Goal: Transaction & Acquisition: Purchase product/service

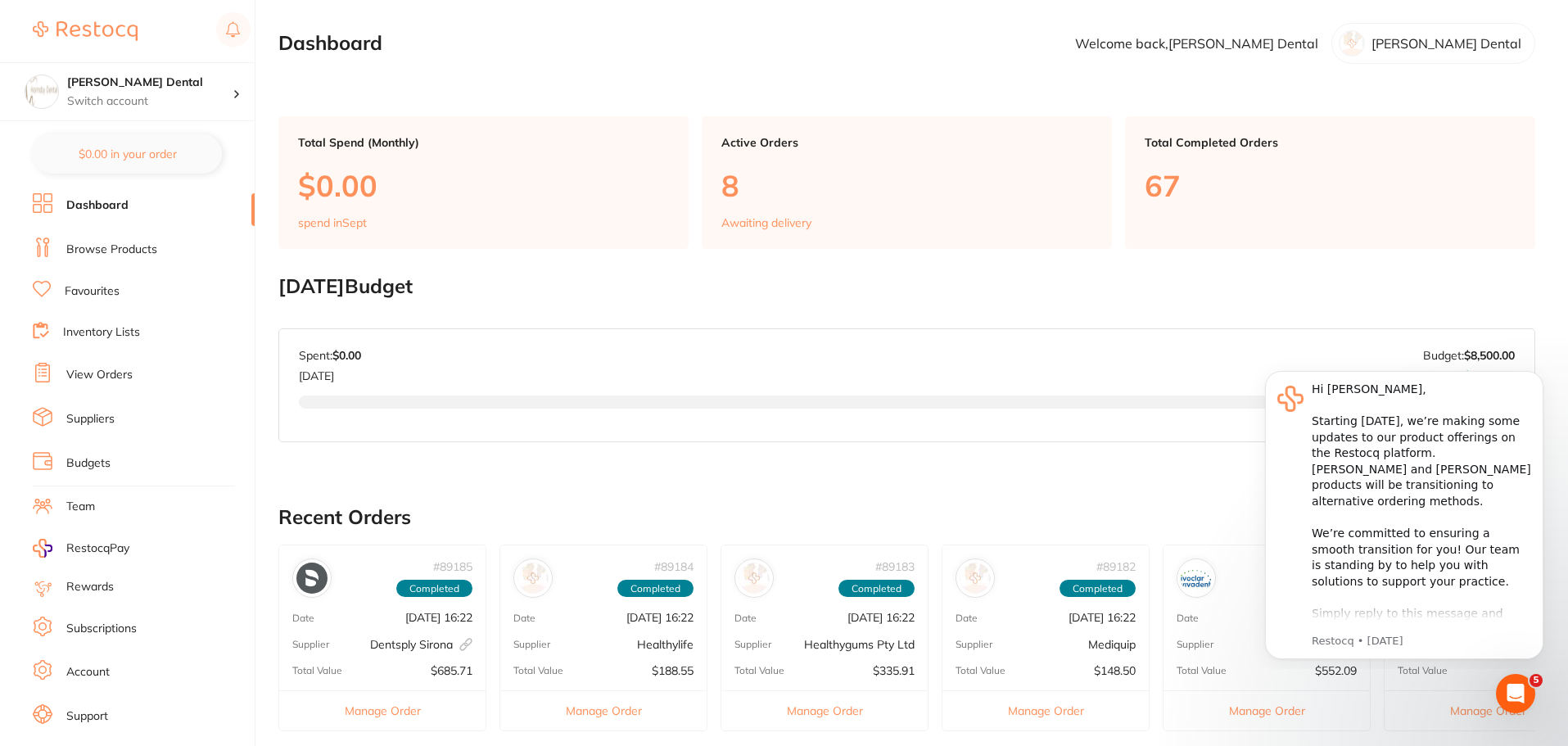
click at [125, 249] on link "Browse Products" at bounding box center [112, 250] width 91 height 16
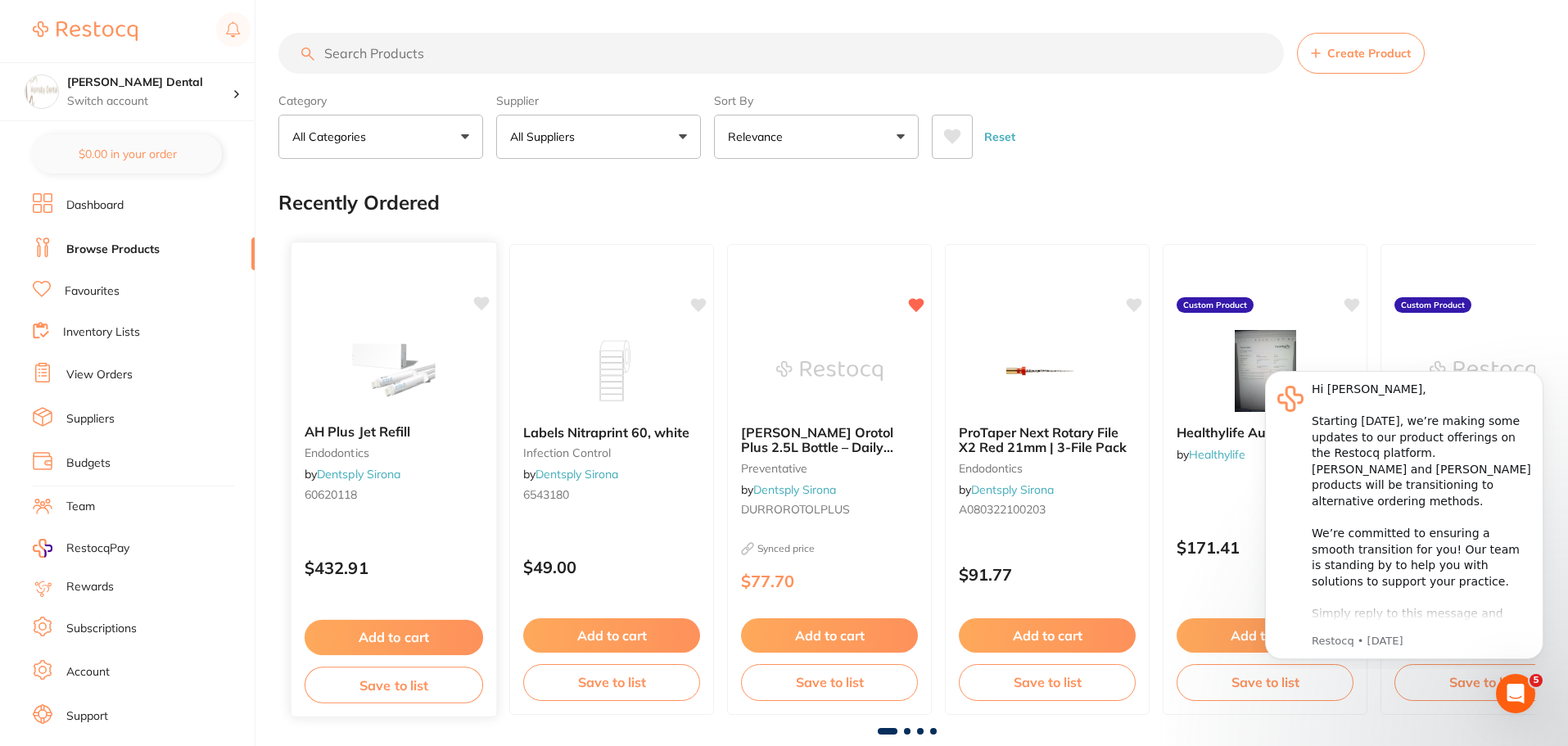
click at [368, 643] on button "Add to cart" at bounding box center [394, 638] width 179 height 35
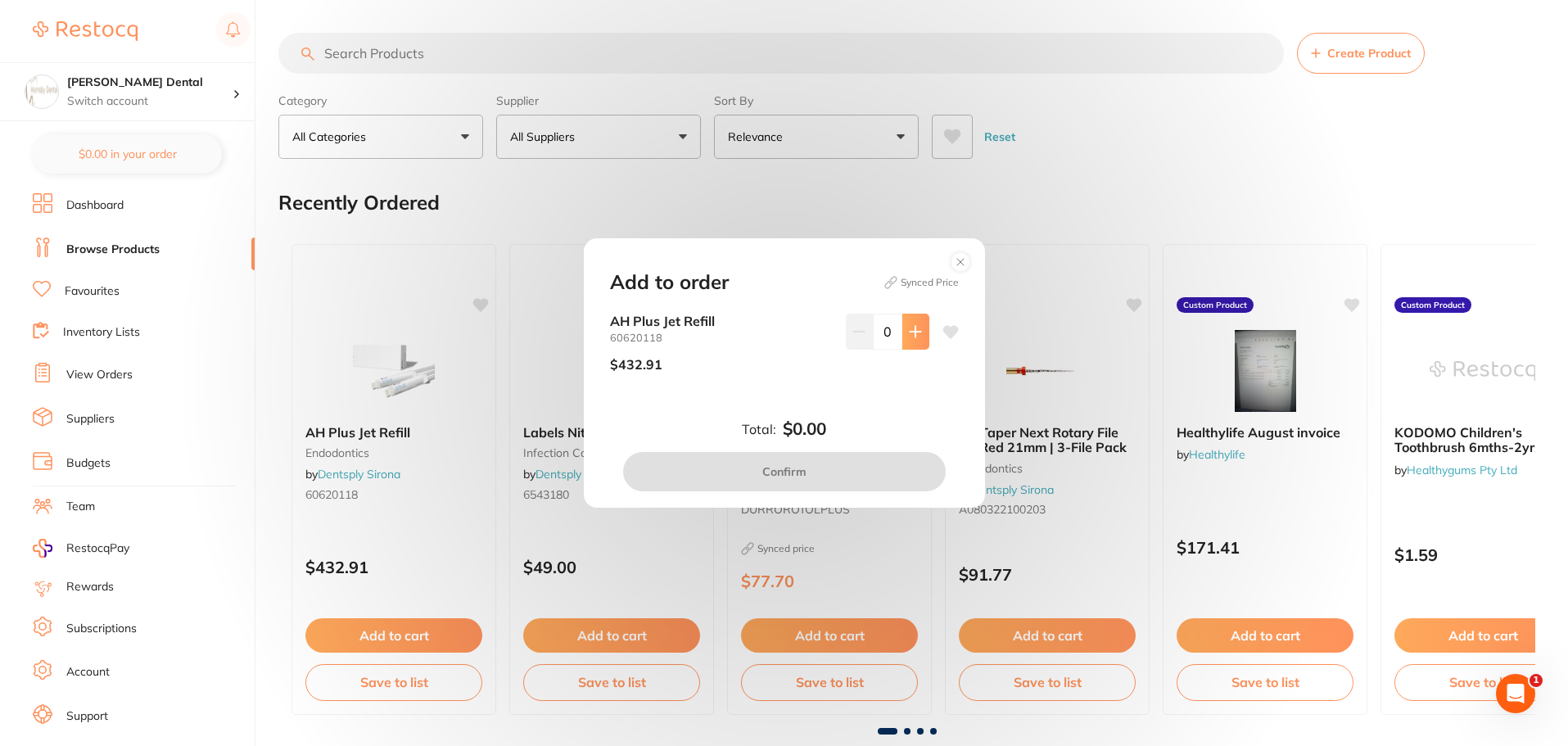
click at [914, 325] on icon at bounding box center [915, 331] width 13 height 13
type input "1"
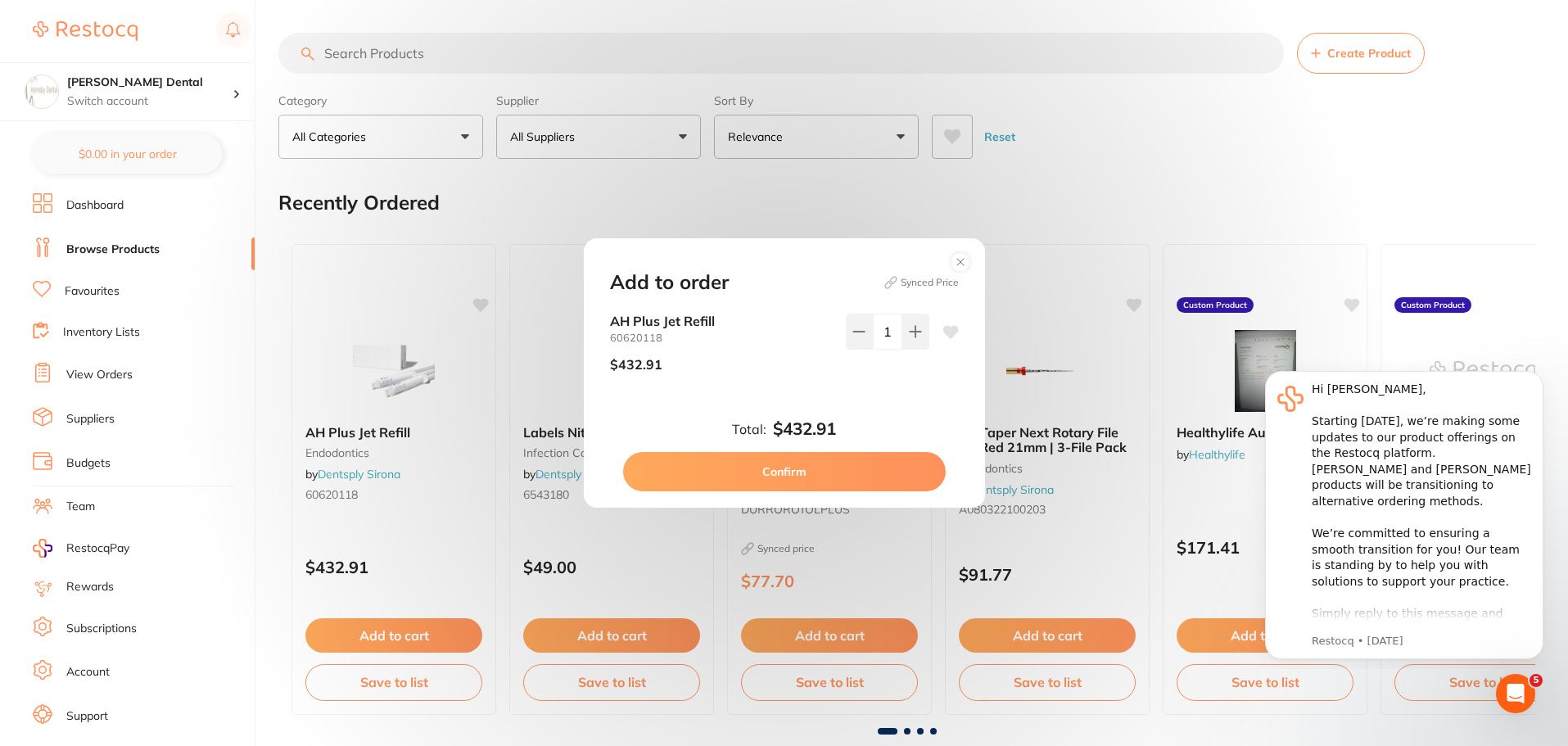
click at [844, 471] on button "Confirm" at bounding box center [785, 471] width 322 height 39
checkbox input "false"
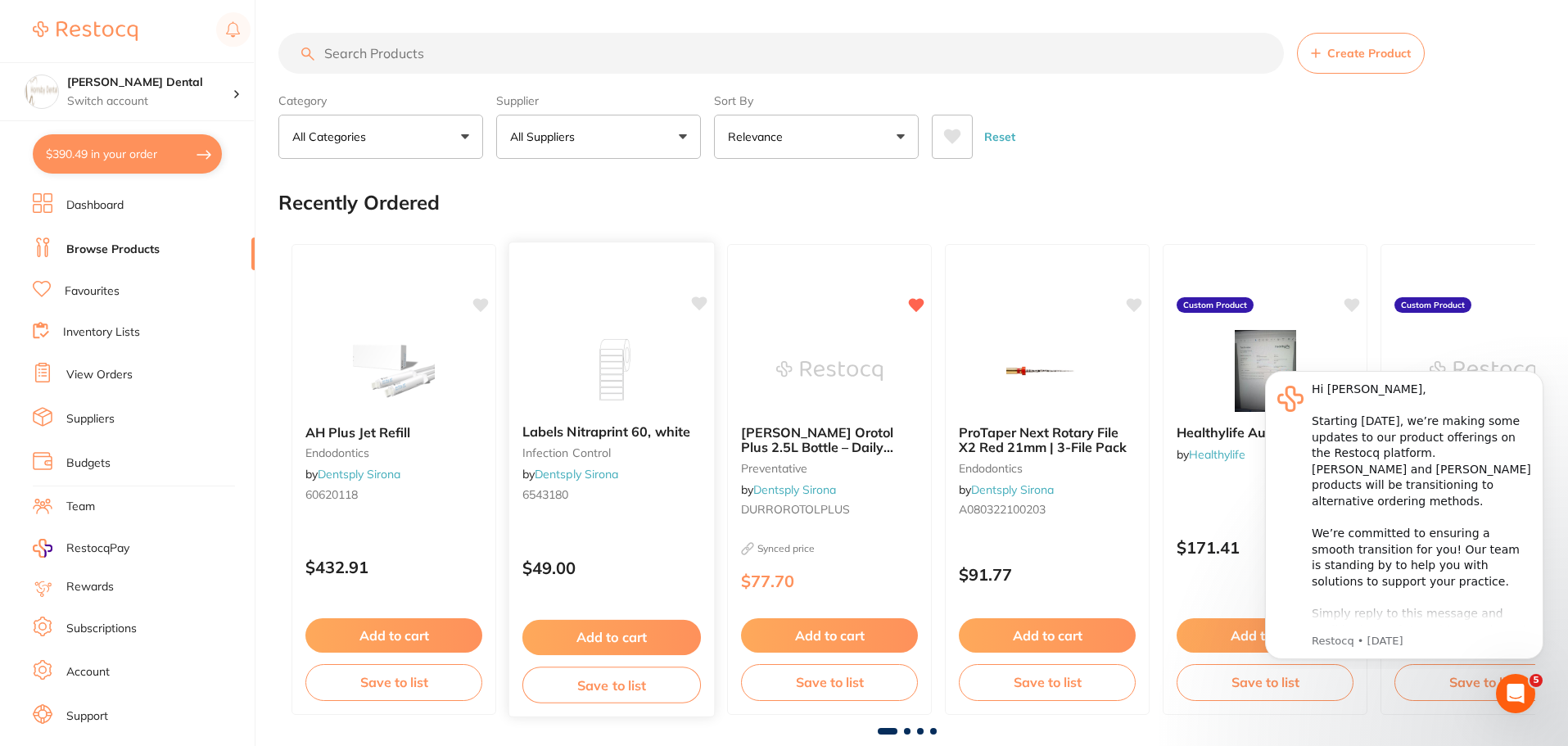
click at [646, 639] on button "Add to cart" at bounding box center [612, 638] width 179 height 35
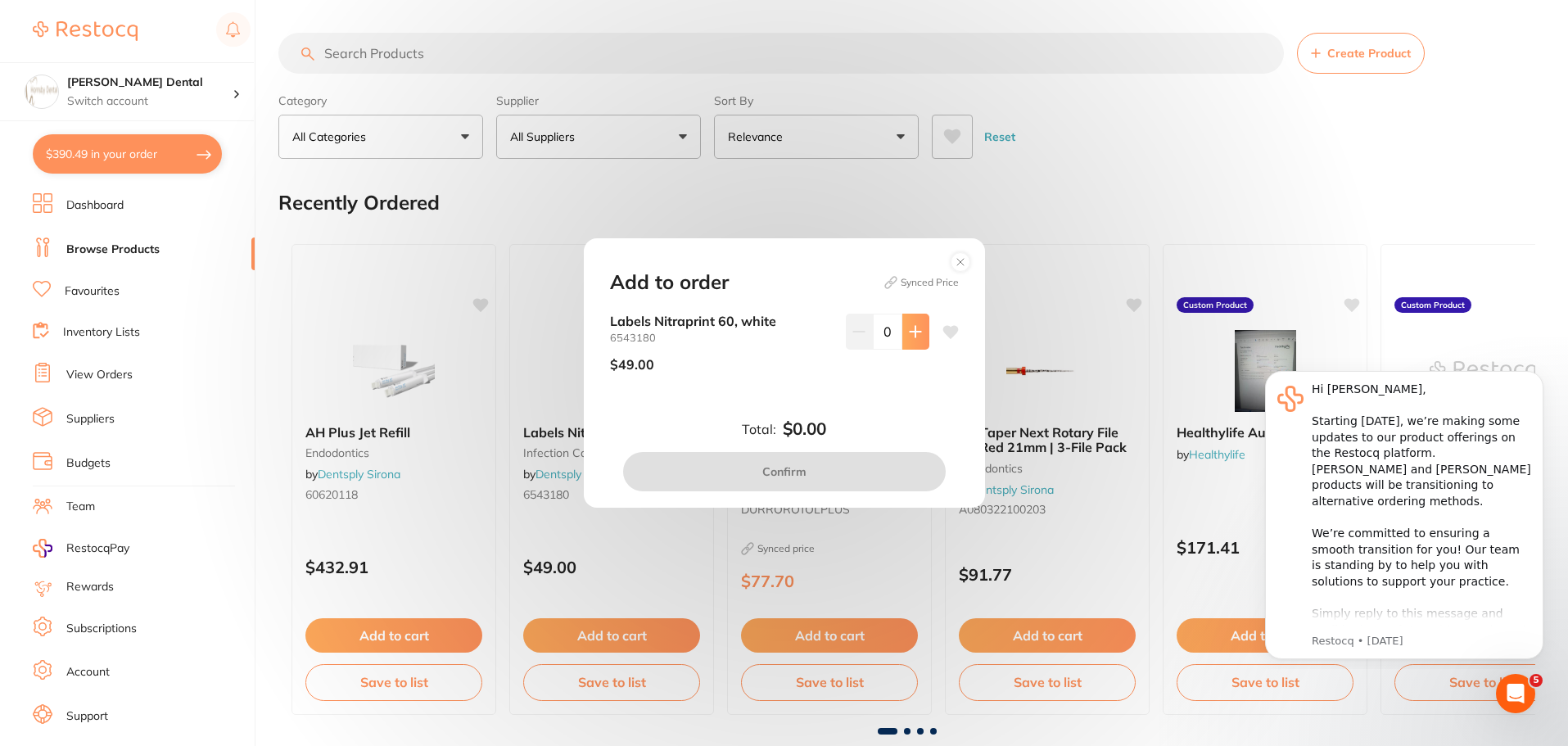
click at [917, 325] on icon at bounding box center [915, 331] width 13 height 13
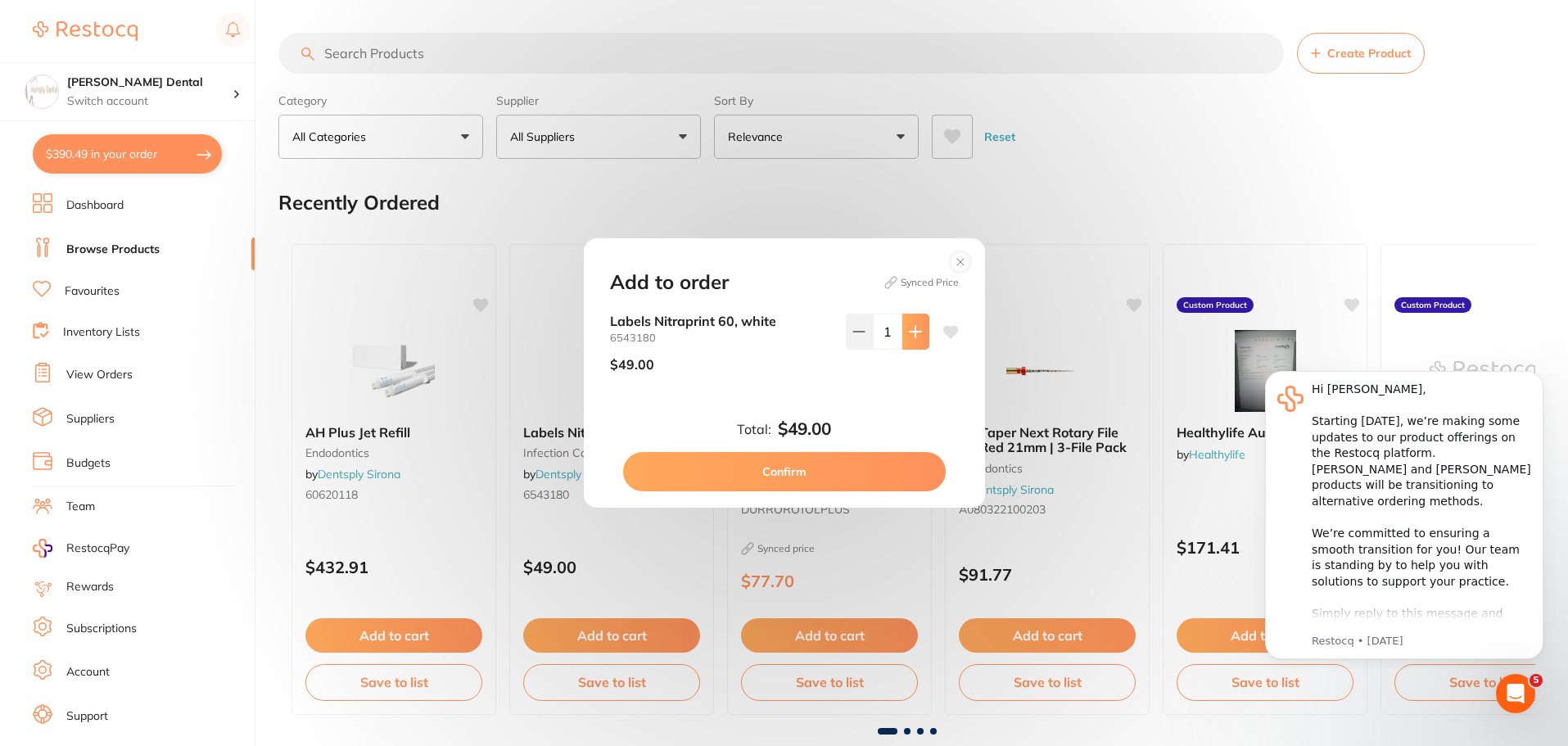
click at [917, 325] on icon at bounding box center [915, 331] width 13 height 13
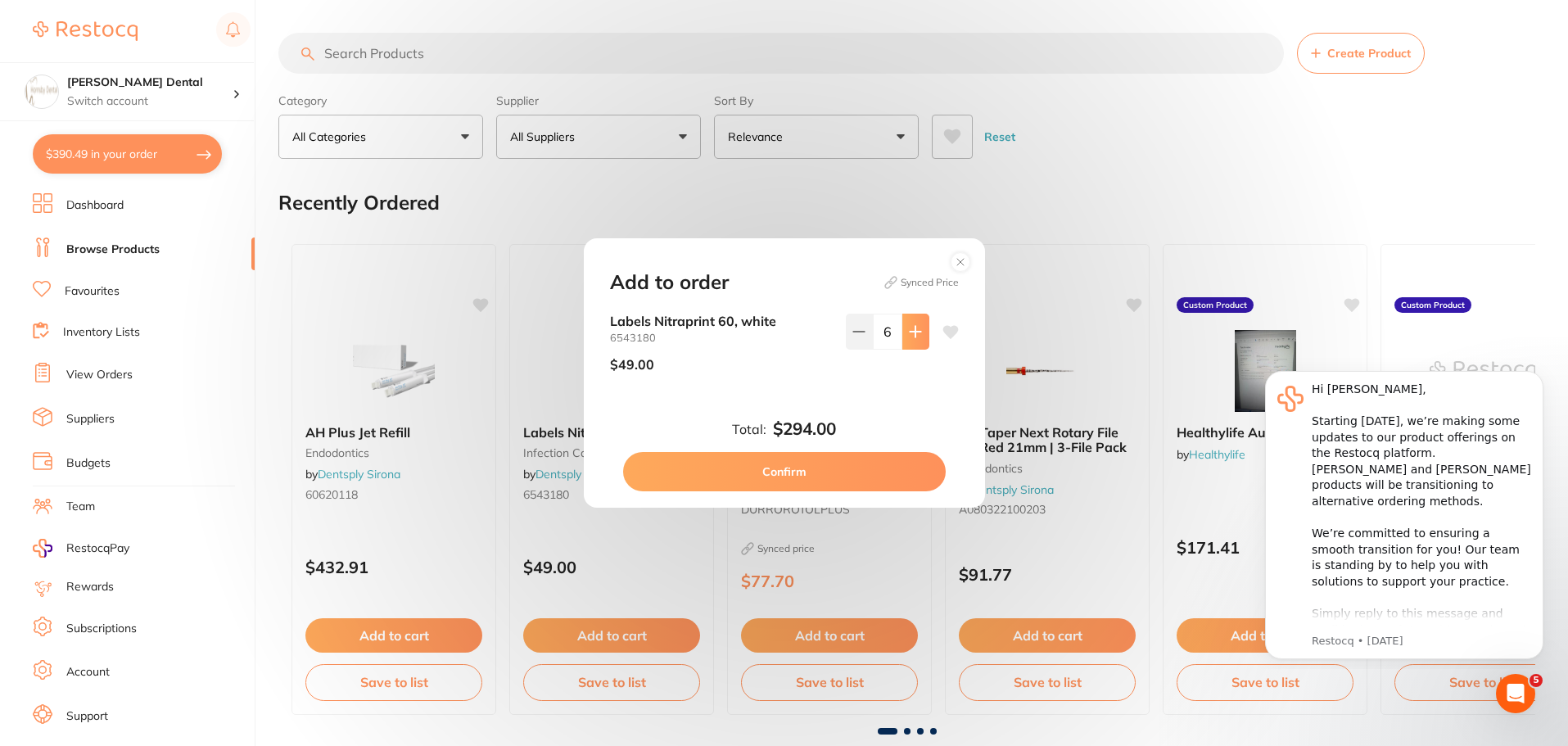
click at [917, 325] on icon at bounding box center [915, 331] width 13 height 13
type input "10"
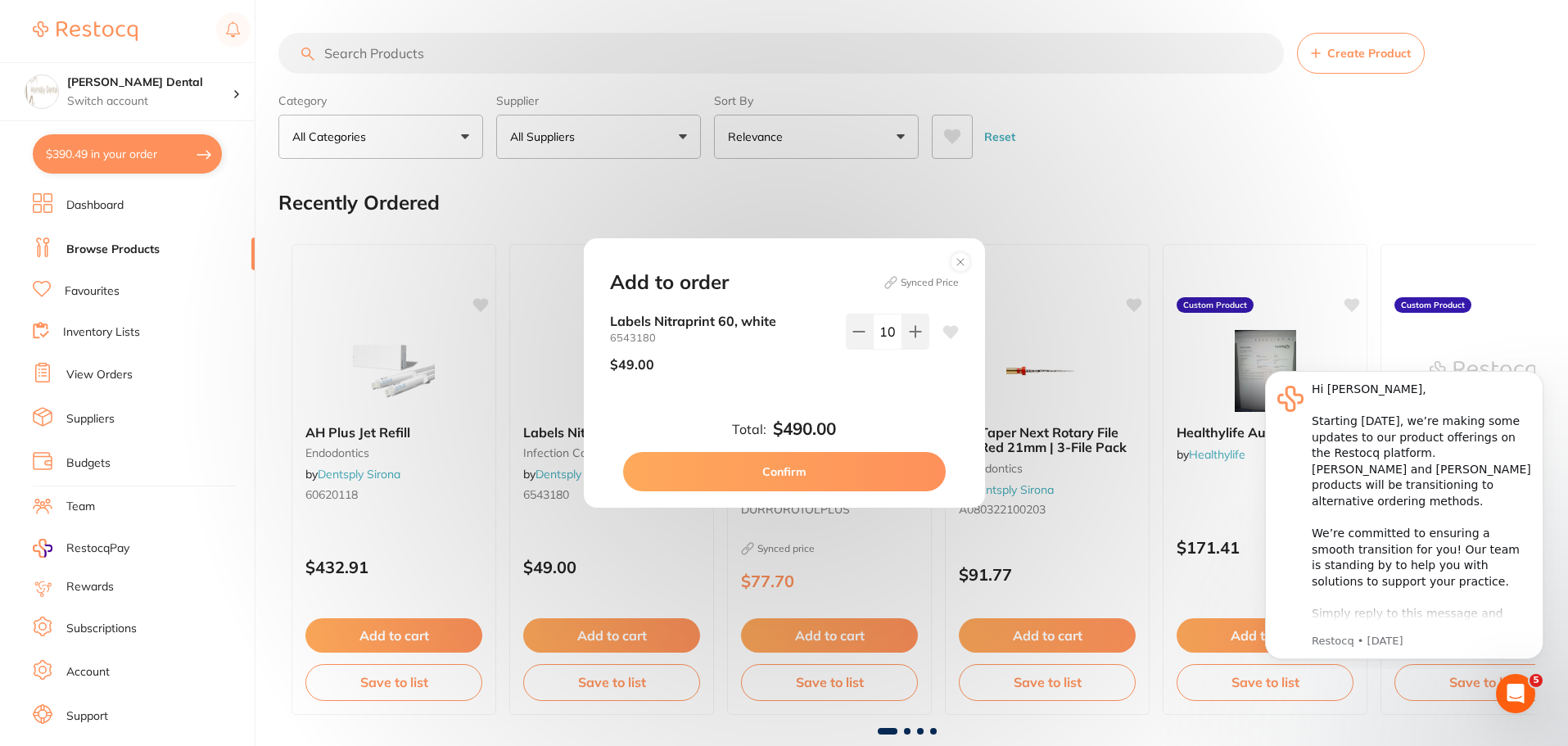
click at [842, 475] on button "Confirm" at bounding box center [785, 471] width 322 height 39
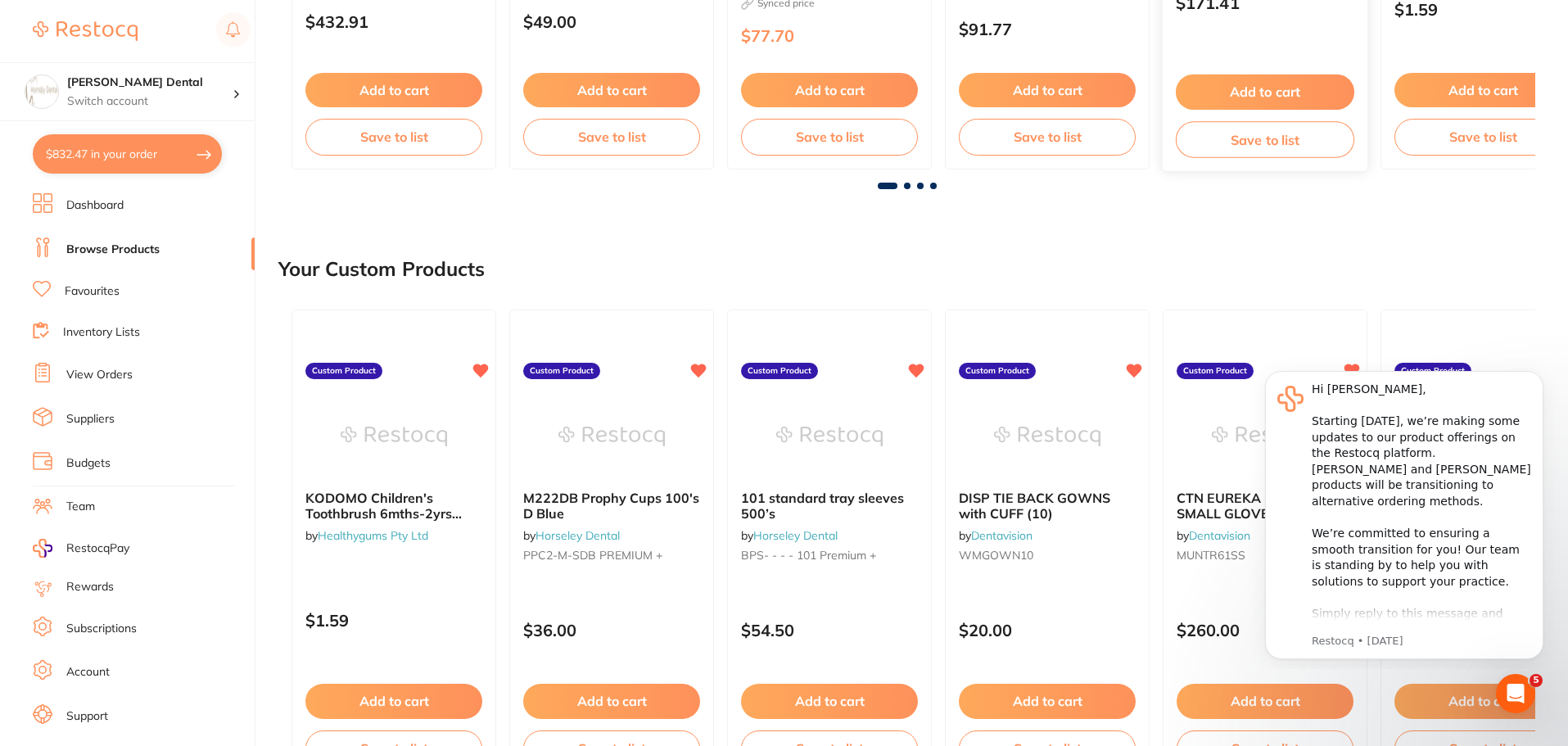
scroll to position [573, 0]
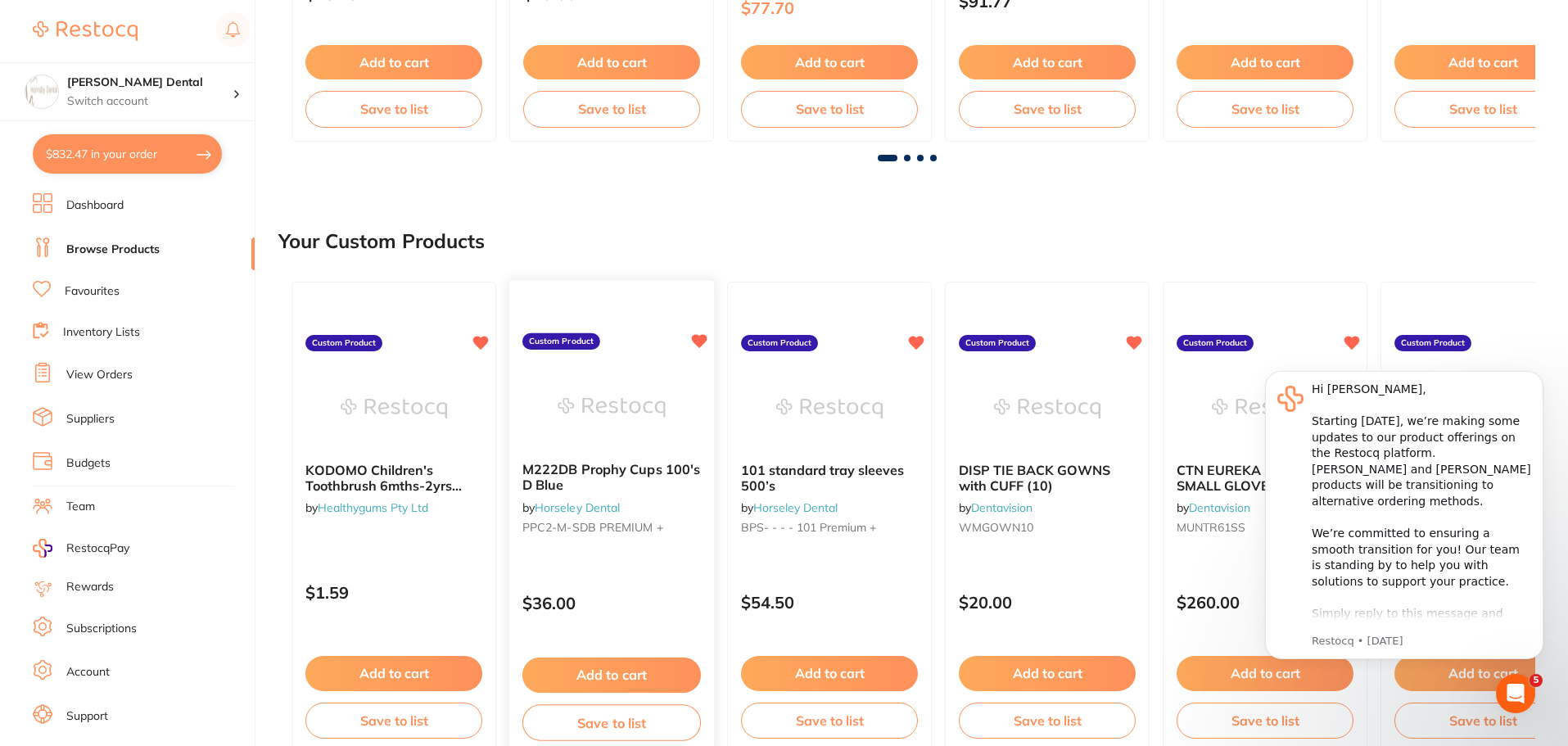
click at [637, 394] on img at bounding box center [611, 407] width 107 height 82
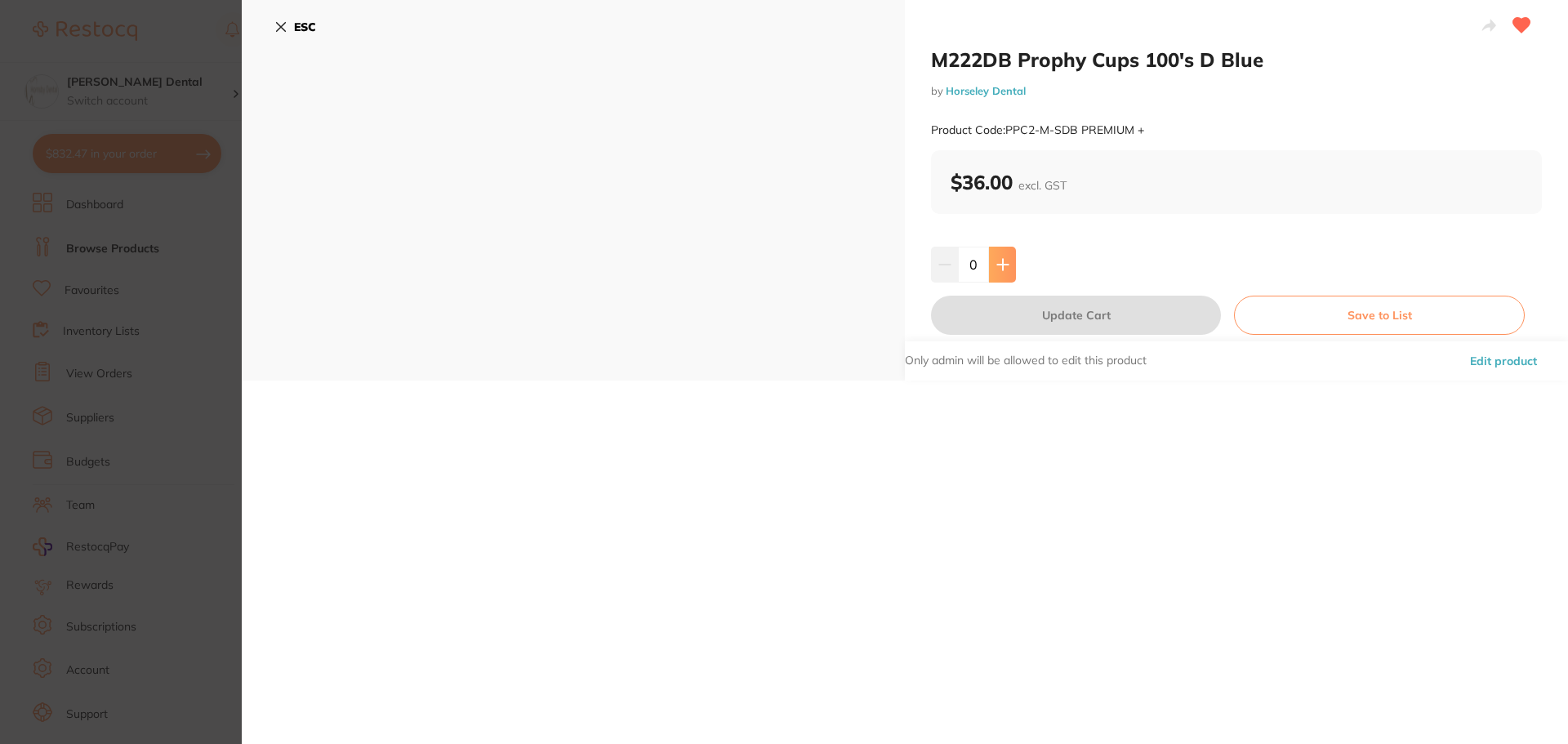
click at [1005, 268] on icon at bounding box center [1003, 264] width 13 height 13
type input "3"
click at [1125, 311] on button "Update Cart" at bounding box center [1076, 315] width 290 height 39
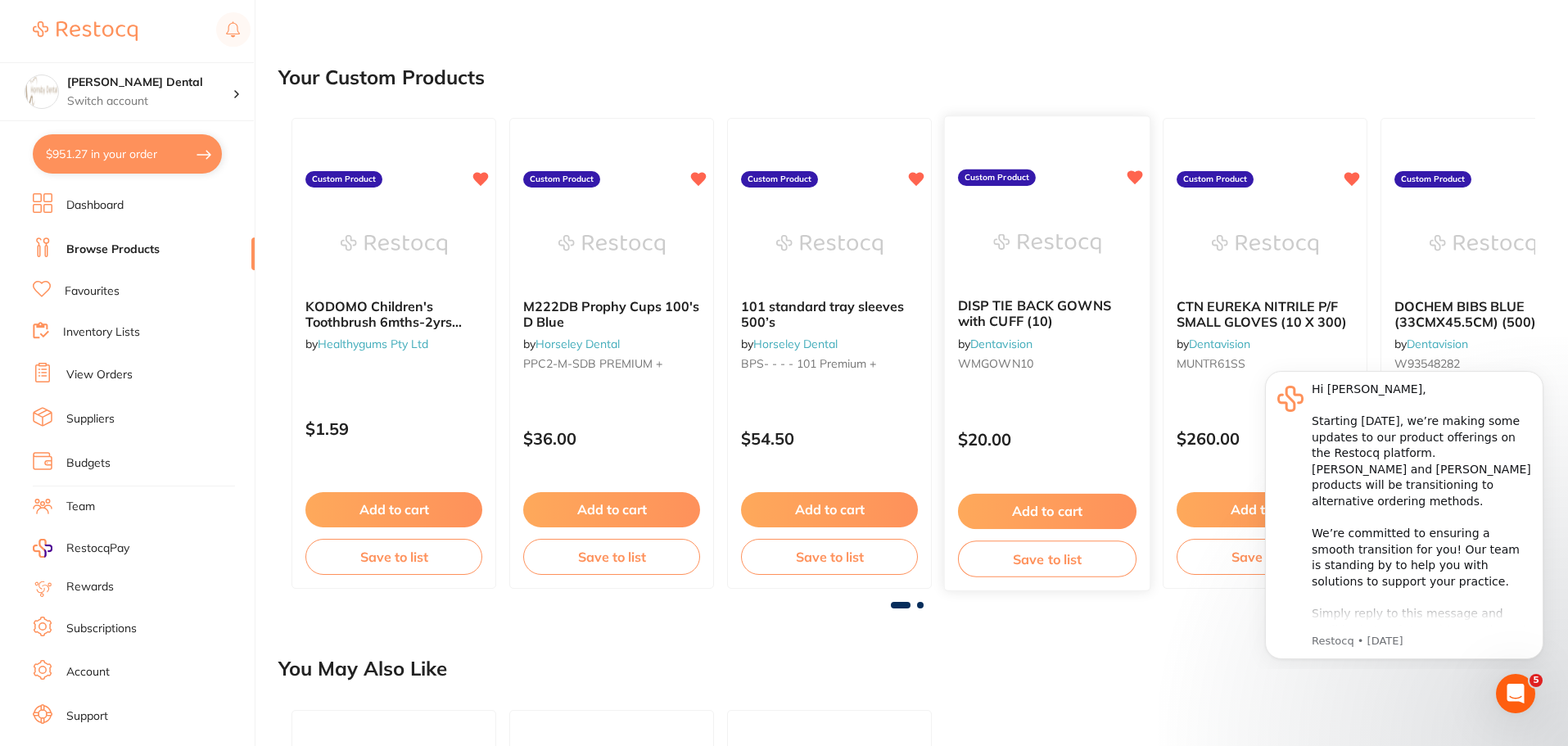
scroll to position [819, 0]
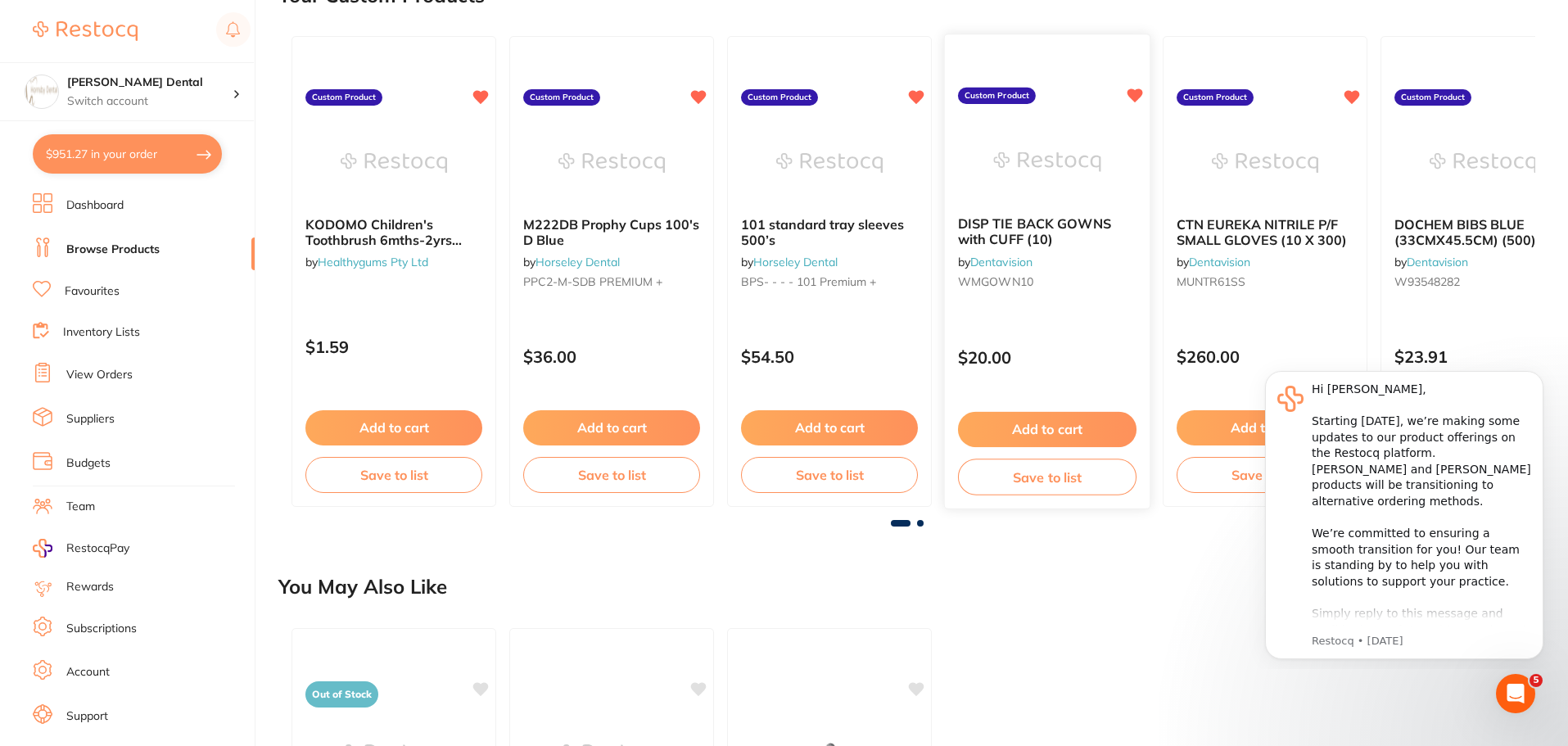
click at [1047, 158] on img at bounding box center [1046, 161] width 107 height 82
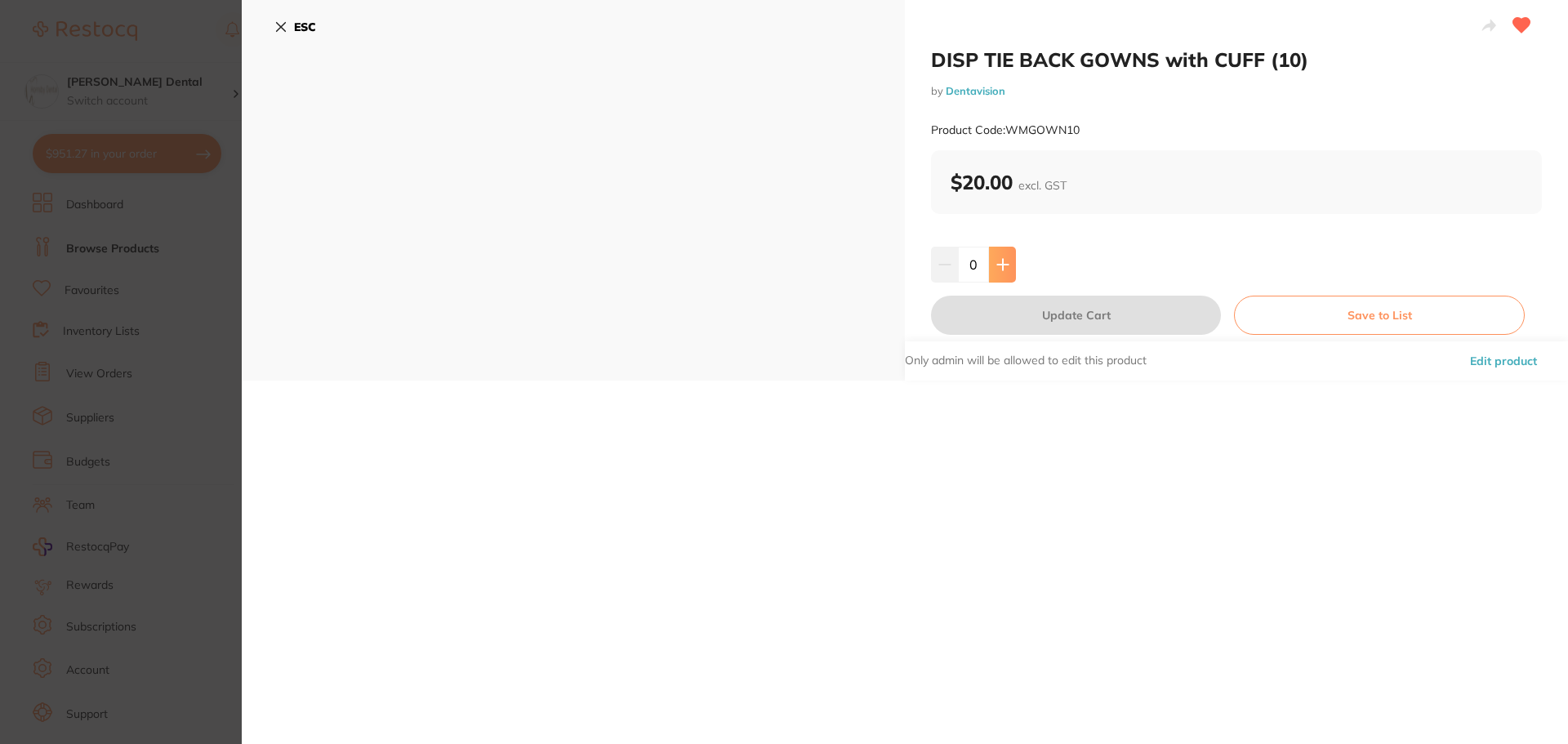
click at [1001, 265] on icon at bounding box center [1003, 264] width 11 height 11
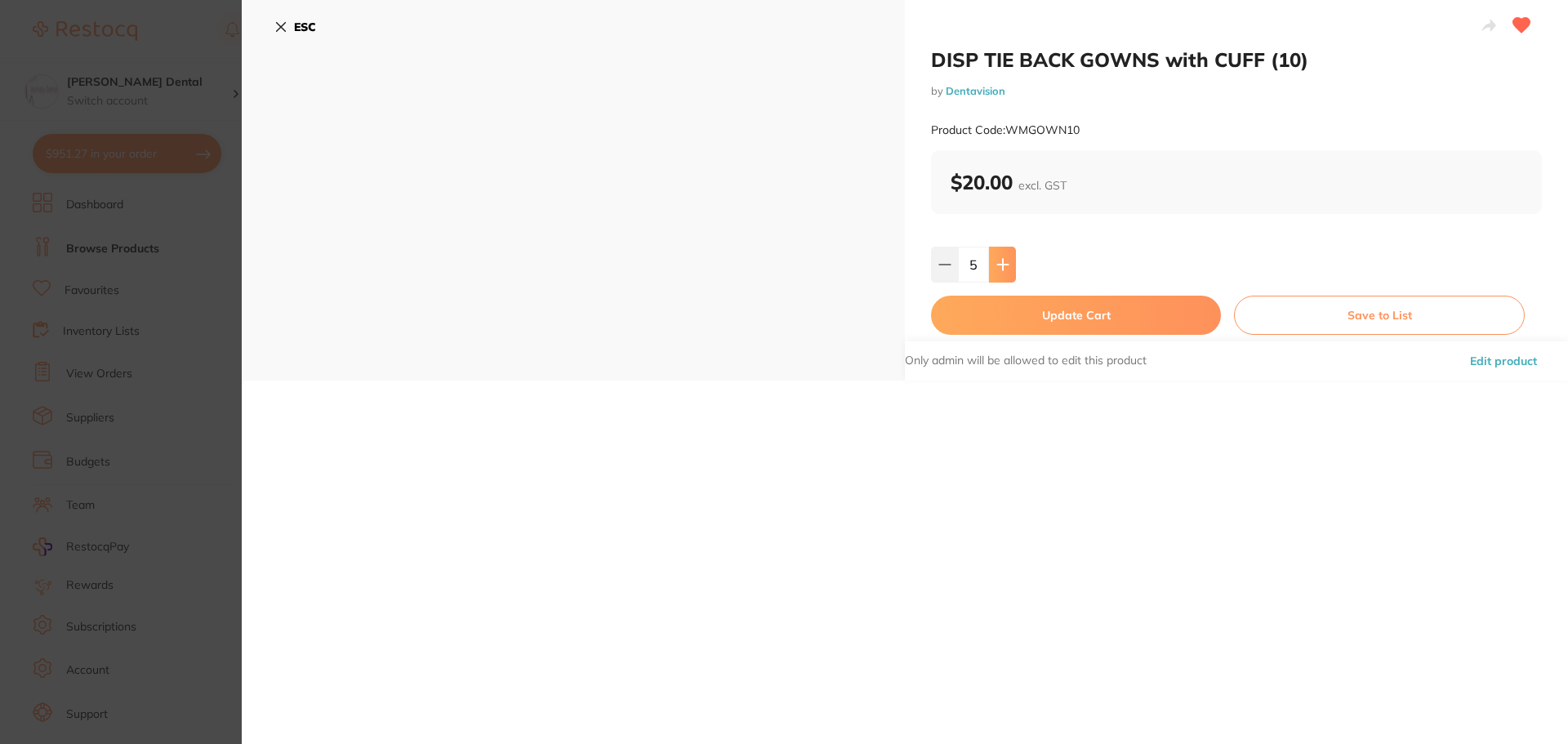
click at [1001, 265] on icon at bounding box center [1003, 264] width 11 height 11
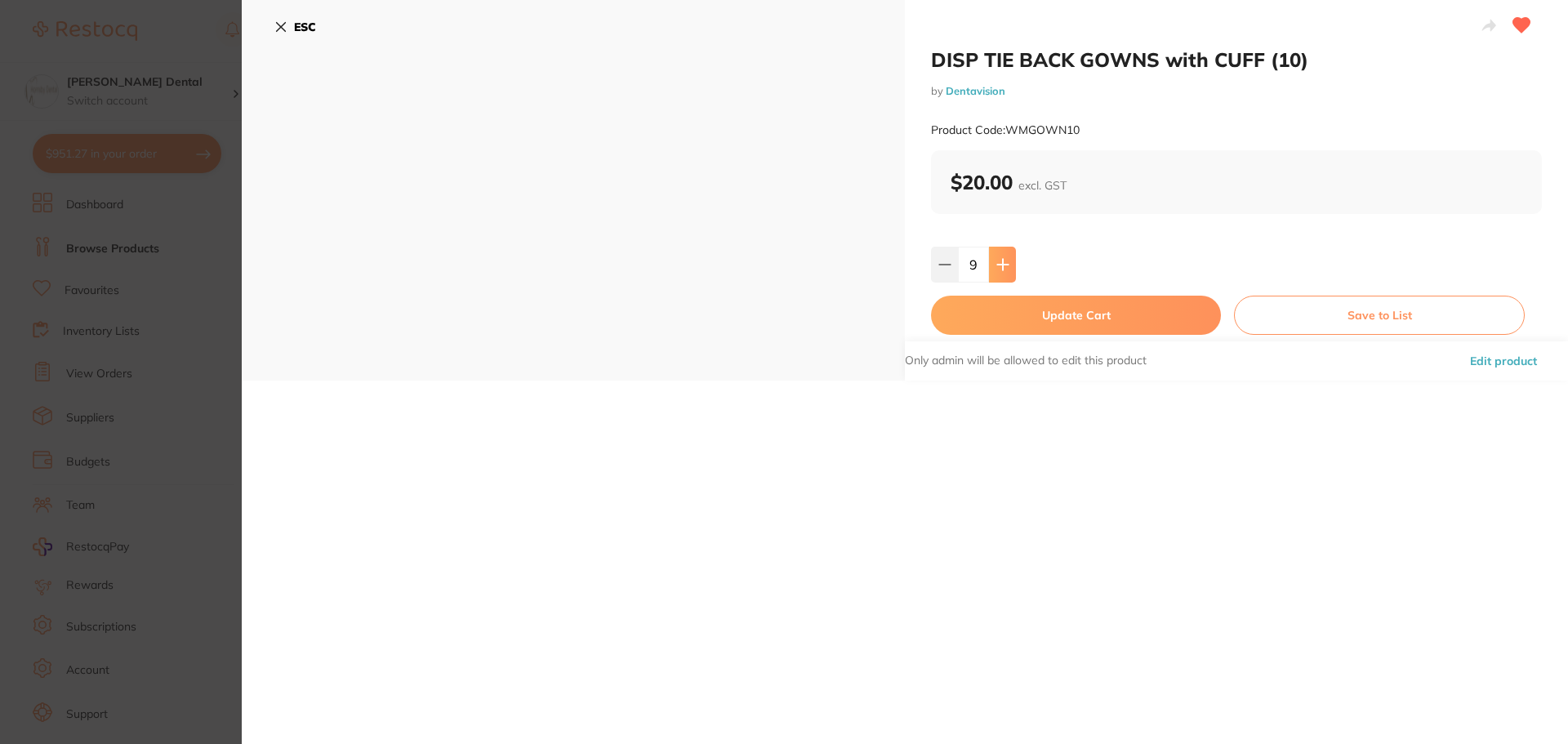
type input "10"
click at [1095, 314] on button "Update Cart" at bounding box center [1076, 315] width 290 height 39
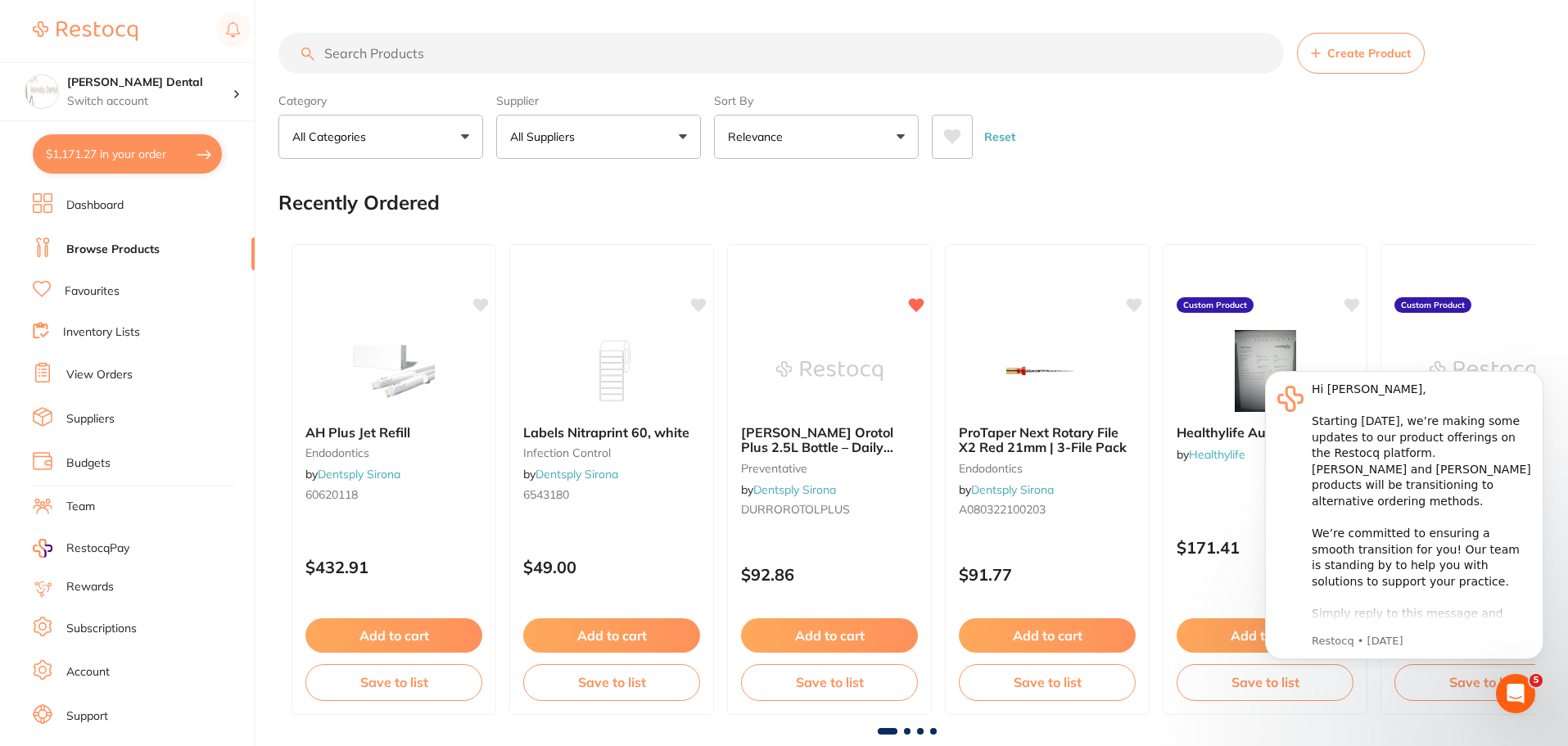
click at [113, 379] on link "View Orders" at bounding box center [99, 375] width 66 height 16
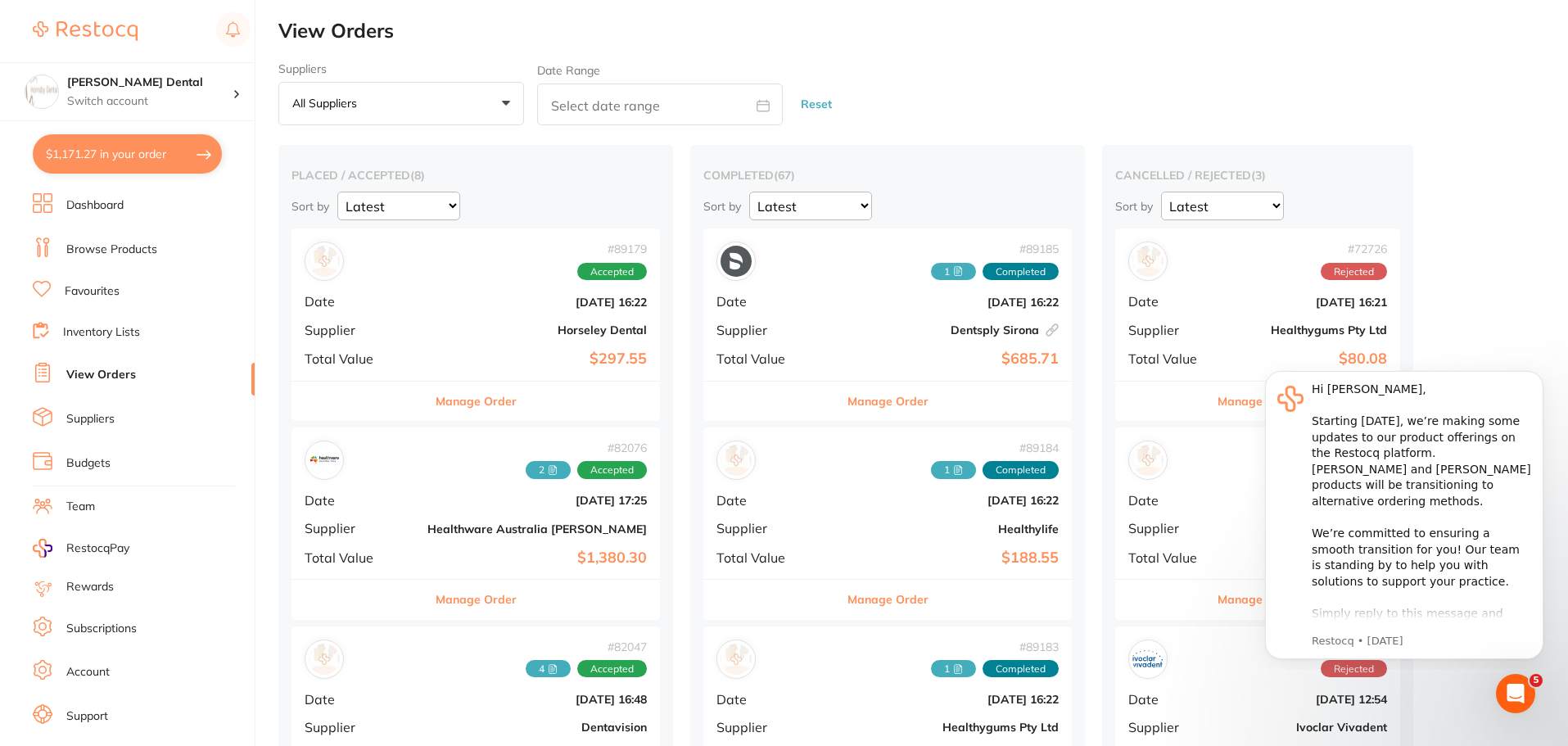
click at [442, 599] on button "Manage Order" at bounding box center [477, 600] width 82 height 39
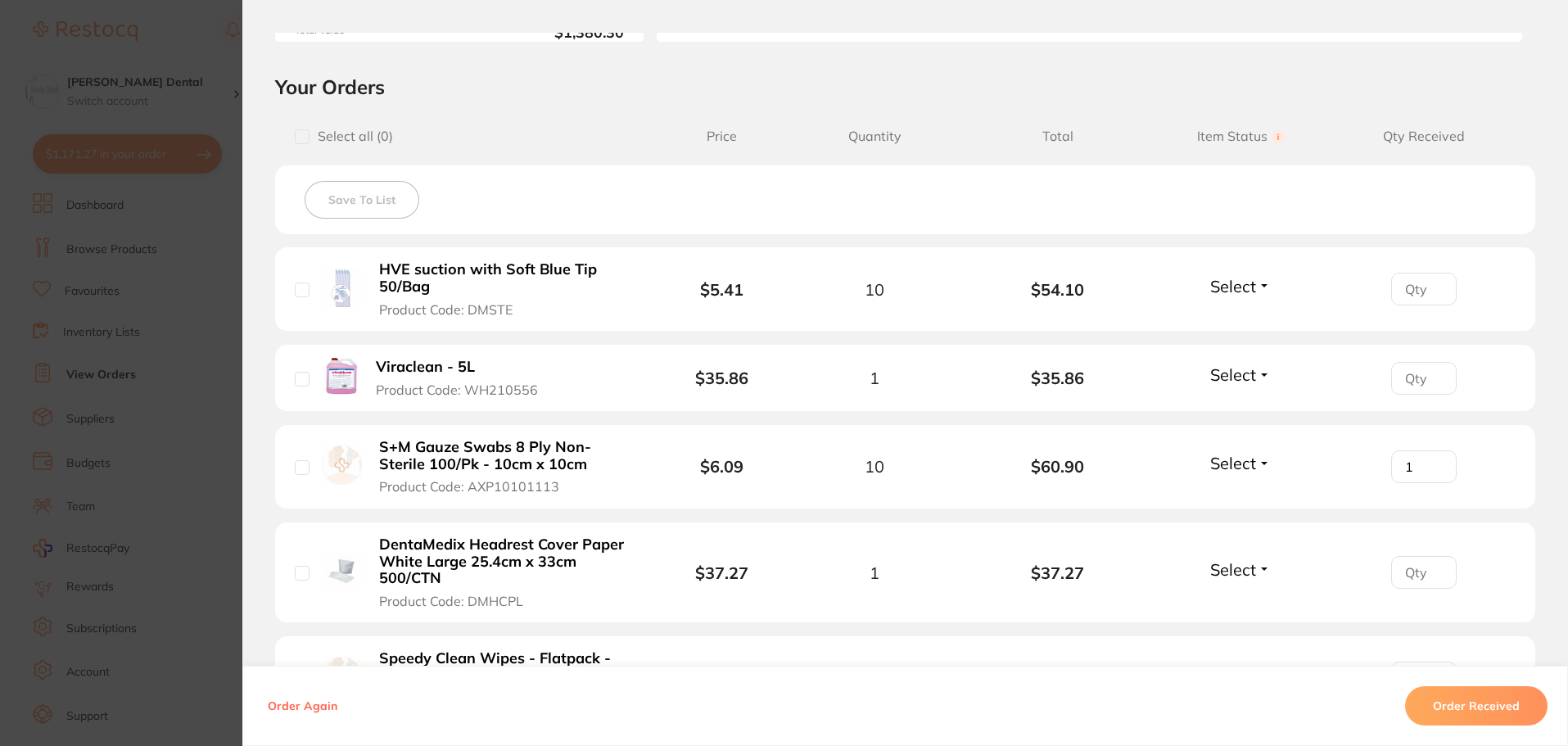
click at [1416, 287] on input "number" at bounding box center [1424, 289] width 66 height 33
click at [445, 273] on b "HVE suction with Soft Blue Tip 50/Bag" at bounding box center [506, 278] width 253 height 34
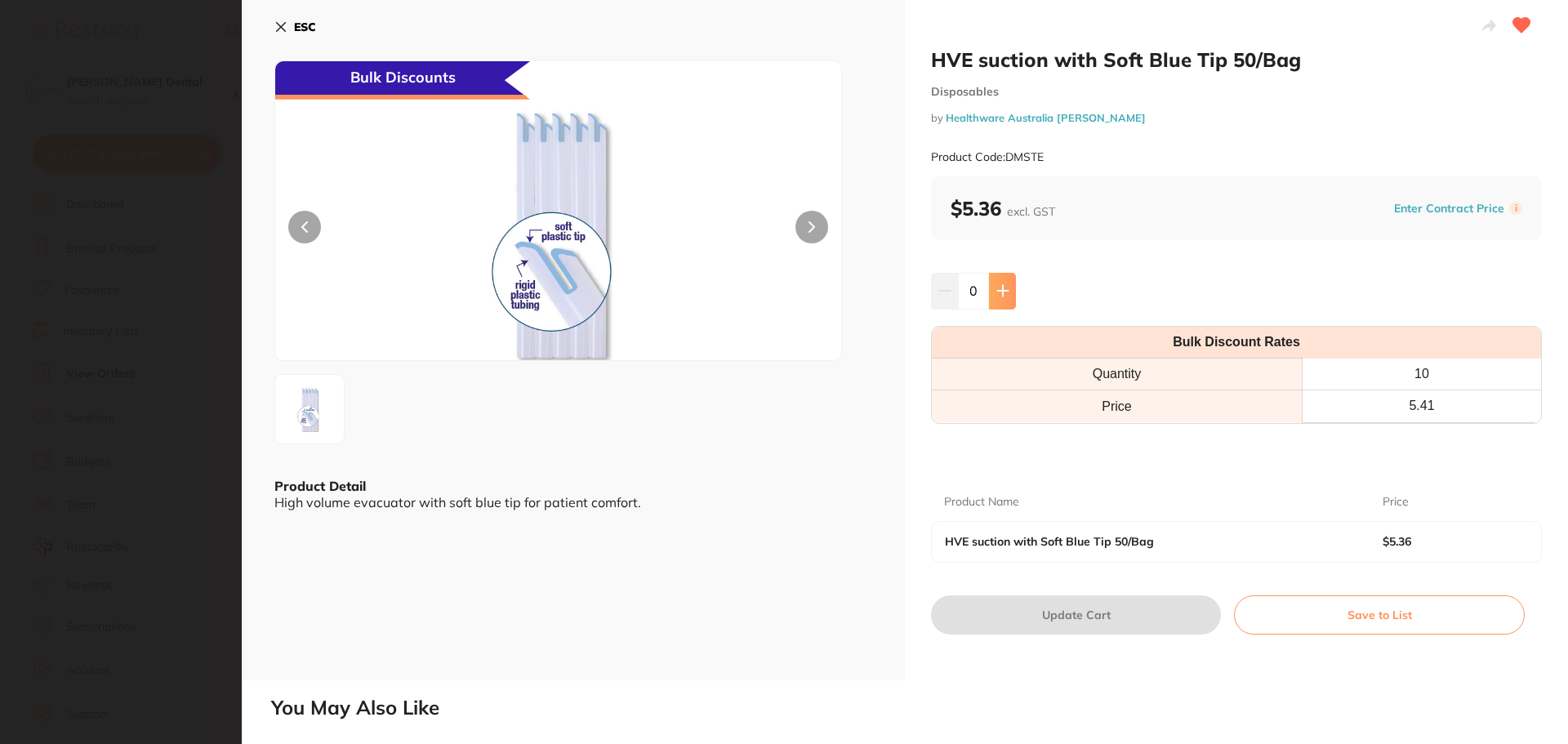
click at [1003, 289] on icon at bounding box center [1003, 291] width 13 height 13
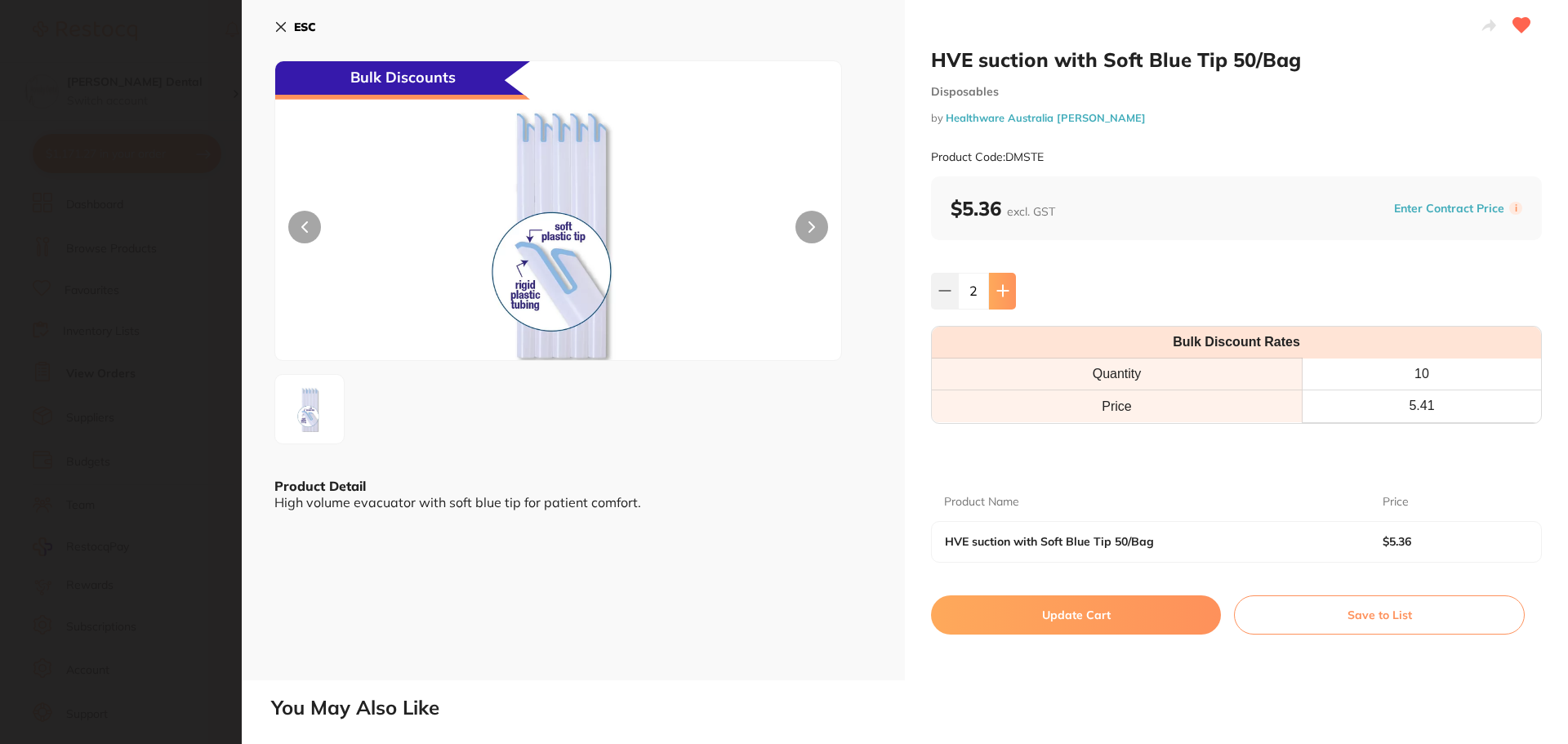
click at [1003, 289] on icon at bounding box center [1003, 291] width 13 height 13
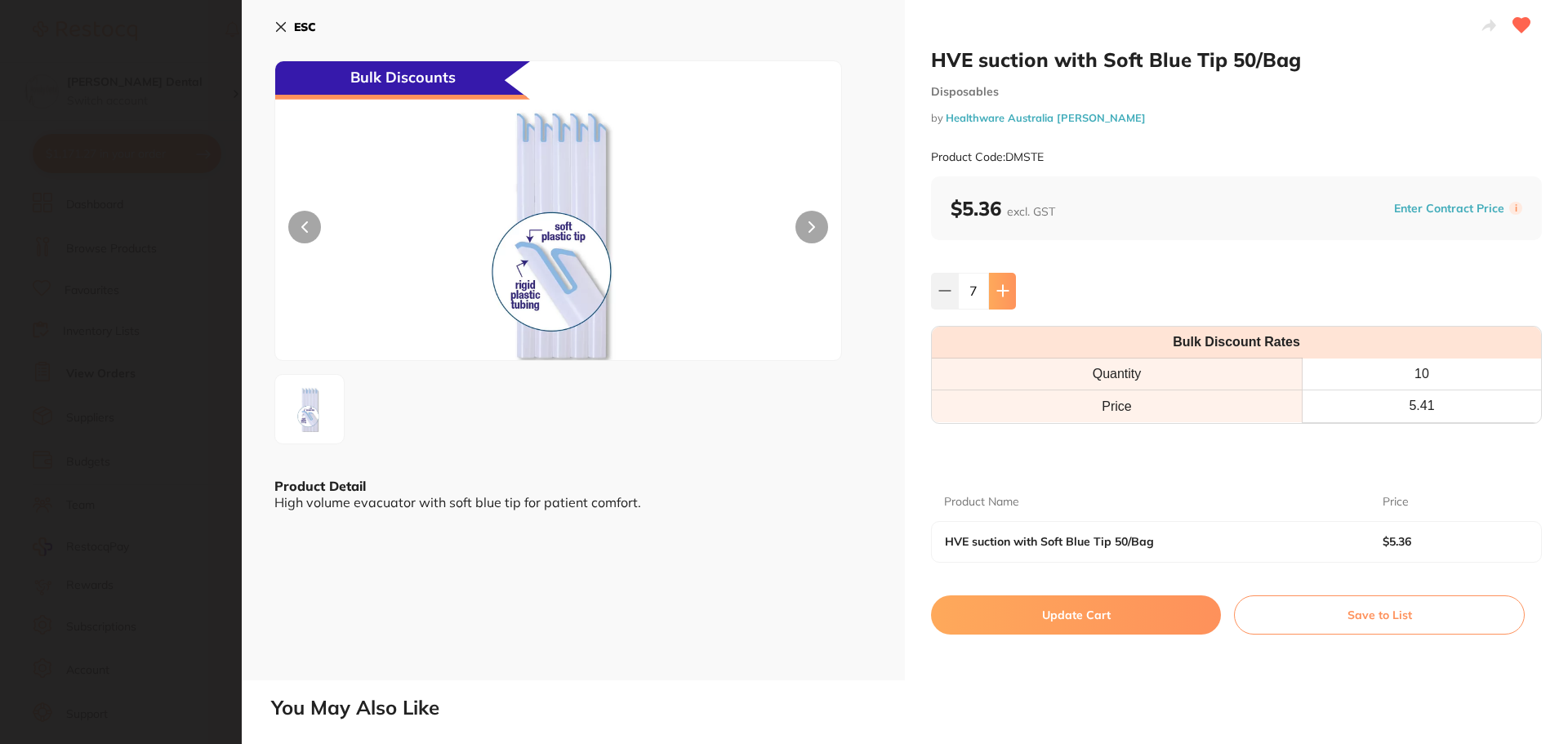
click at [1003, 289] on icon at bounding box center [1003, 291] width 13 height 13
type input "10"
click at [1103, 619] on button "Update Cart" at bounding box center [1076, 615] width 290 height 39
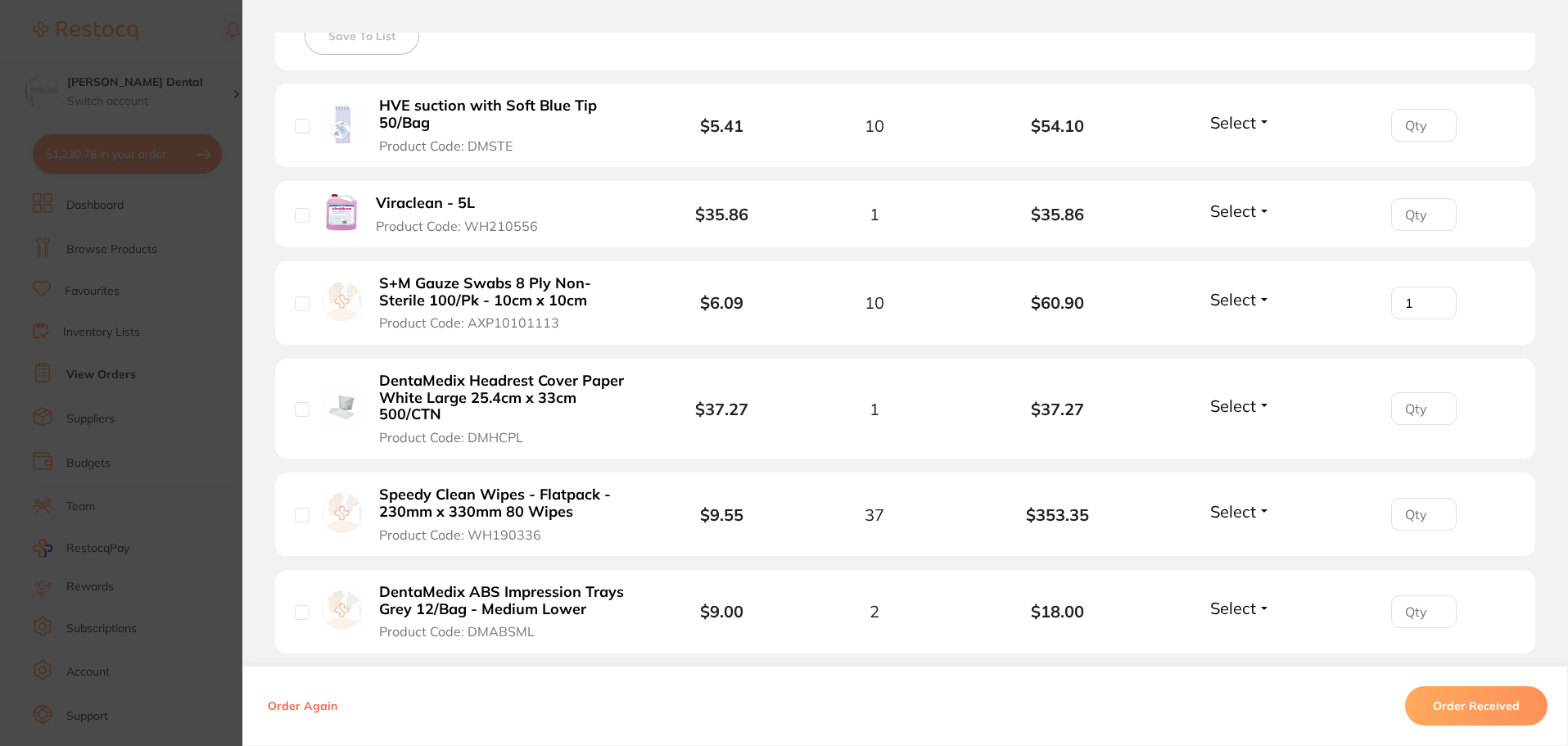
scroll to position [573, 0]
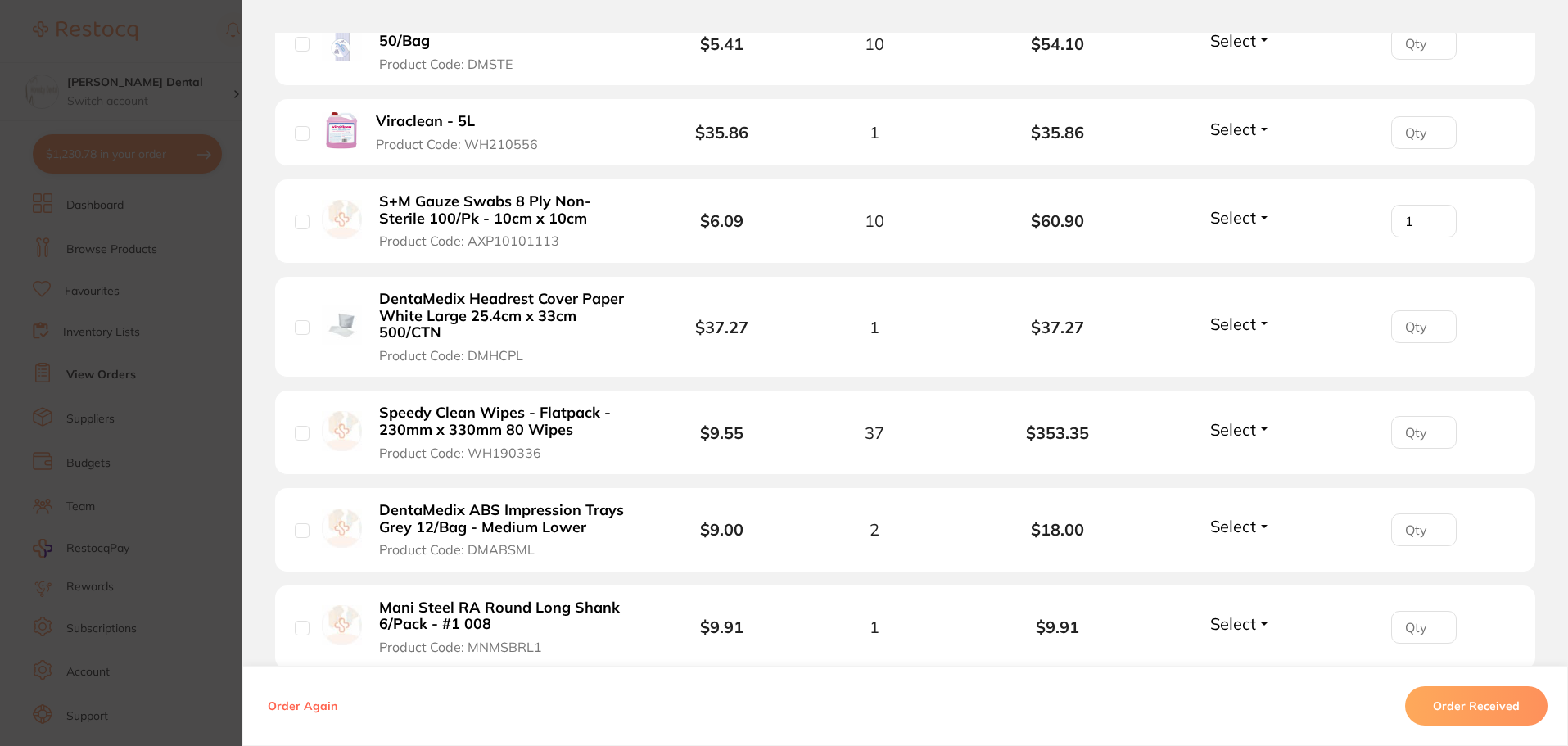
click at [470, 428] on b "Speedy Clean Wipes - Flatpack - 230mm x 330mm 80 Wipes" at bounding box center [506, 422] width 253 height 34
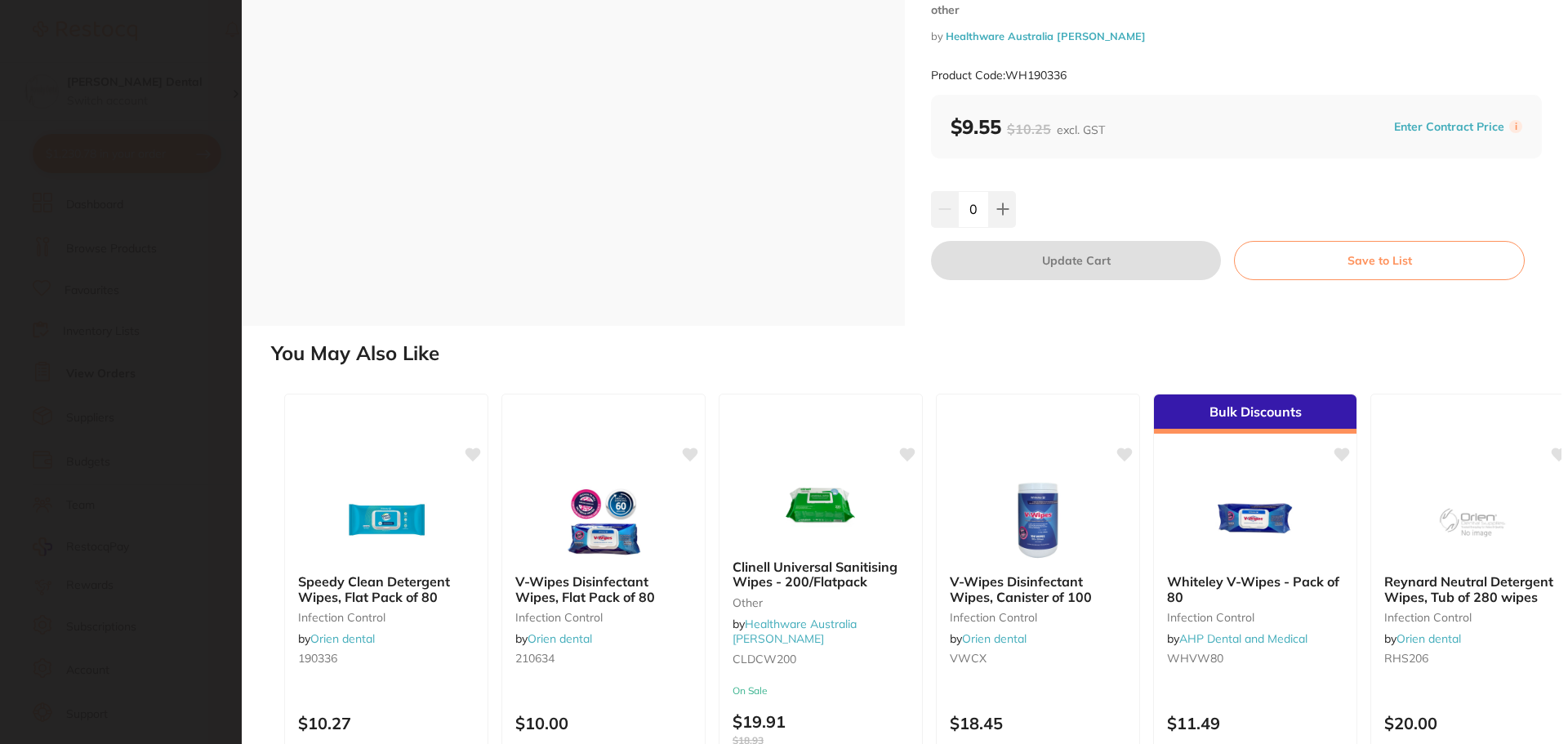
scroll to position [0, 0]
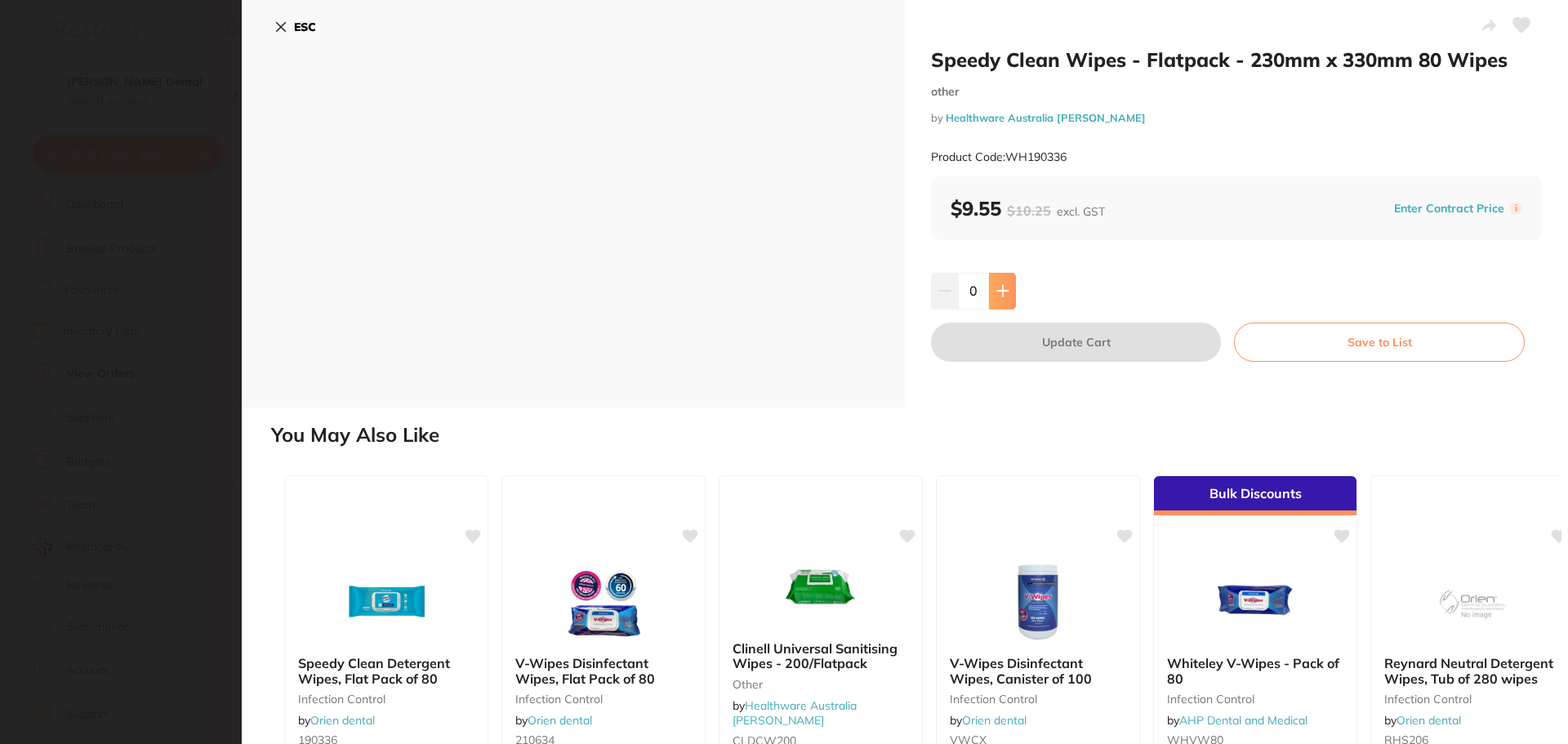
click at [1002, 289] on icon at bounding box center [1003, 291] width 13 height 13
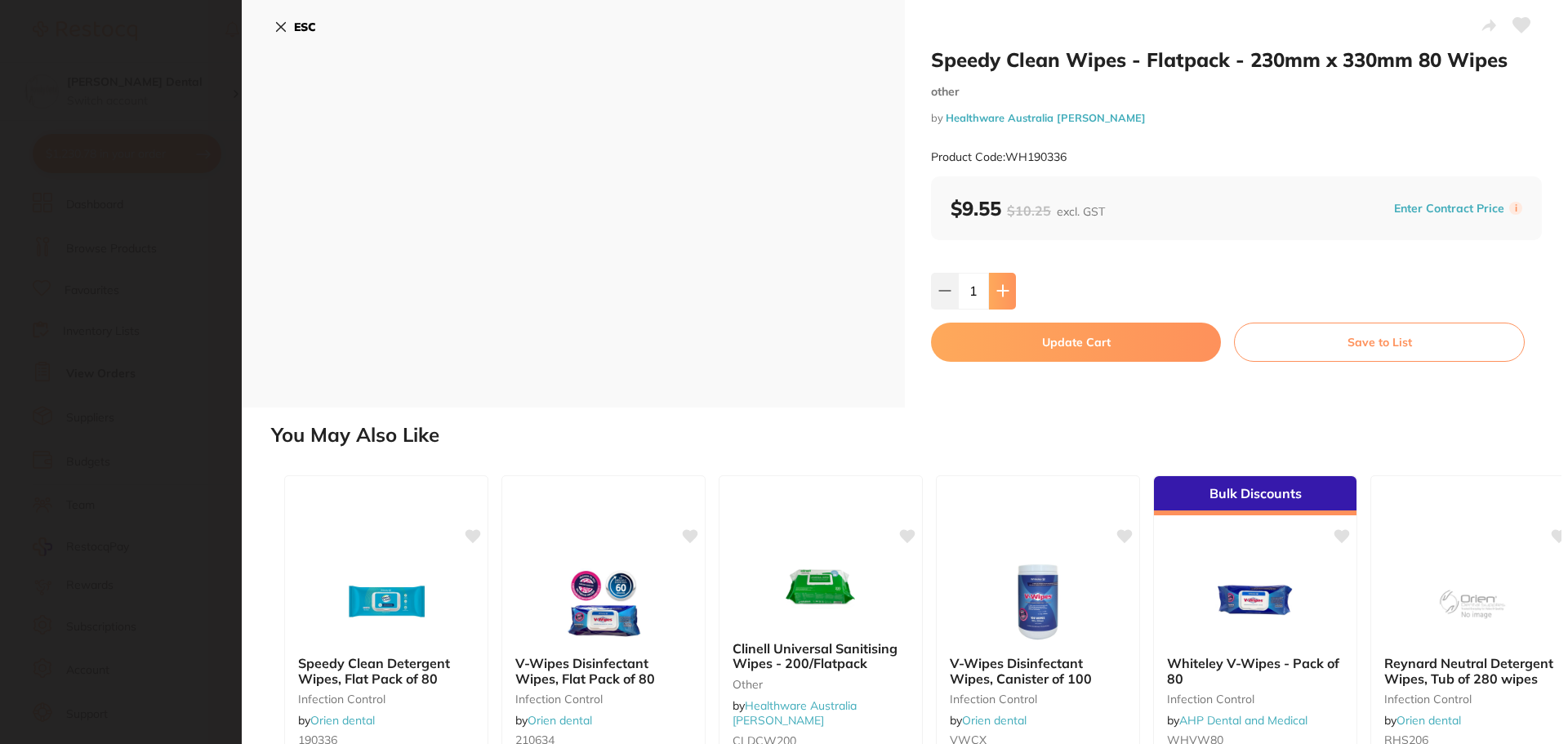
click at [1002, 289] on icon at bounding box center [1003, 291] width 13 height 13
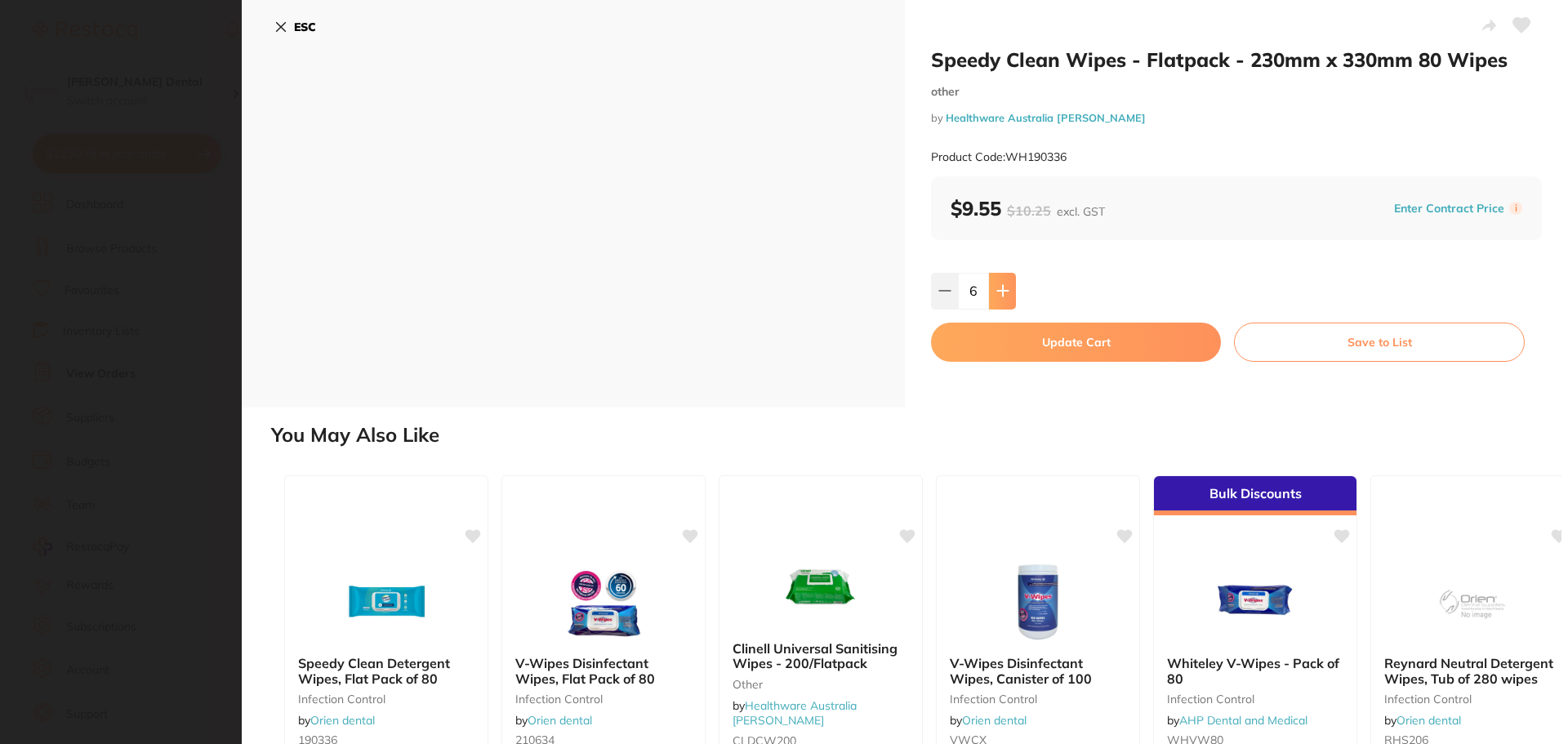
click at [1002, 289] on icon at bounding box center [1003, 291] width 13 height 13
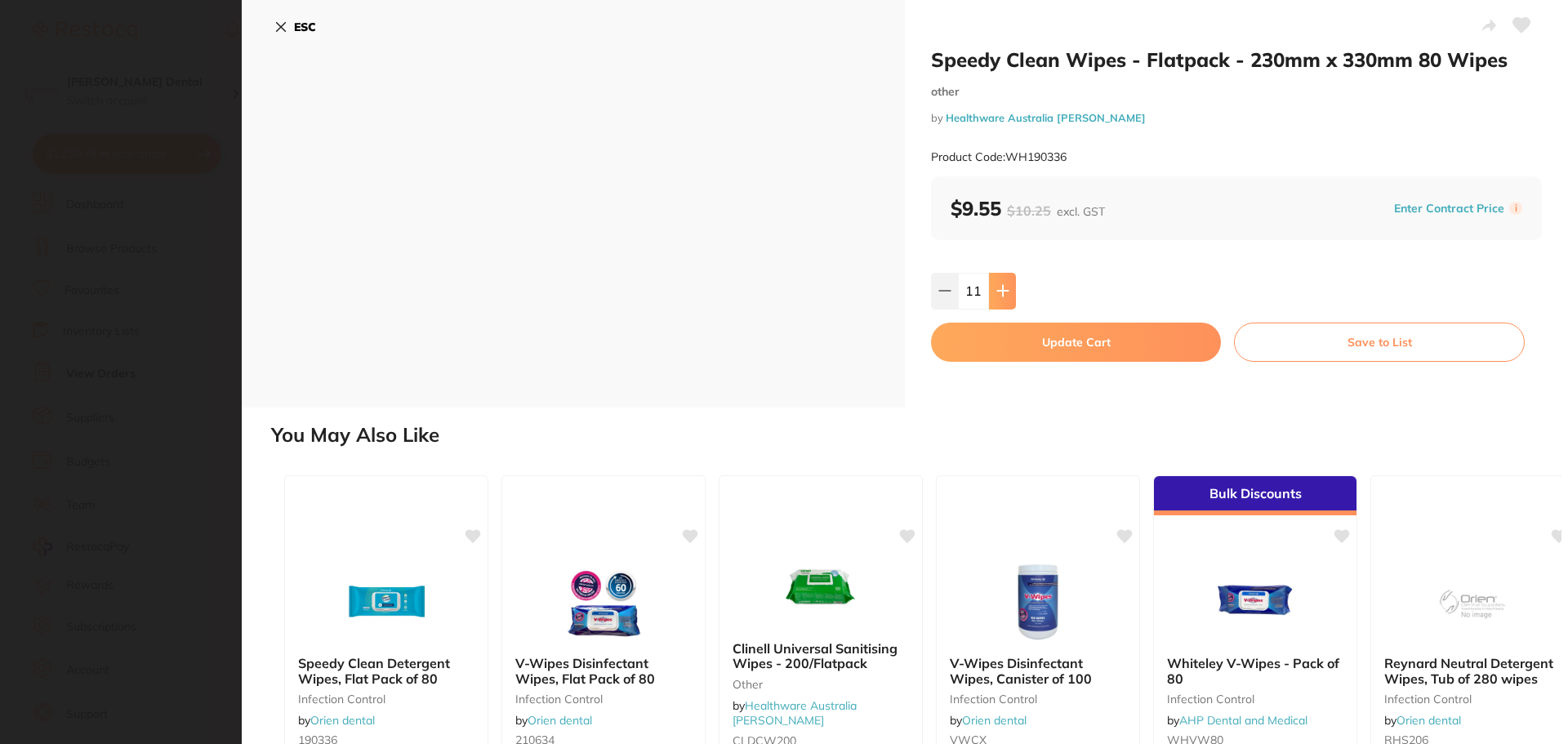
click at [1002, 289] on icon at bounding box center [1003, 291] width 13 height 13
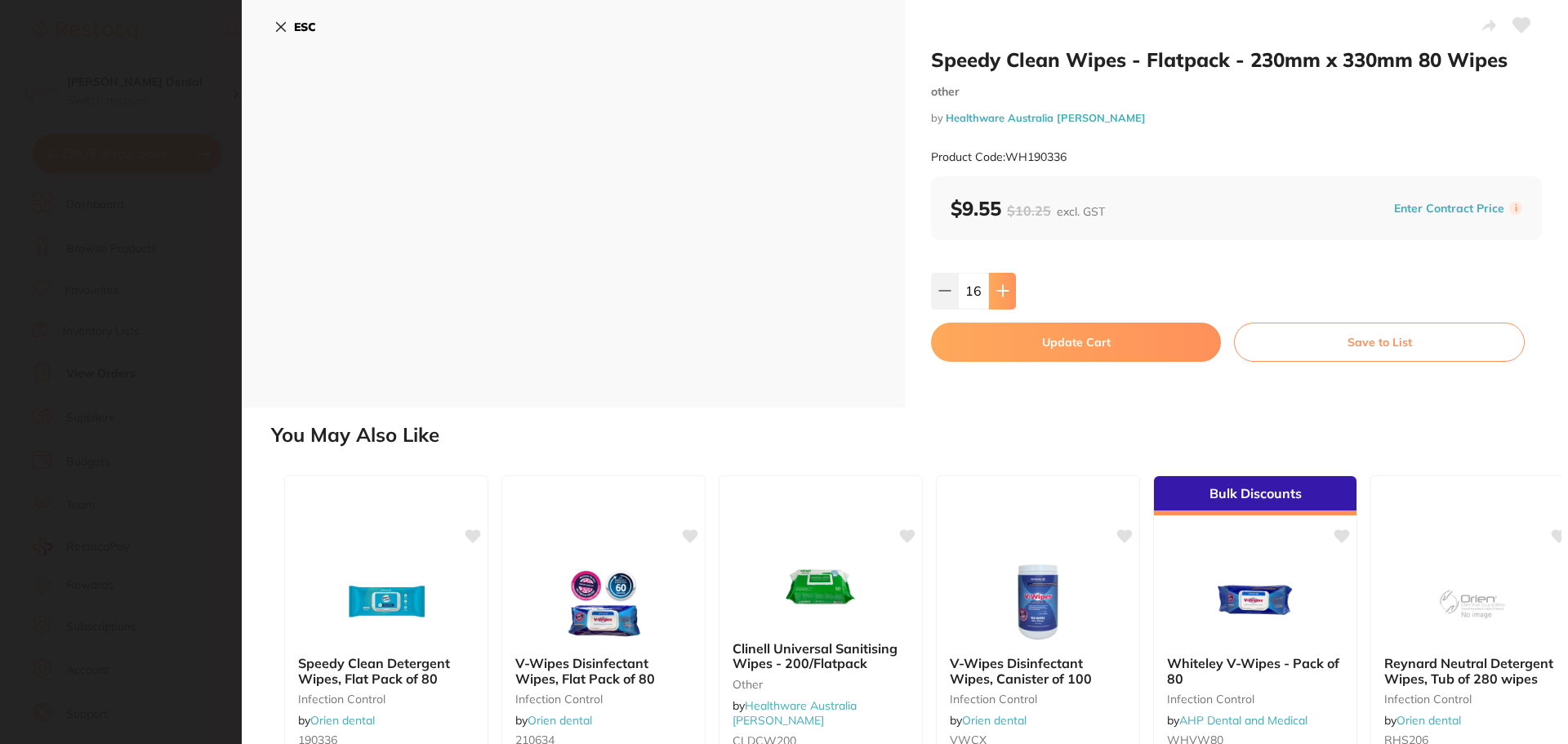
click at [1002, 289] on icon at bounding box center [1003, 291] width 13 height 13
type input "20"
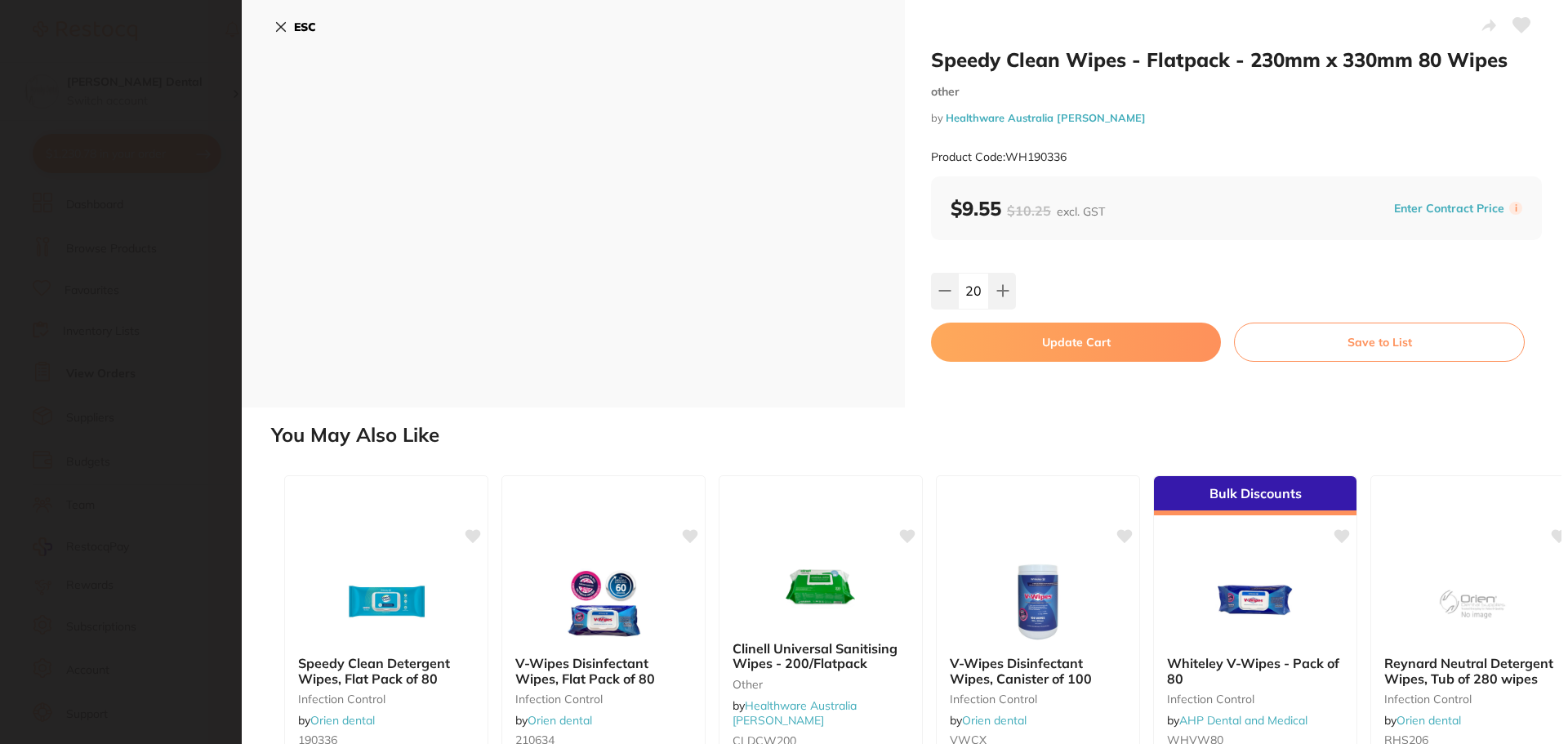
click at [1112, 346] on button "Update Cart" at bounding box center [1076, 342] width 290 height 39
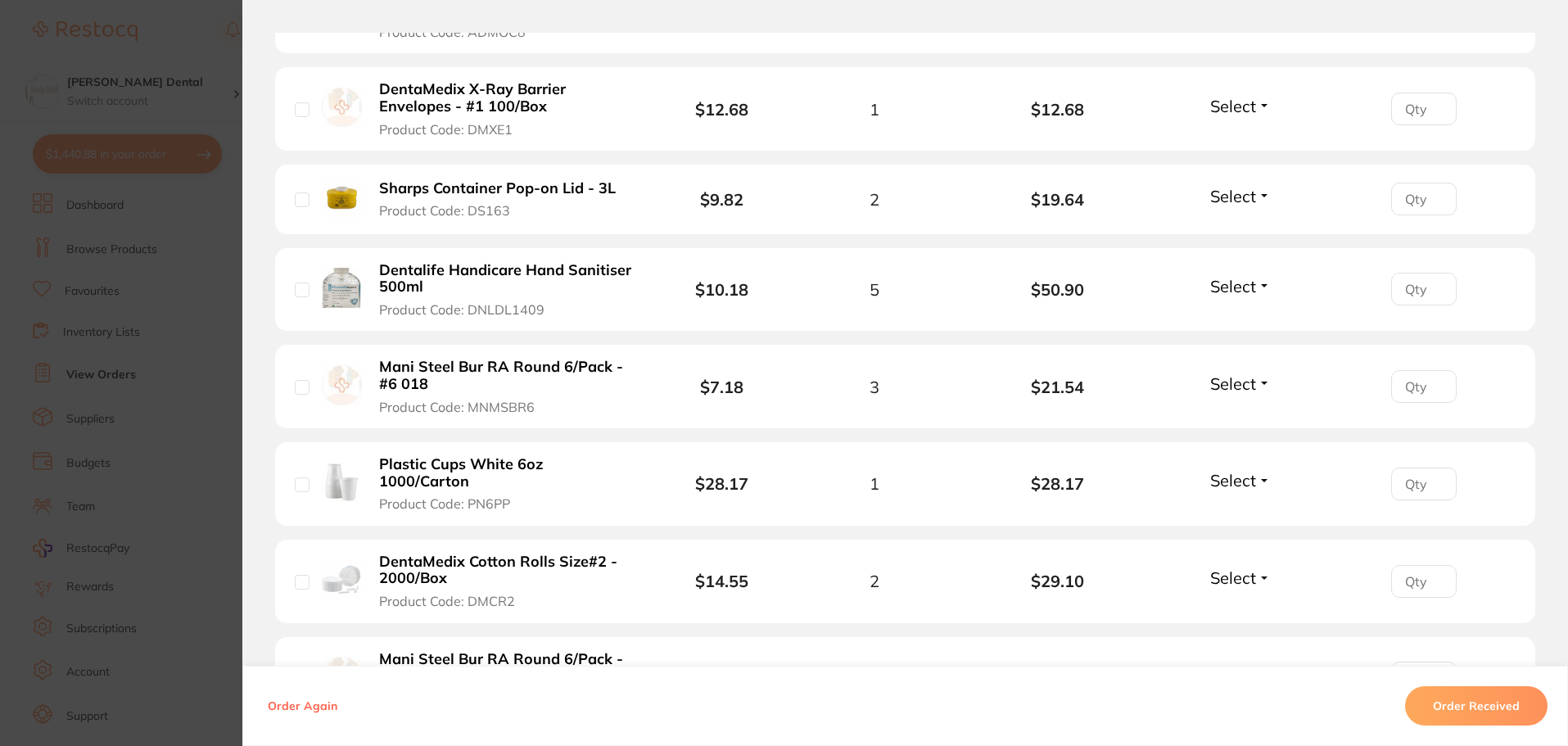
scroll to position [1802, 0]
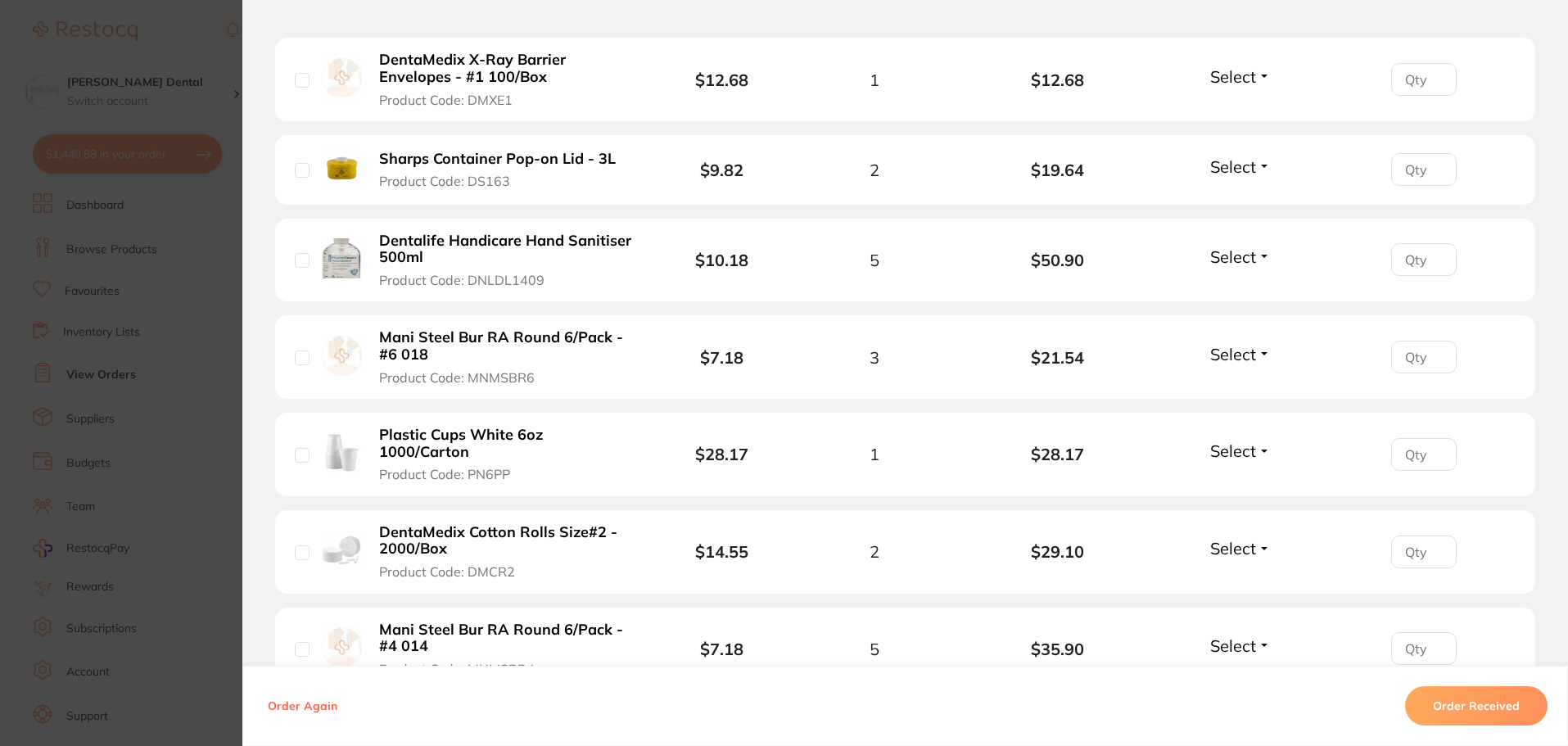
click at [438, 445] on b "Plastic Cups White 6oz 1000/Carton" at bounding box center [506, 444] width 253 height 34
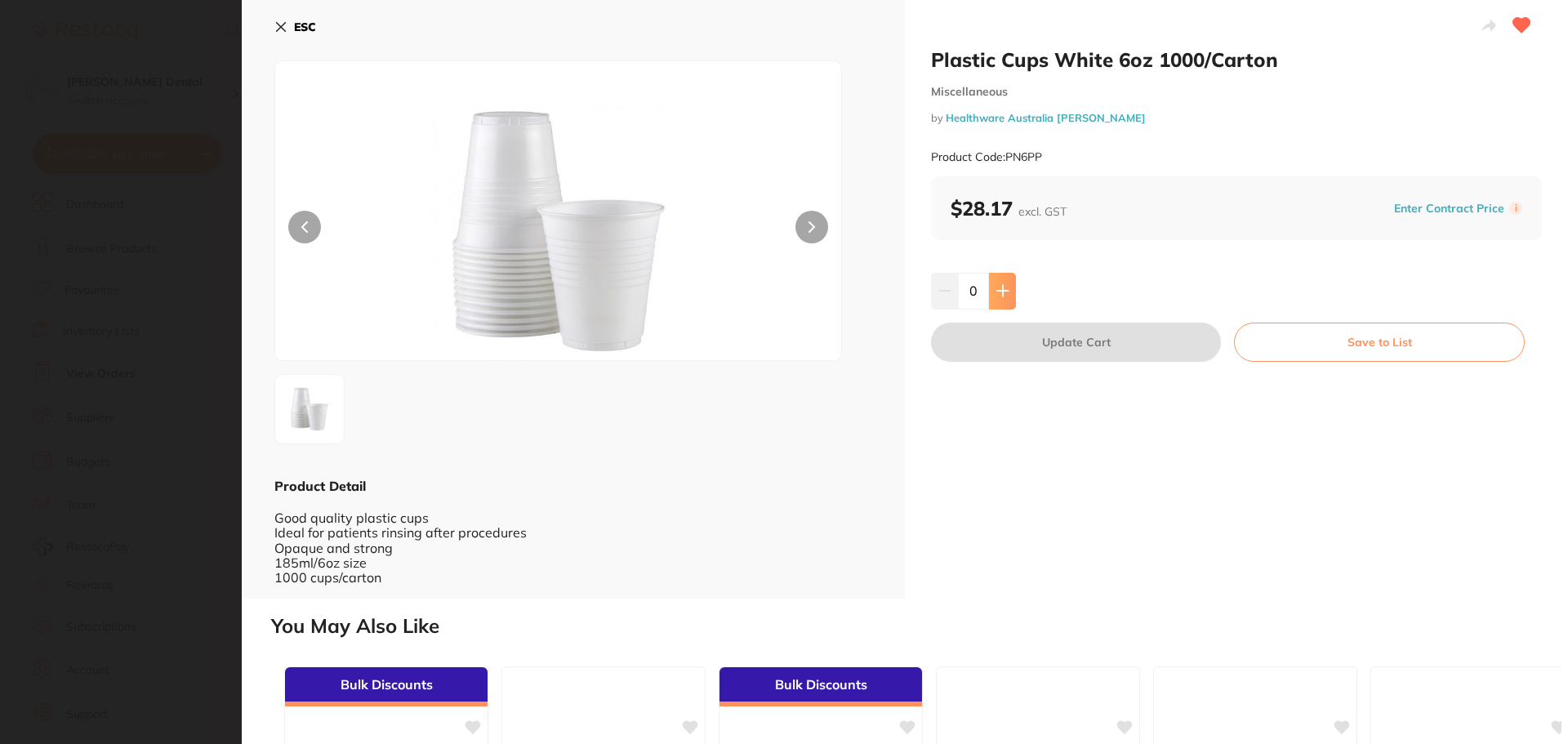
scroll to position [0, 0]
click at [1011, 283] on button at bounding box center [1003, 291] width 27 height 36
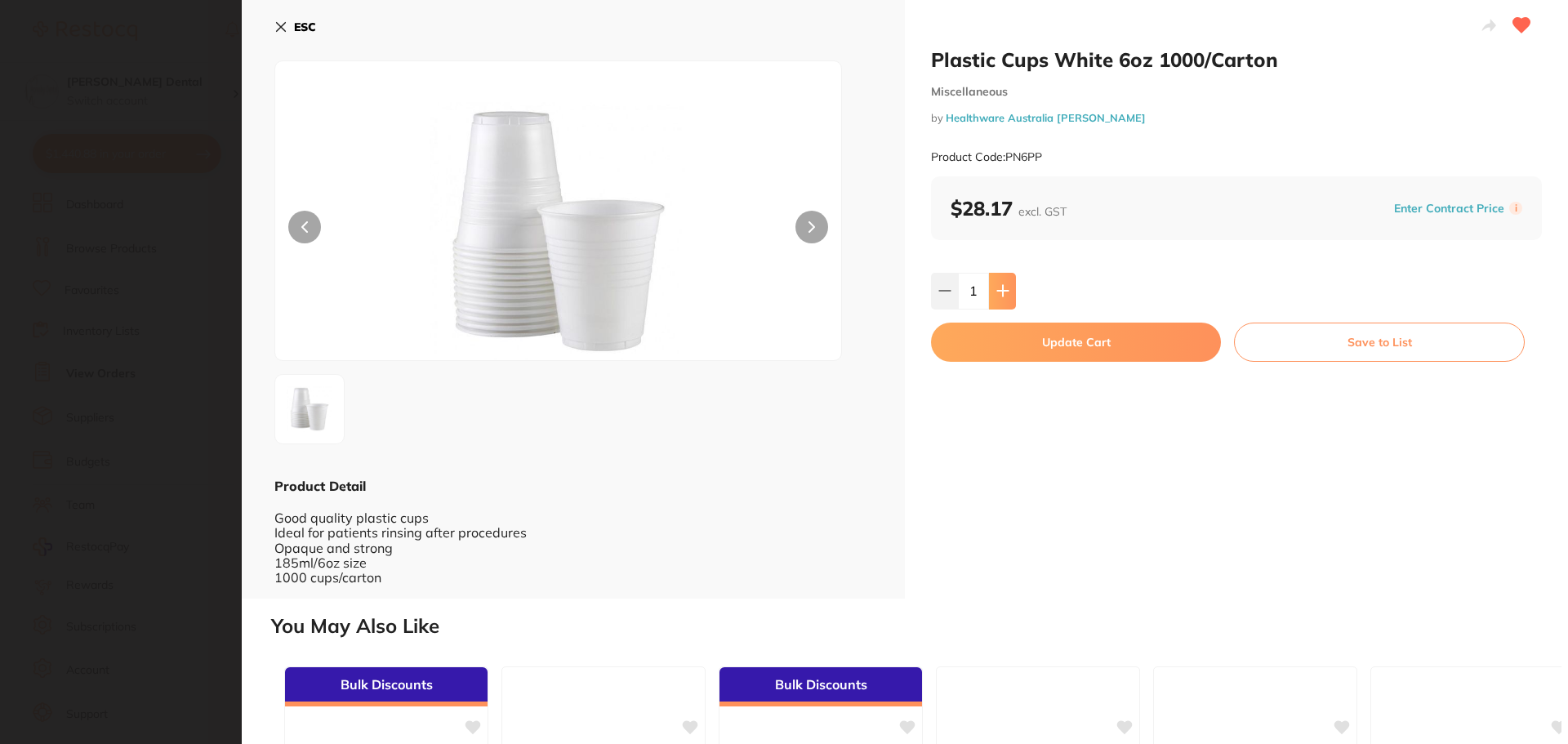
click at [1009, 283] on button at bounding box center [1003, 291] width 27 height 36
type input "2"
click at [1114, 344] on button "Update Cart" at bounding box center [1076, 342] width 290 height 39
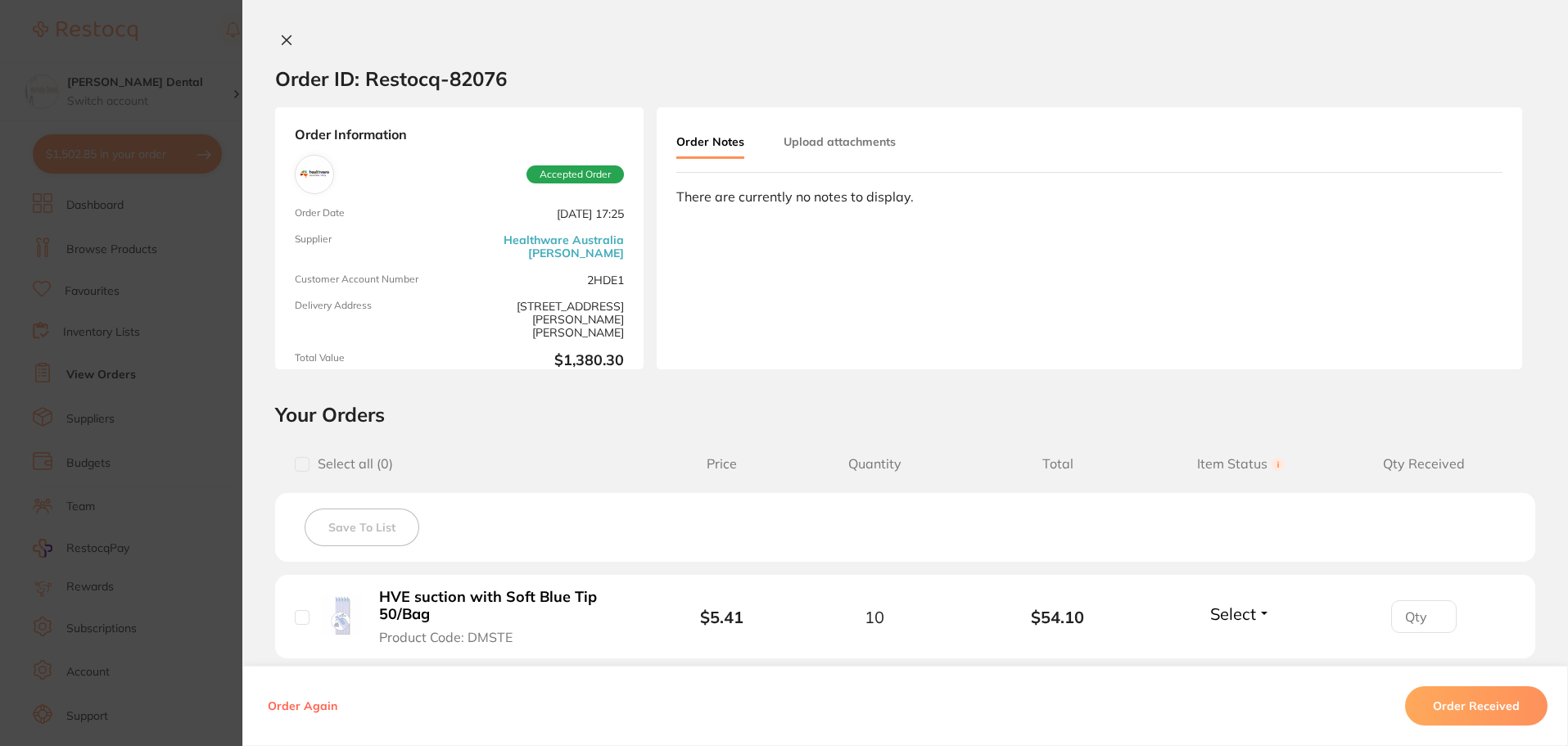
click at [283, 39] on icon at bounding box center [287, 41] width 9 height 9
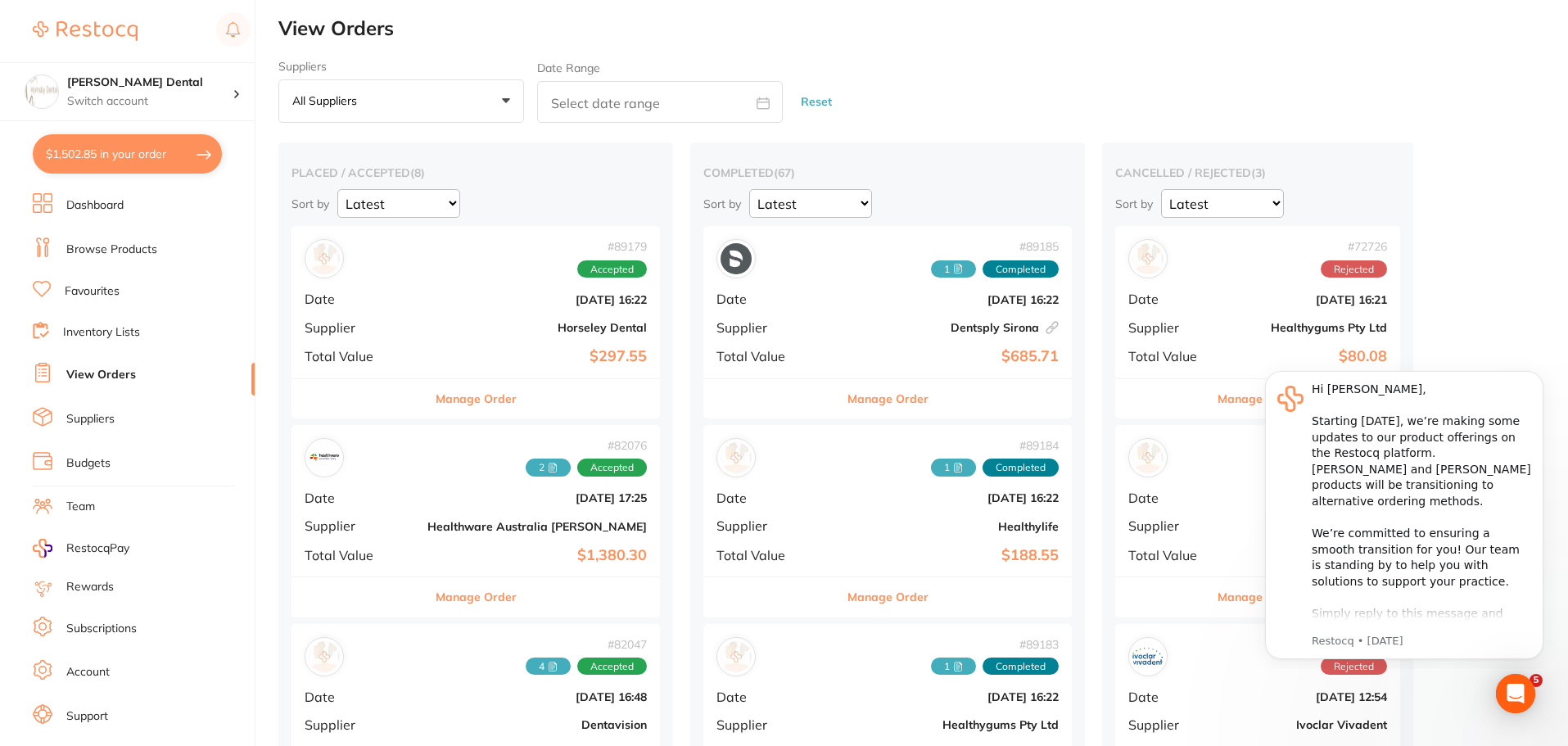
click at [98, 287] on link "Favourites" at bounding box center [92, 291] width 55 height 16
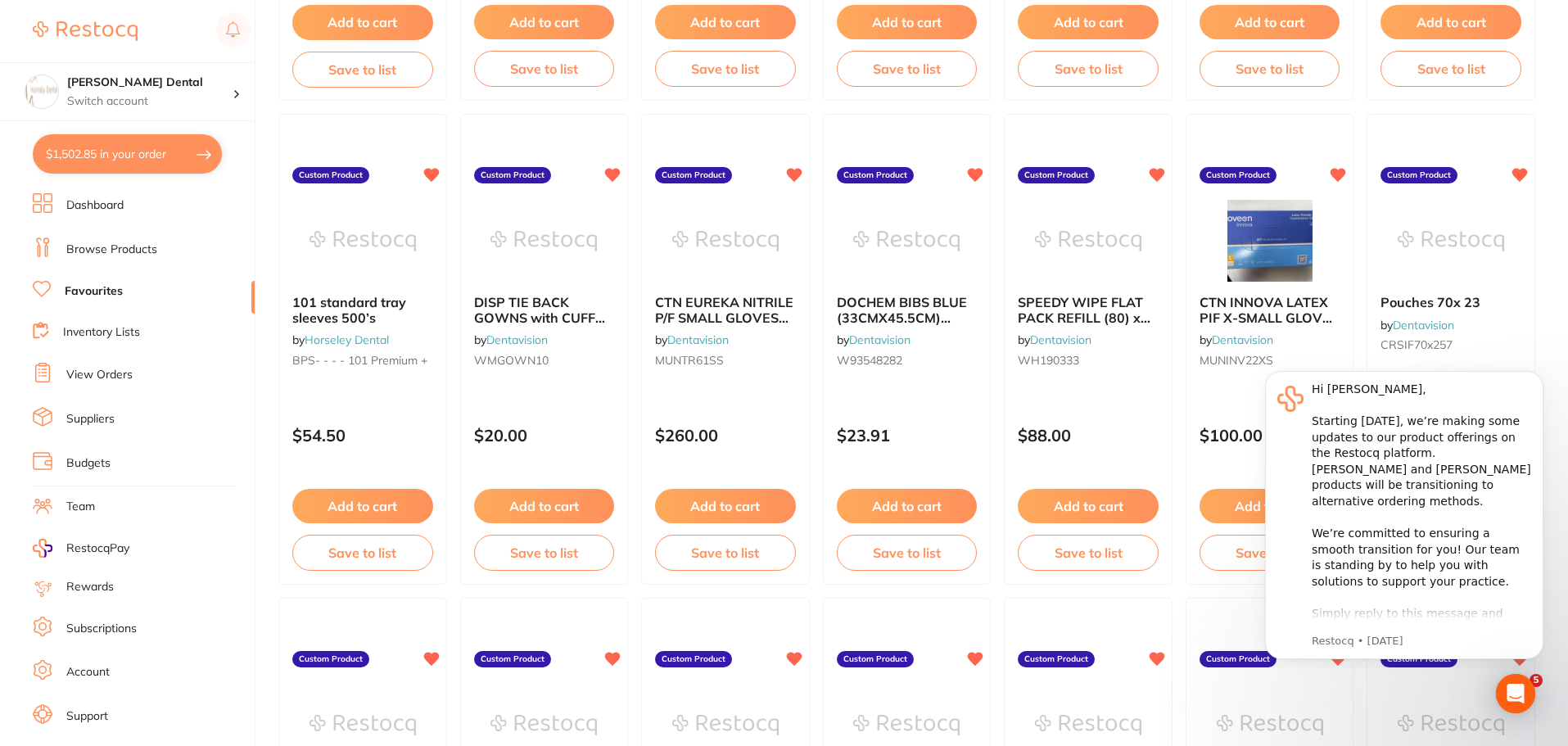
scroll to position [1065, 0]
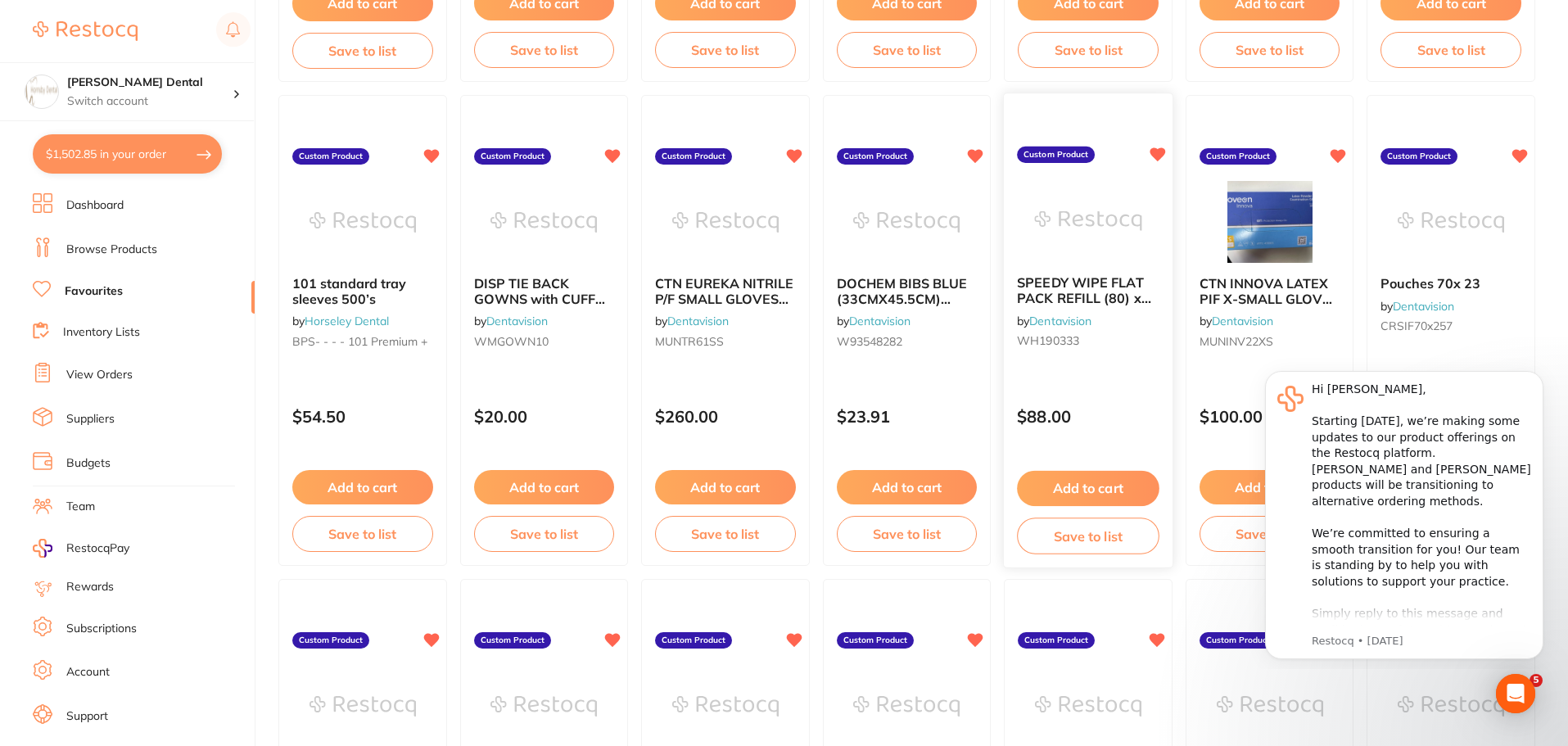
click at [1081, 221] on img at bounding box center [1088, 221] width 107 height 82
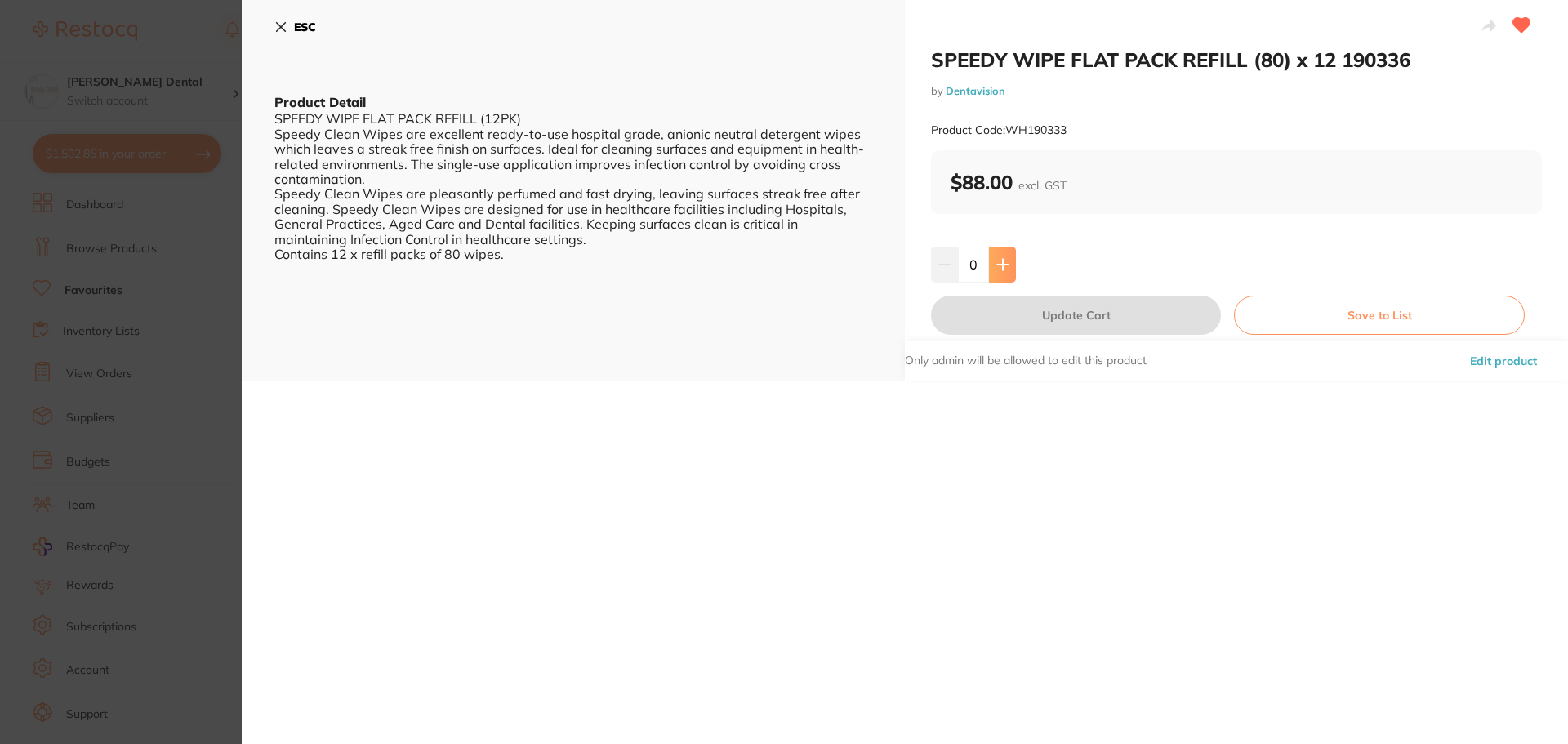
click at [1000, 265] on icon at bounding box center [1003, 264] width 11 height 11
type input "2"
click at [1057, 320] on button "Update Cart" at bounding box center [1076, 315] width 290 height 39
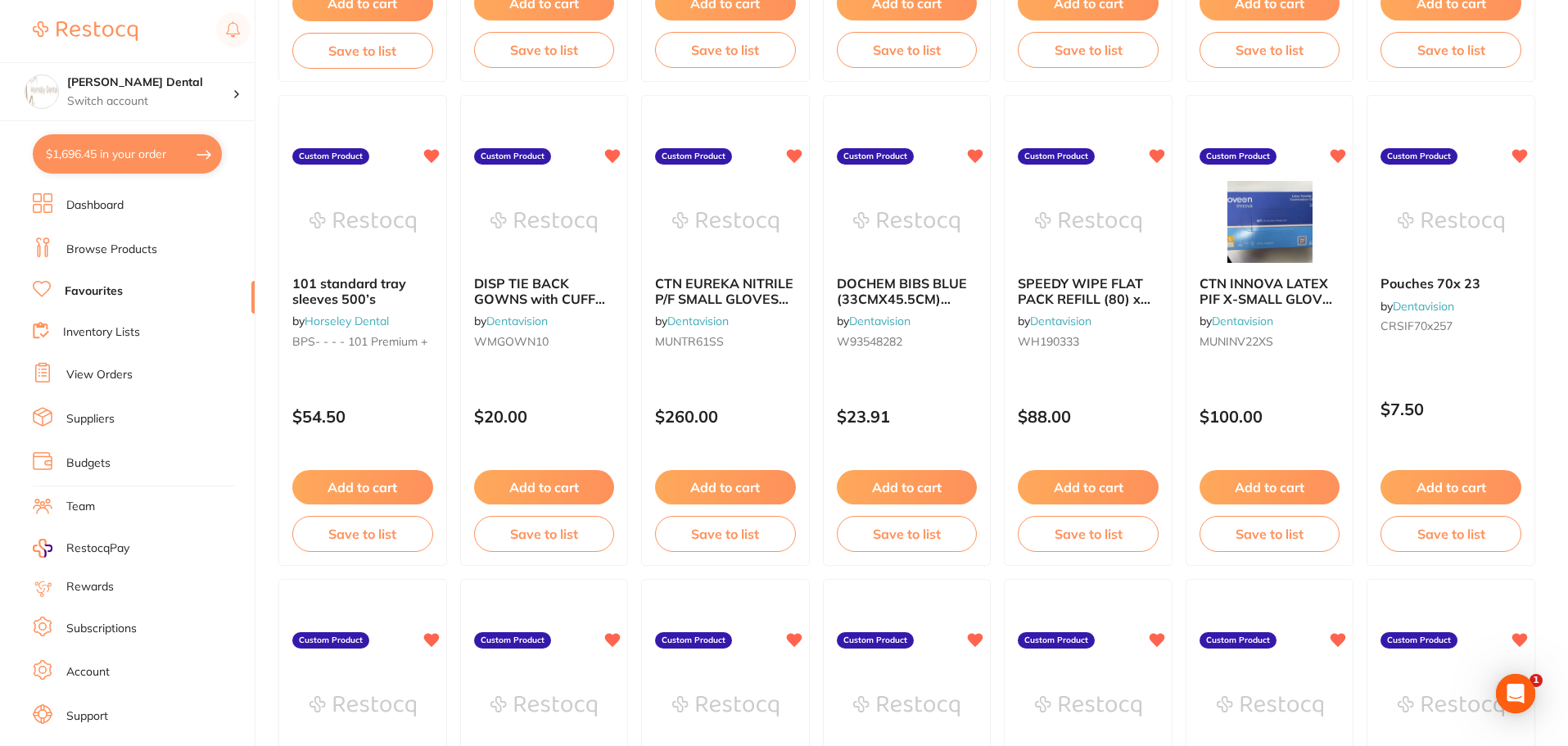
click at [166, 159] on button "$1,696.45 in your order" at bounding box center [128, 154] width 190 height 39
checkbox input "true"
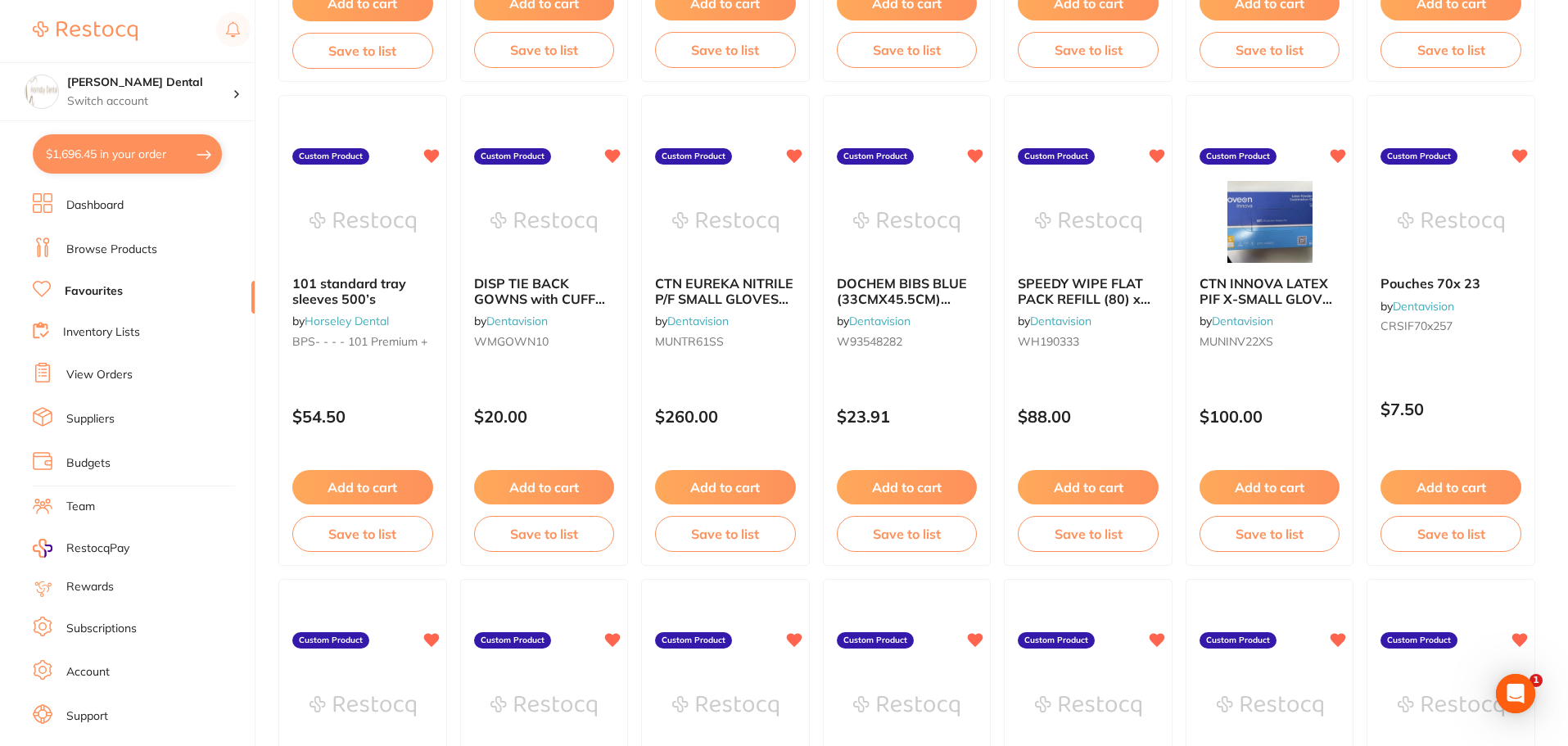
checkbox input "true"
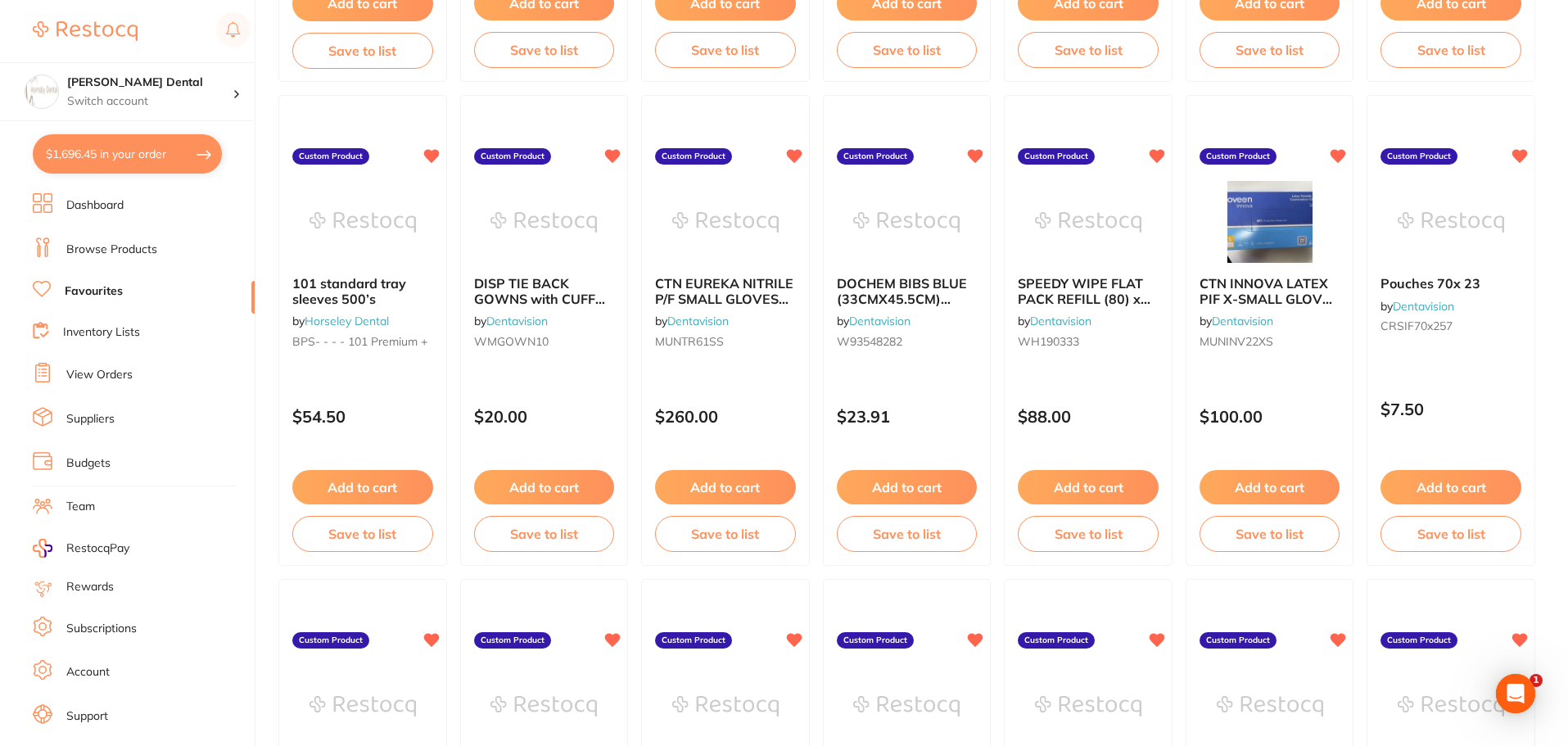
checkbox input "true"
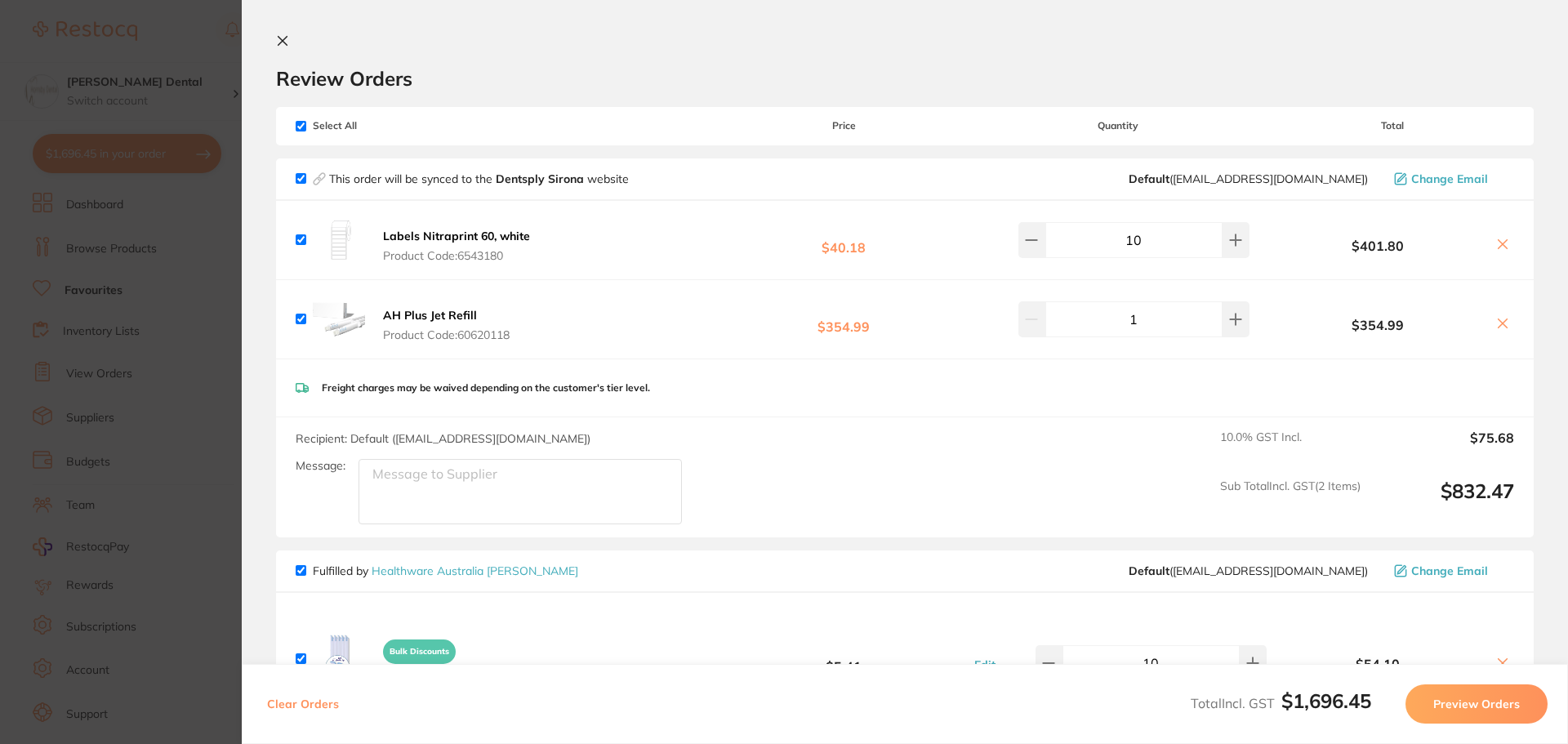
scroll to position [408, 0]
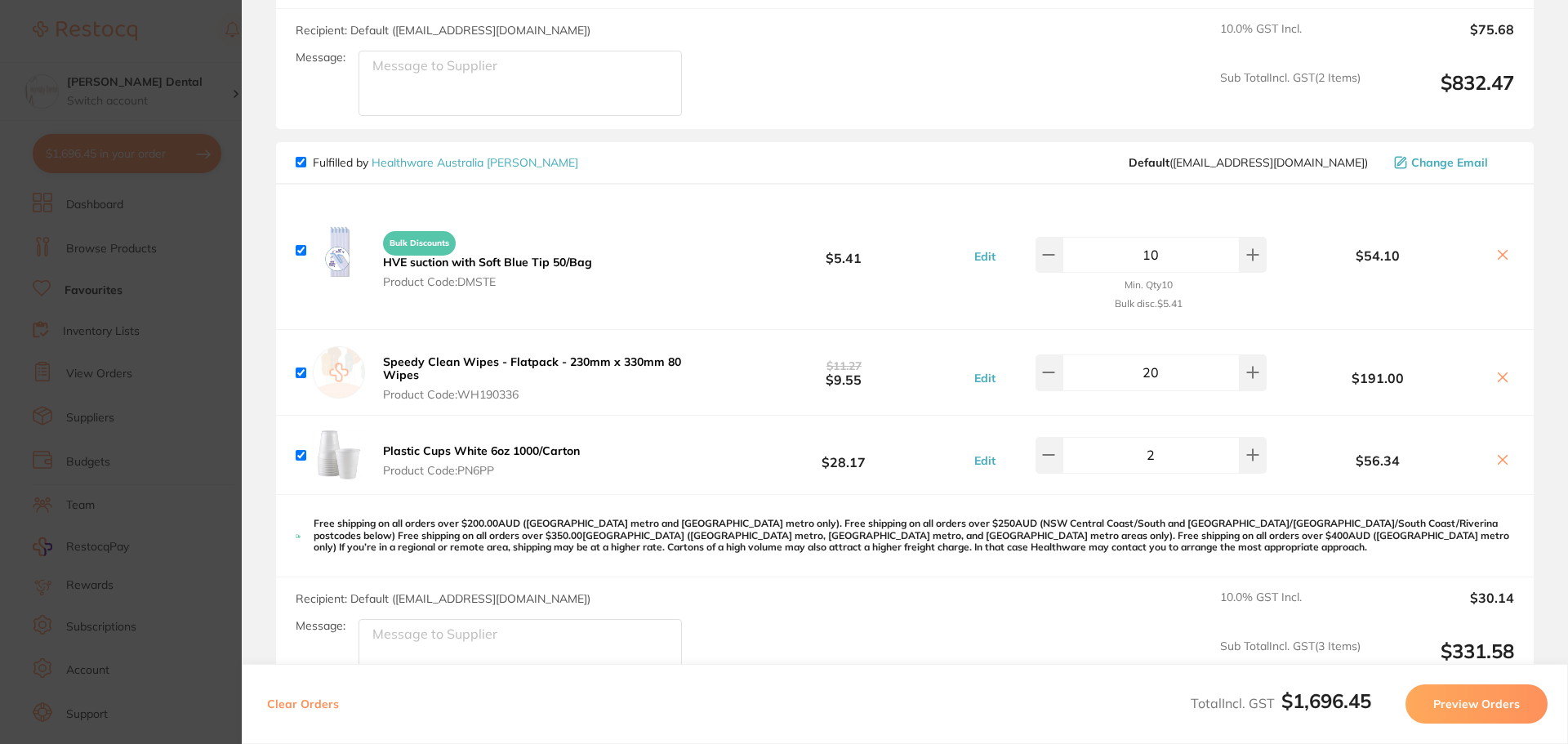
click at [1496, 376] on icon at bounding box center [1503, 377] width 13 height 13
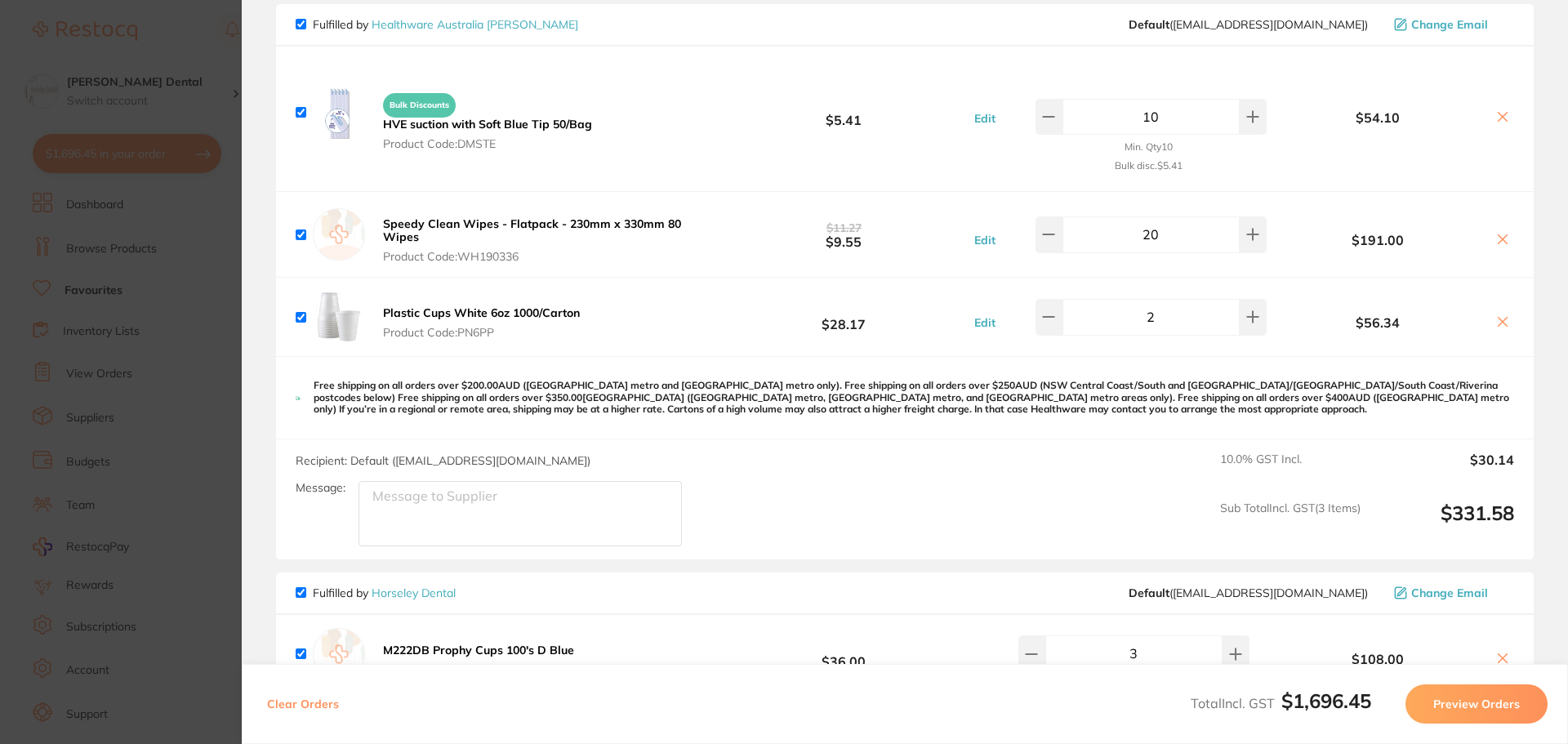
scroll to position [490, 0]
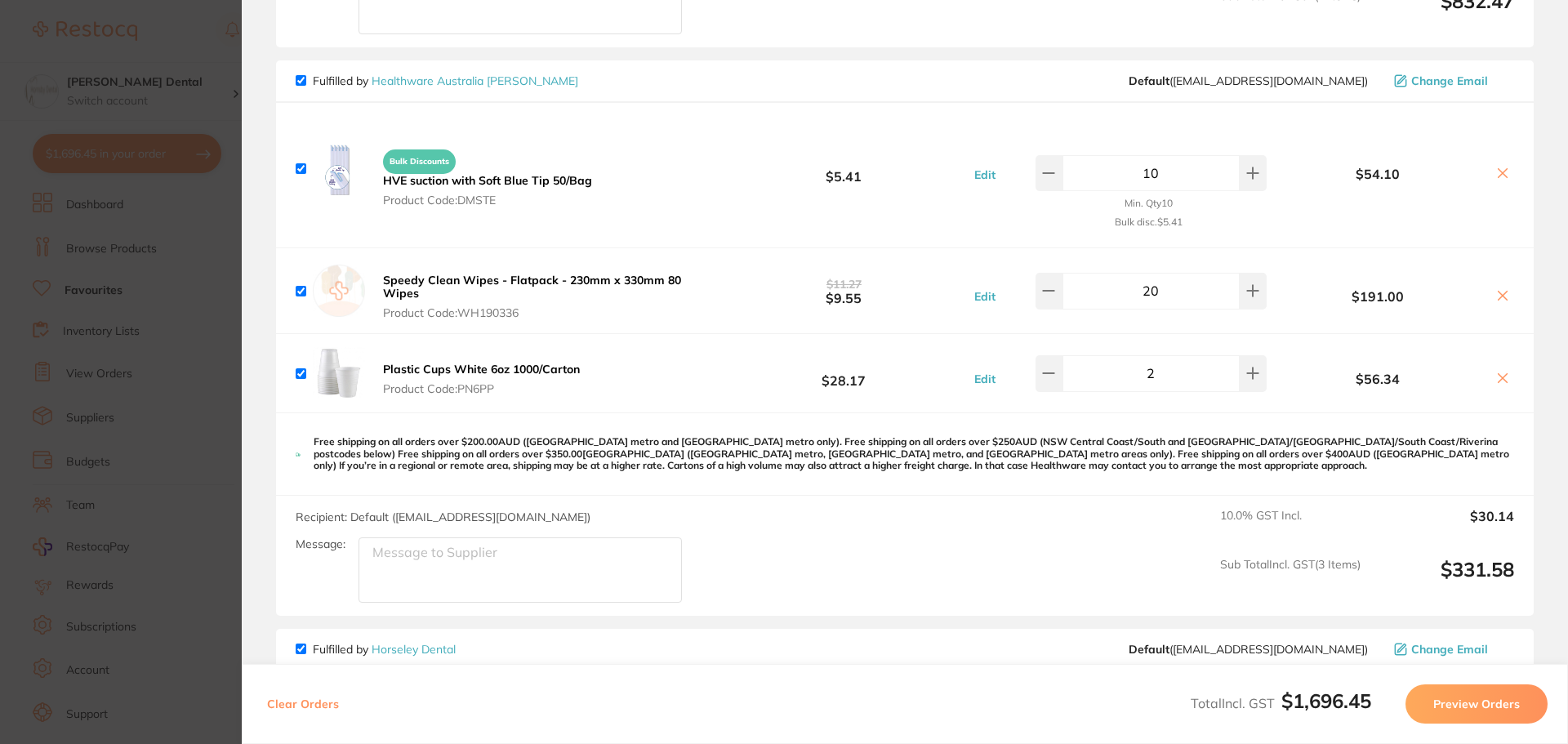
click at [1499, 292] on icon at bounding box center [1503, 295] width 9 height 9
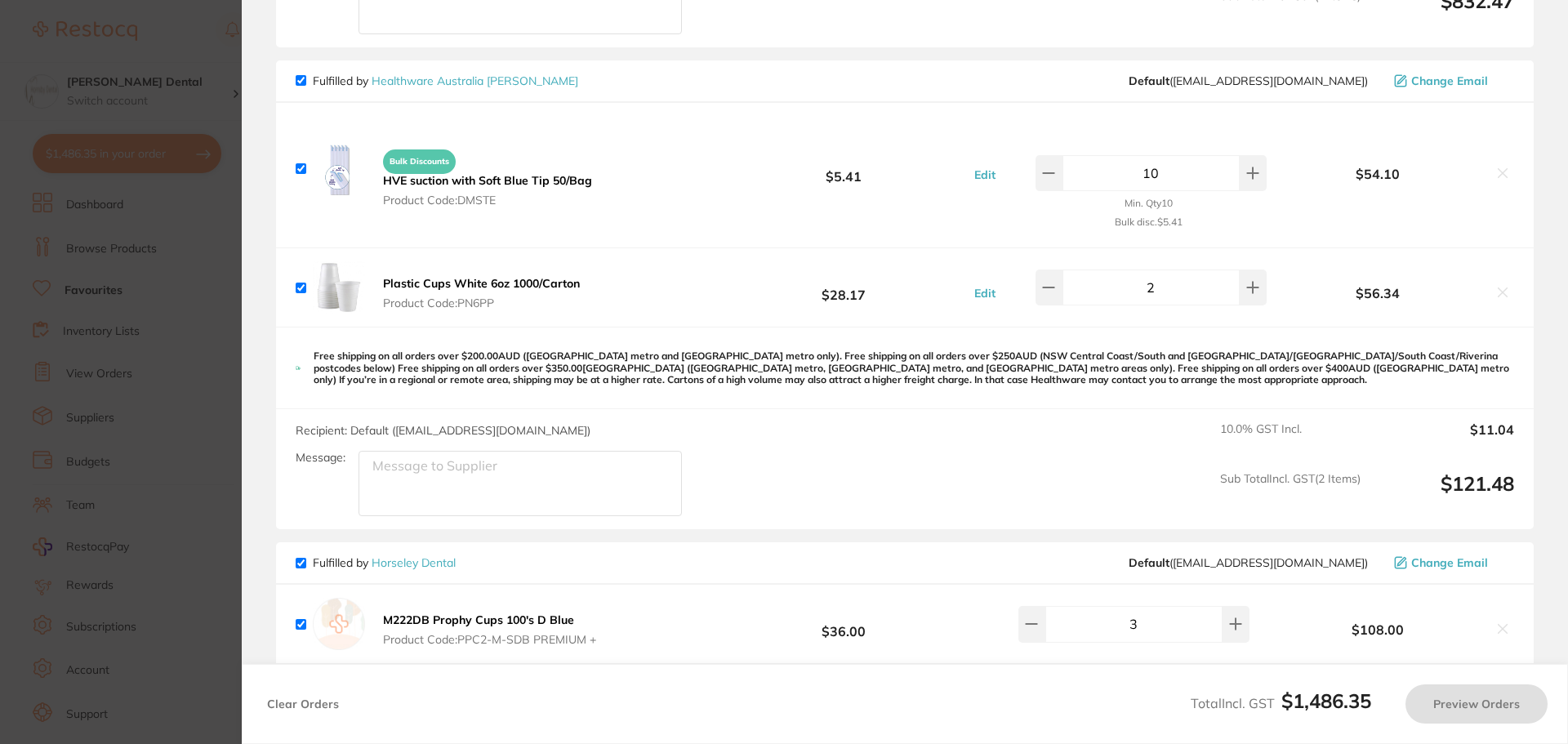
checkbox input "true"
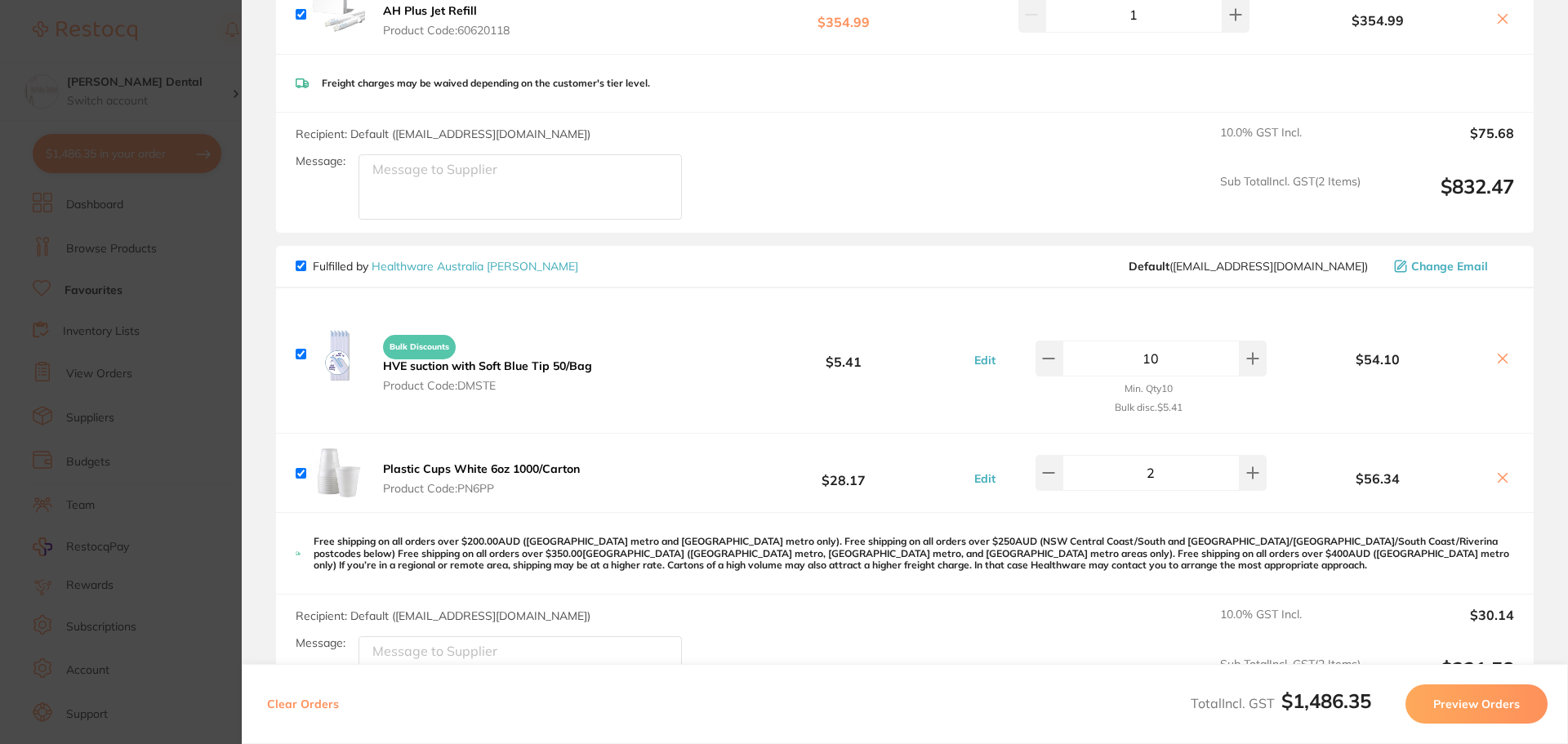
scroll to position [0, 0]
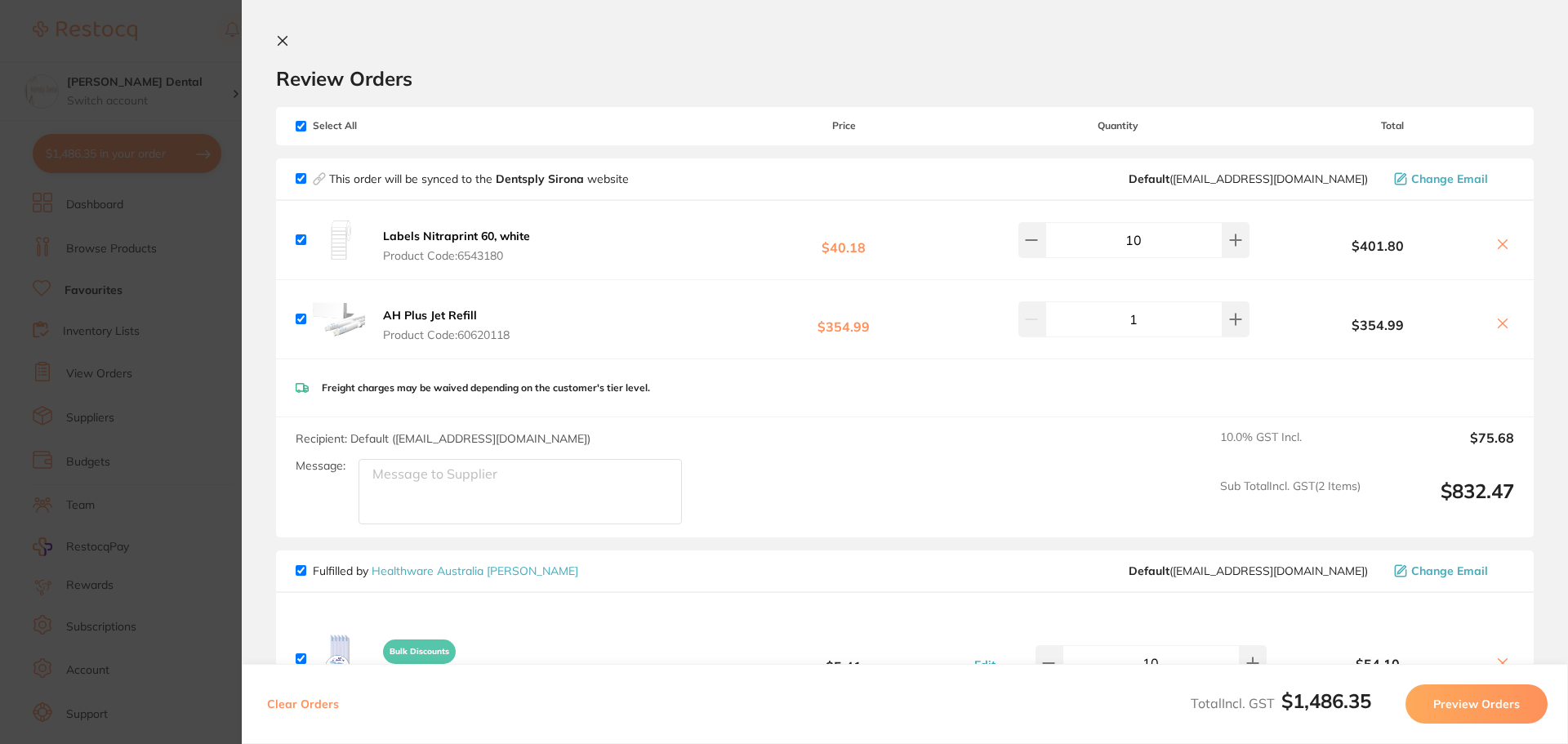
click at [287, 41] on icon at bounding box center [282, 41] width 13 height 13
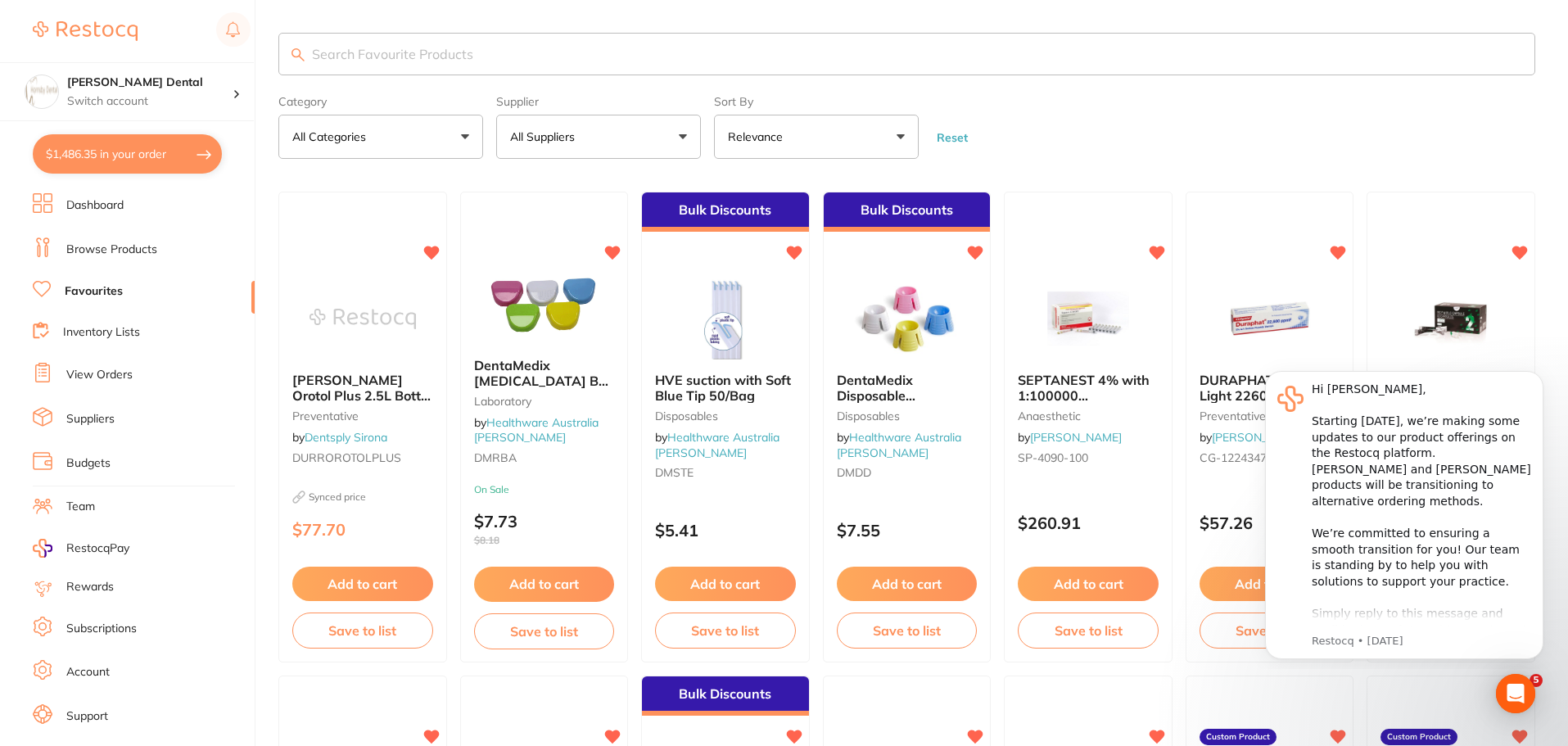
click at [173, 163] on button "$1,486.35 in your order" at bounding box center [128, 154] width 190 height 39
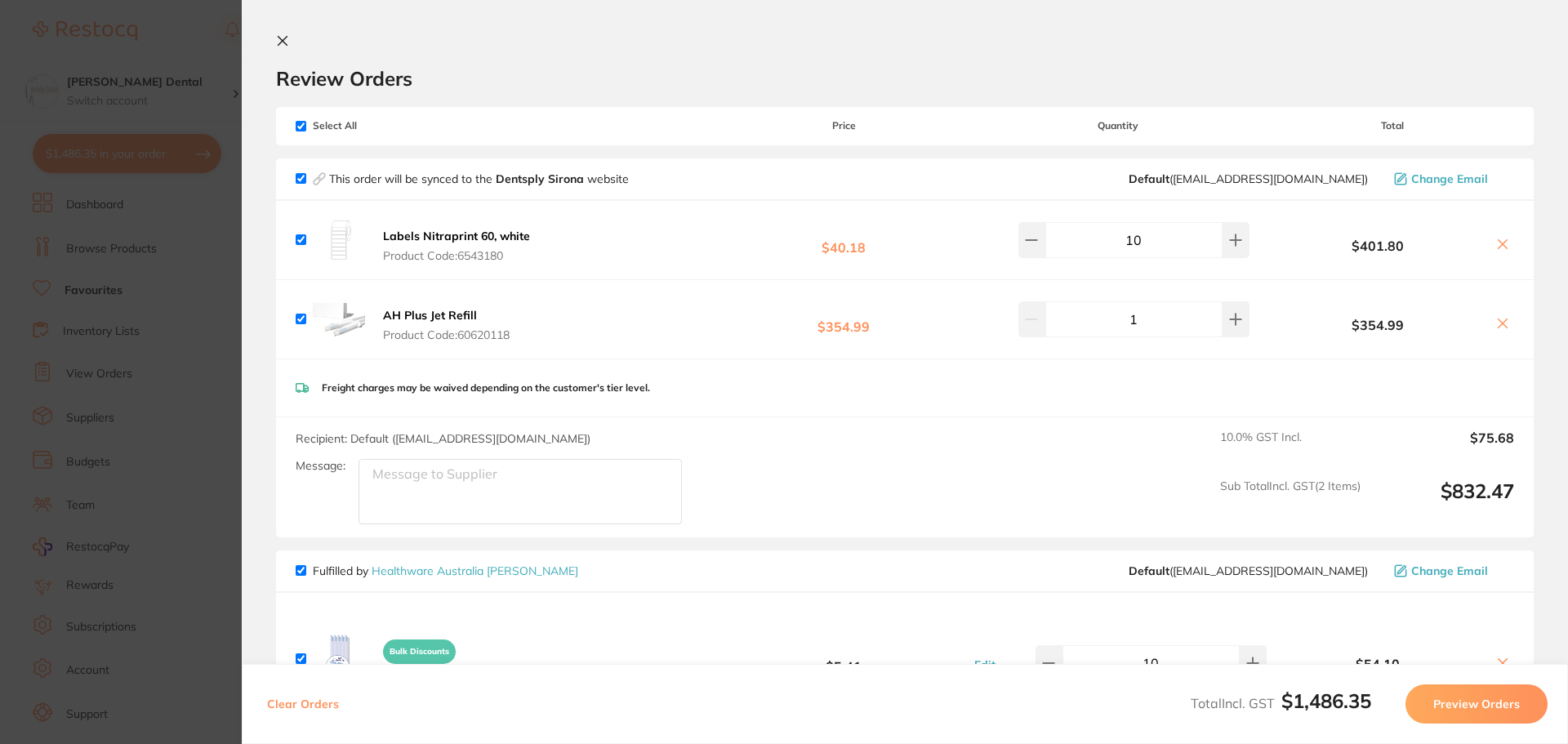
click at [279, 38] on icon at bounding box center [282, 41] width 13 height 13
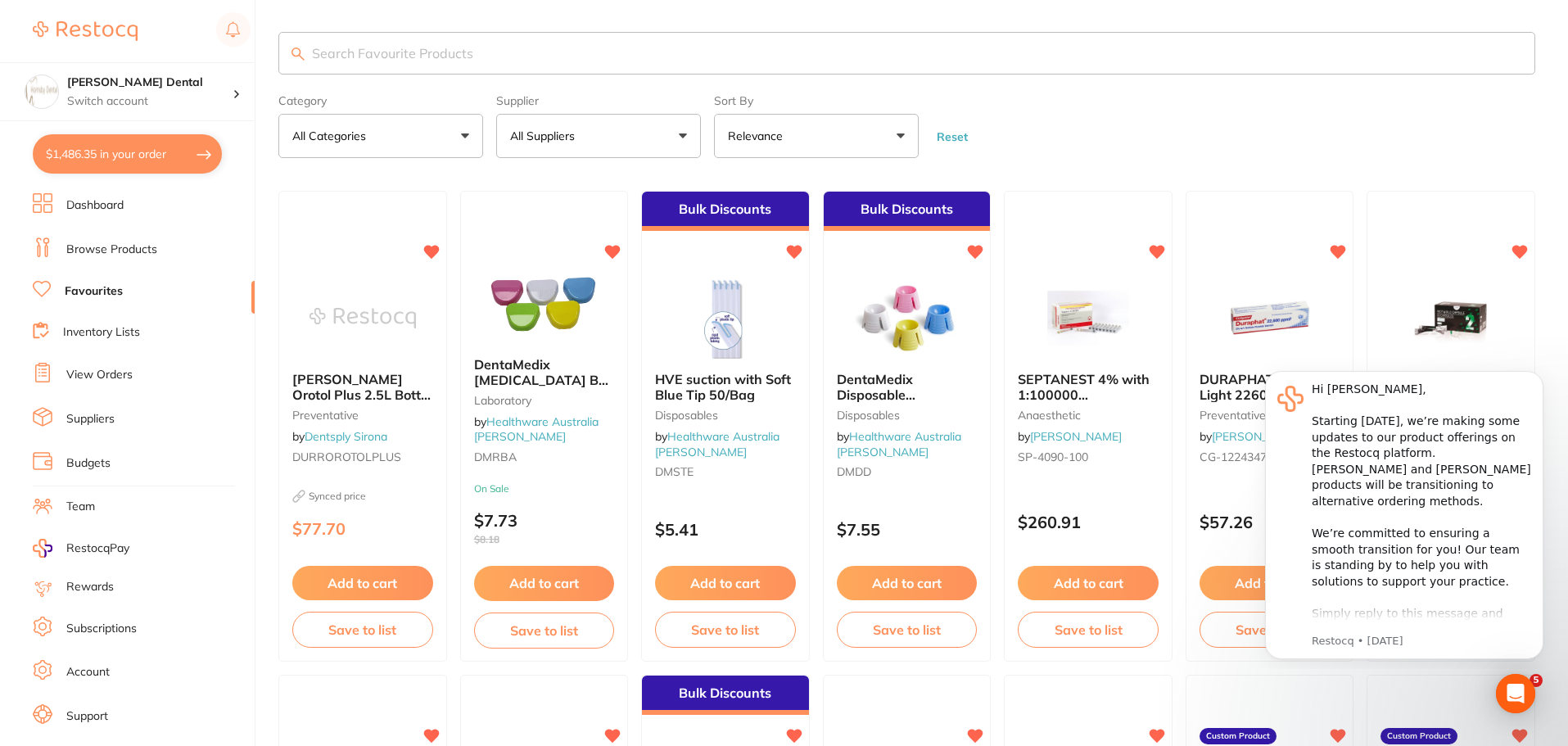
click at [441, 61] on input "search" at bounding box center [906, 53] width 1257 height 43
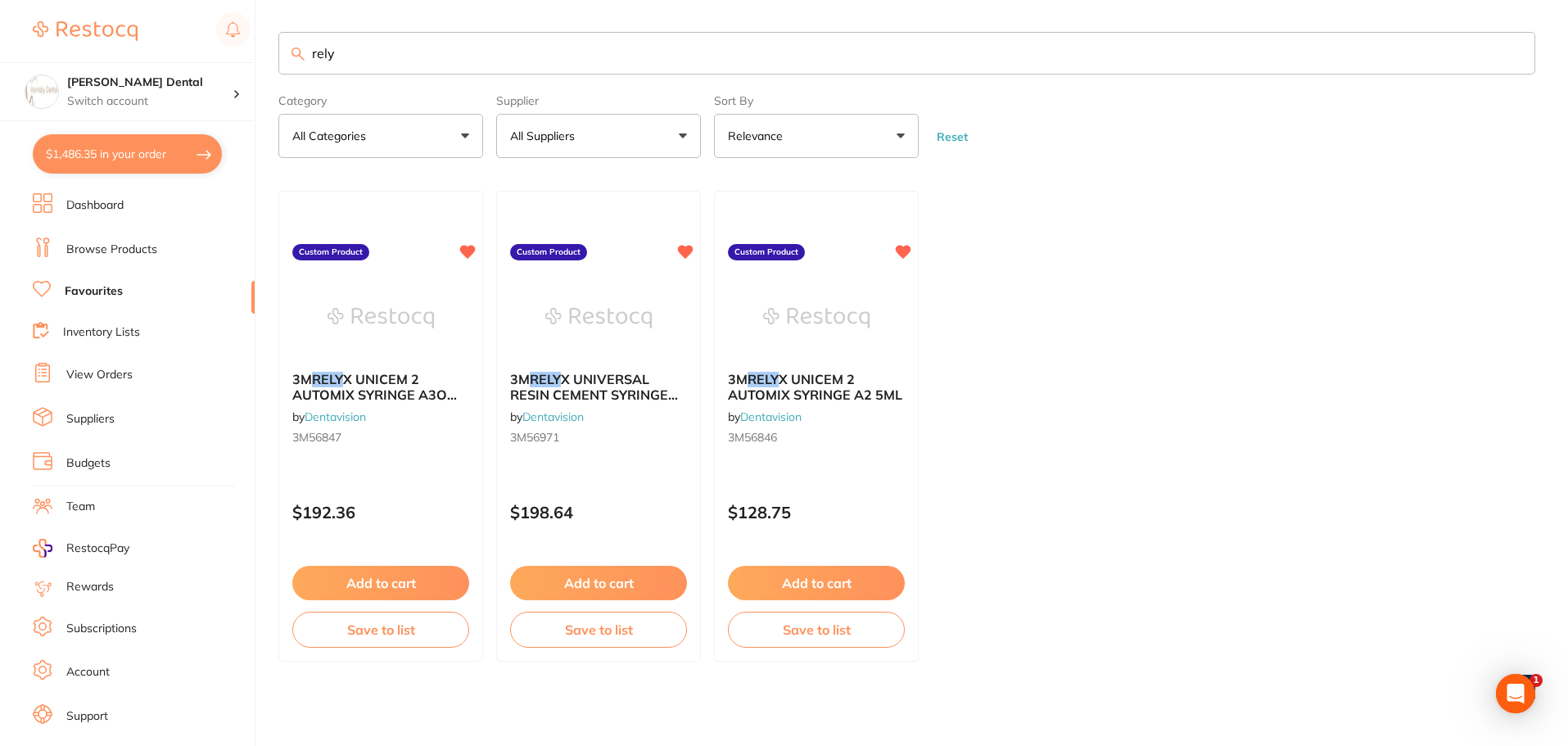
scroll to position [0, 0]
type input "rely"
click at [408, 291] on img at bounding box center [381, 317] width 106 height 82
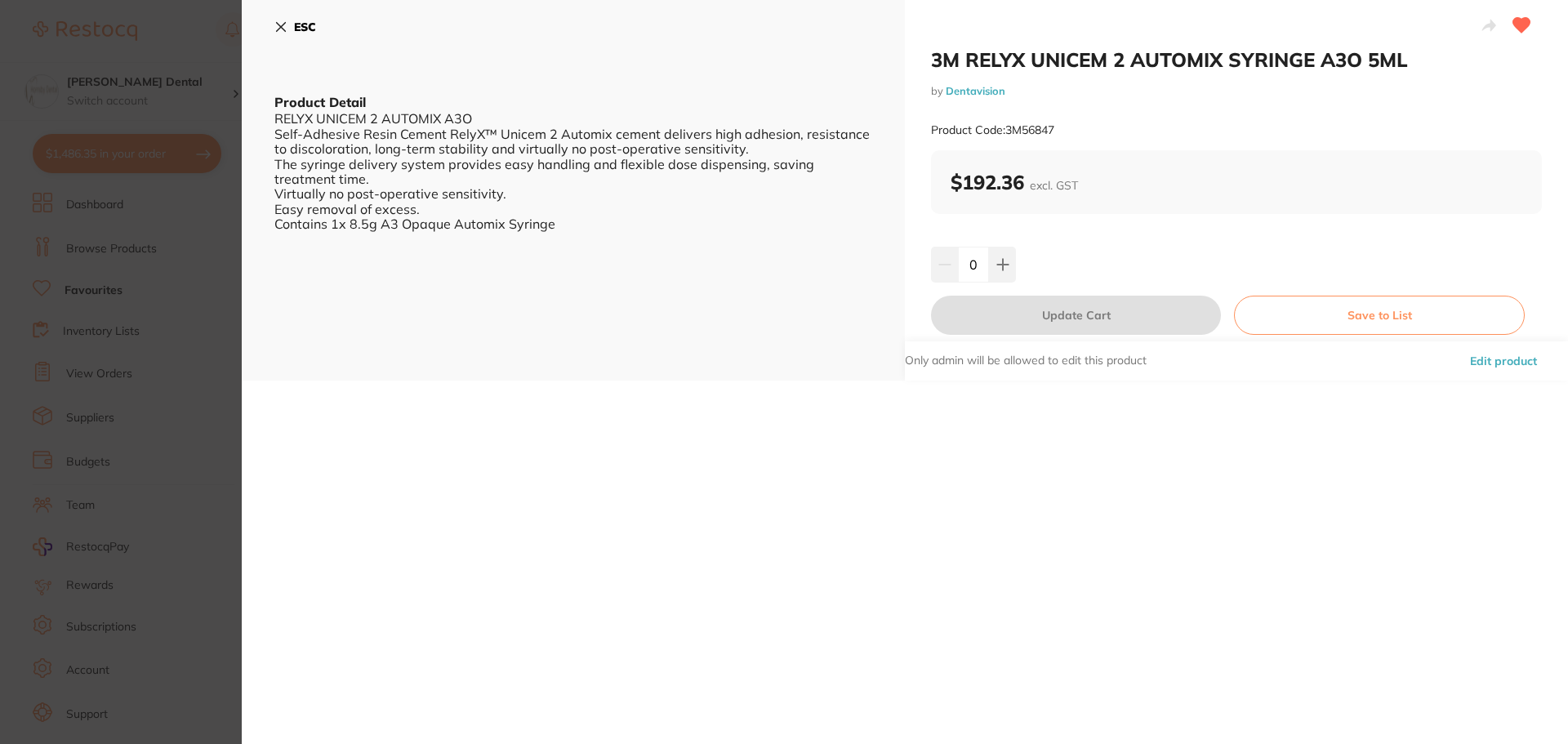
click at [277, 27] on icon at bounding box center [281, 27] width 13 height 13
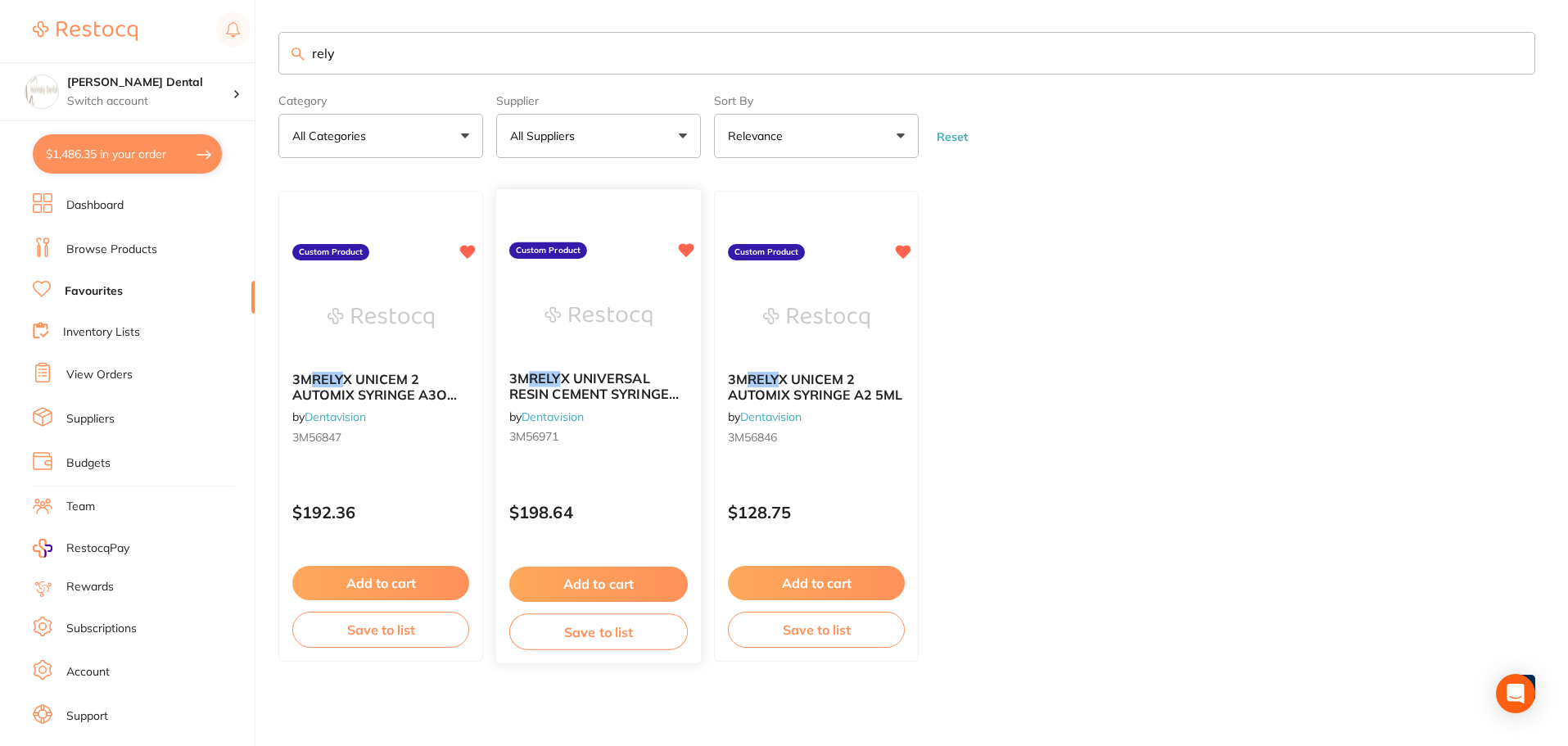
click at [567, 295] on img at bounding box center [598, 317] width 107 height 82
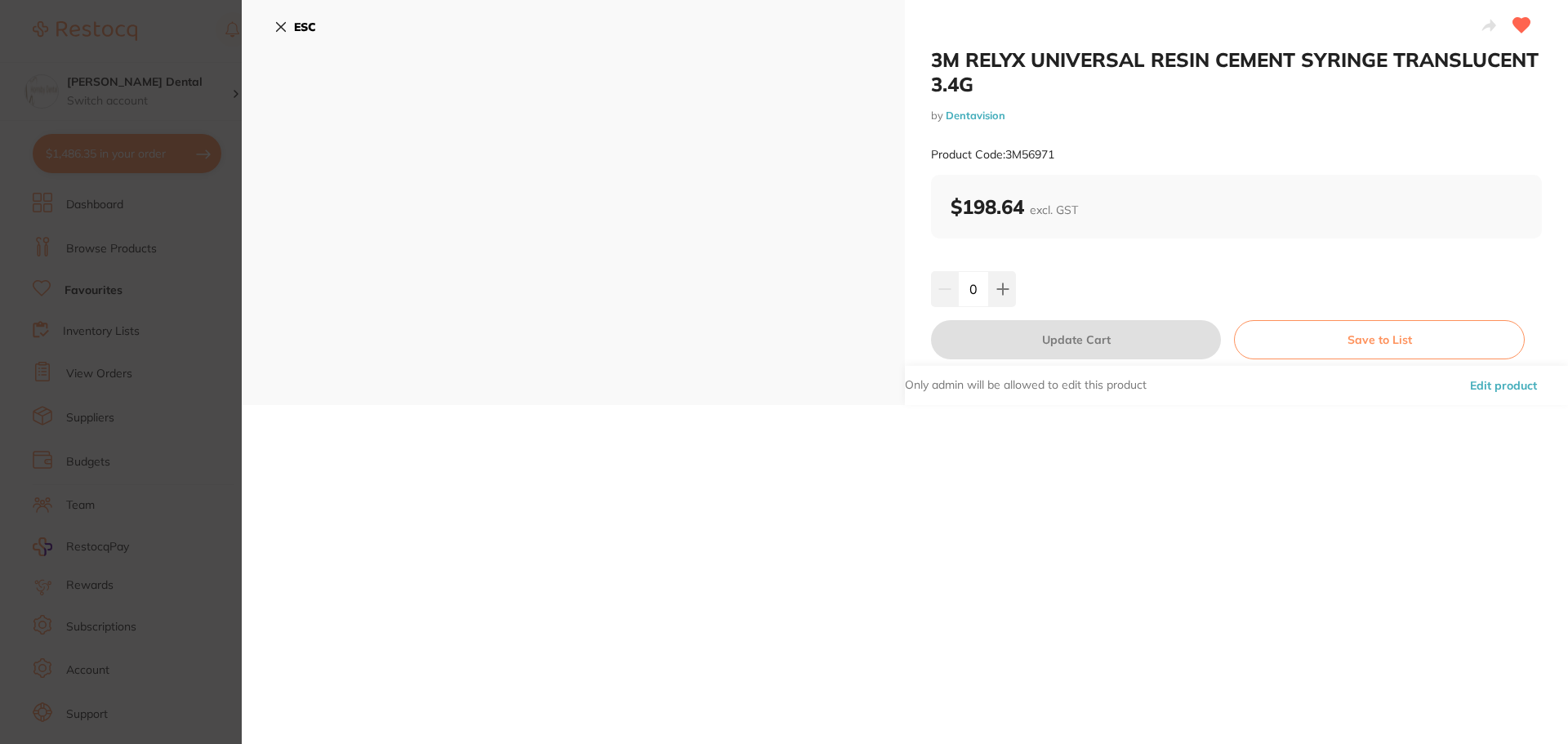
click at [279, 30] on icon at bounding box center [281, 27] width 13 height 13
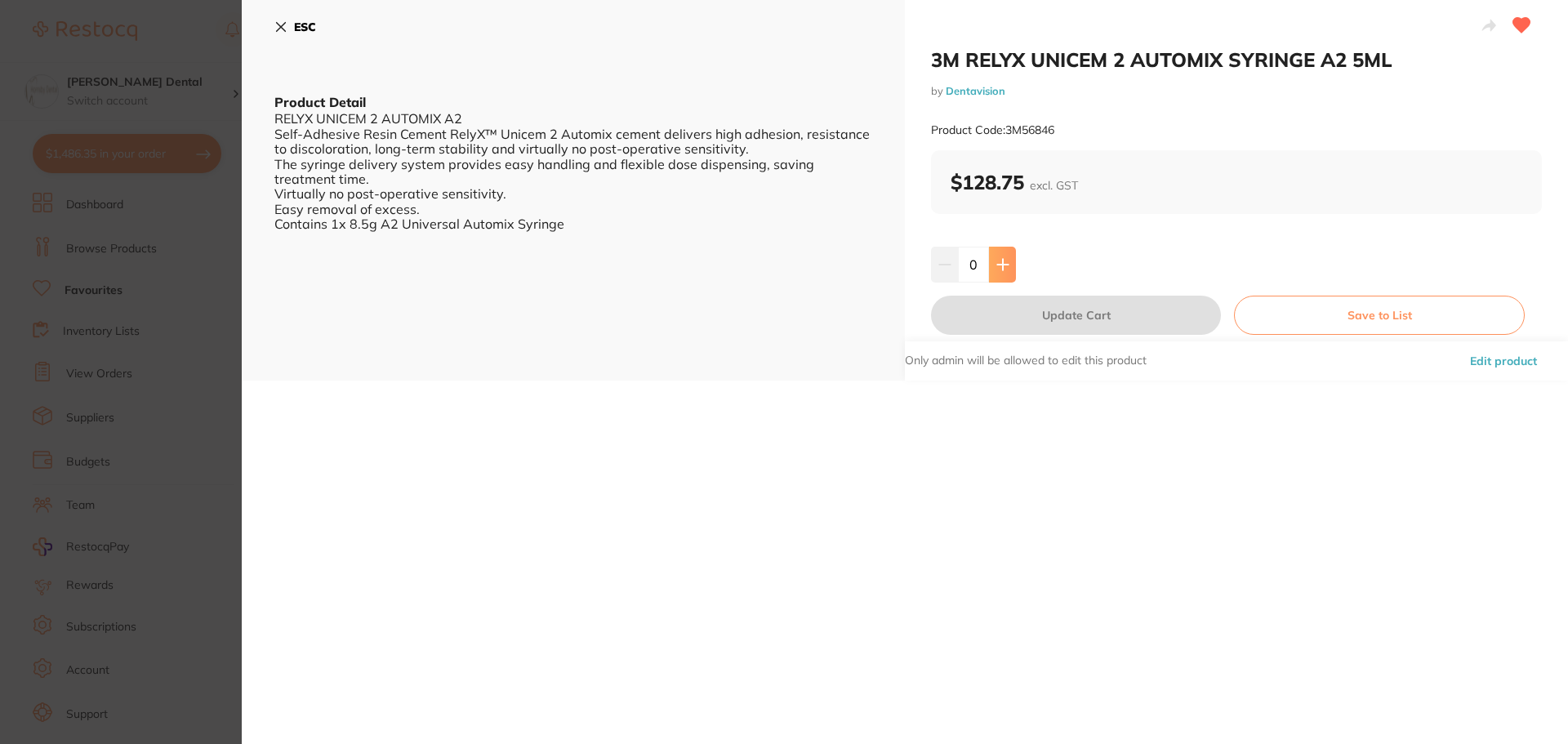
click at [1002, 268] on icon at bounding box center [1003, 264] width 13 height 13
type input "1"
click at [1078, 319] on button "Update Cart" at bounding box center [1076, 315] width 290 height 39
checkbox input "false"
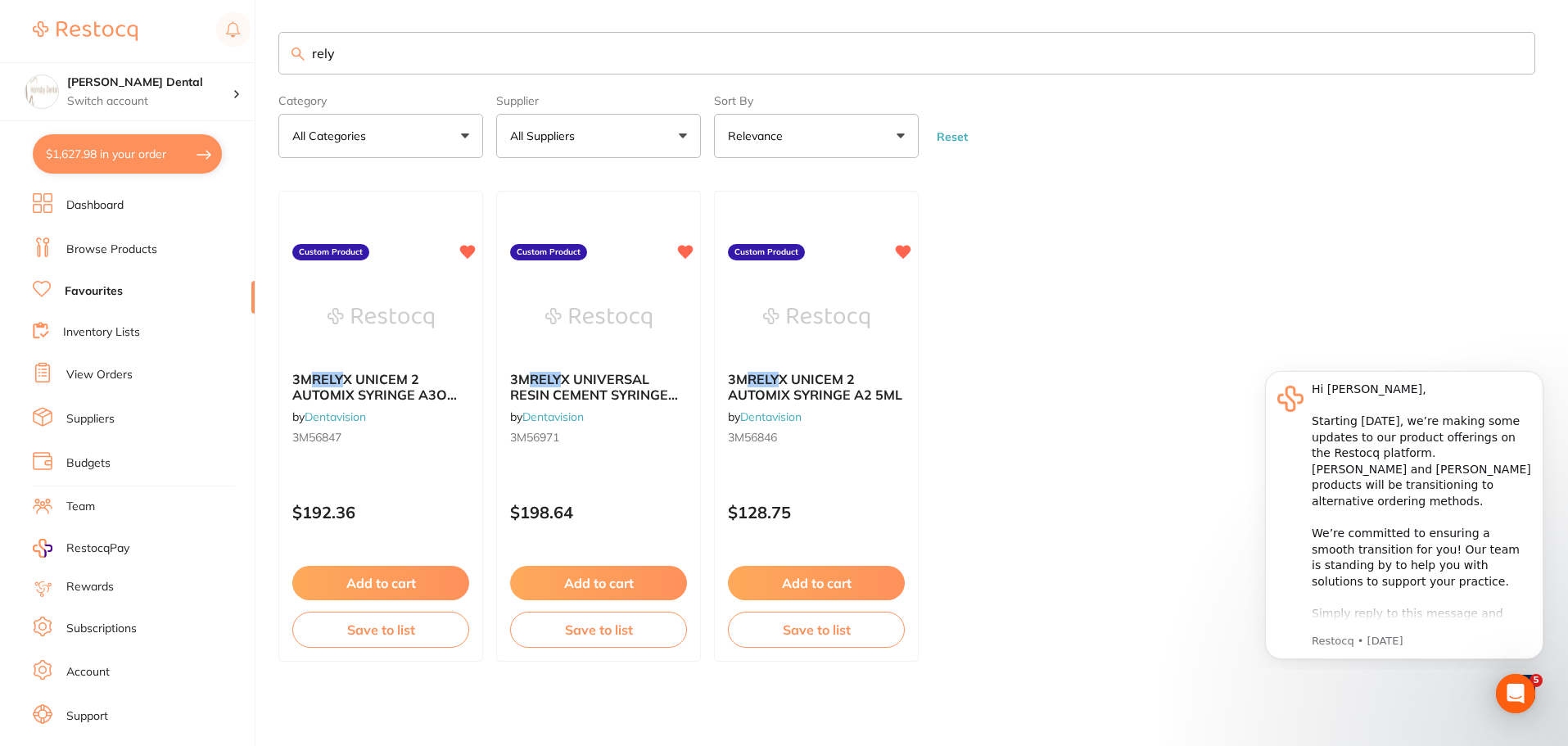
click at [1512, 51] on input "rely" at bounding box center [906, 53] width 1257 height 43
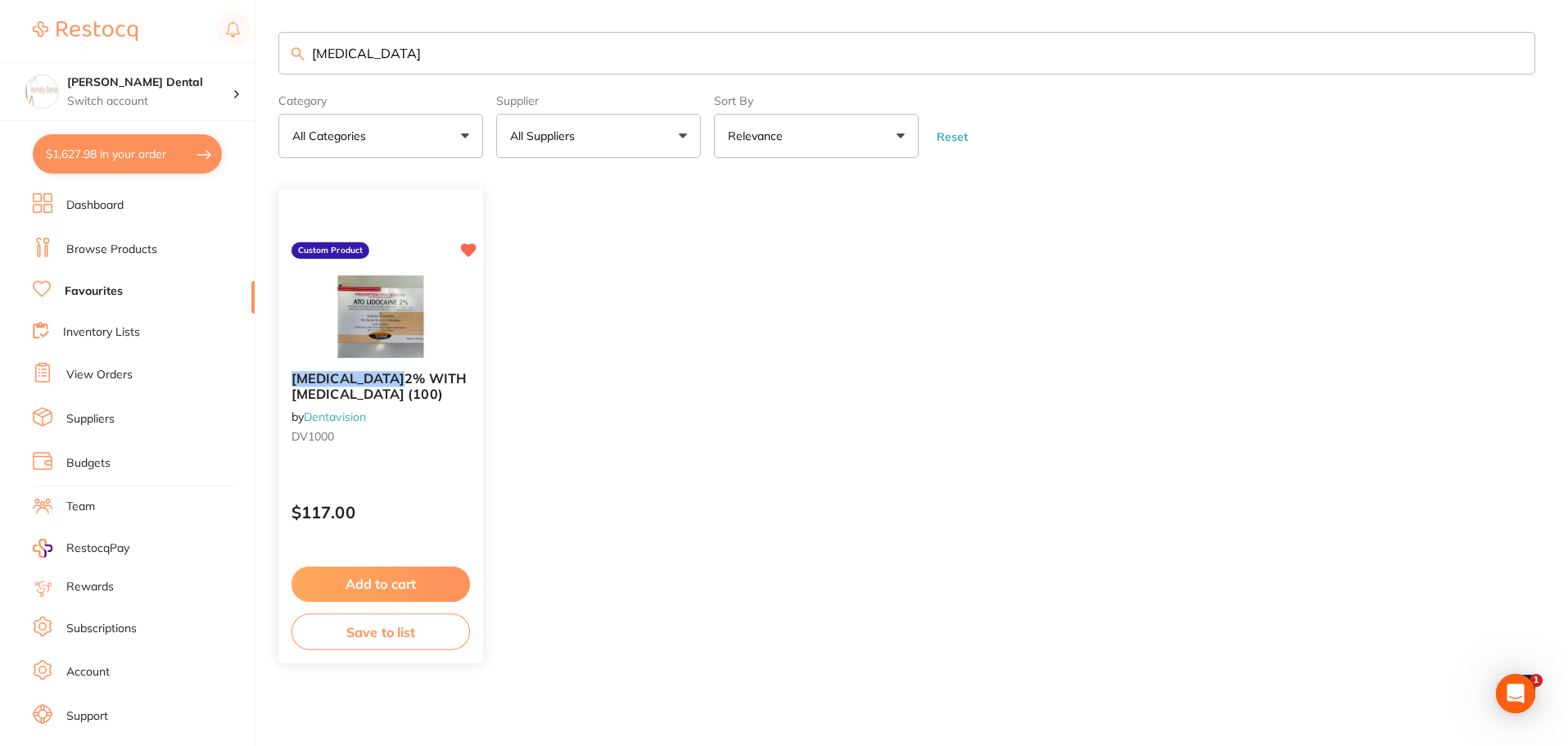
type input "lidocaine"
click at [348, 306] on img at bounding box center [380, 317] width 107 height 82
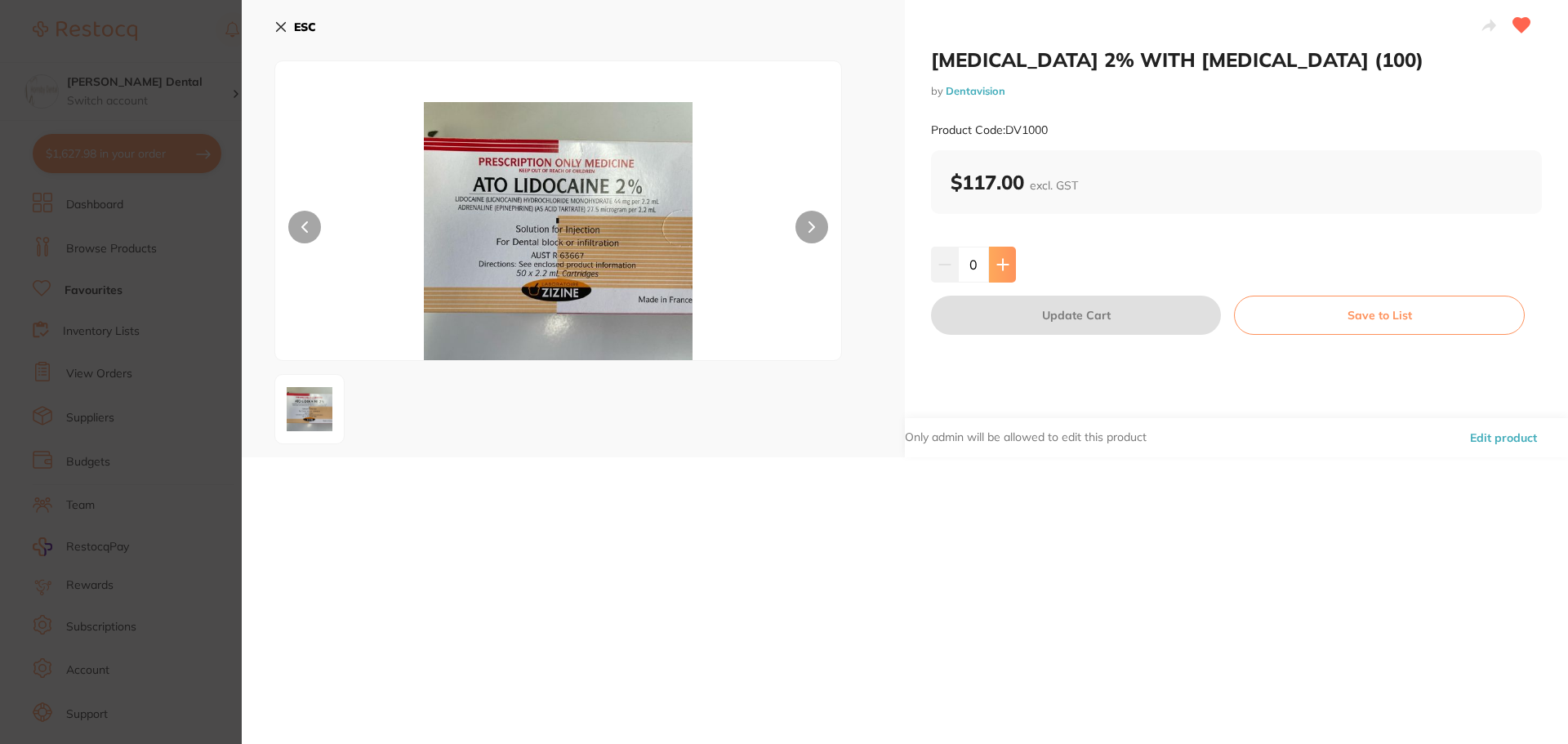
click at [1004, 261] on icon at bounding box center [1003, 264] width 13 height 13
type input "2"
click at [1147, 310] on button "Update Cart" at bounding box center [1076, 315] width 290 height 39
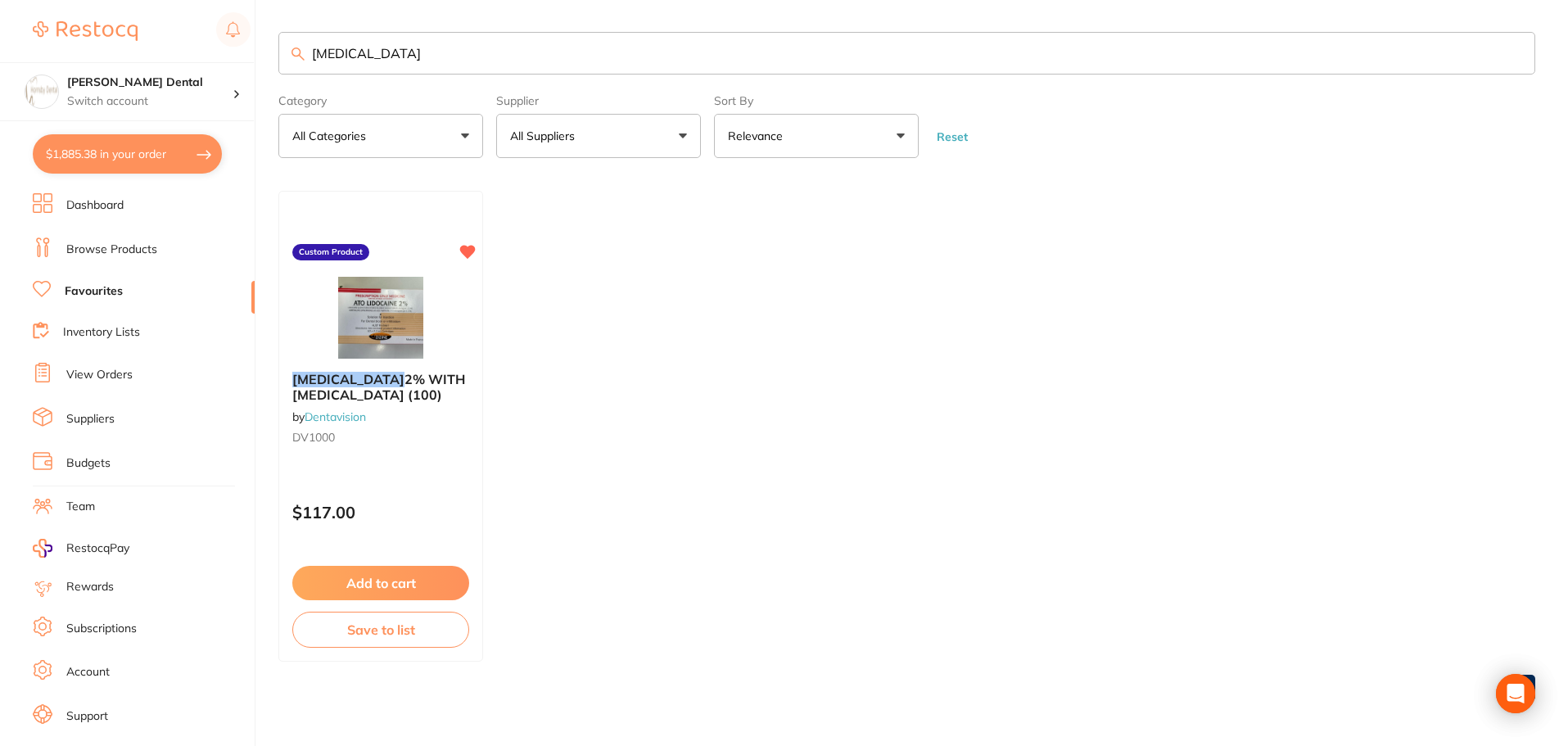
click at [1511, 58] on input "lidocaine" at bounding box center [906, 53] width 1257 height 43
click at [1512, 49] on input "lidocaine" at bounding box center [906, 53] width 1257 height 43
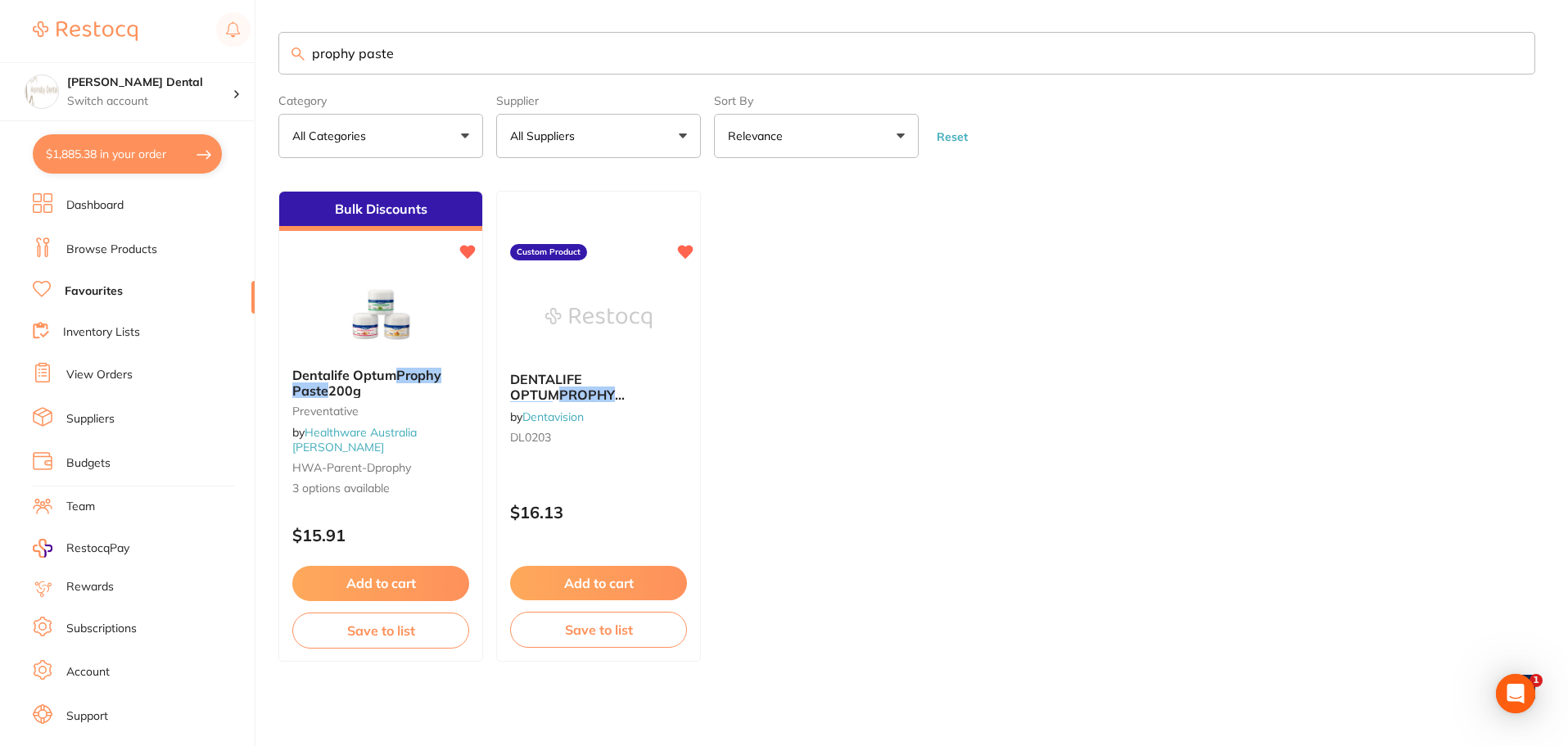
type input "prophy paste"
click at [376, 316] on img at bounding box center [381, 314] width 106 height 82
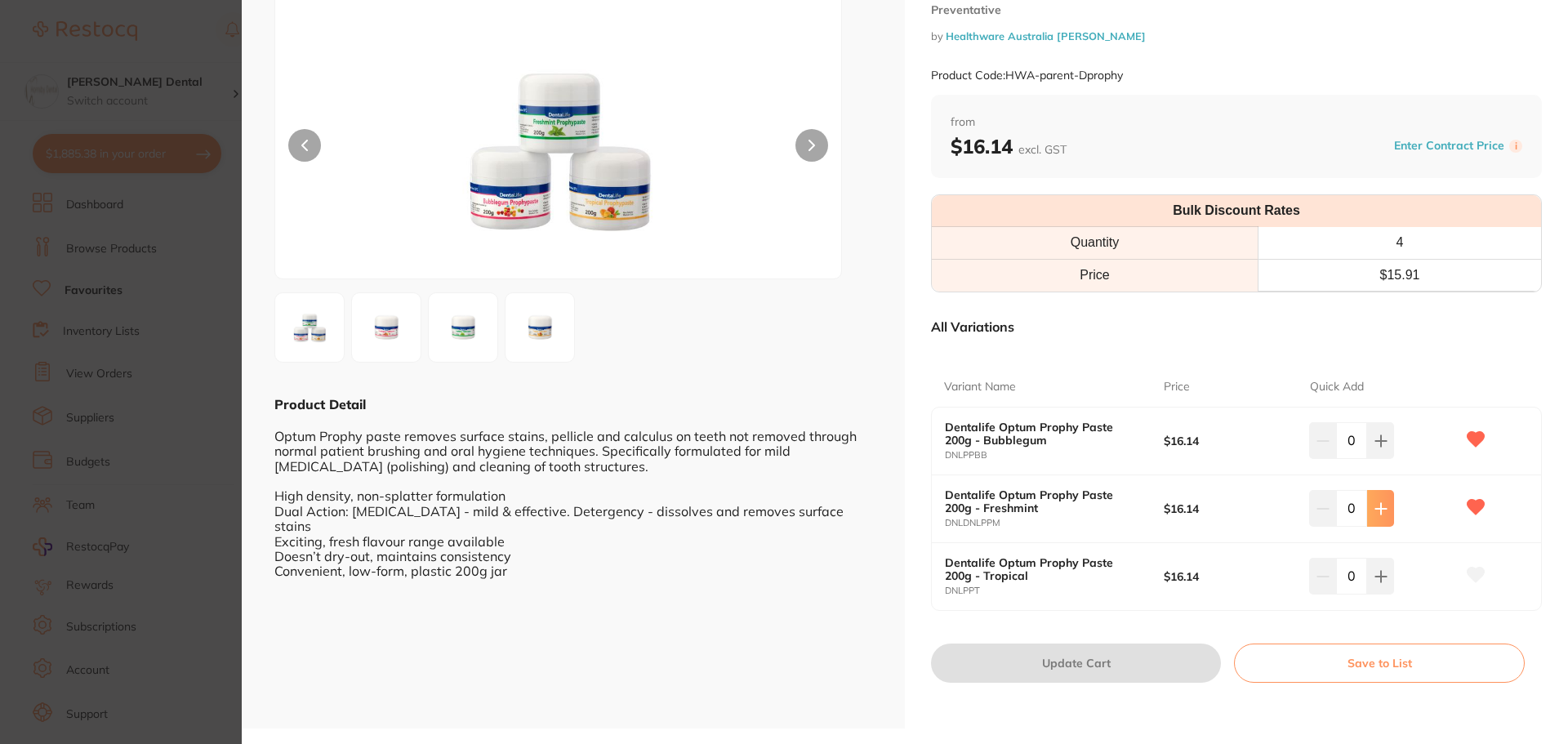
click at [1375, 510] on icon at bounding box center [1381, 509] width 13 height 13
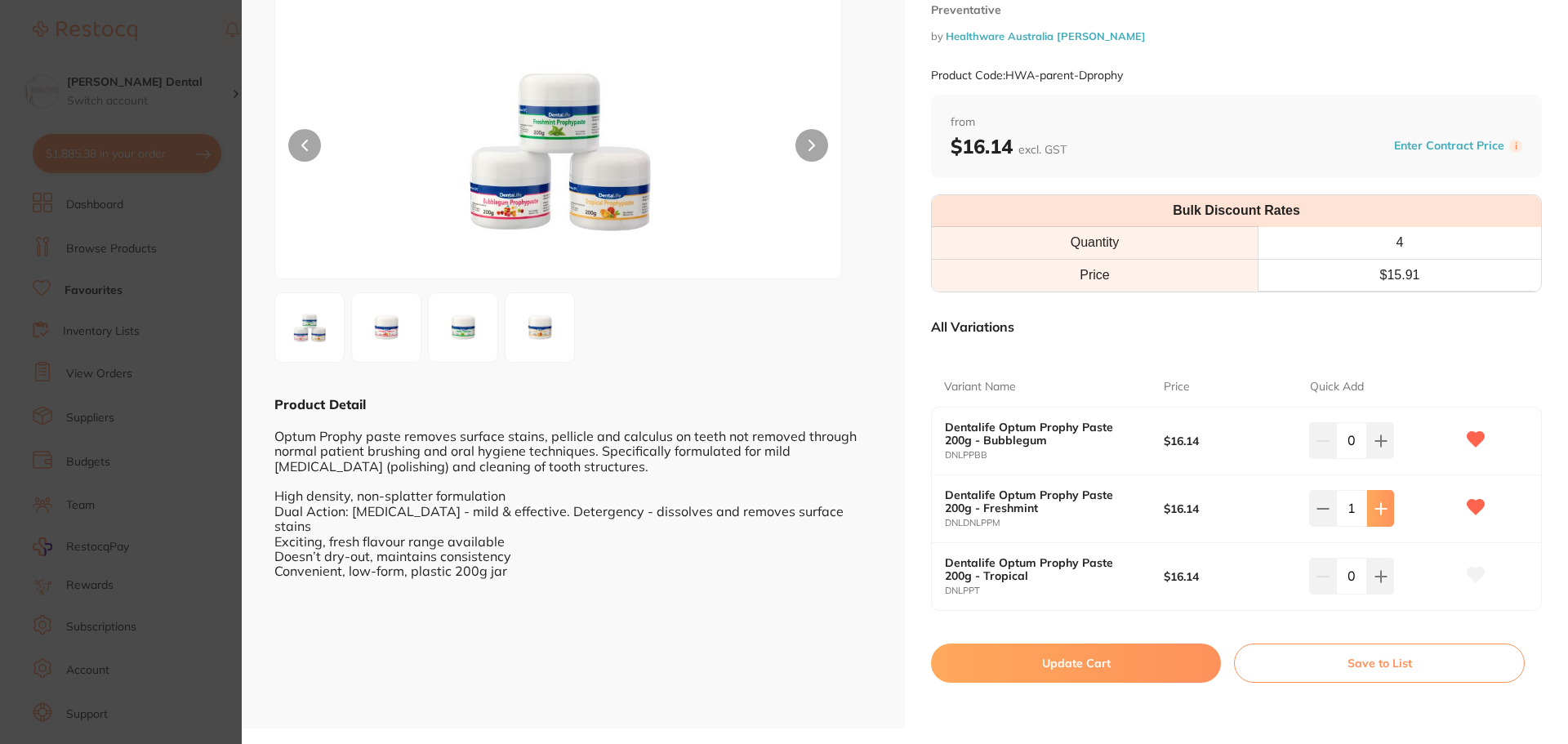
click at [1375, 510] on icon at bounding box center [1381, 509] width 13 height 13
click at [1378, 513] on icon at bounding box center [1381, 509] width 13 height 13
type input "3"
click at [1132, 666] on button "Update Cart" at bounding box center [1076, 663] width 290 height 39
checkbox input "false"
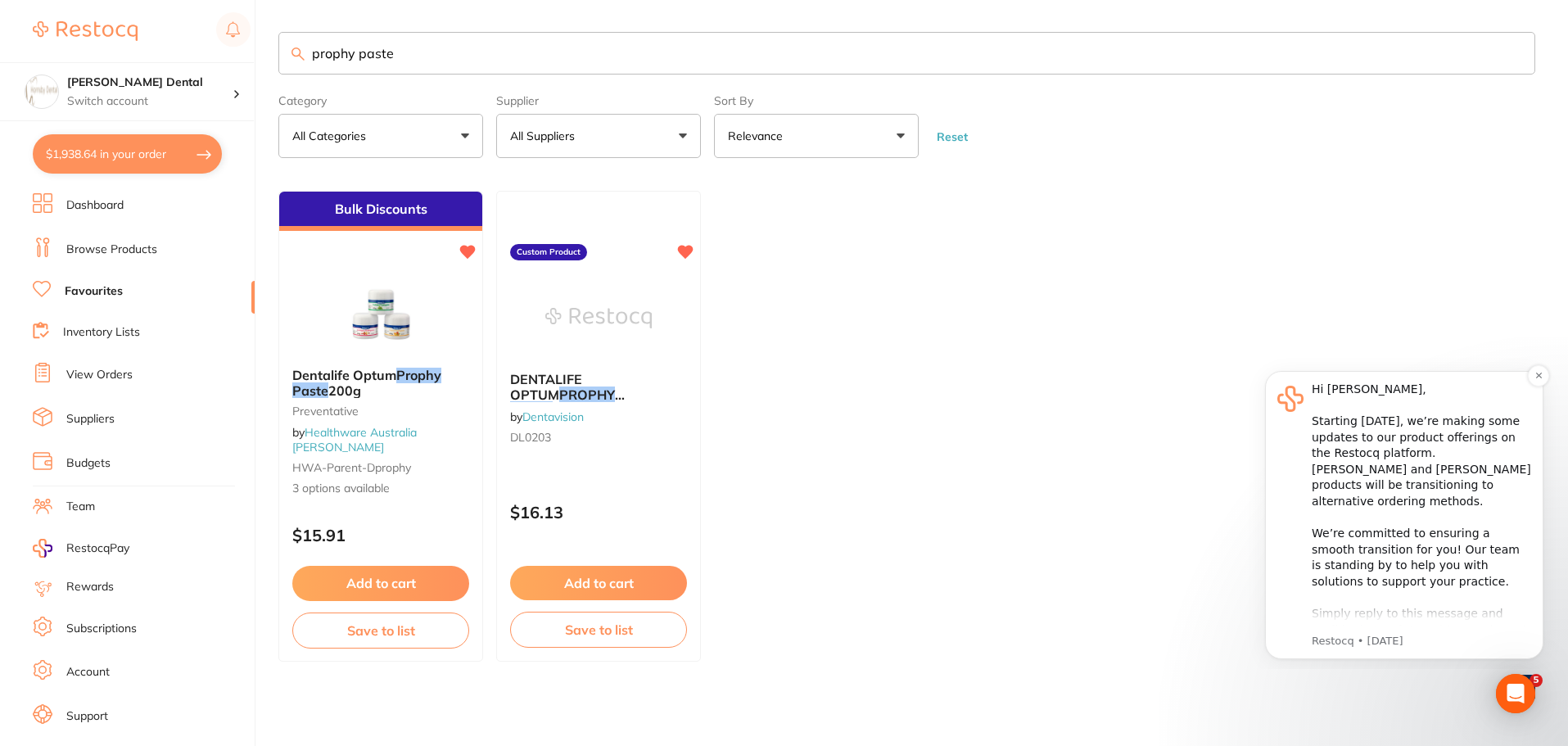
scroll to position [1, 0]
click at [1520, 54] on input "prophy paste" at bounding box center [906, 53] width 1257 height 43
drag, startPoint x: 1517, startPoint y: 52, endPoint x: 585, endPoint y: 58, distance: 932.0
click at [1516, 52] on input "prophy paste" at bounding box center [906, 53] width 1257 height 43
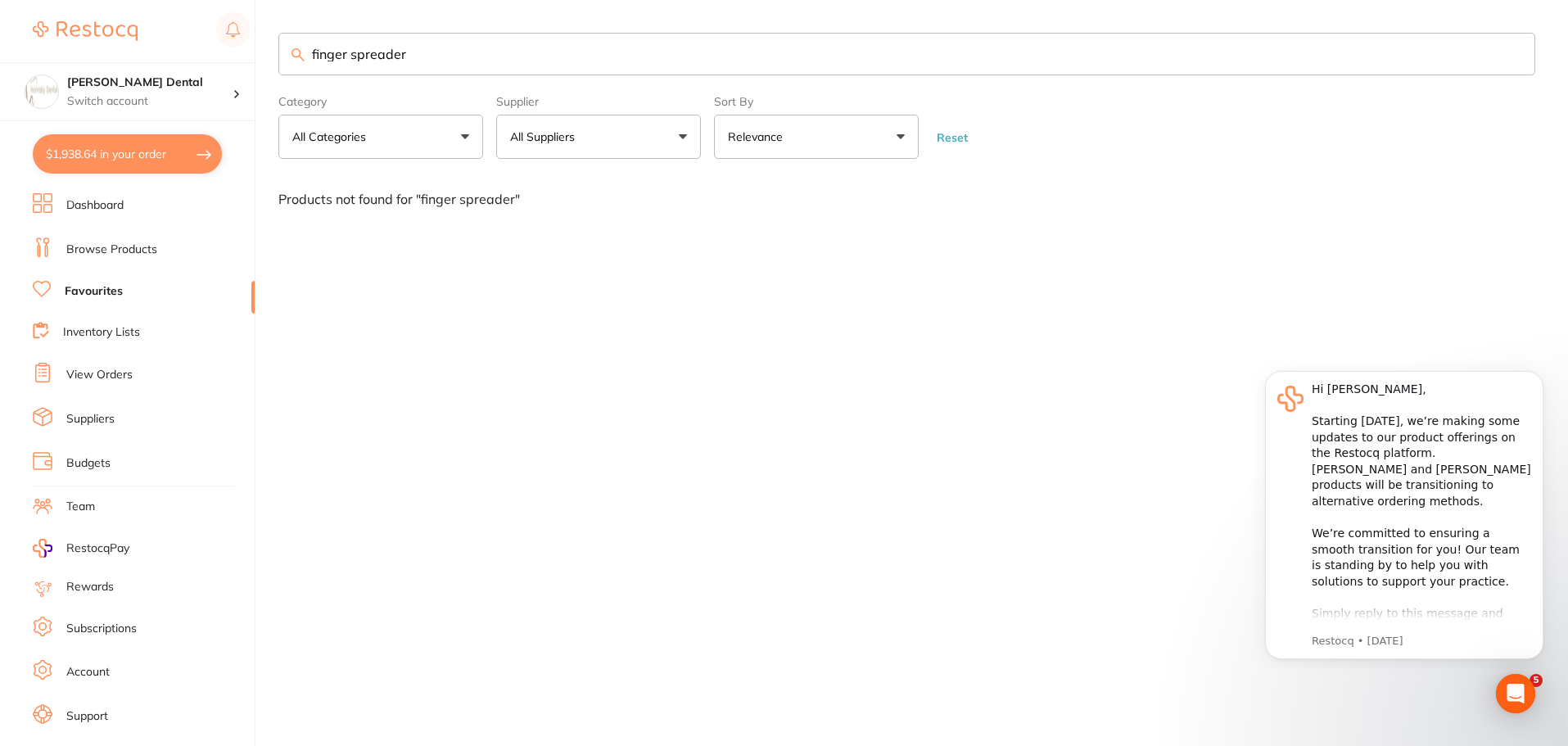
scroll to position [0, 0]
drag, startPoint x: 353, startPoint y: 59, endPoint x: 310, endPoint y: 60, distance: 43.0
click at [310, 60] on input "finger spreader" at bounding box center [909, 54] width 1261 height 43
type input "spreader"
click at [114, 253] on link "Browse Products" at bounding box center [112, 250] width 91 height 16
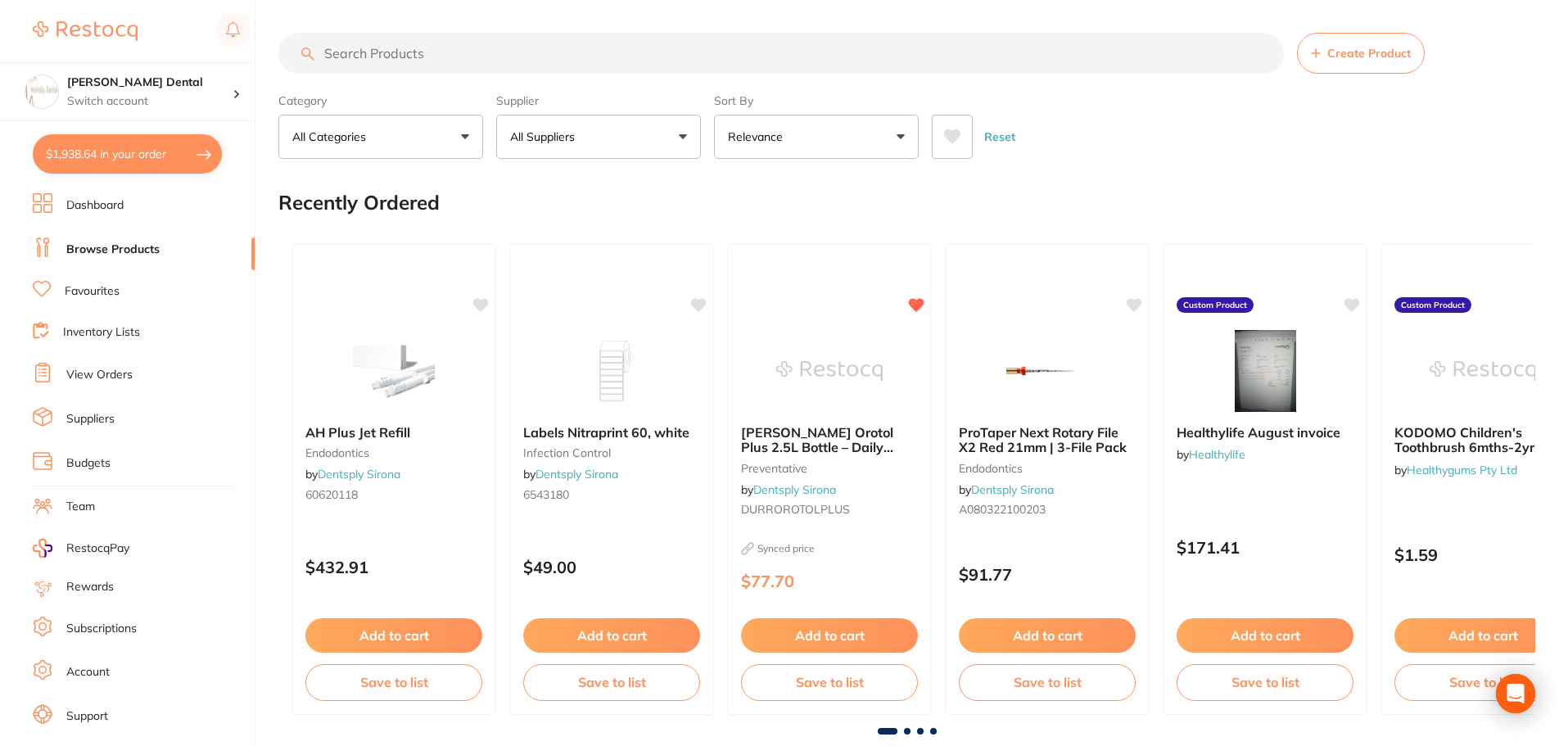
click at [453, 57] on input "search" at bounding box center [780, 53] width 1005 height 41
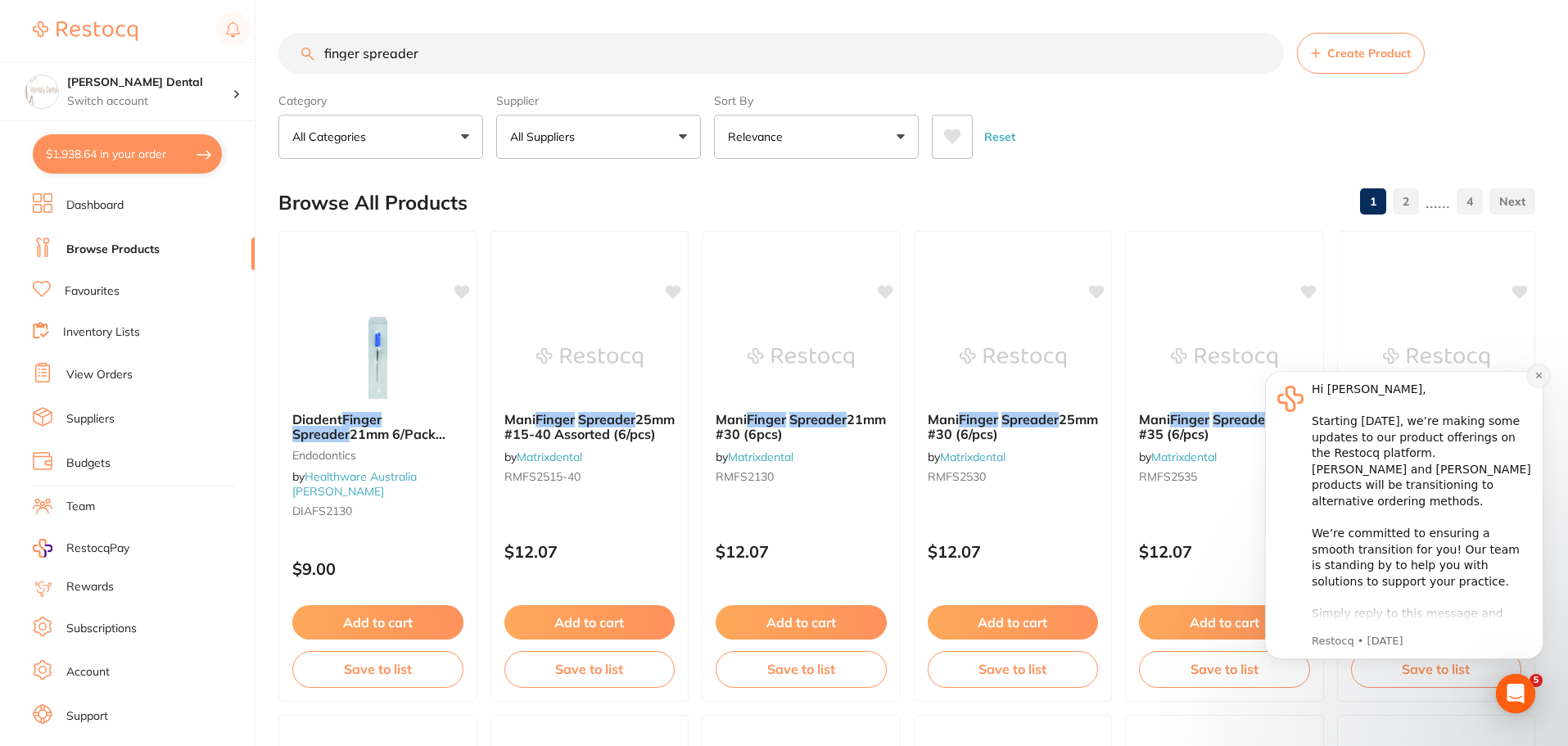
type input "finger spreader"
click at [1537, 372] on icon "Dismiss notification" at bounding box center [1539, 376] width 9 height 9
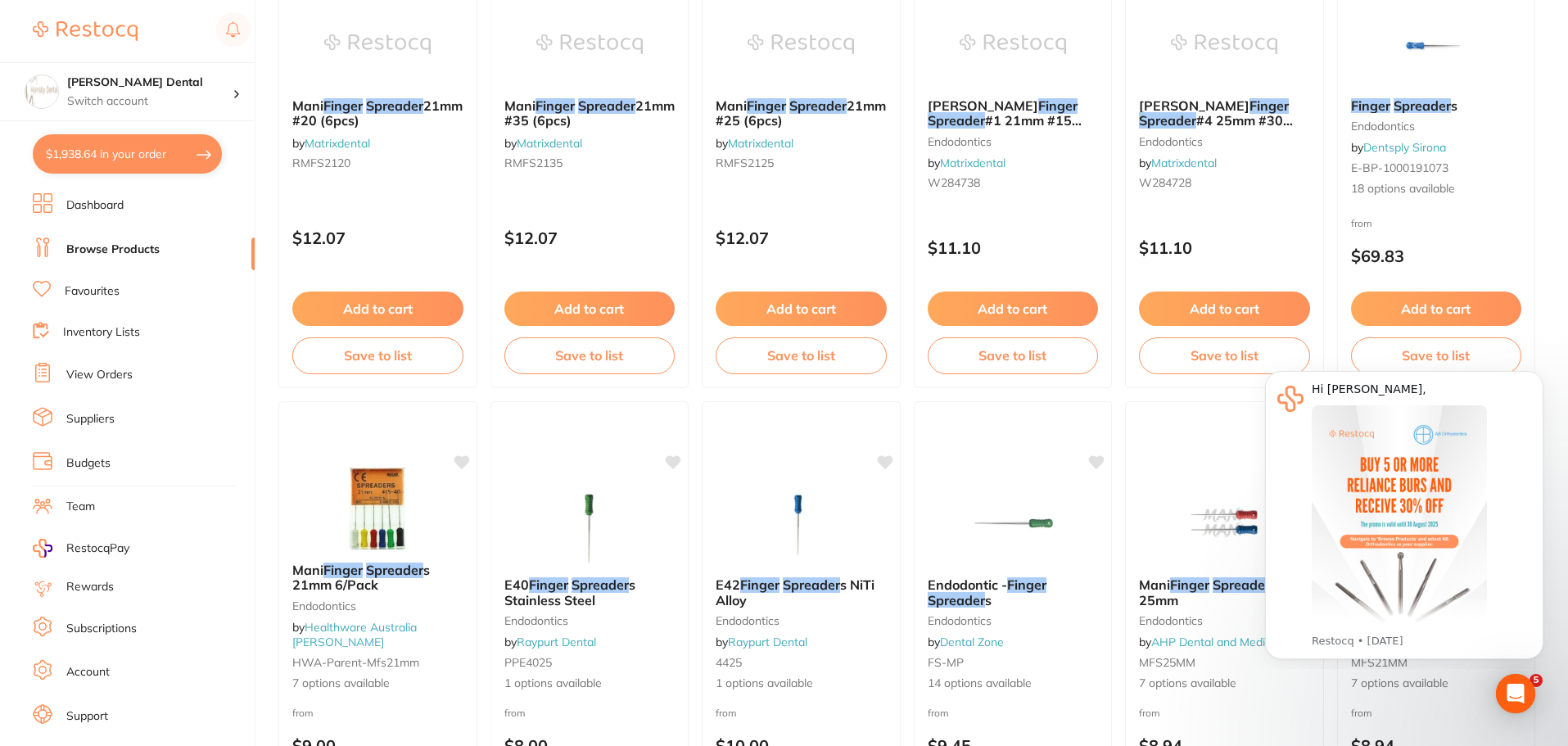
scroll to position [1393, 0]
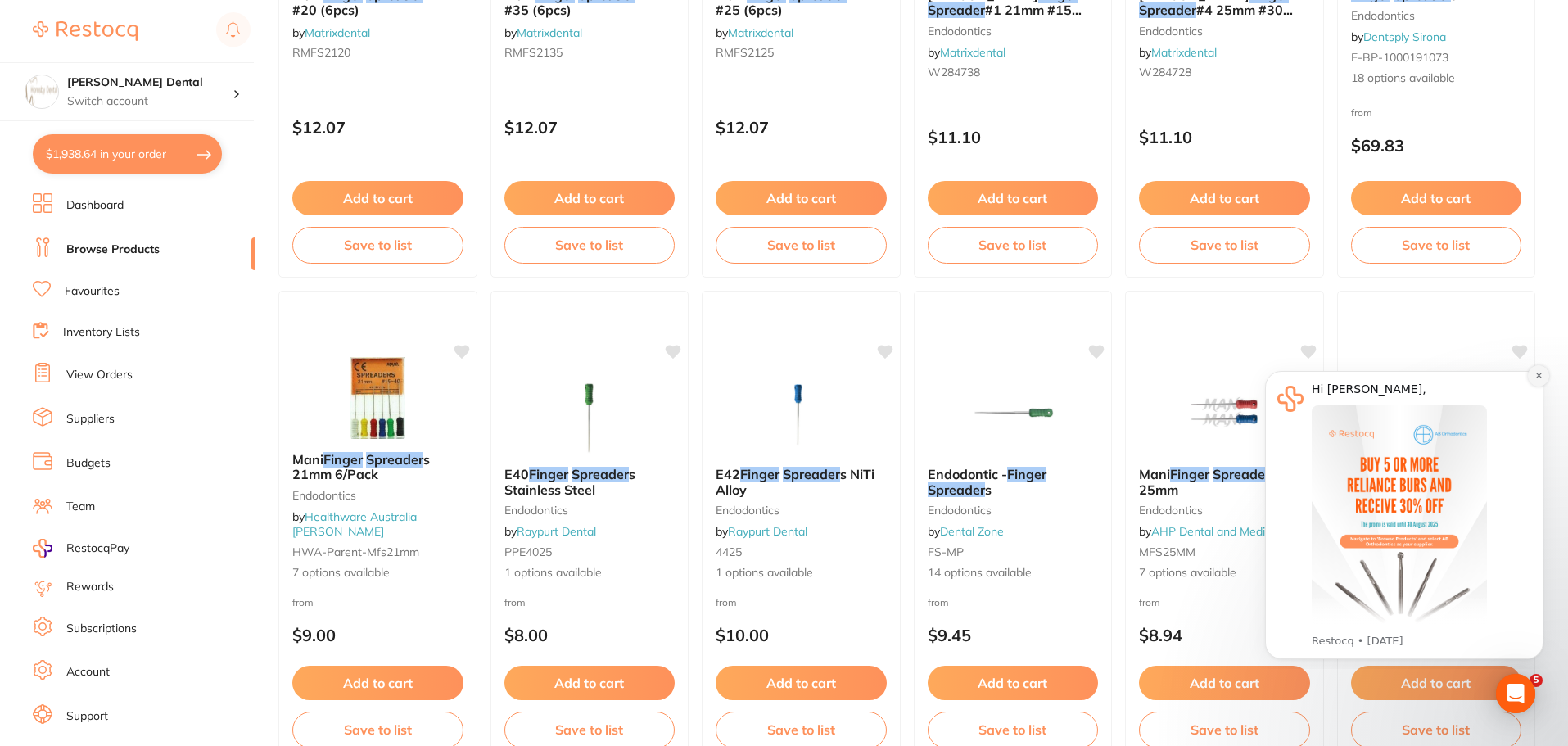
click at [1538, 379] on icon "Dismiss notification" at bounding box center [1539, 376] width 9 height 9
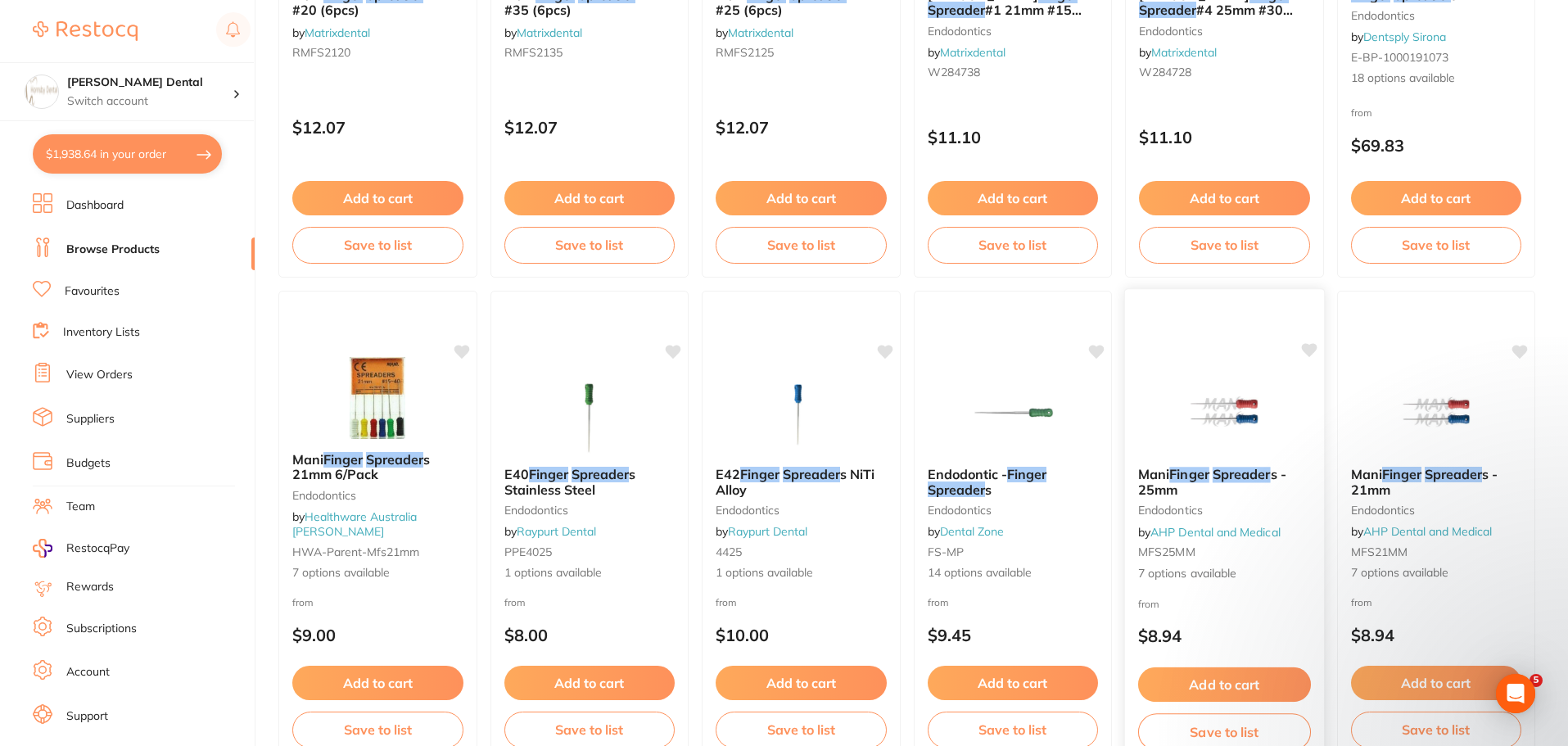
click at [1241, 409] on img at bounding box center [1224, 412] width 107 height 82
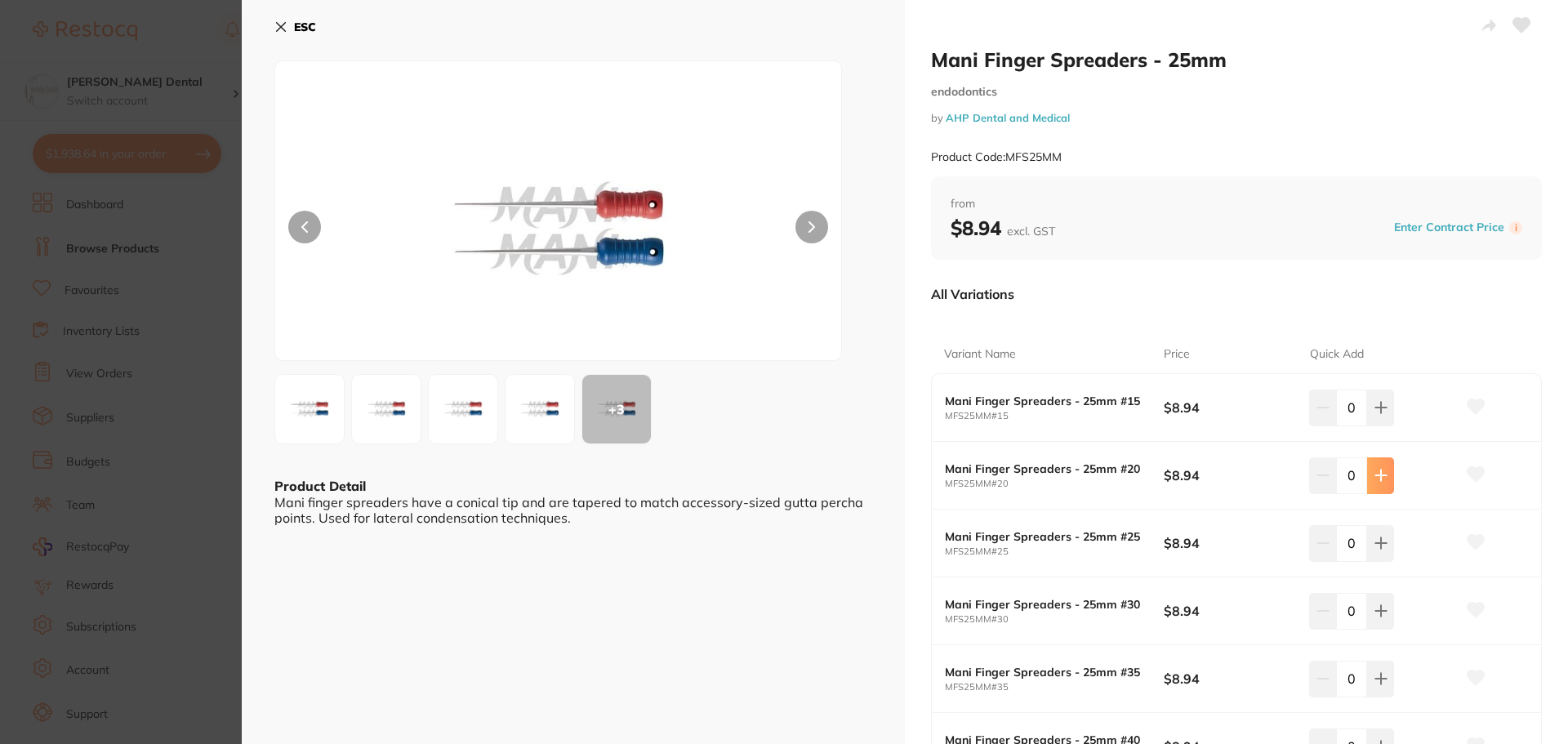
click at [1380, 475] on icon at bounding box center [1381, 475] width 11 height 11
type input "1"
click at [1378, 542] on icon at bounding box center [1381, 543] width 13 height 13
type input "1"
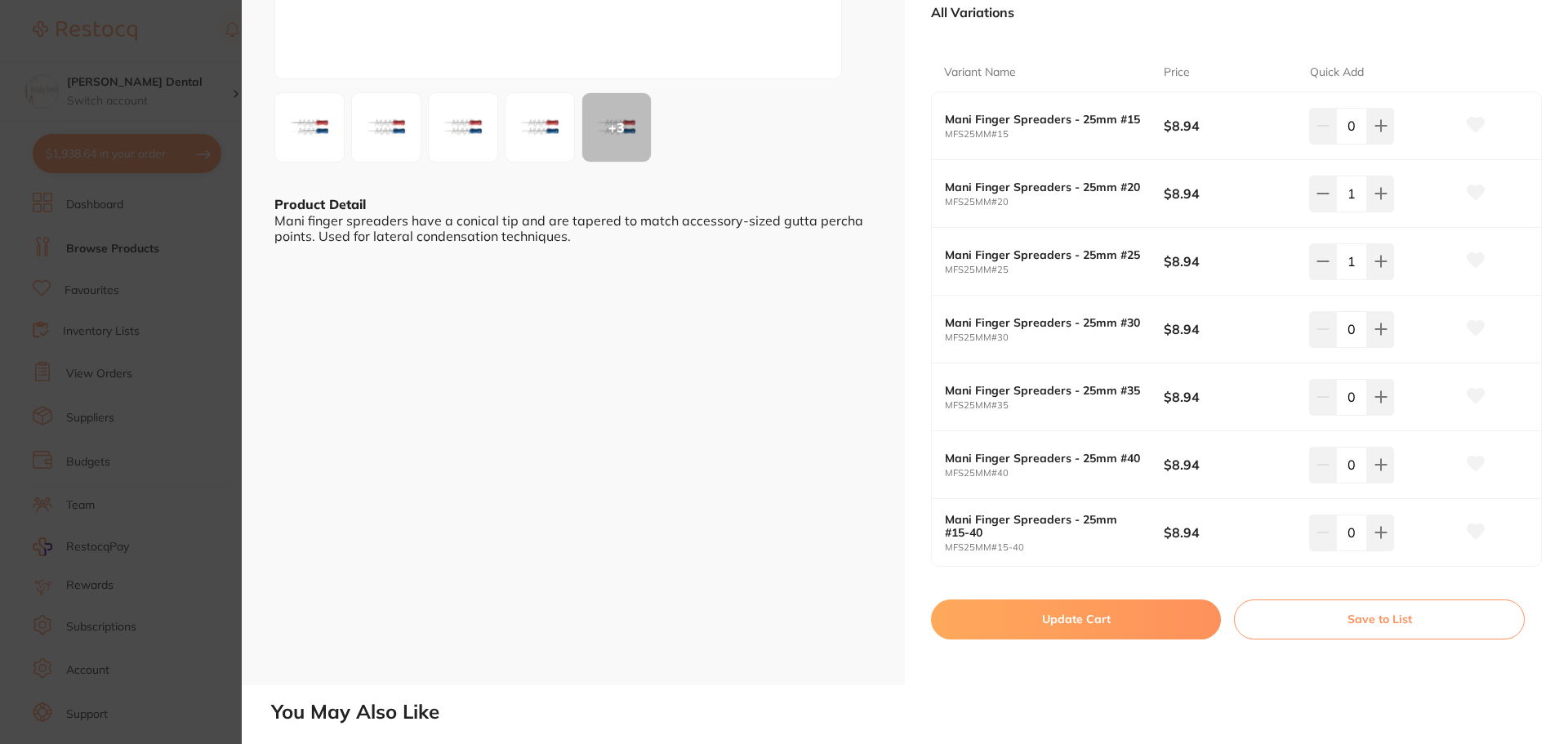
scroll to position [245, 0]
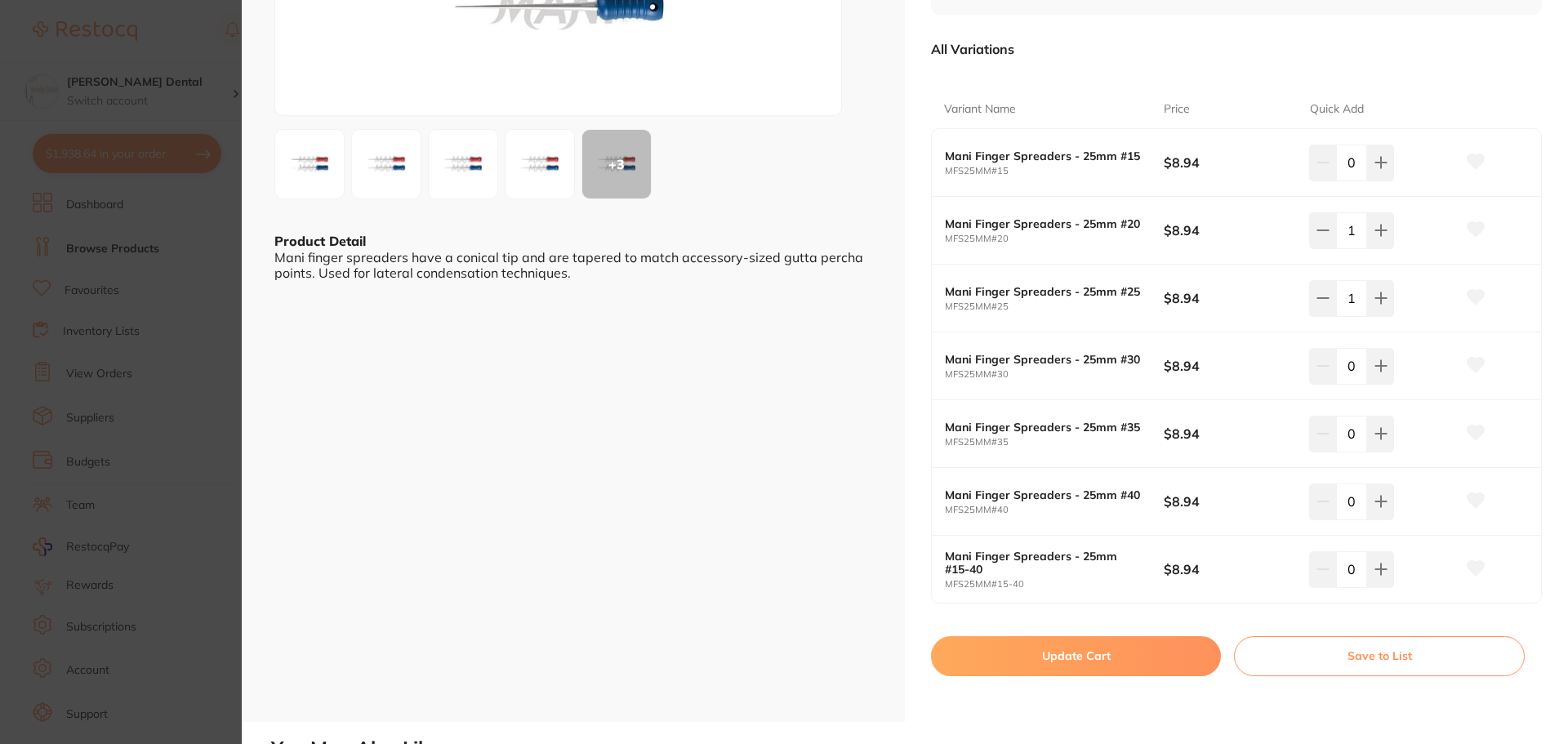
click at [1110, 657] on button "Update Cart" at bounding box center [1076, 656] width 290 height 39
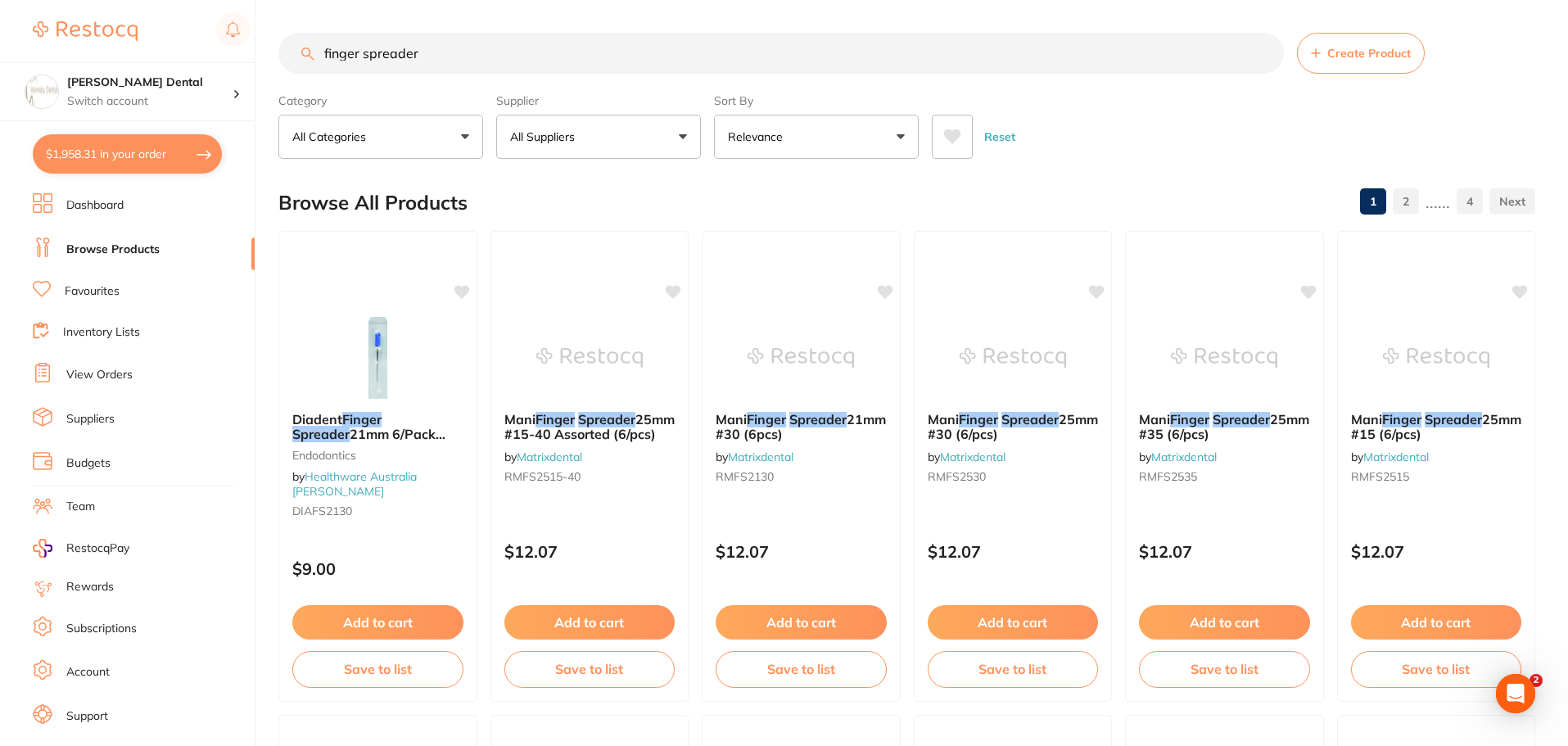
click at [1265, 47] on input "finger spreader" at bounding box center [780, 53] width 1005 height 41
click at [1263, 51] on input "finger spreader" at bounding box center [780, 53] width 1005 height 41
click at [438, 62] on input "search" at bounding box center [780, 53] width 1005 height 41
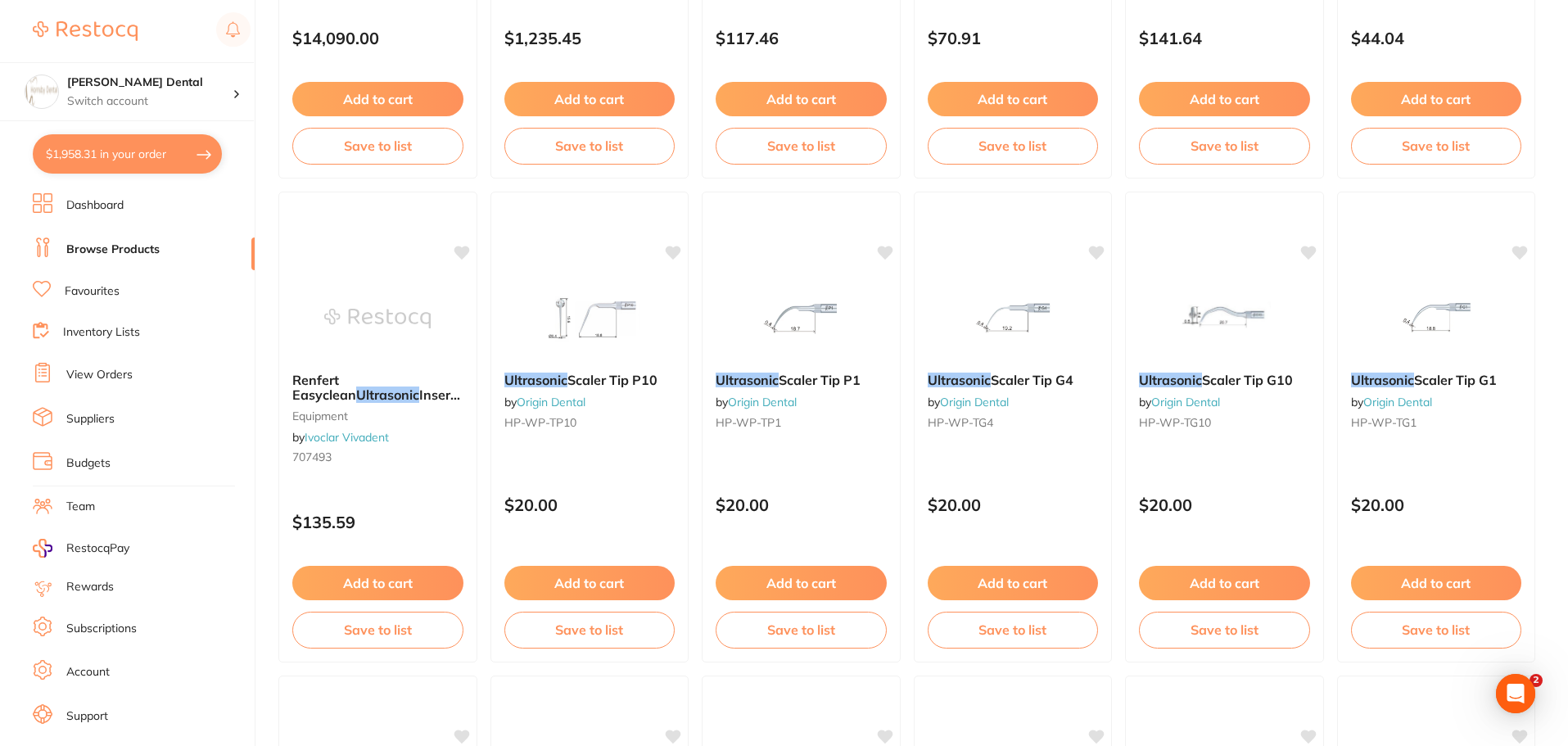
scroll to position [2457, 0]
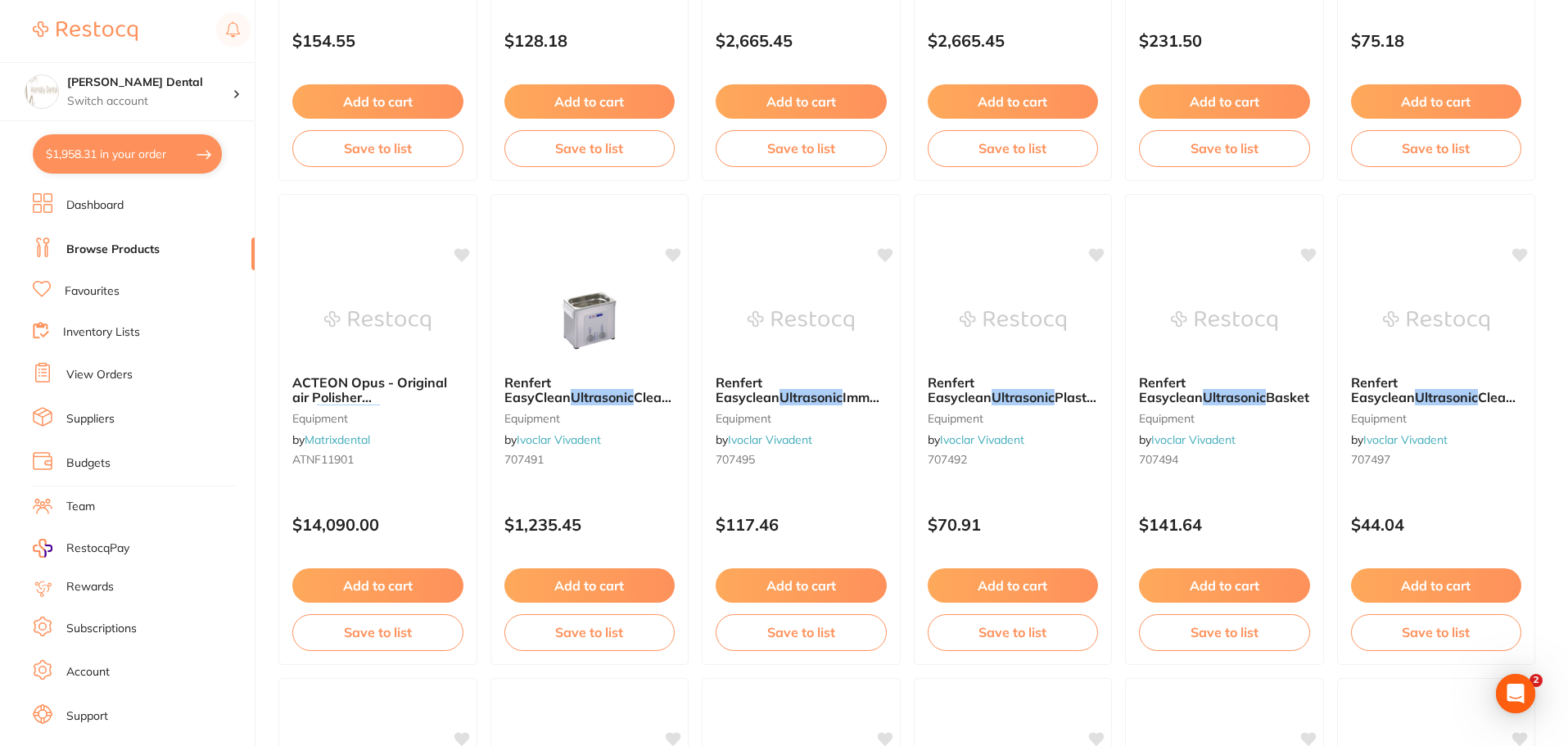
type input "ultrasonic torque"
click at [120, 292] on li "Favourites" at bounding box center [144, 291] width 222 height 21
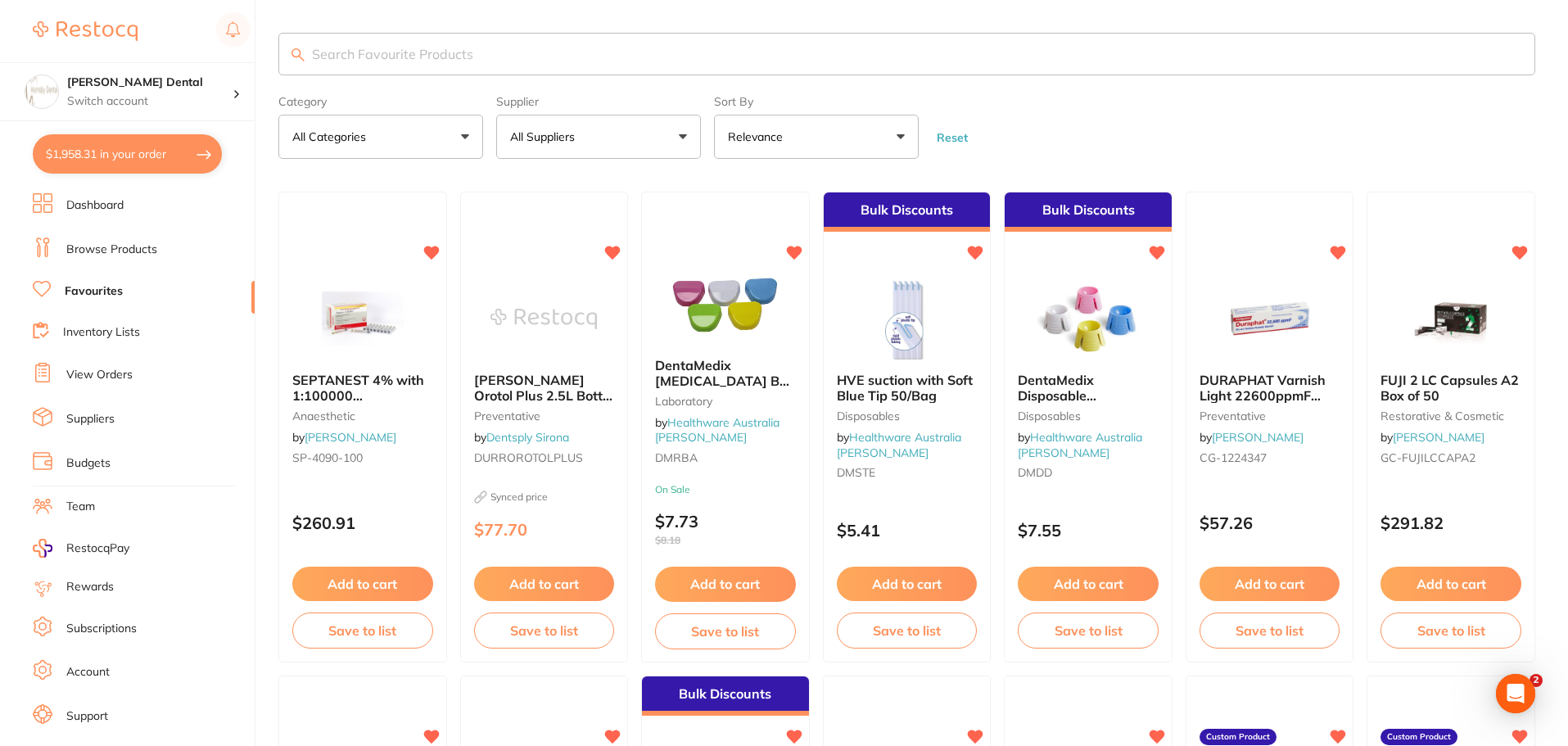
click at [417, 49] on input "search" at bounding box center [906, 54] width 1257 height 43
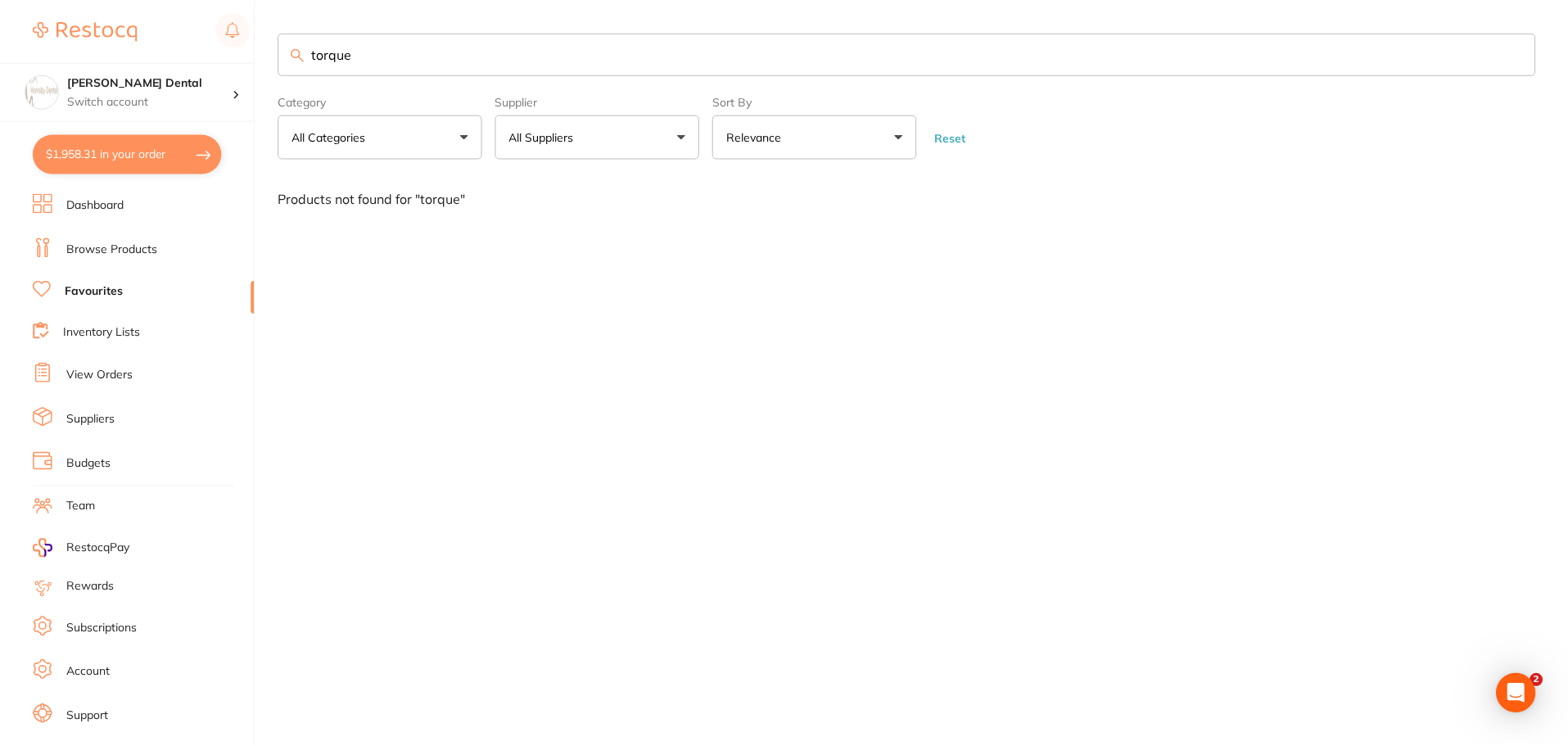
scroll to position [1, 0]
drag, startPoint x: 340, startPoint y: 59, endPoint x: 312, endPoint y: 63, distance: 28.3
click at [312, 63] on input "torque" at bounding box center [909, 54] width 1261 height 43
type input "wrench"
drag, startPoint x: 1520, startPoint y: 51, endPoint x: 125, endPoint y: 252, distance: 1409.4
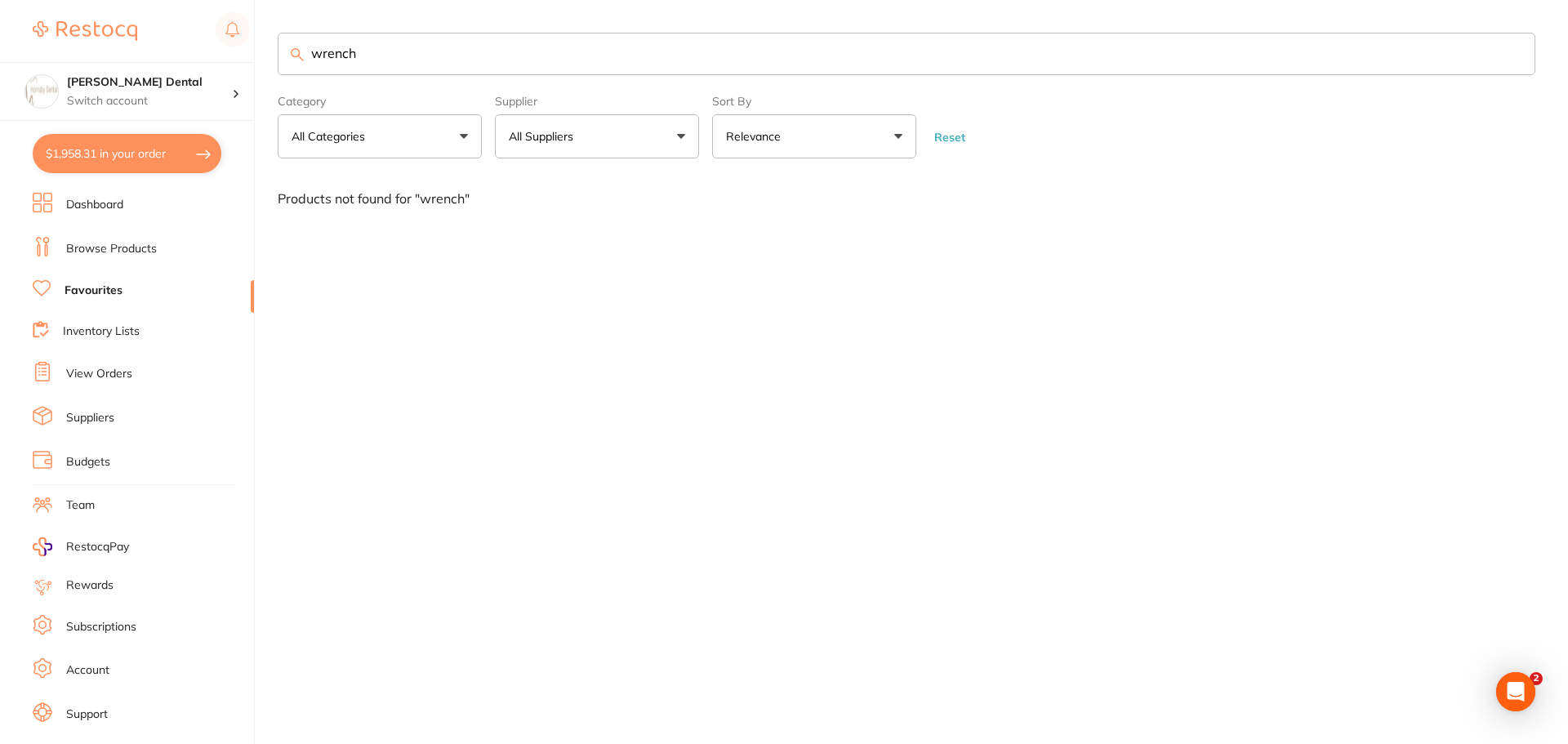
click at [1515, 50] on input "wrench" at bounding box center [906, 54] width 1258 height 42
click at [125, 251] on link "Browse Products" at bounding box center [111, 249] width 91 height 16
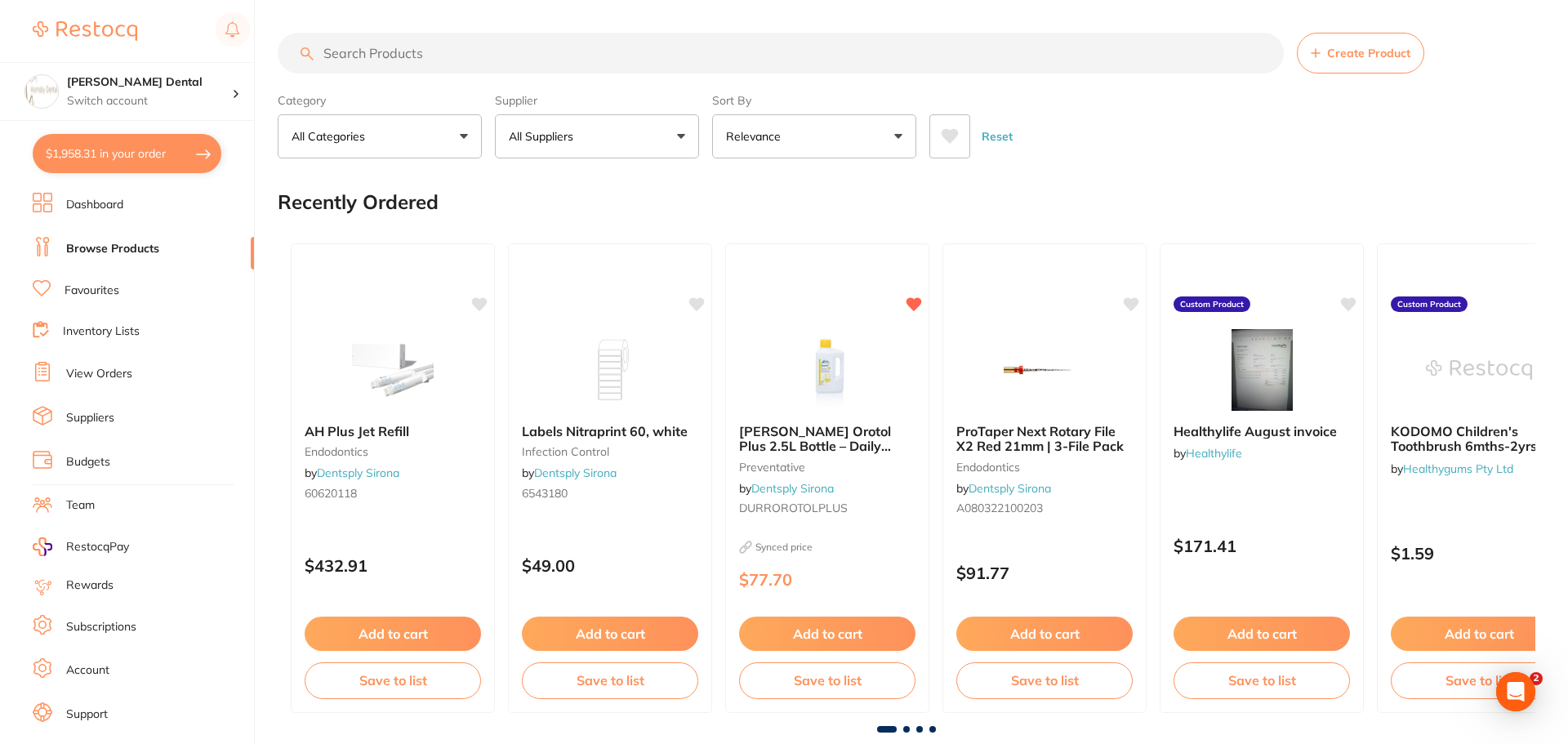
click at [1513, 54] on div "Create Product" at bounding box center [906, 53] width 1258 height 41
click at [440, 60] on input "search" at bounding box center [778, 53] width 1003 height 41
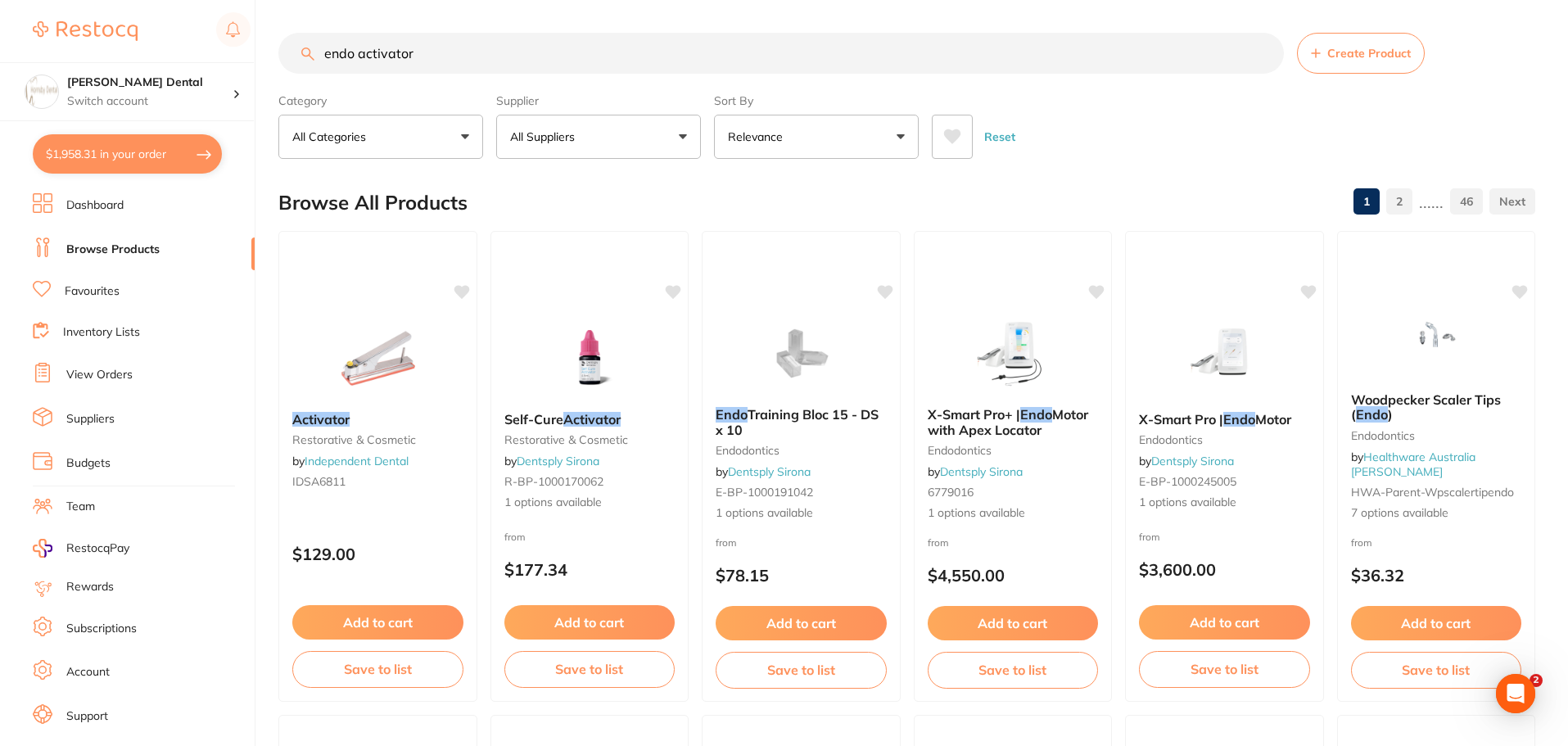
type input "endo activator"
click at [119, 293] on link "Favourites" at bounding box center [92, 291] width 55 height 16
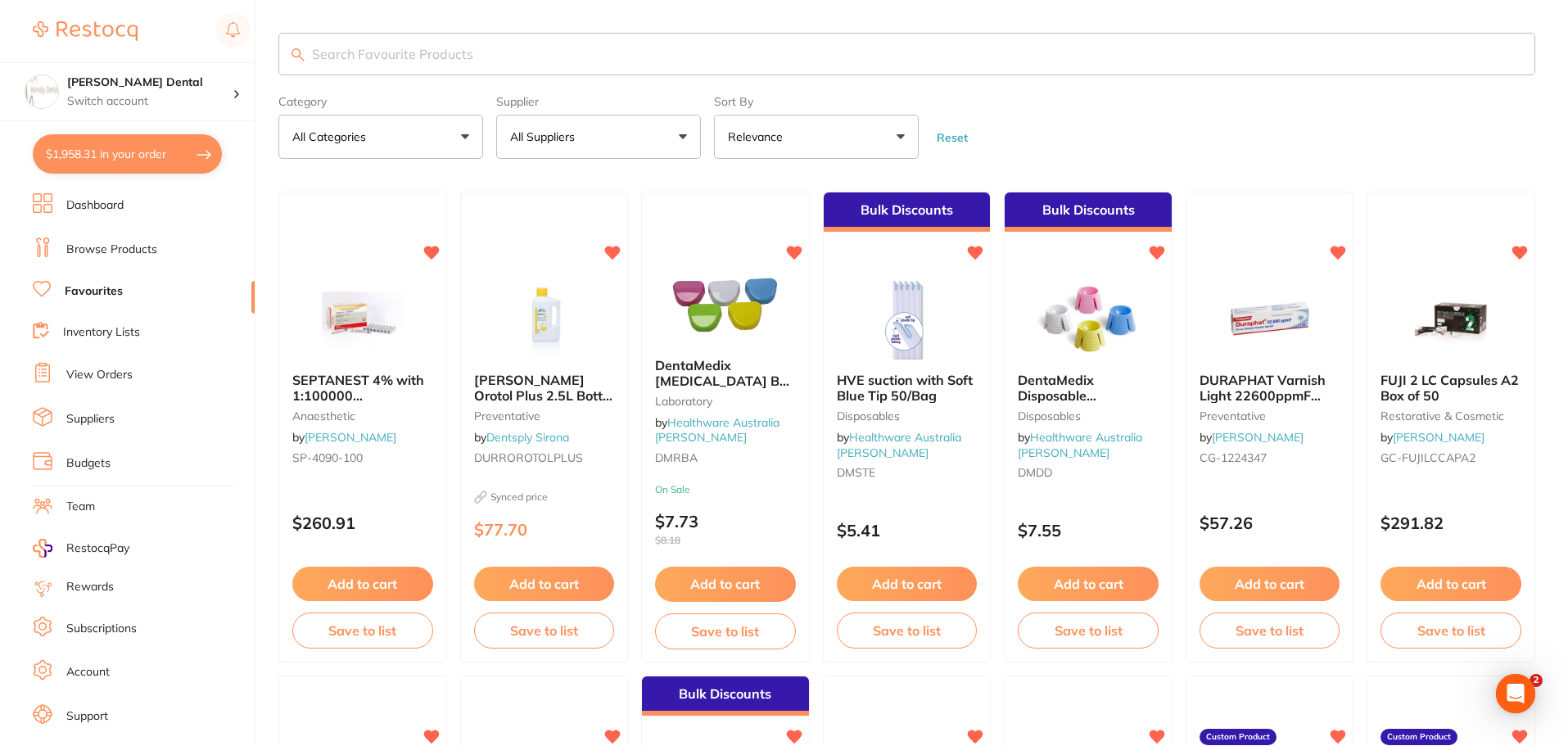
click at [365, 55] on input "search" at bounding box center [906, 54] width 1257 height 43
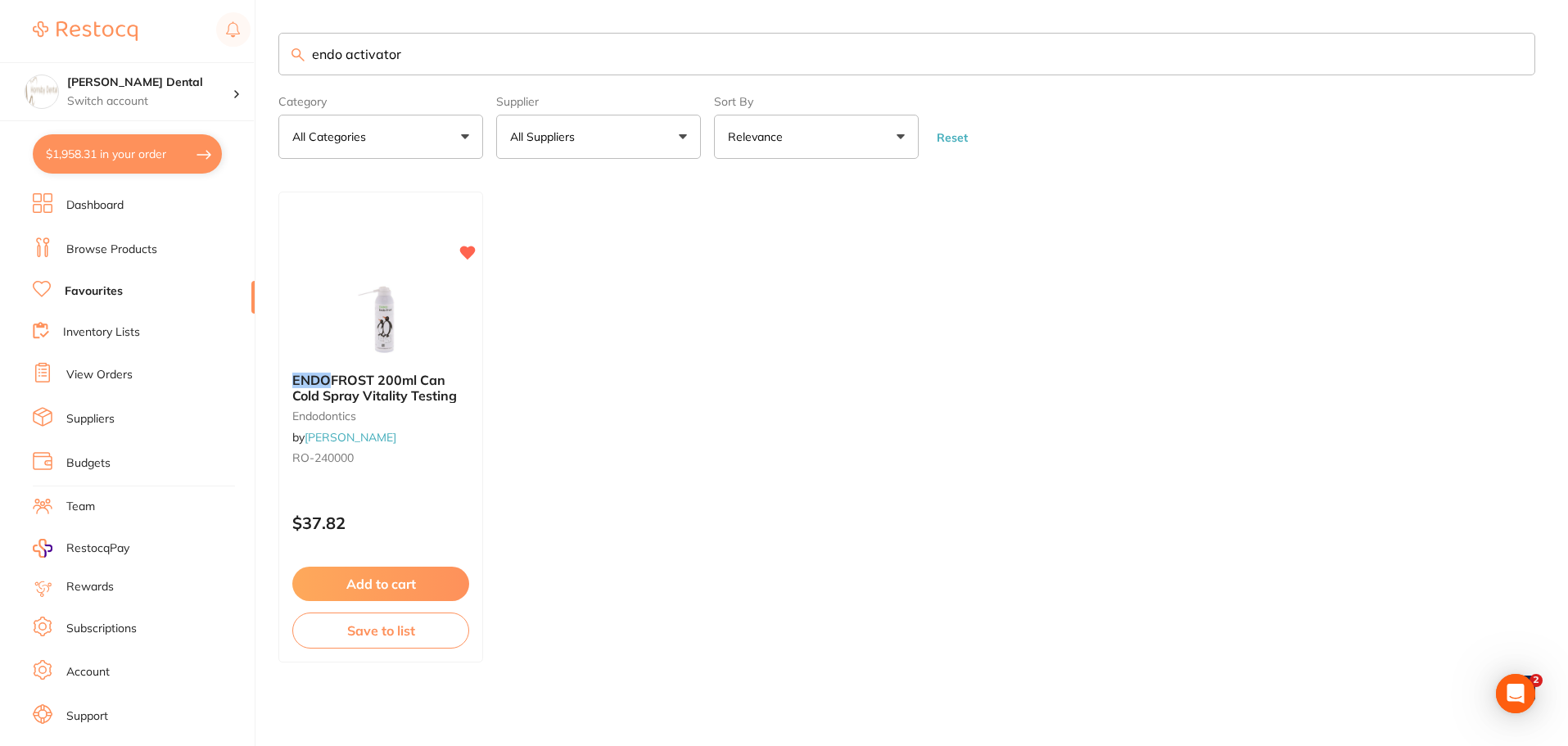
click at [345, 56] on input "endo activator" at bounding box center [906, 54] width 1257 height 43
type input "endoactivator"
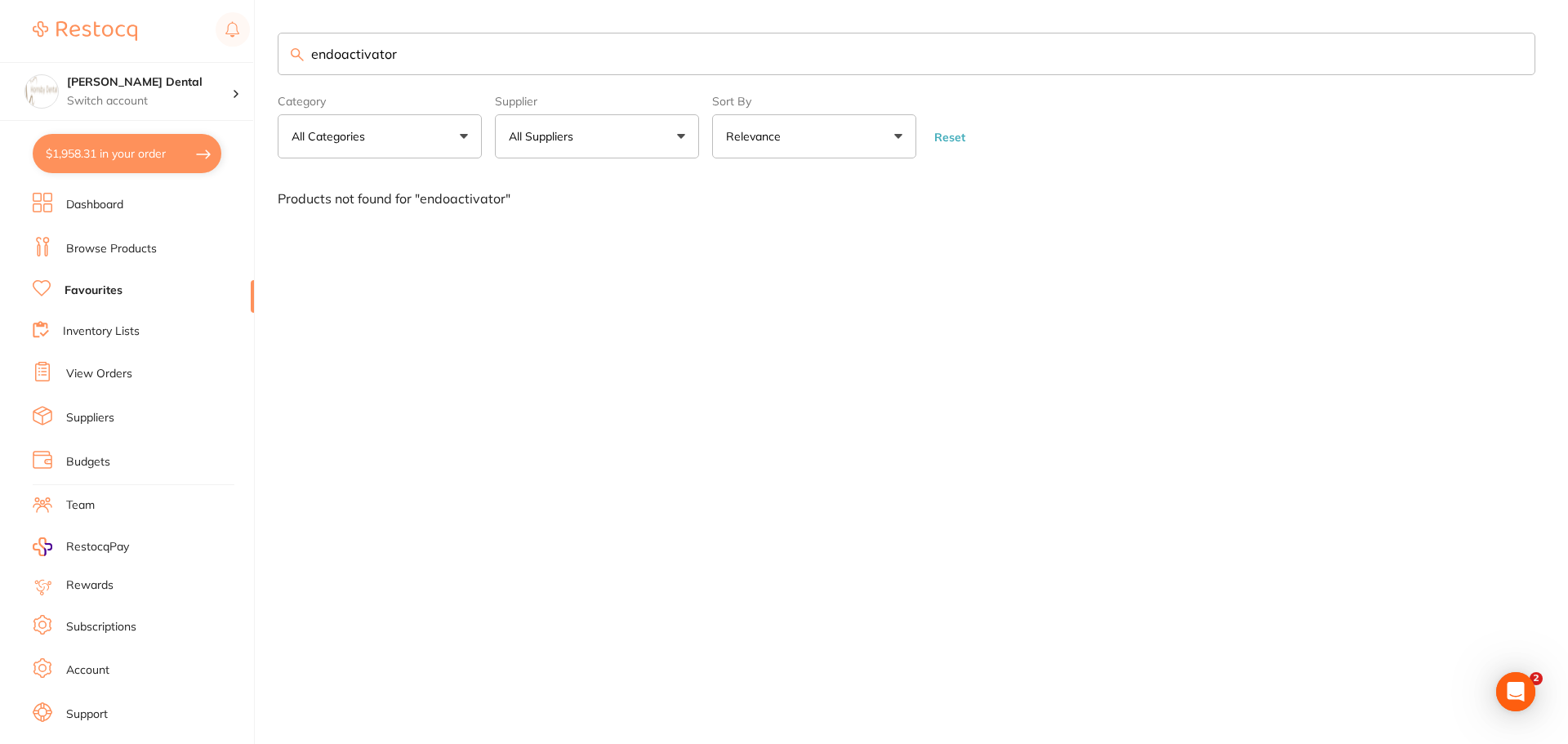
click at [1515, 51] on input "endoactivator" at bounding box center [906, 54] width 1258 height 42
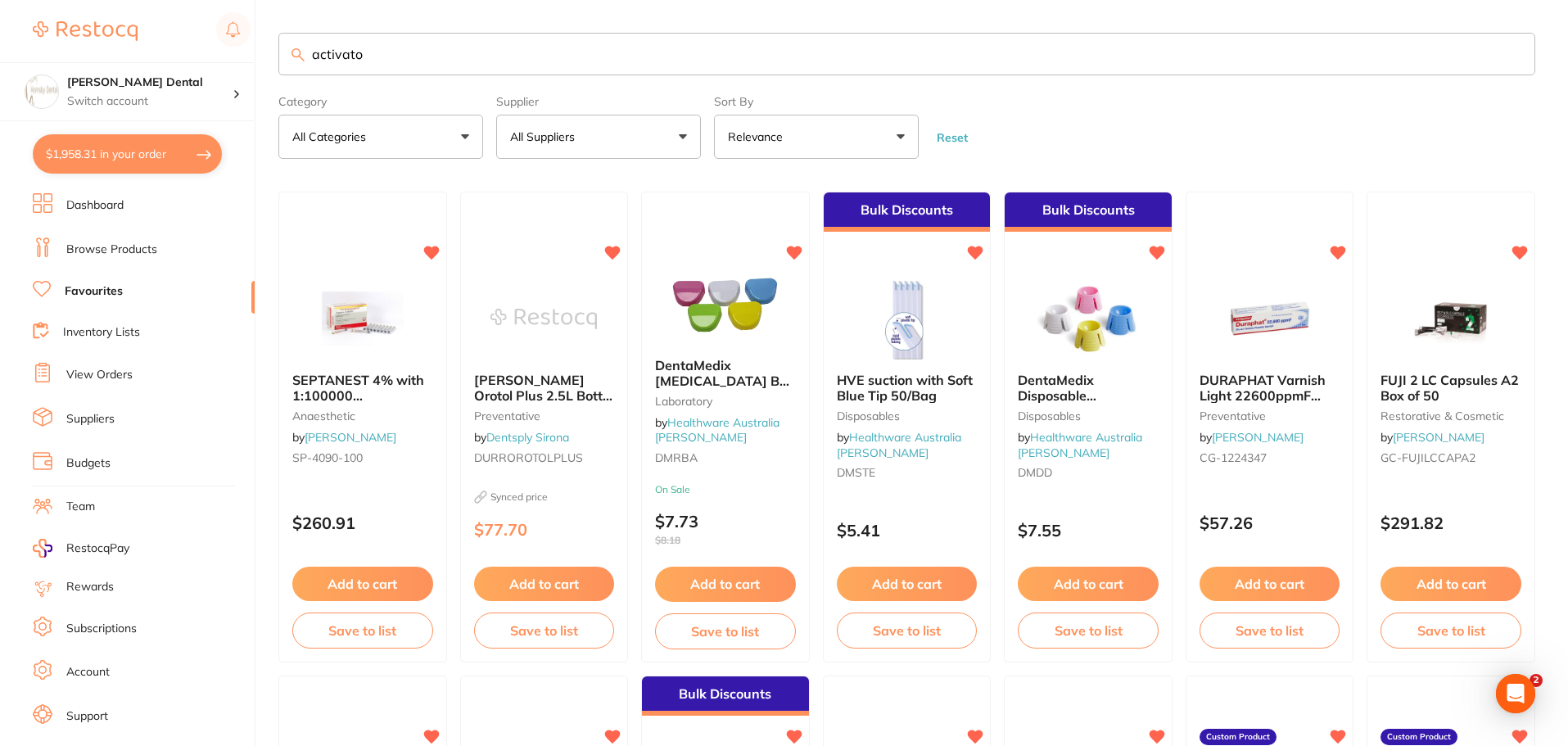
type input "activator"
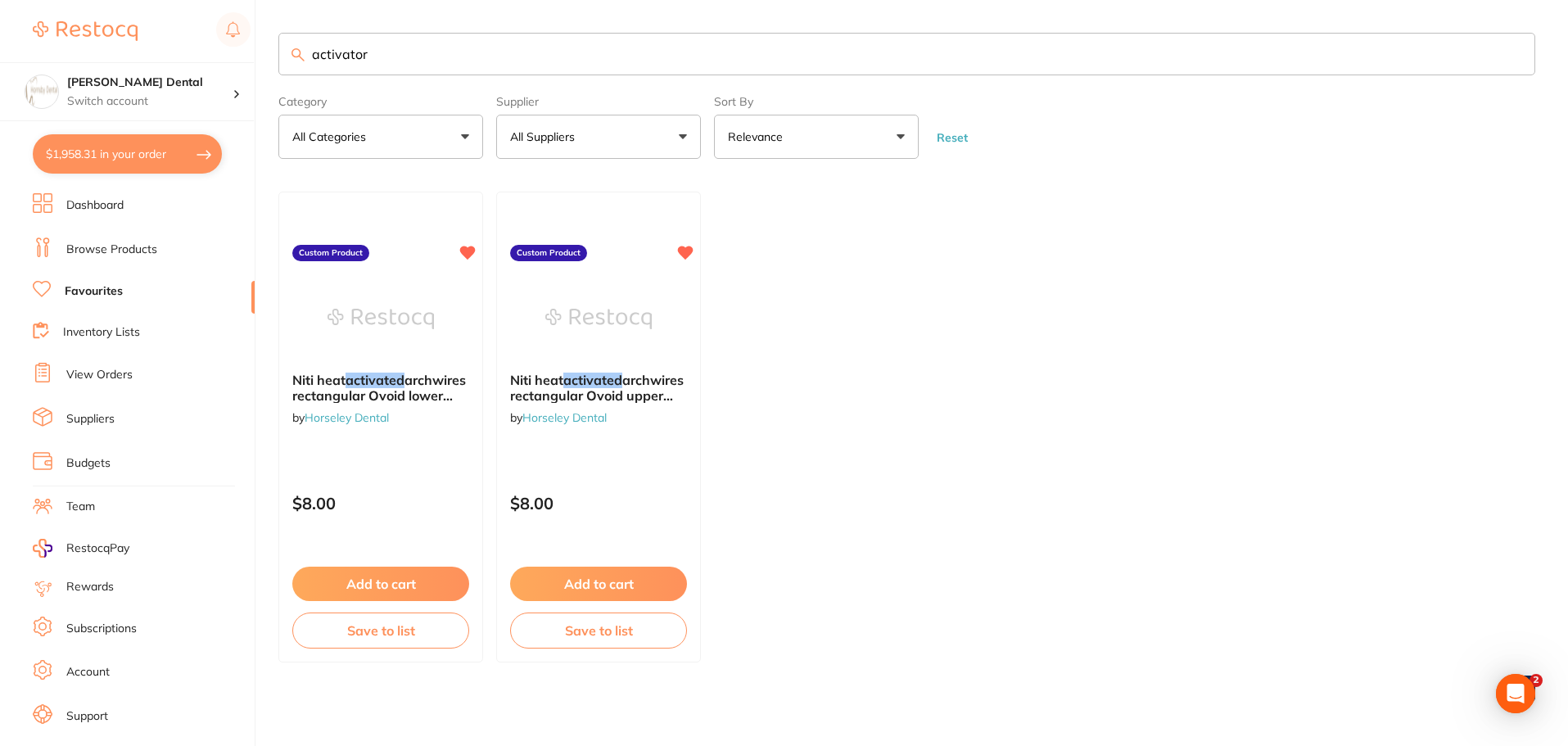
click at [1518, 59] on input "activator" at bounding box center [906, 54] width 1257 height 43
click at [1515, 54] on input "activator" at bounding box center [906, 54] width 1257 height 43
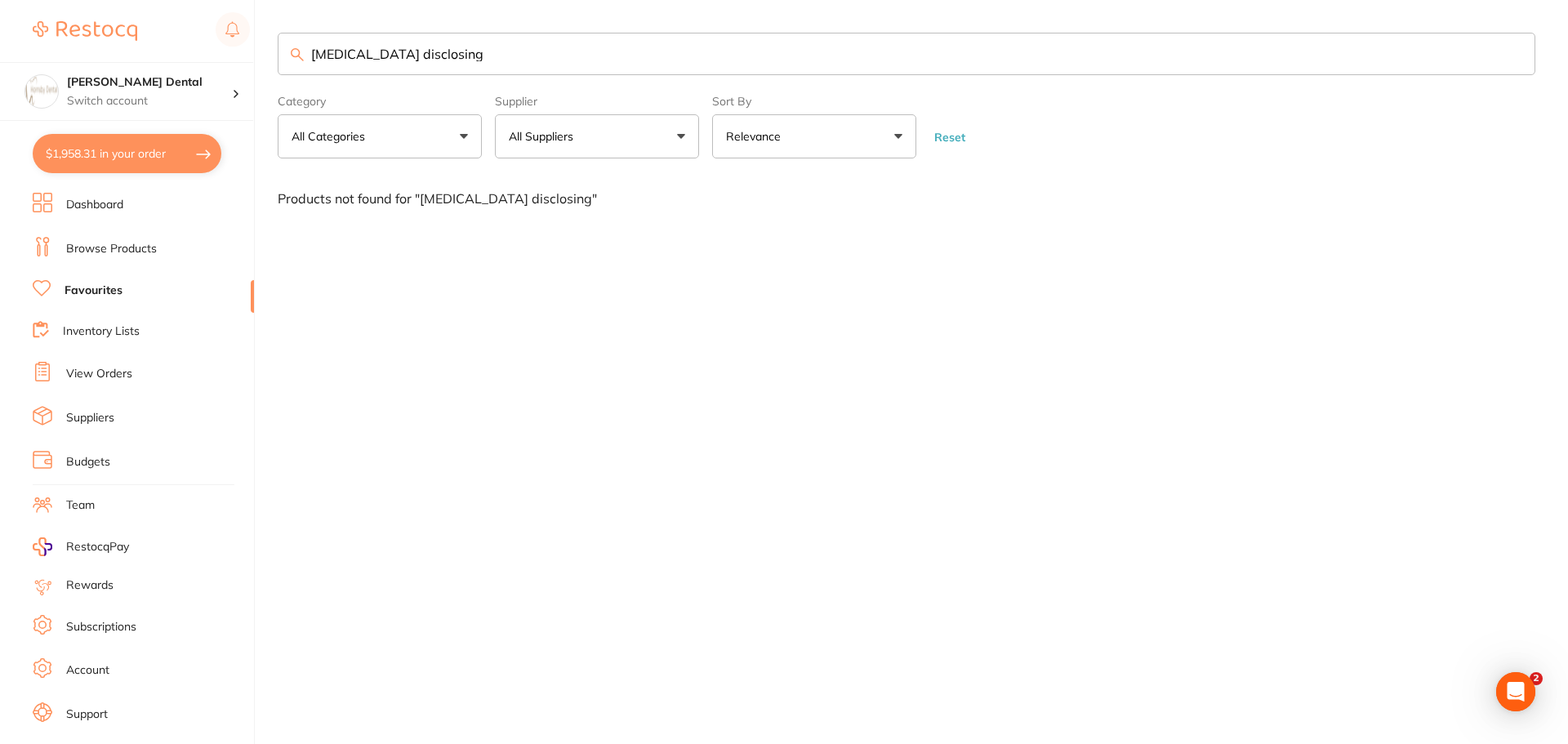
drag, startPoint x: 352, startPoint y: 57, endPoint x: 301, endPoint y: 57, distance: 51.0
click at [301, 57] on div "caries disclosing" at bounding box center [906, 54] width 1258 height 42
type input "disclosing"
click at [1515, 49] on input "disclosing" at bounding box center [906, 54] width 1258 height 42
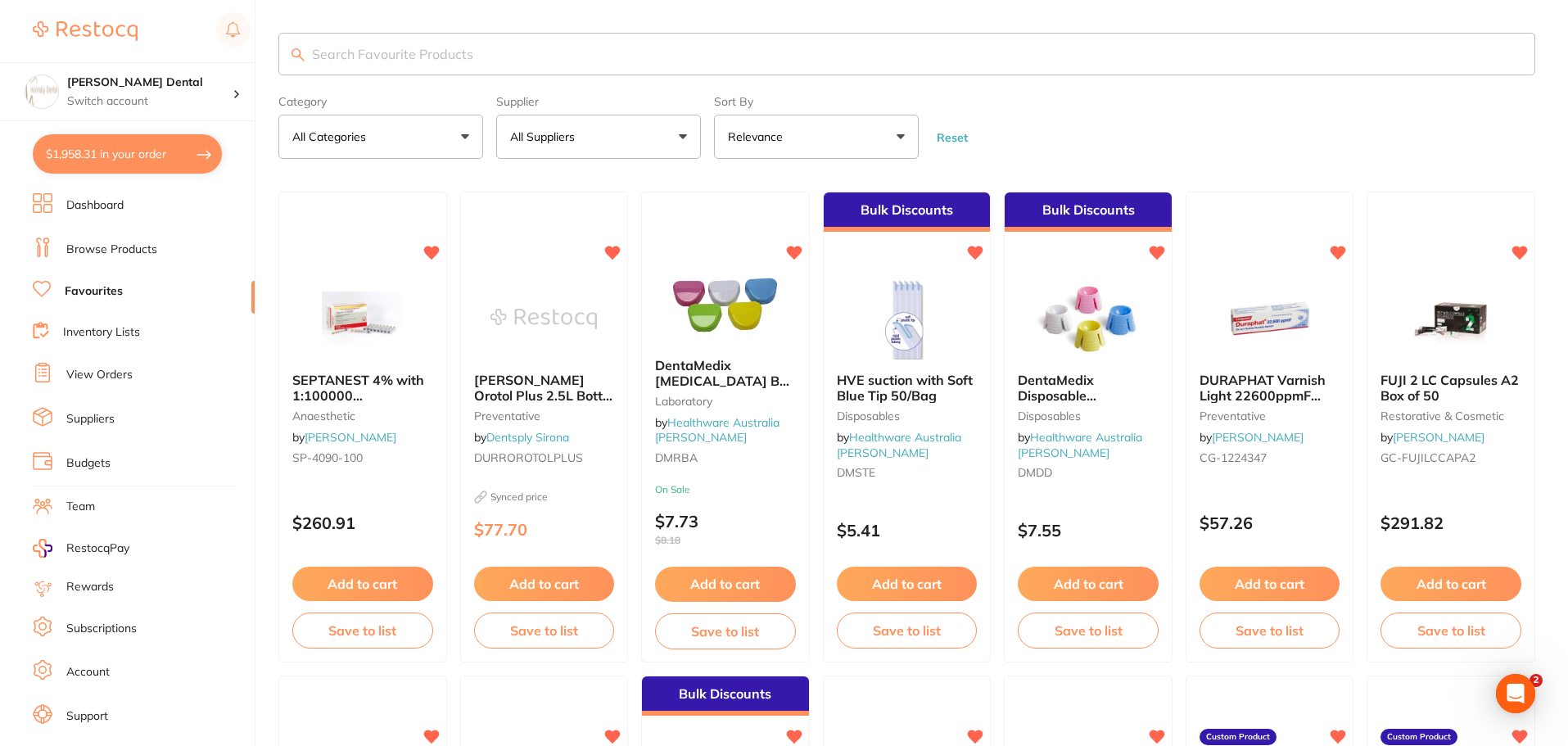
click at [117, 299] on link "Favourites" at bounding box center [94, 291] width 58 height 16
click at [675, 144] on button "All Suppliers" at bounding box center [598, 136] width 205 height 44
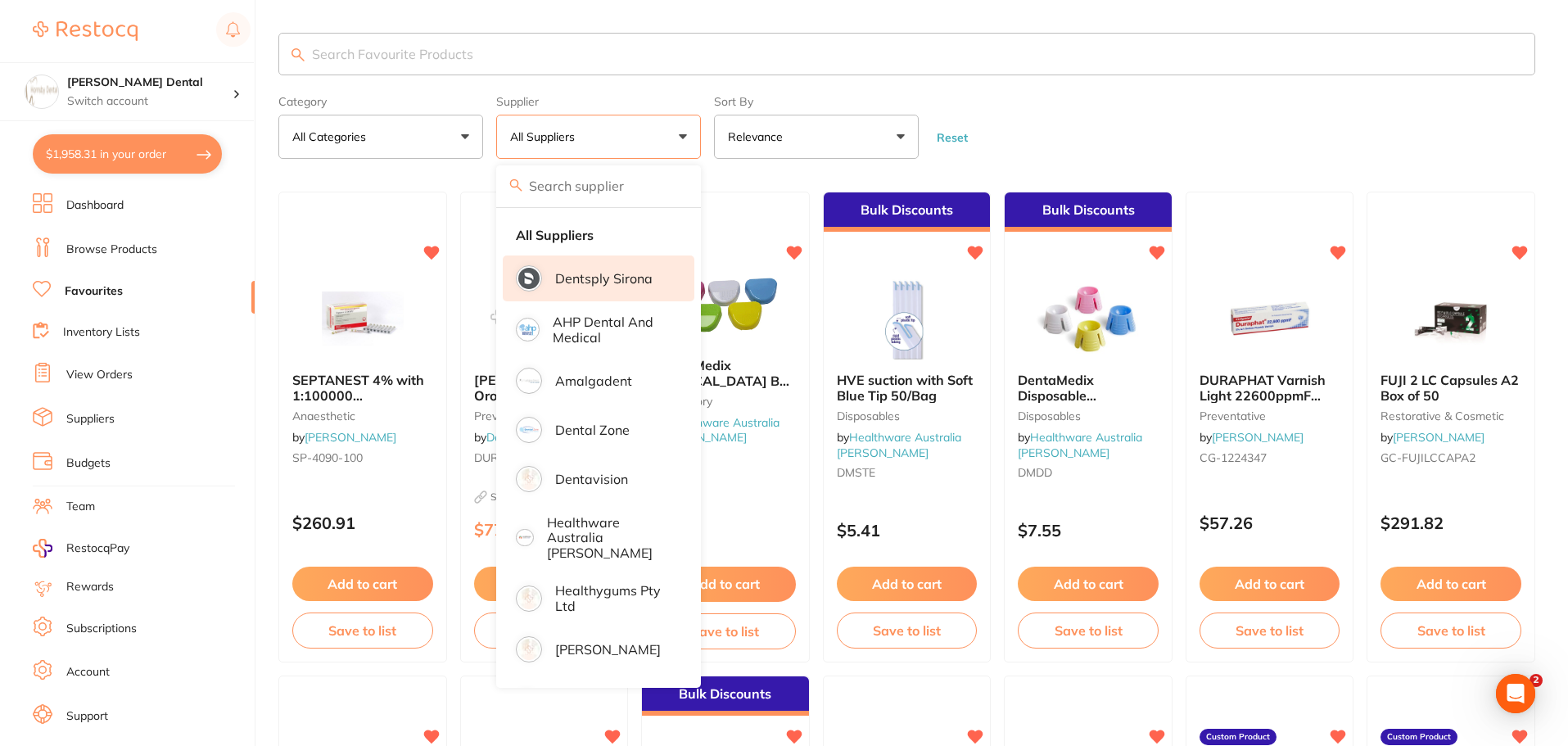
click at [641, 274] on p "Dentsply Sirona" at bounding box center [604, 278] width 97 height 15
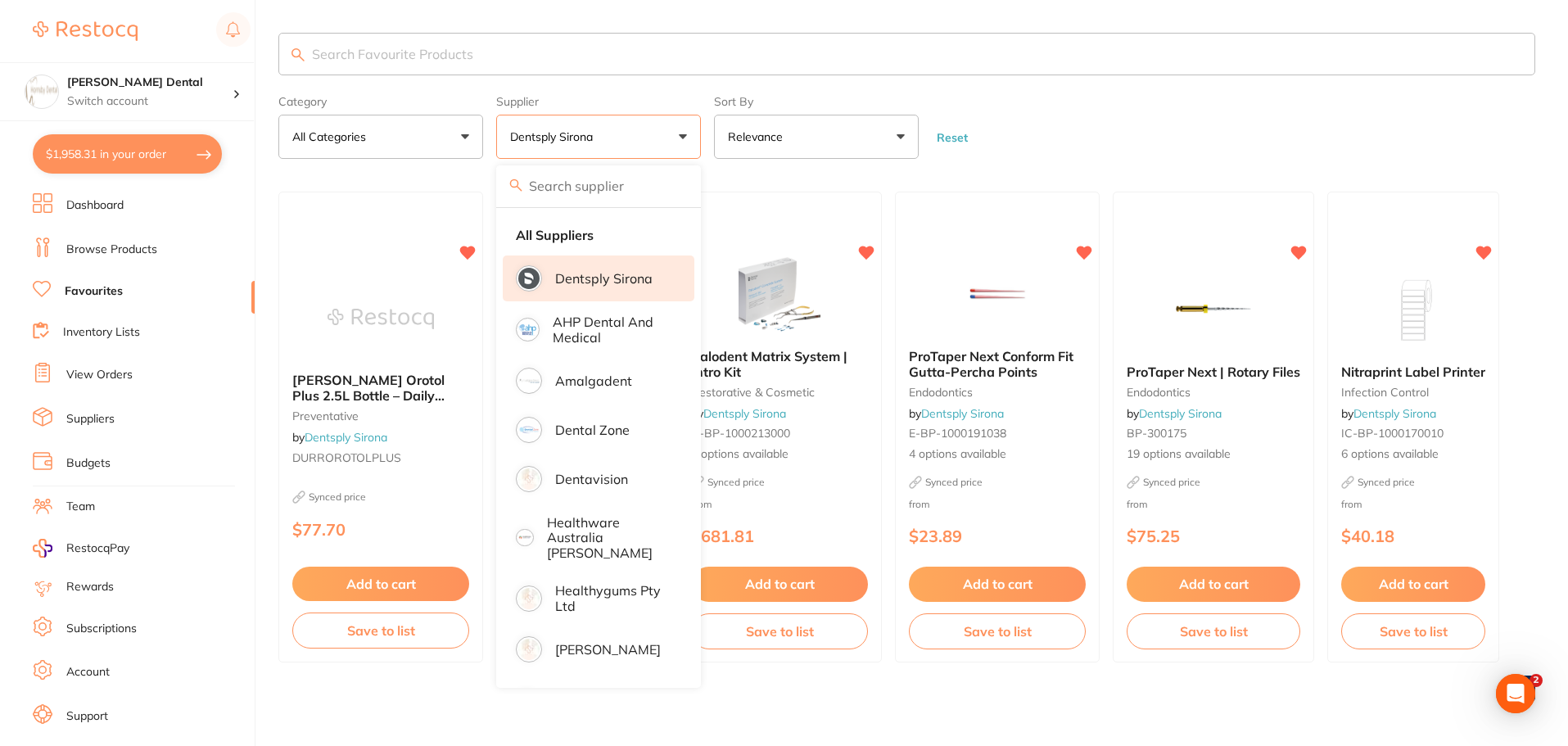
click at [1210, 134] on form "Category All Categories All Categories endodontics infection control preventati…" at bounding box center [906, 124] width 1257 height 71
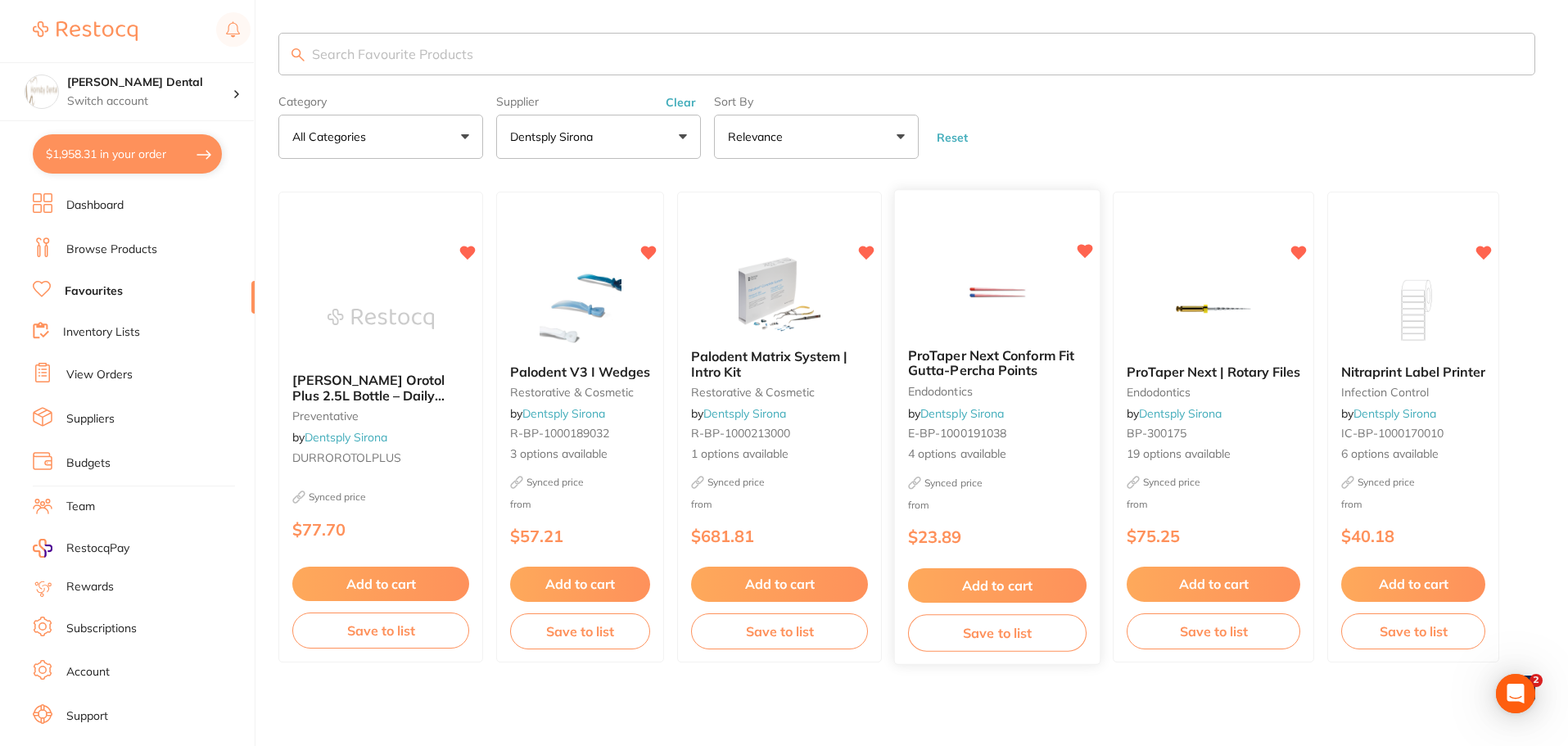
click at [973, 302] on img at bounding box center [997, 293] width 107 height 82
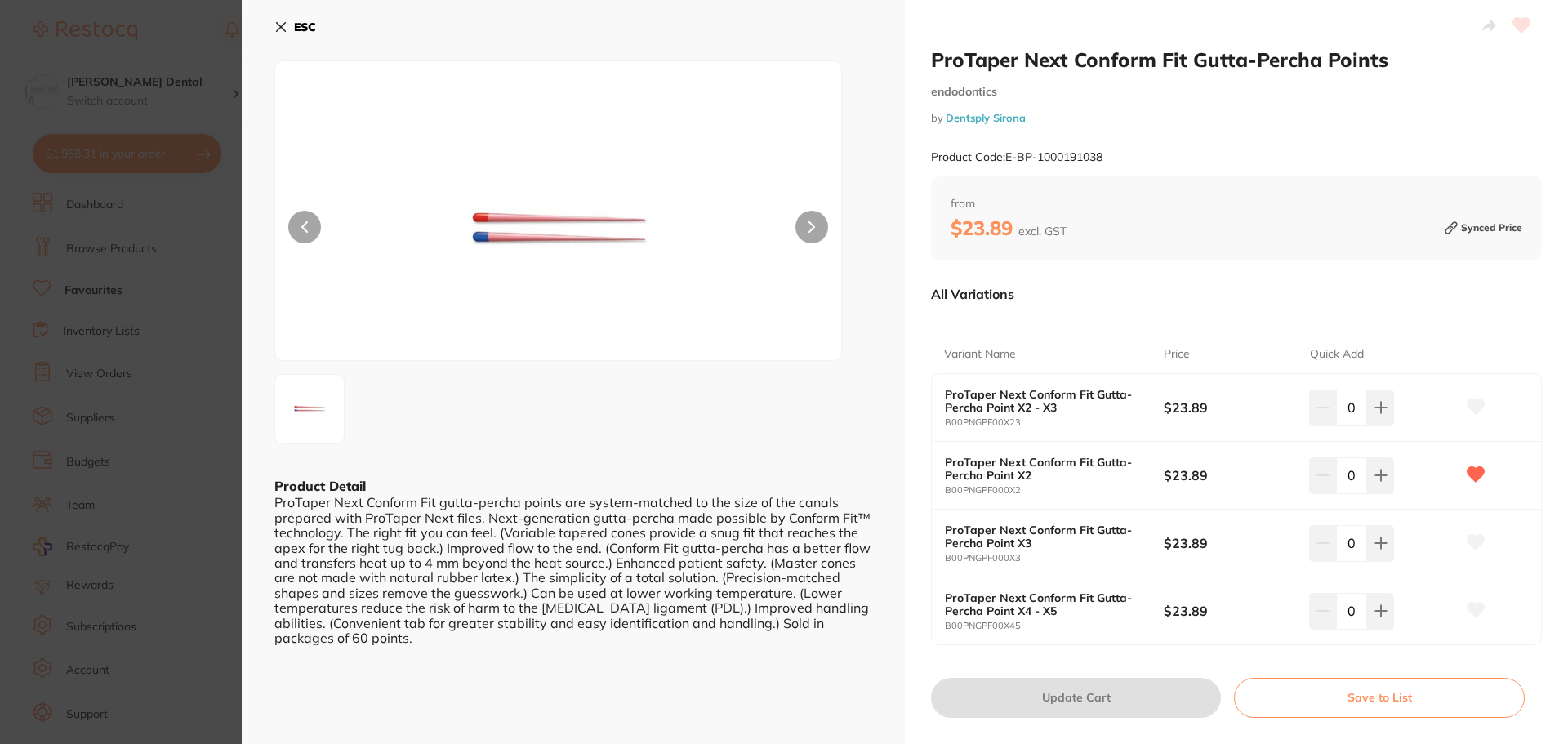
click at [279, 31] on icon at bounding box center [281, 27] width 13 height 13
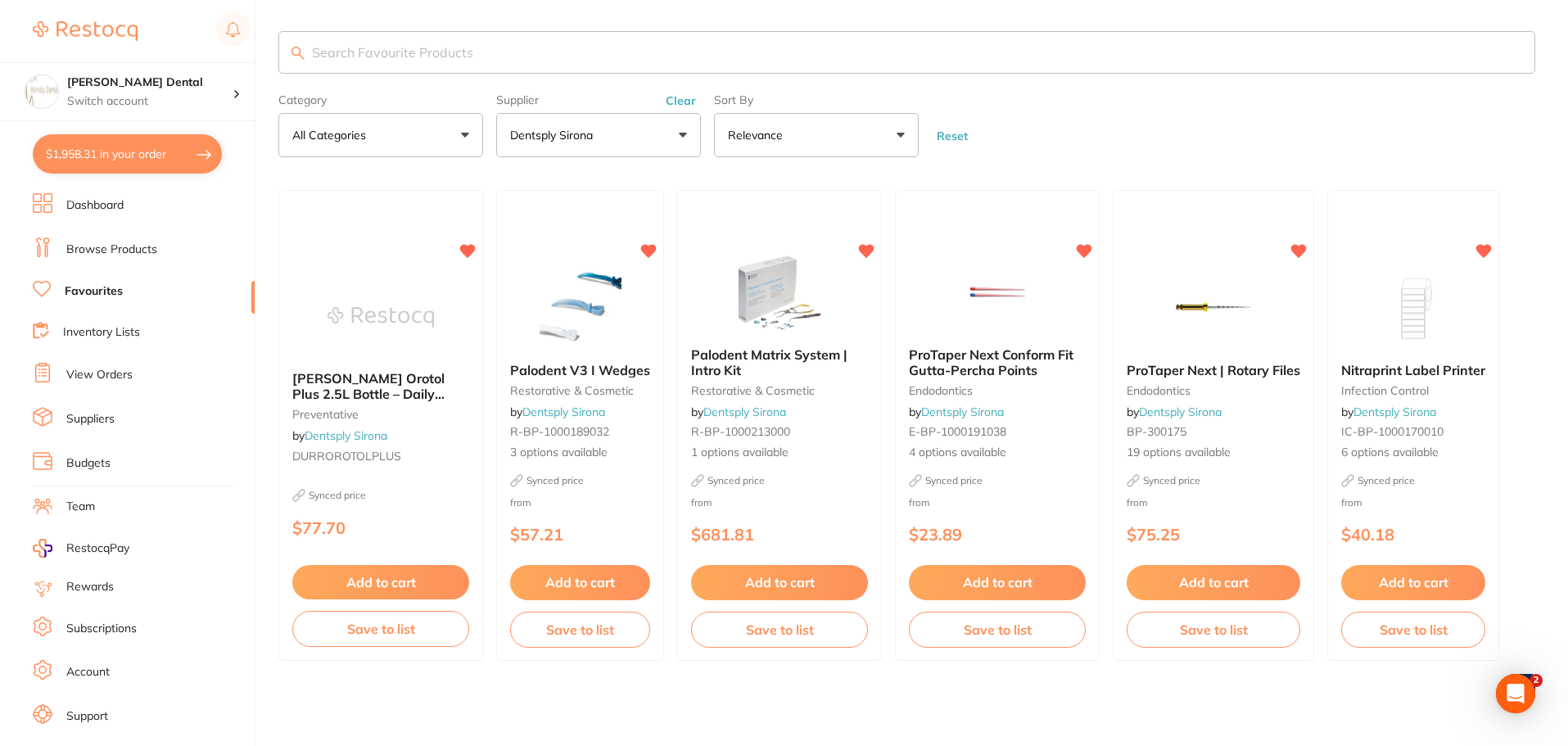
click at [451, 55] on input "search" at bounding box center [906, 52] width 1257 height 43
click at [521, 52] on input "search" at bounding box center [906, 52] width 1257 height 43
click at [586, 127] on p "Dentsply Sirona" at bounding box center [555, 135] width 89 height 16
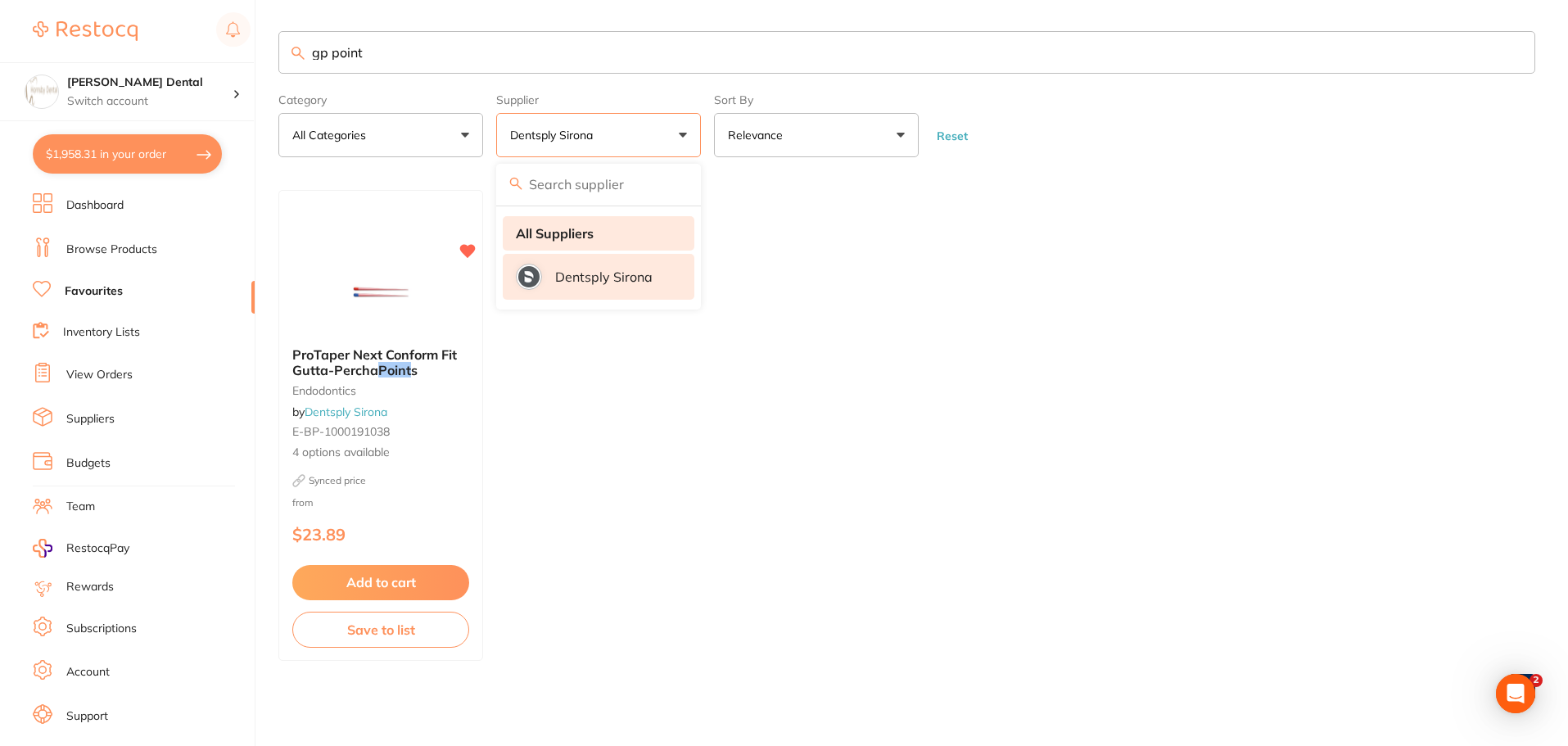
click at [577, 231] on strong "All Suppliers" at bounding box center [555, 233] width 78 height 15
click at [580, 233] on strong "All Suppliers" at bounding box center [555, 233] width 78 height 15
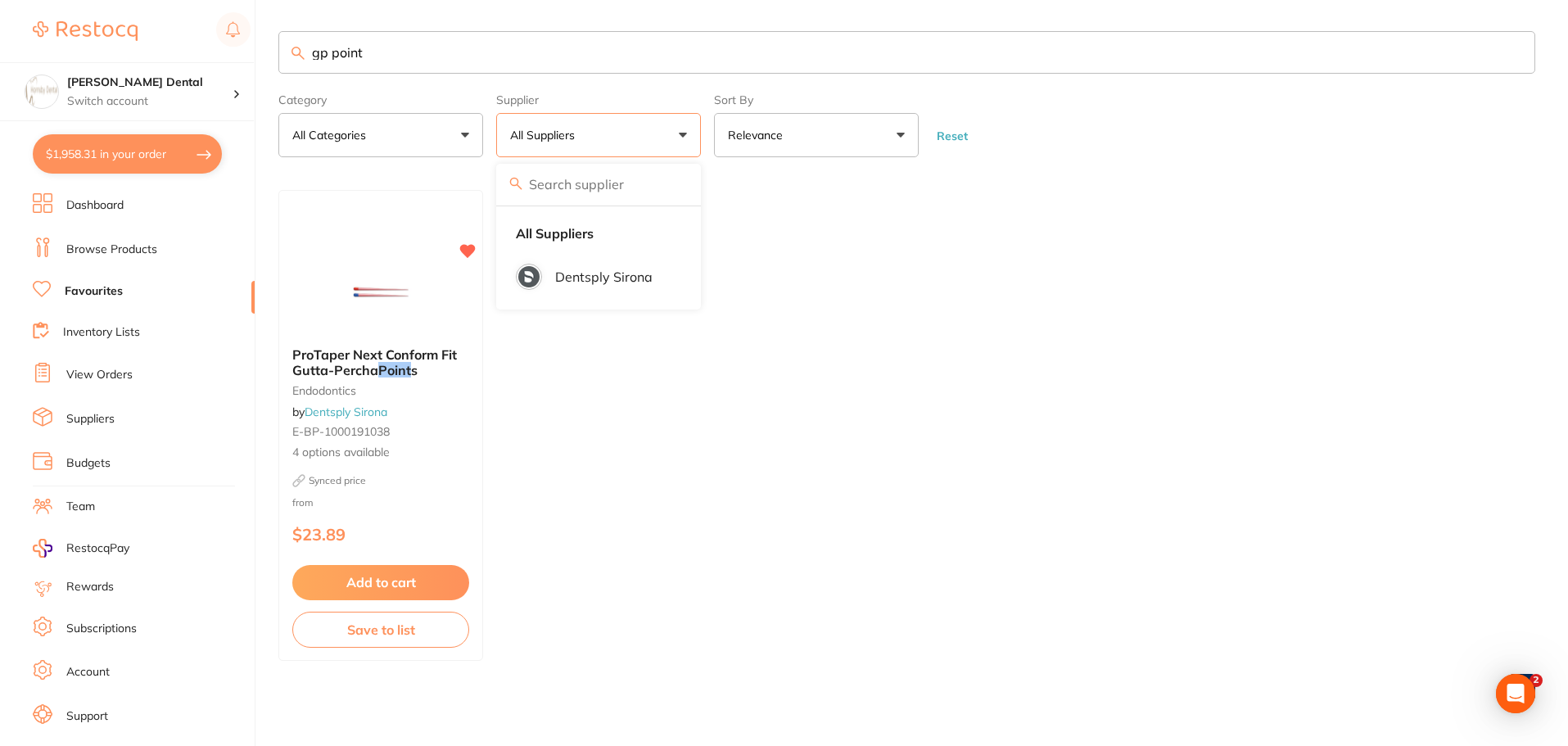
click at [331, 54] on input "gp point" at bounding box center [906, 52] width 1257 height 43
type input "point"
drag, startPoint x: 320, startPoint y: 60, endPoint x: 276, endPoint y: 57, distance: 44.1
click at [276, 57] on div "$1,958.31 Hornsby Dental Switch account Hornsby Dental $1,958.31 in your order …" at bounding box center [784, 371] width 1568 height 746
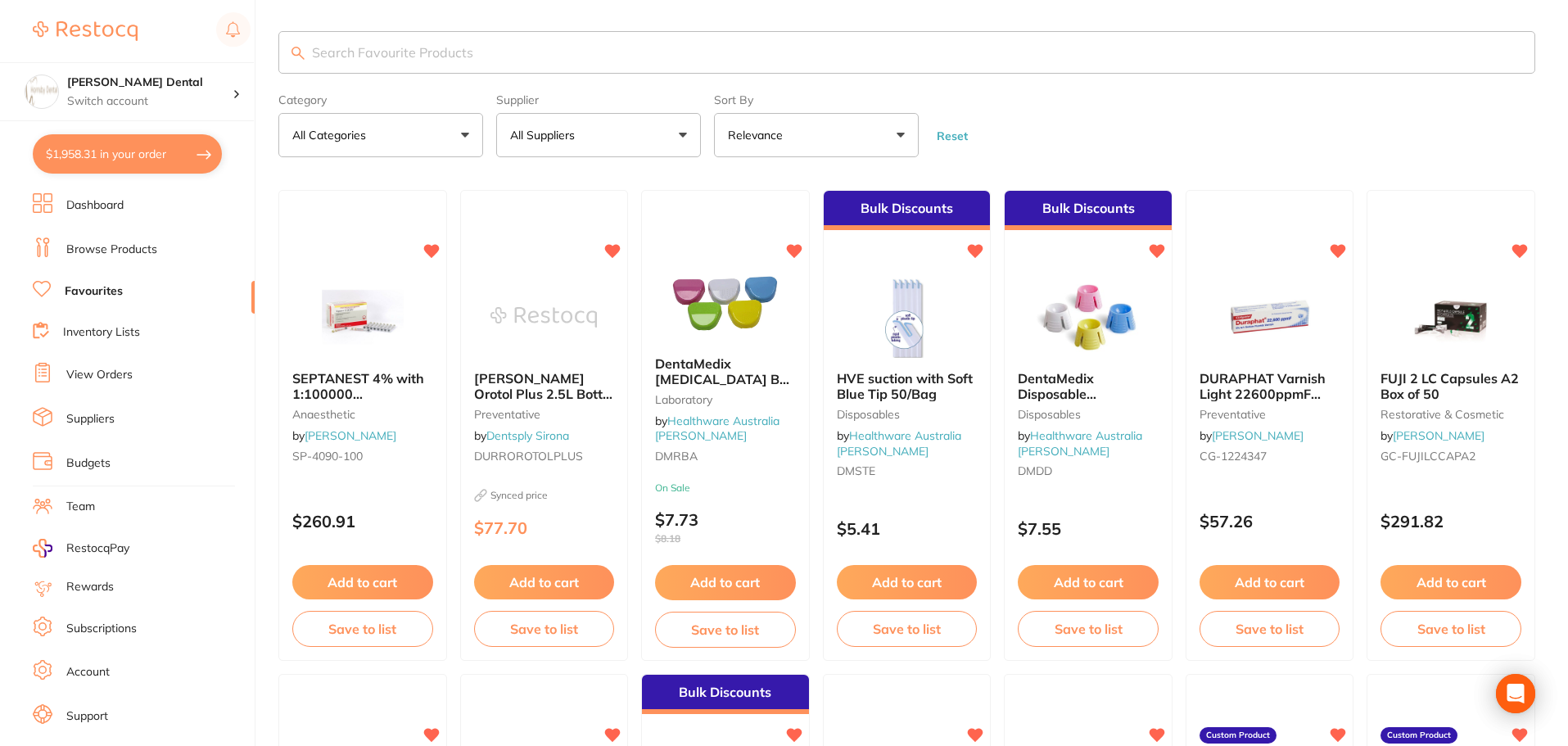
click at [133, 253] on link "Browse Products" at bounding box center [112, 250] width 91 height 16
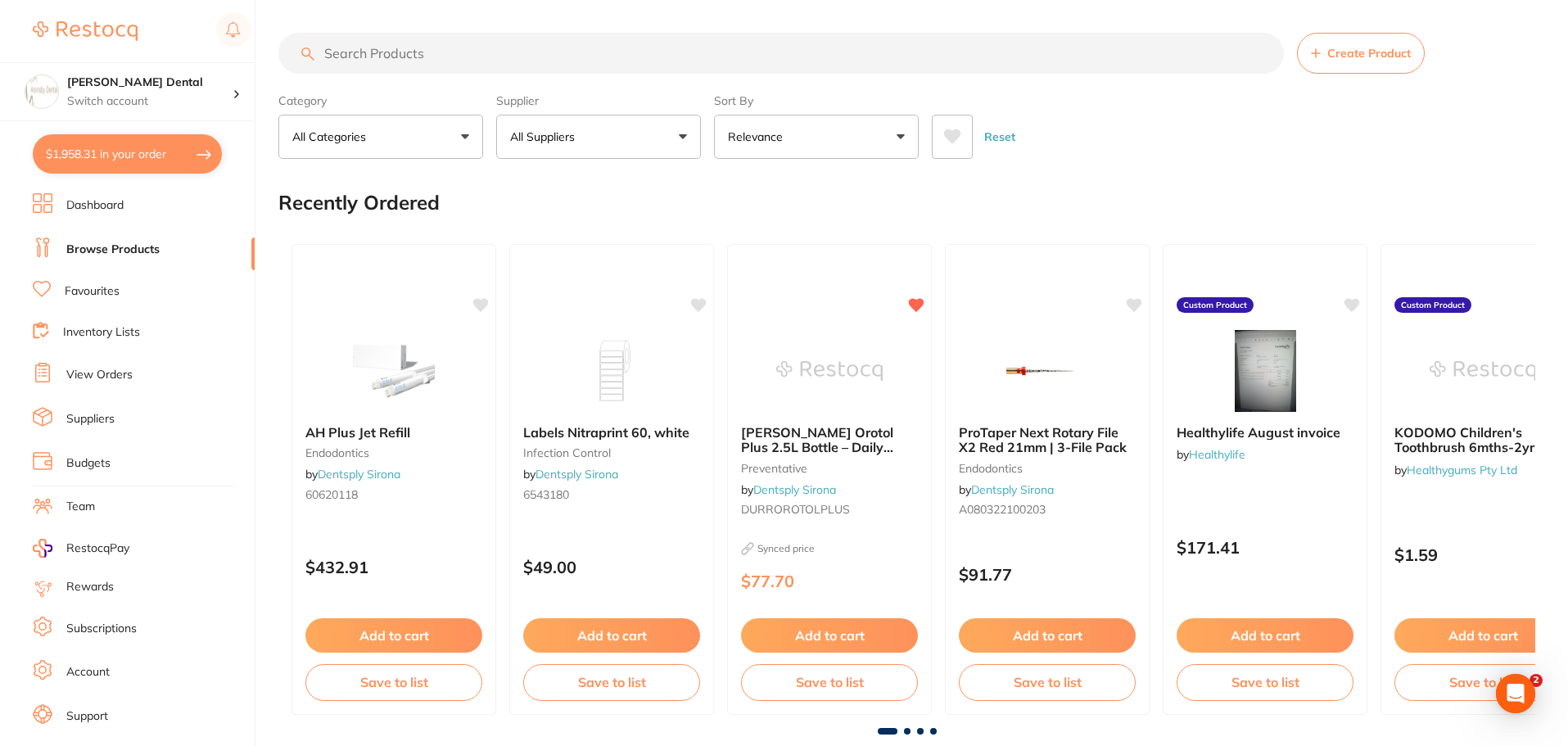
click at [425, 58] on input "search" at bounding box center [780, 53] width 1005 height 41
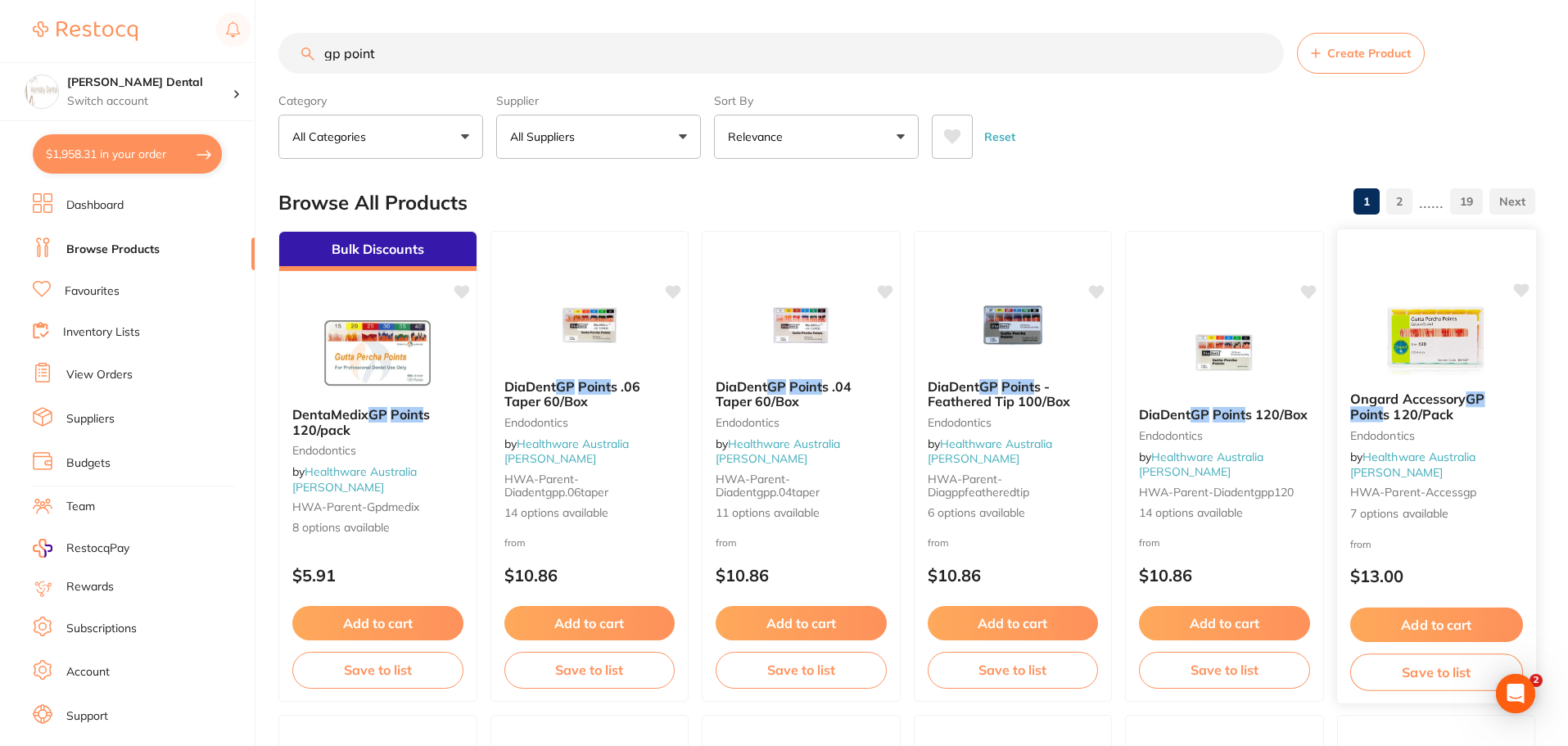
click at [1440, 341] on img at bounding box center [1435, 337] width 107 height 82
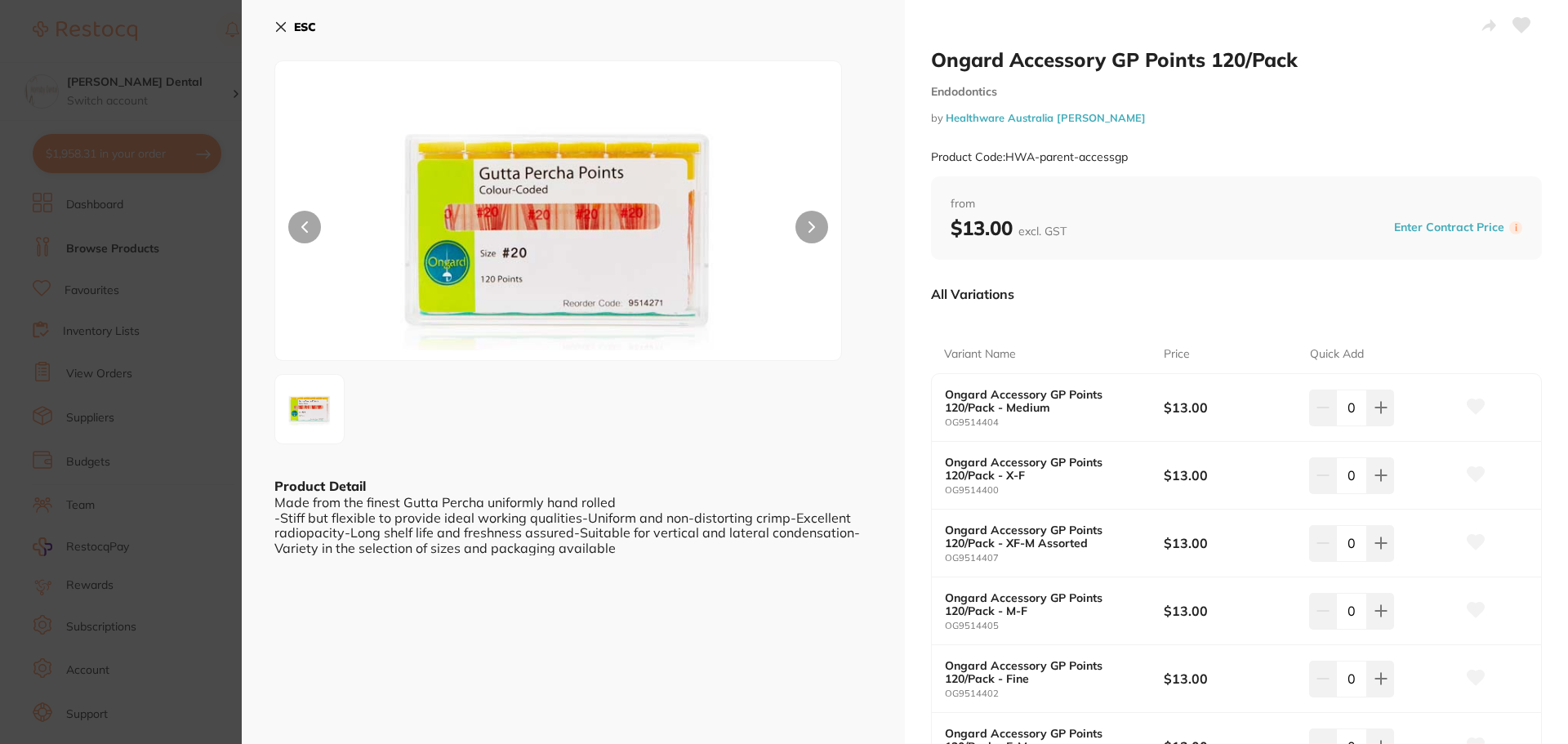
click at [278, 27] on icon at bounding box center [281, 27] width 13 height 13
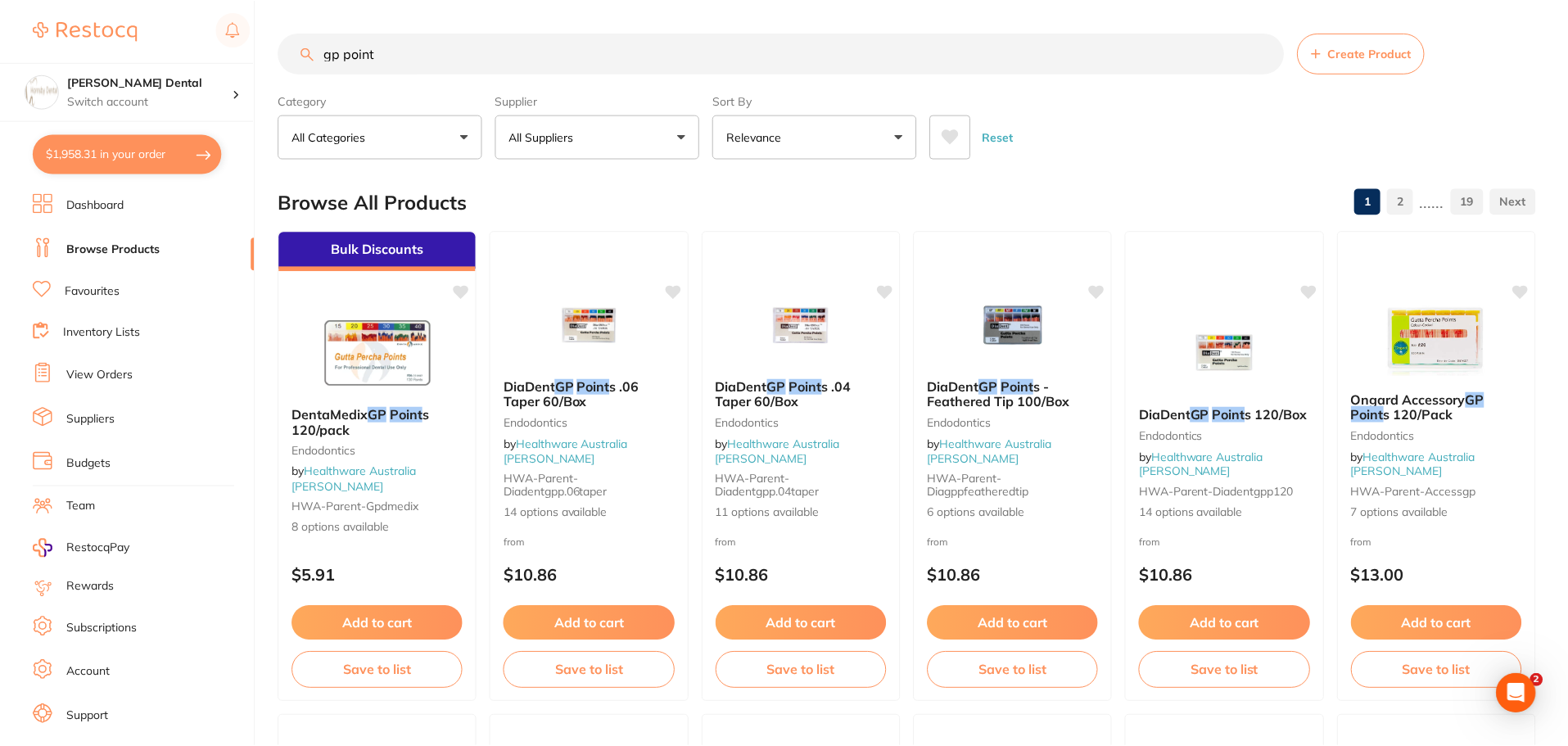
scroll to position [1, 0]
click at [412, 52] on input "gp point" at bounding box center [780, 52] width 1005 height 41
type input "gp point size 20"
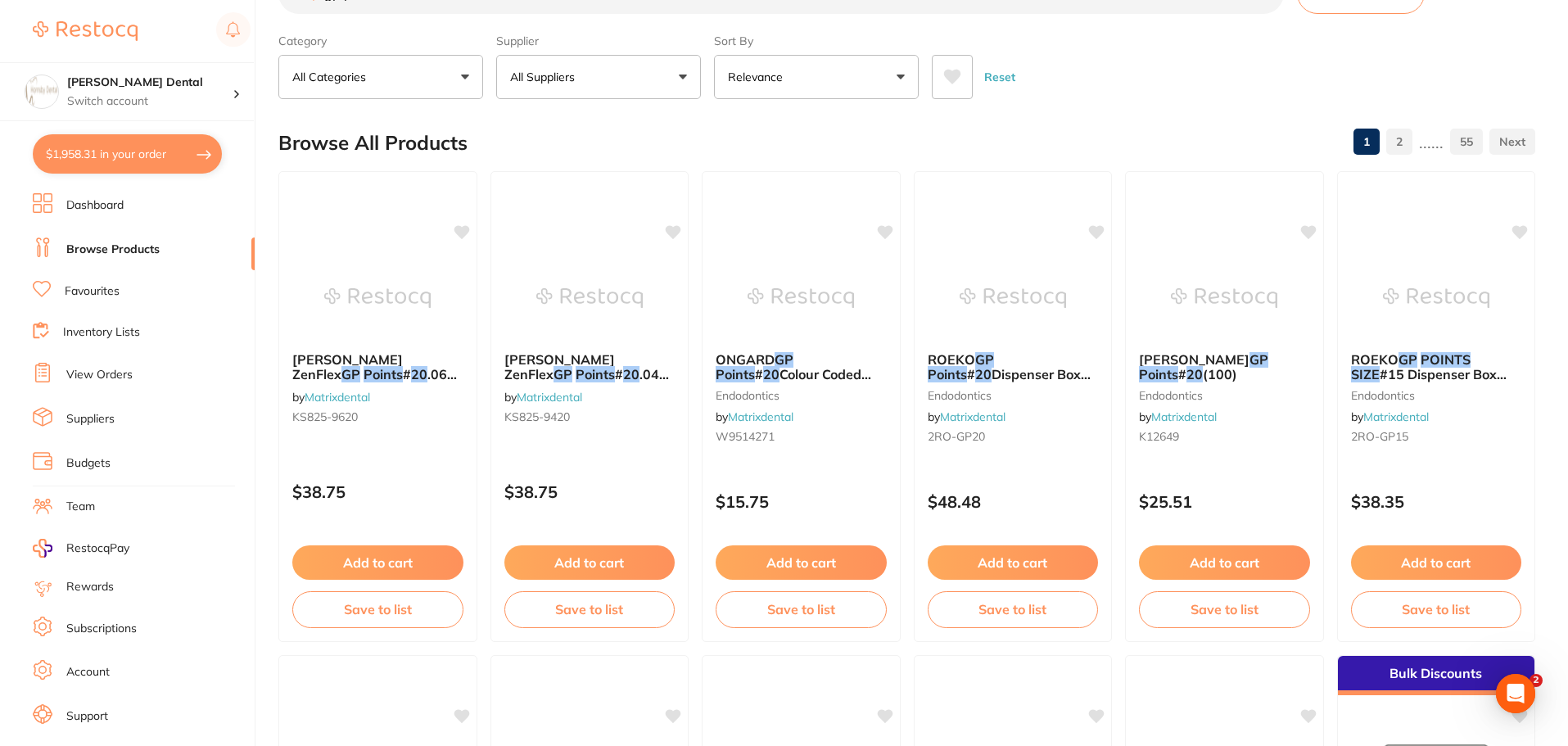
scroll to position [0, 0]
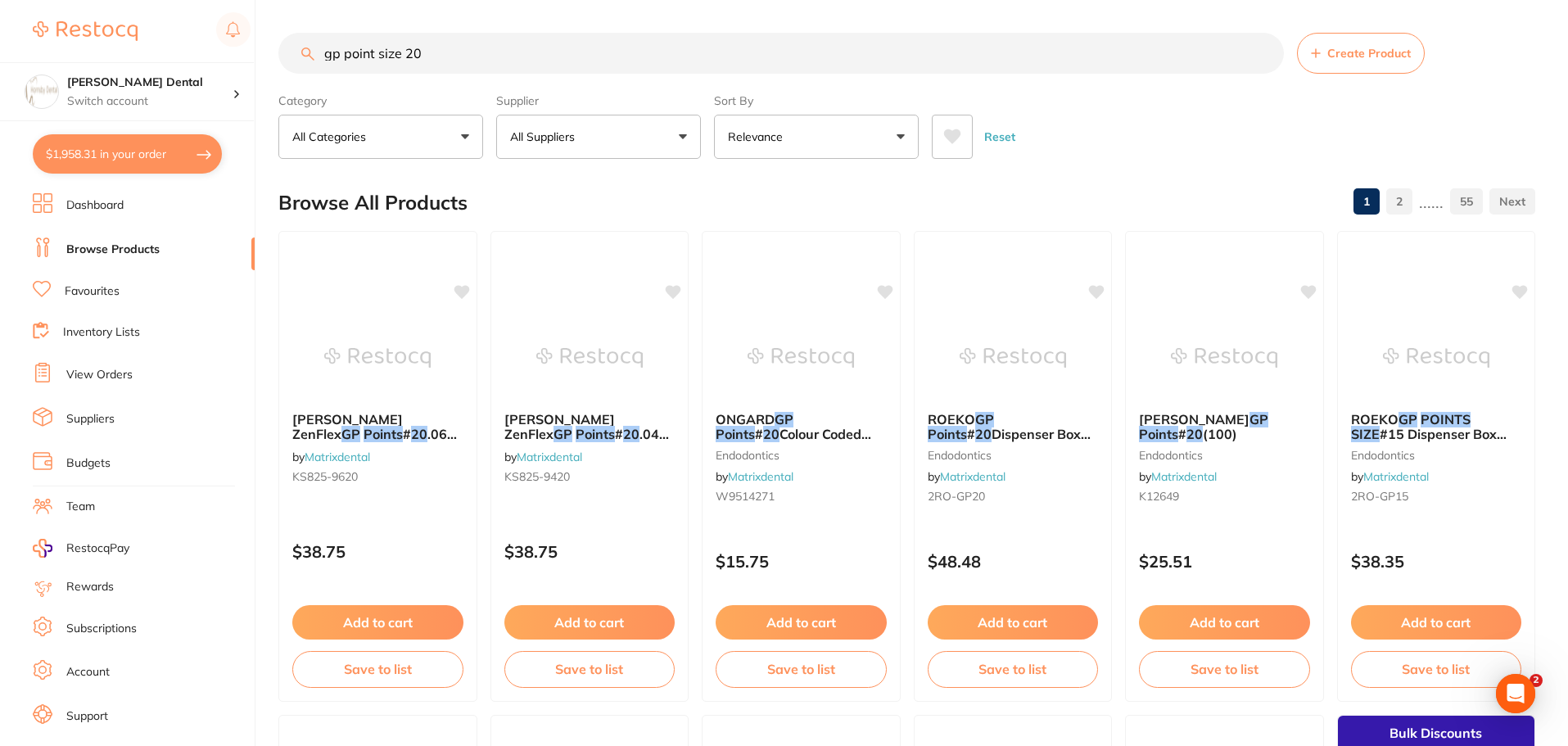
click at [1263, 53] on input "gp point size 20" at bounding box center [780, 53] width 1005 height 41
click at [488, 63] on input "kooliner" at bounding box center [780, 53] width 1005 height 41
click at [411, 48] on input "kooliner" at bounding box center [780, 53] width 1005 height 41
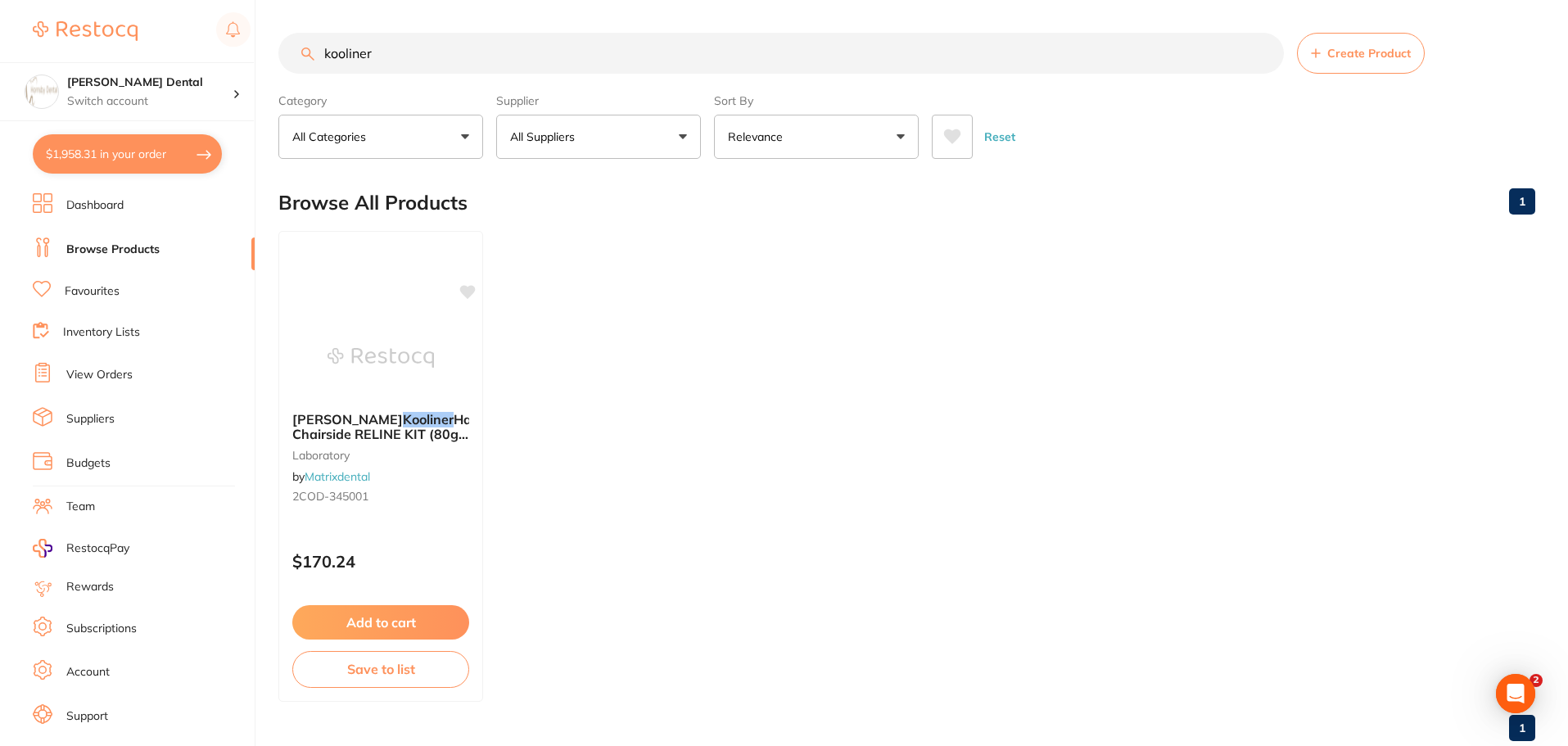
type input "kooliner"
click at [1263, 56] on input "kooliner" at bounding box center [780, 53] width 1005 height 41
click at [149, 251] on link "Browse Products" at bounding box center [113, 250] width 93 height 16
click at [664, 137] on button "All Suppliers" at bounding box center [598, 136] width 205 height 44
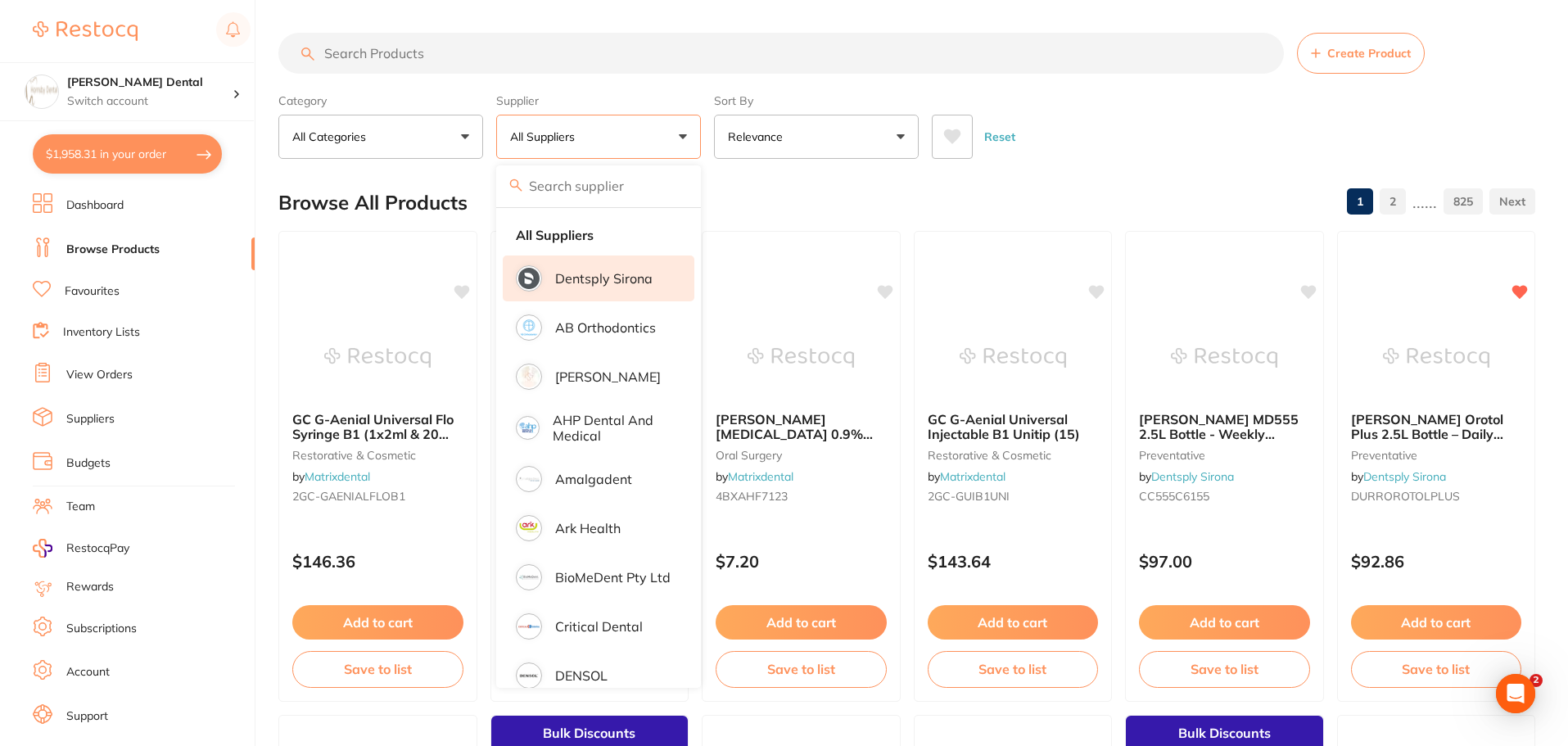
click at [628, 287] on li "Dentsply Sirona" at bounding box center [599, 278] width 191 height 46
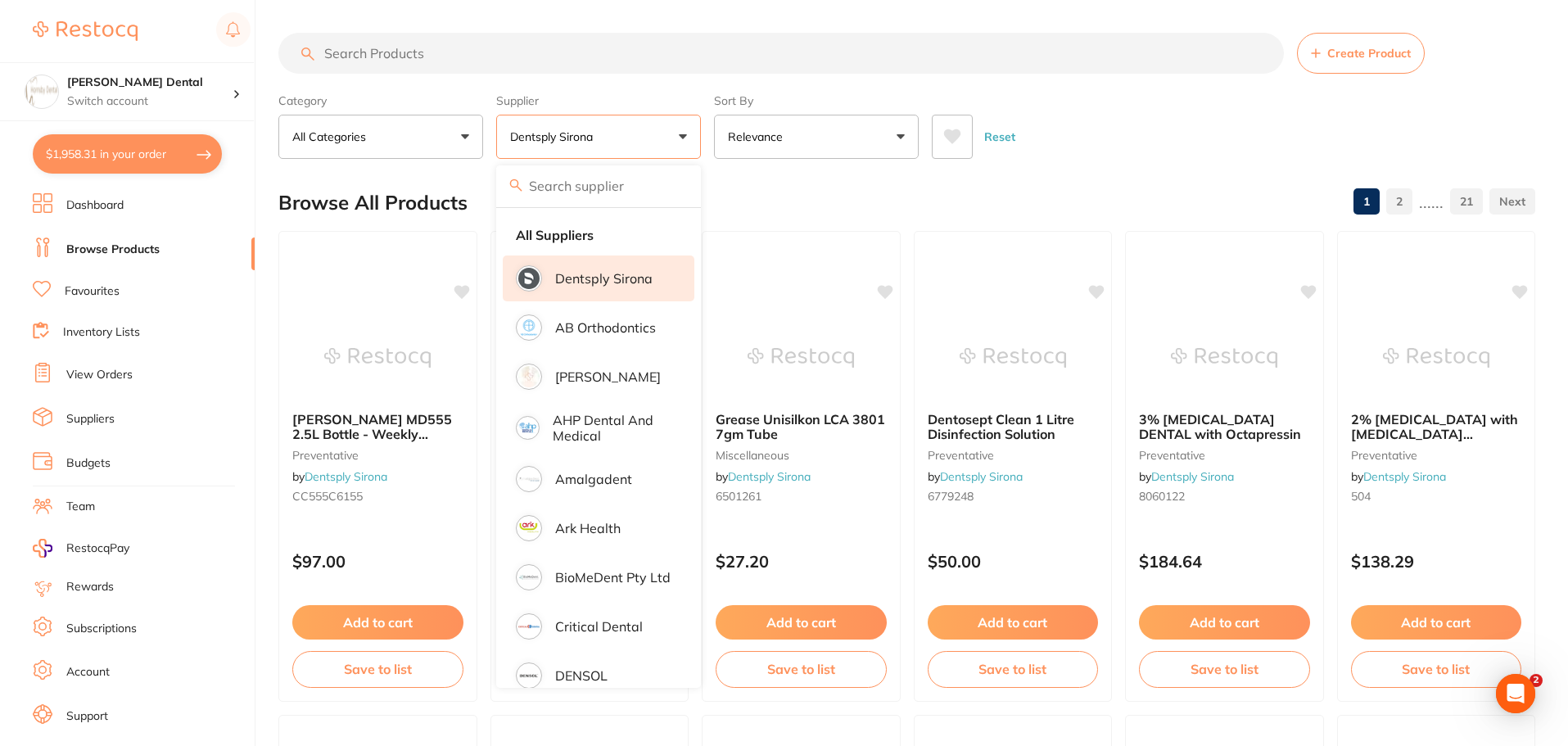
click at [796, 74] on input "search" at bounding box center [780, 53] width 1005 height 41
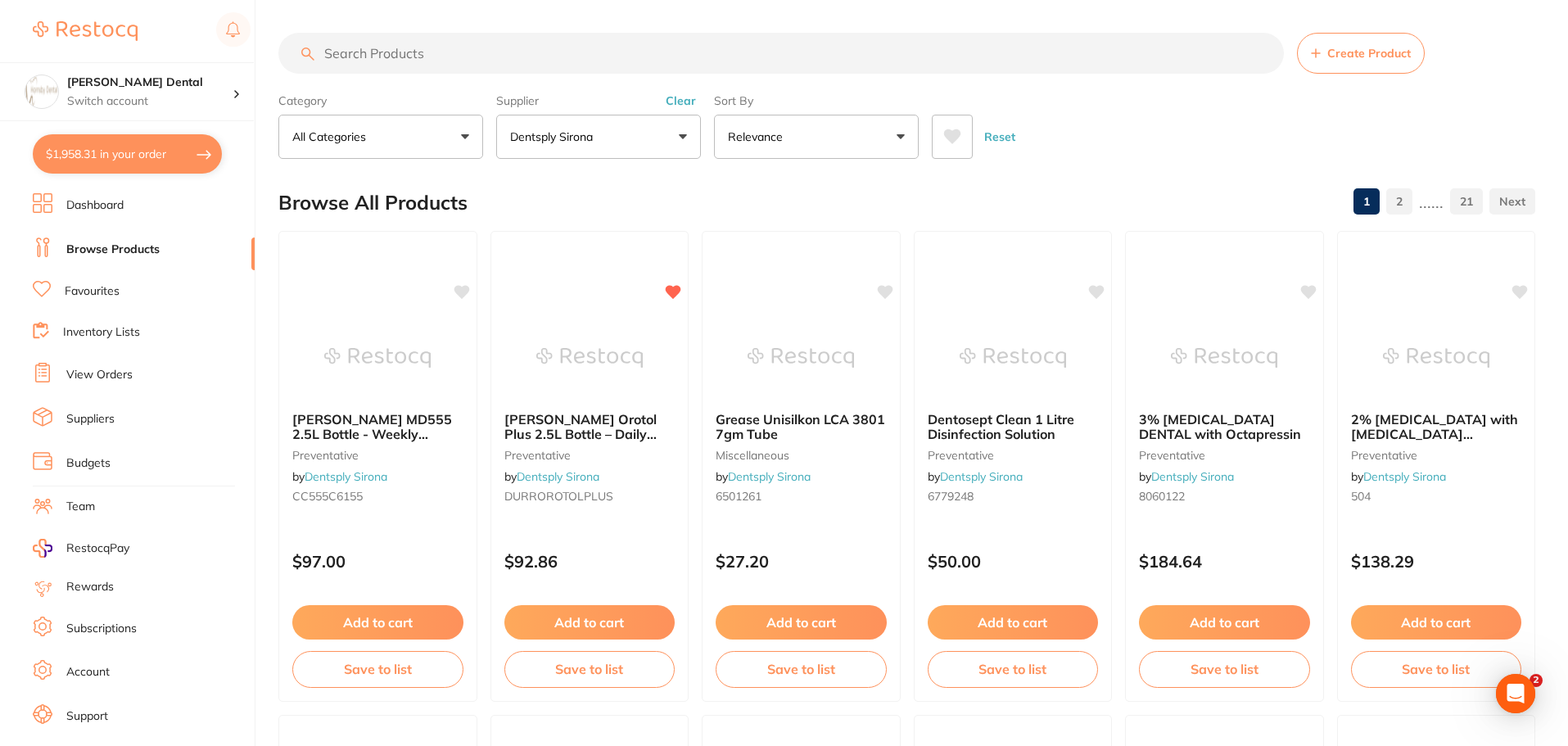
click at [612, 57] on input "search" at bounding box center [780, 53] width 1005 height 41
type input "end"
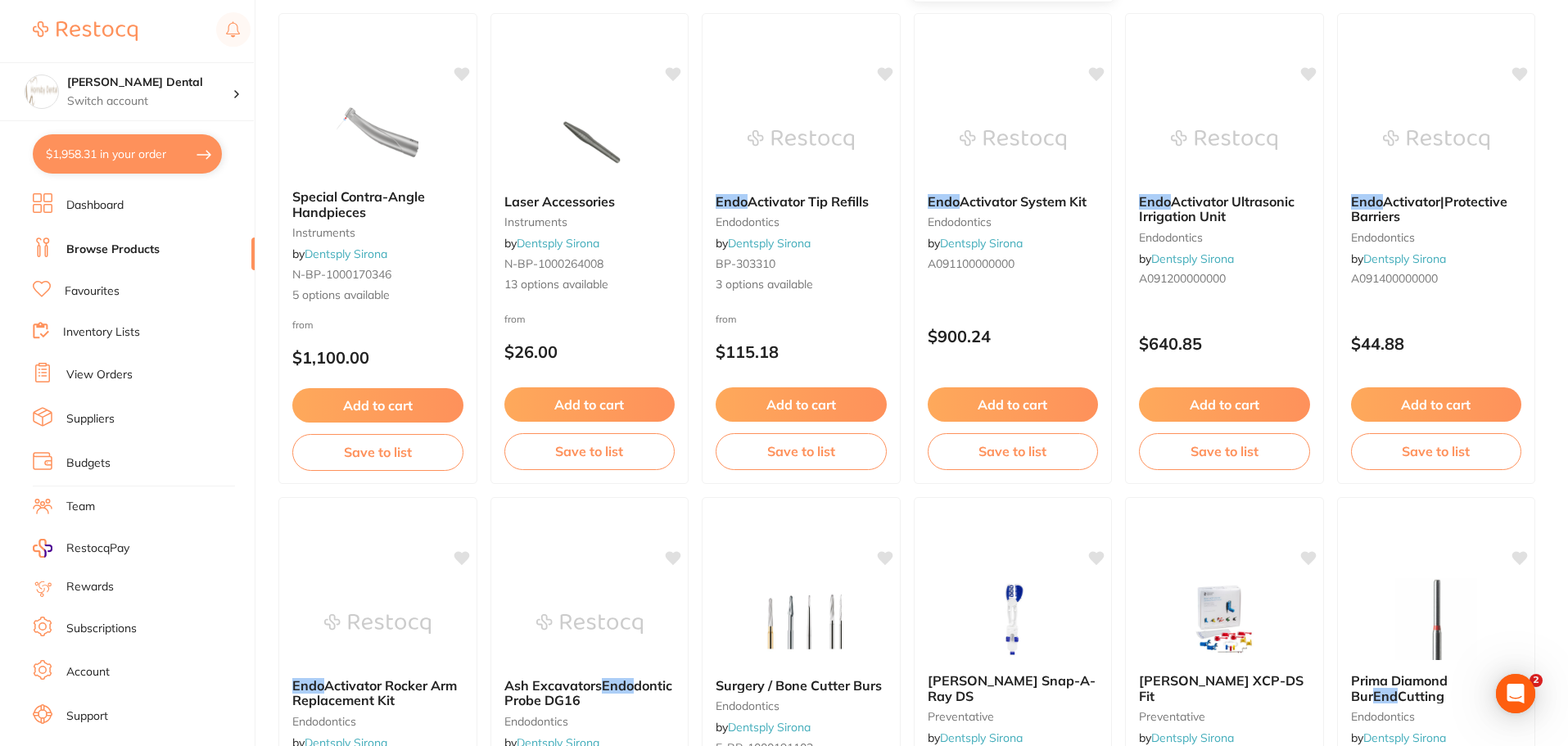
scroll to position [1076, 0]
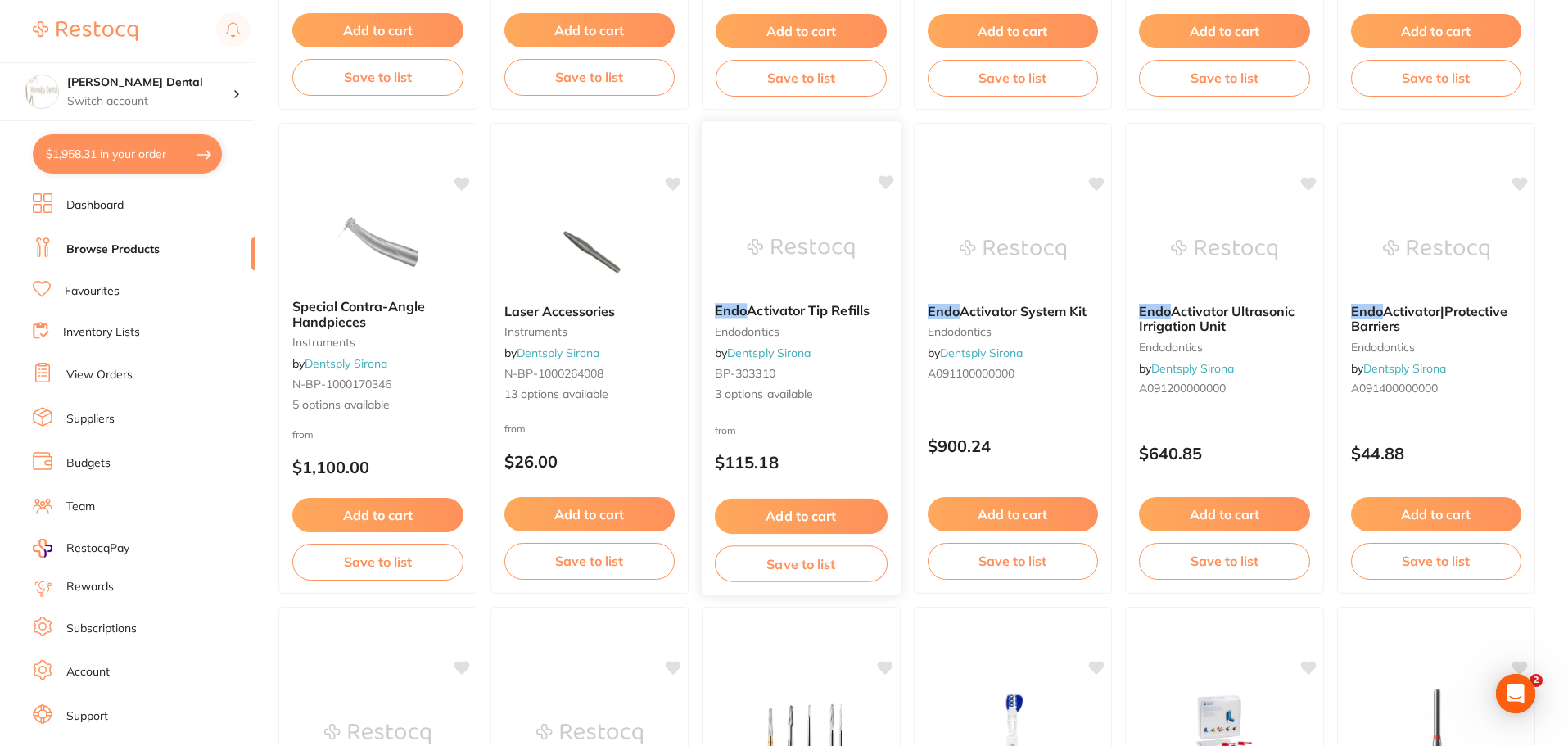
type input "endo"
click at [804, 257] on img at bounding box center [801, 248] width 107 height 82
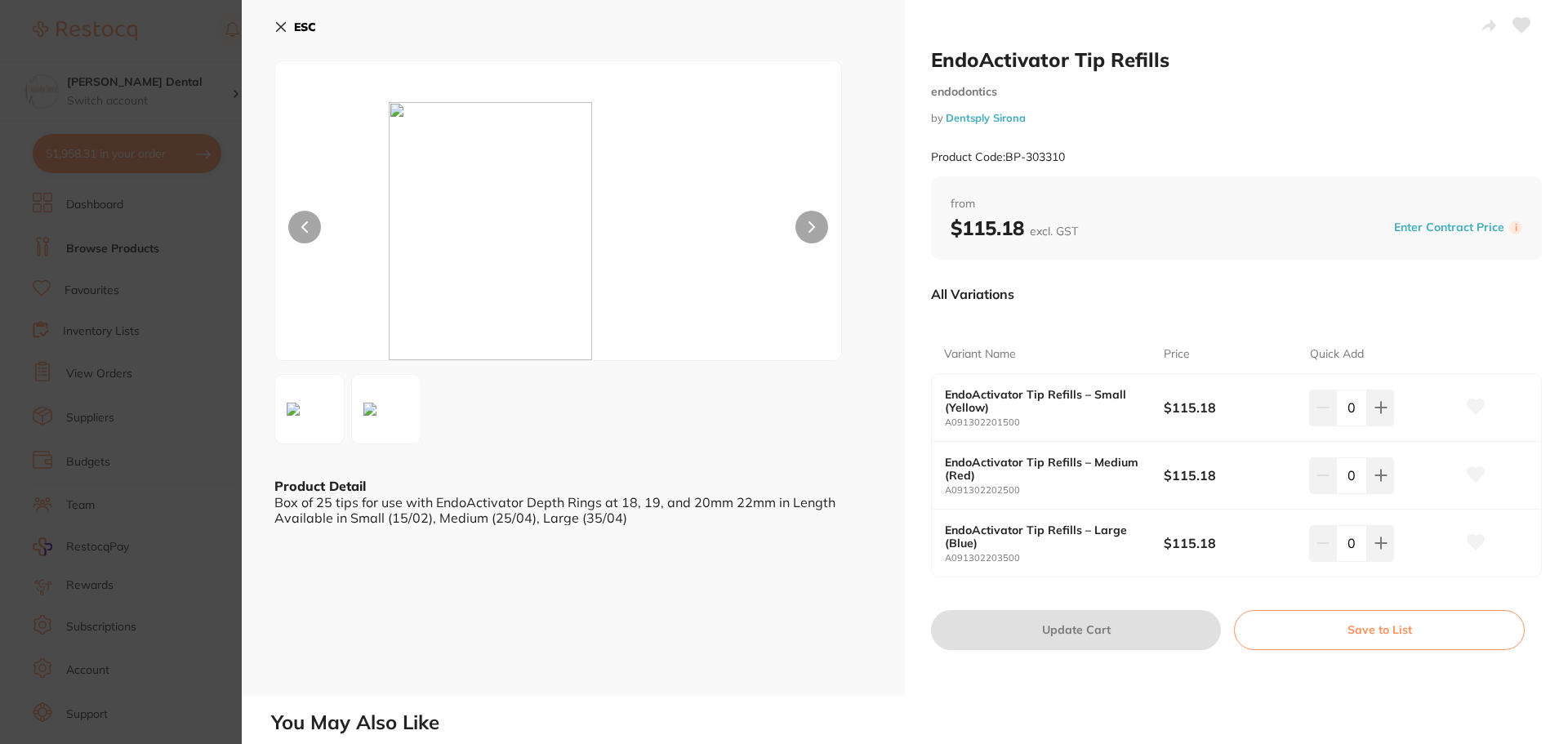
click at [283, 27] on icon at bounding box center [281, 27] width 13 height 13
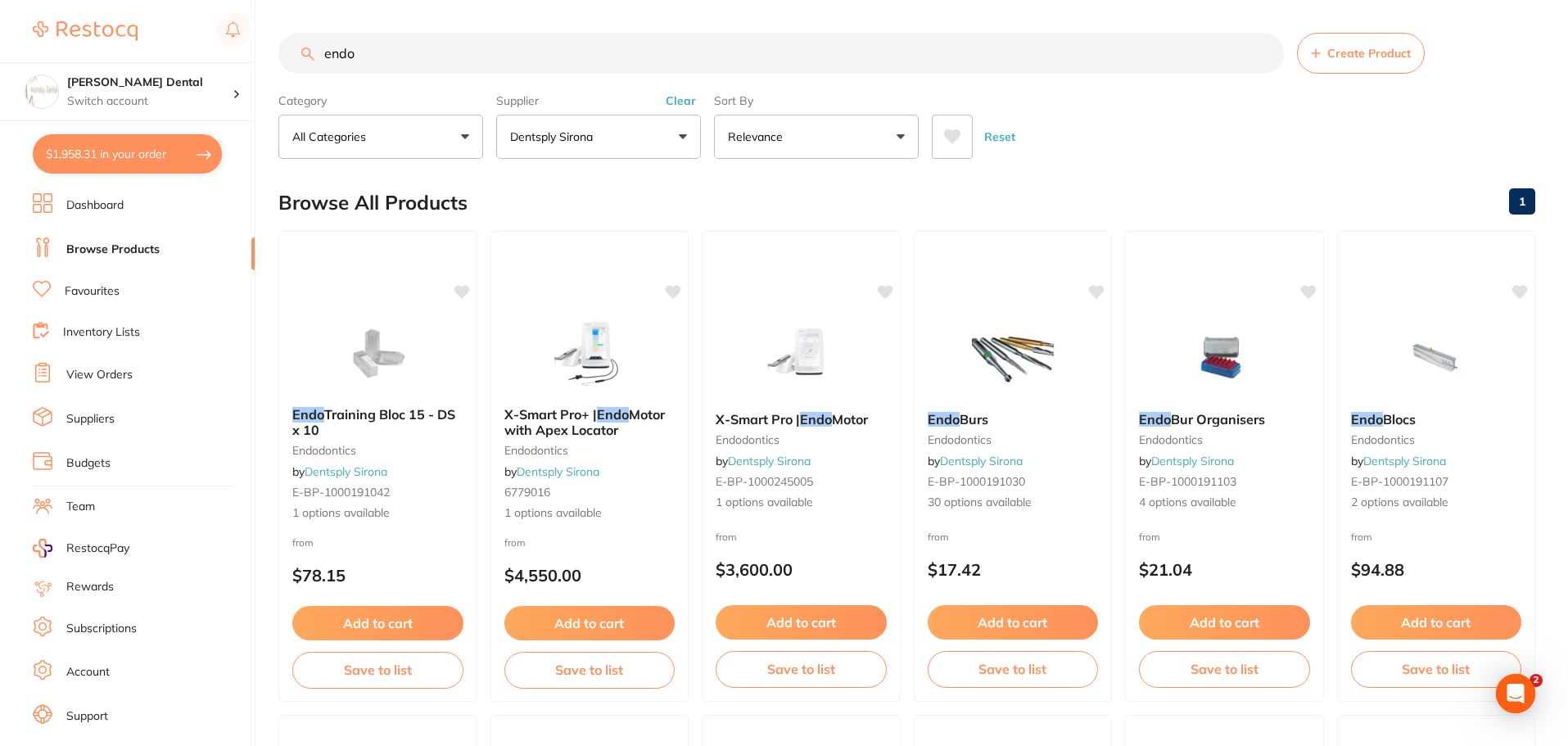
click at [1263, 48] on input "endo" at bounding box center [780, 53] width 1005 height 41
click at [1263, 57] on input "endo" at bounding box center [780, 53] width 1005 height 41
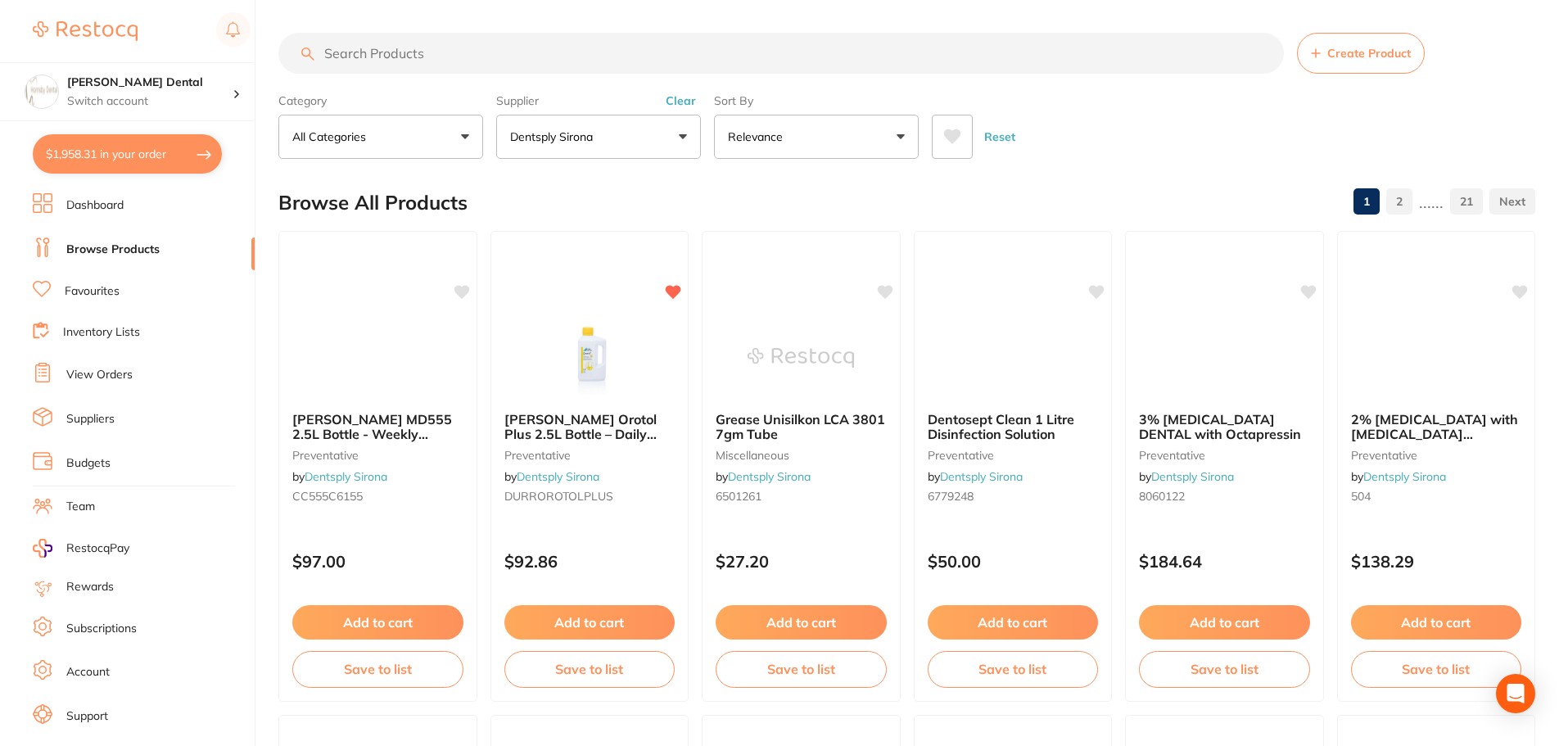
paste input "woodpecker torque wrench TW-1L"
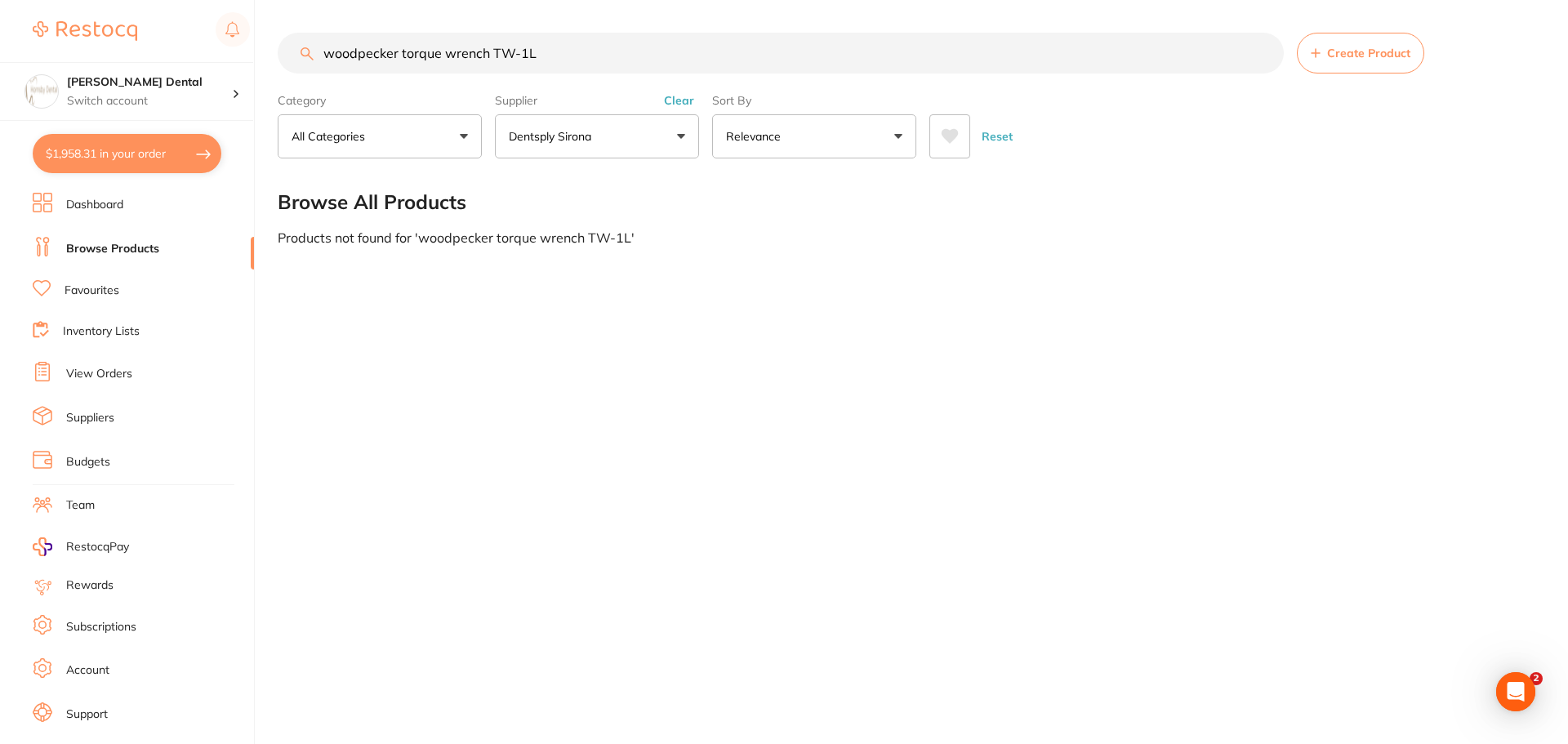
type input "woodpecker torque wrench TW-1L"
click at [676, 136] on button "Dentsply Sirona" at bounding box center [596, 136] width 204 height 44
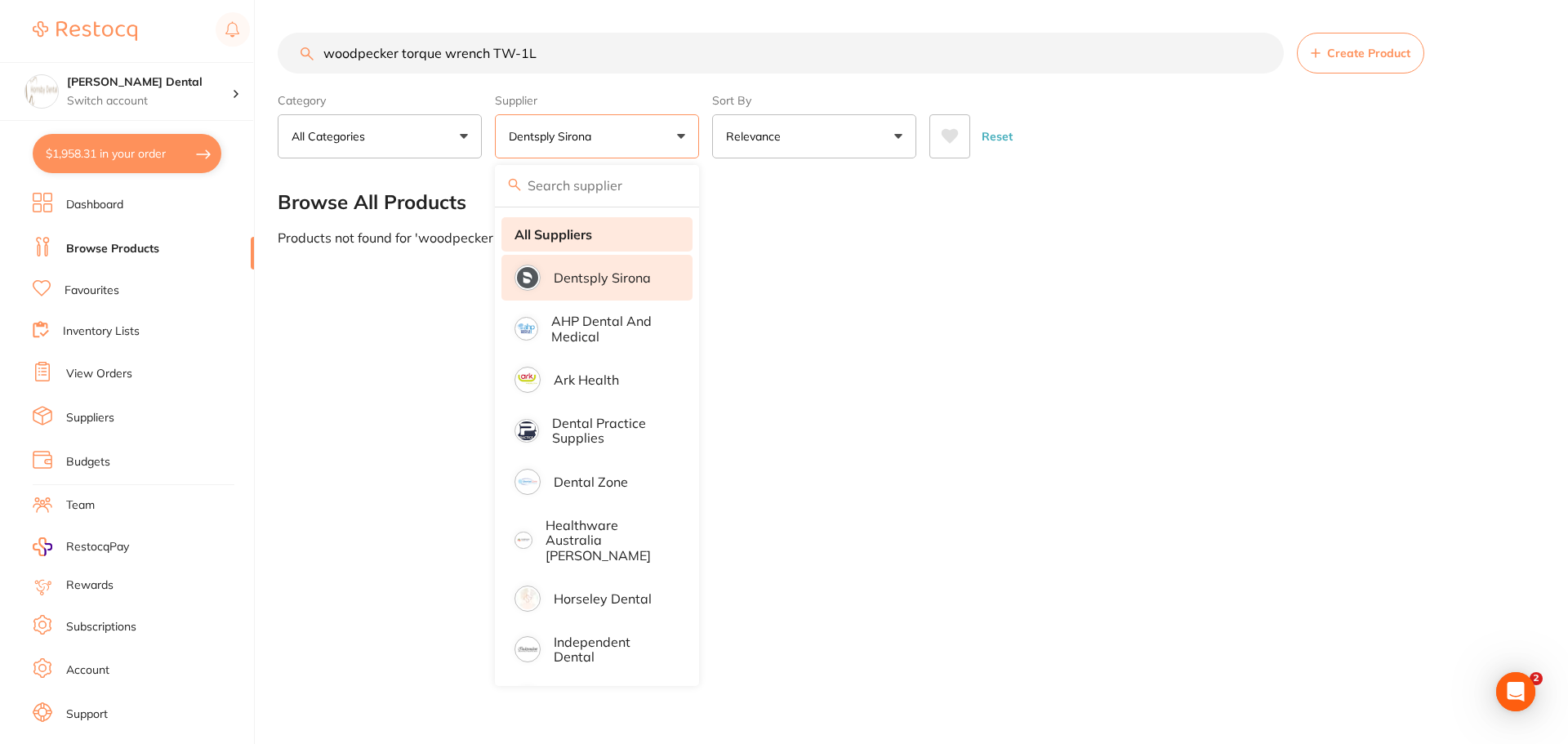
click at [585, 239] on strong "All Suppliers" at bounding box center [553, 234] width 78 height 15
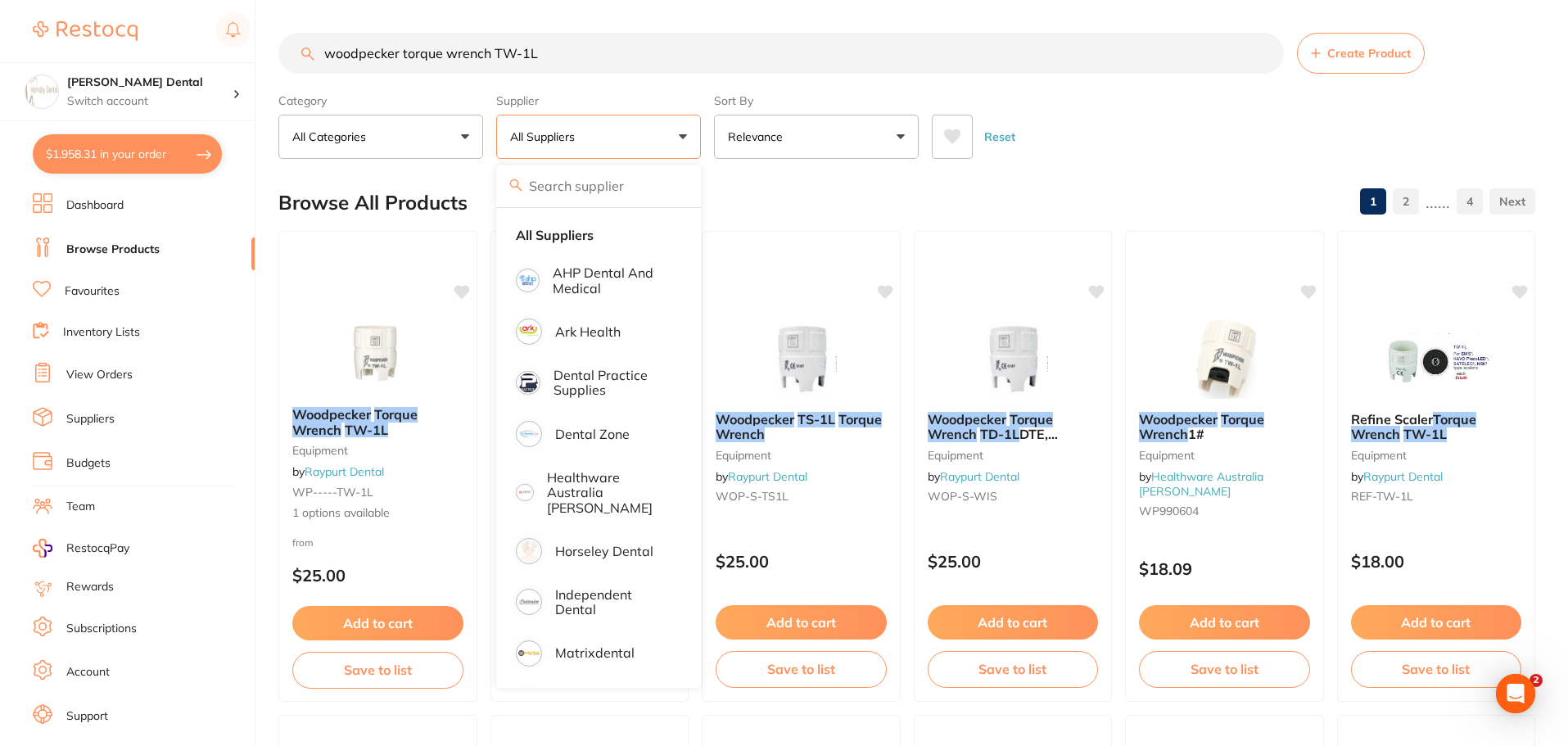
click at [1166, 141] on div "Reset" at bounding box center [1227, 130] width 591 height 58
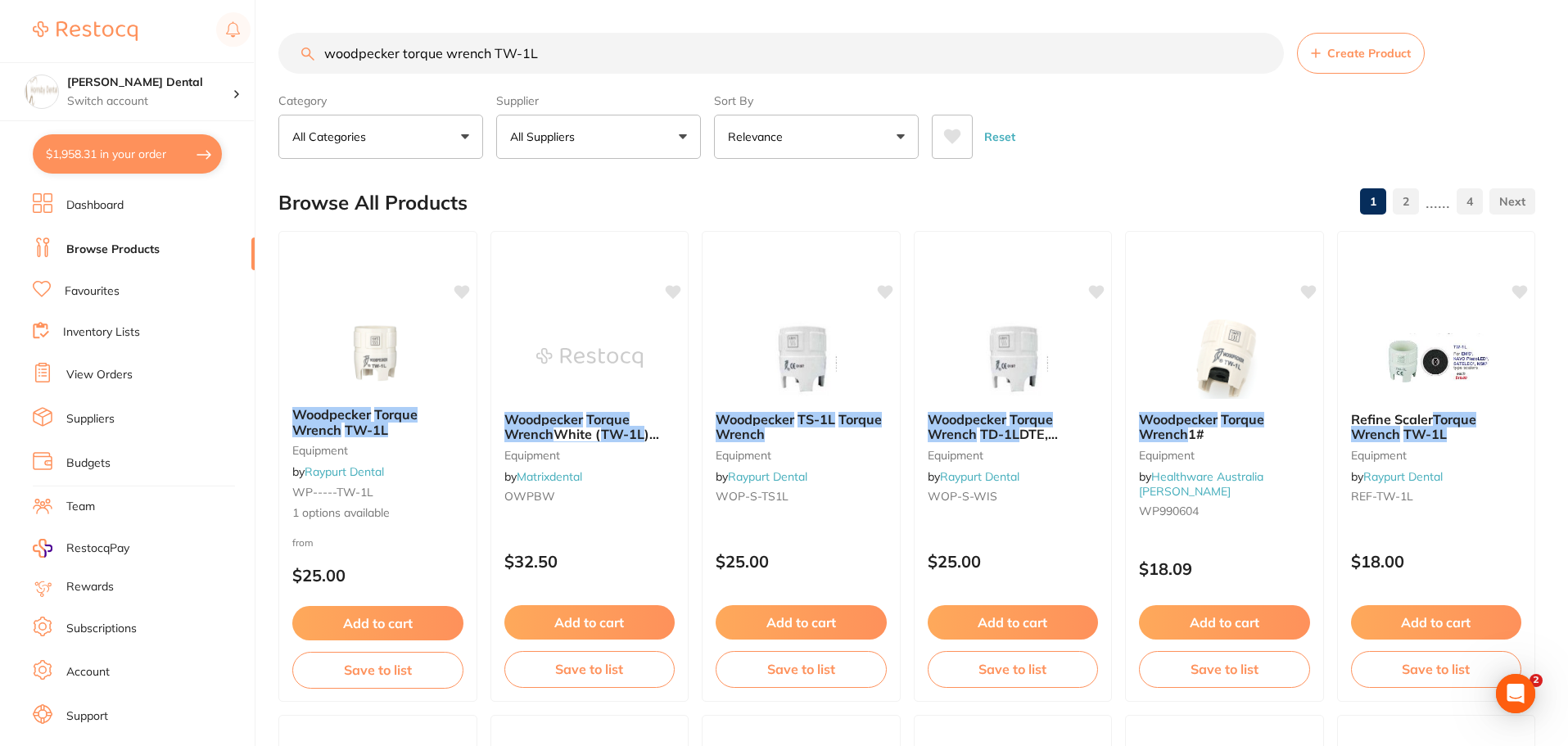
click at [143, 246] on link "Browse Products" at bounding box center [113, 250] width 93 height 16
click at [136, 158] on button "$1,958.31 in your order" at bounding box center [128, 154] width 190 height 39
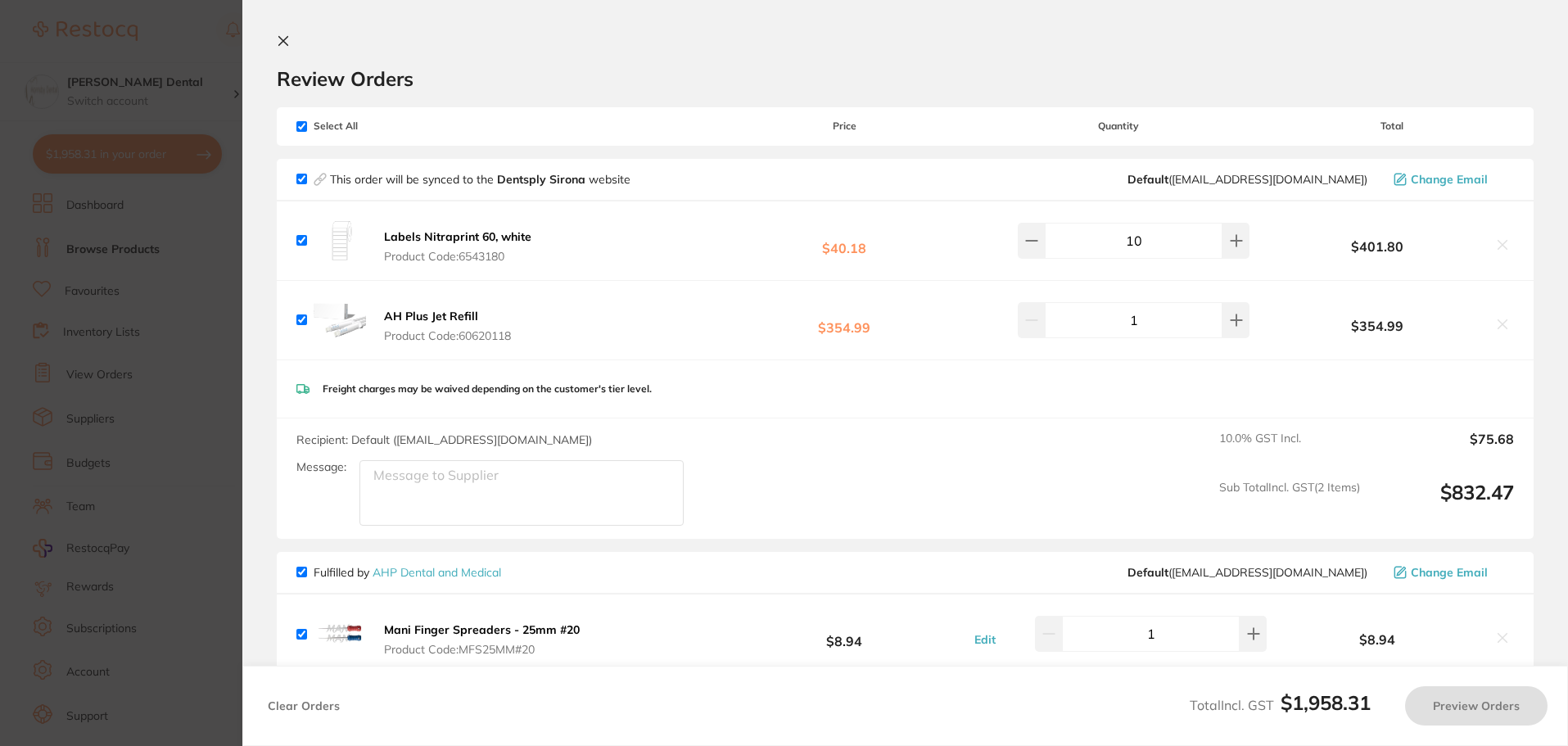
checkbox input "true"
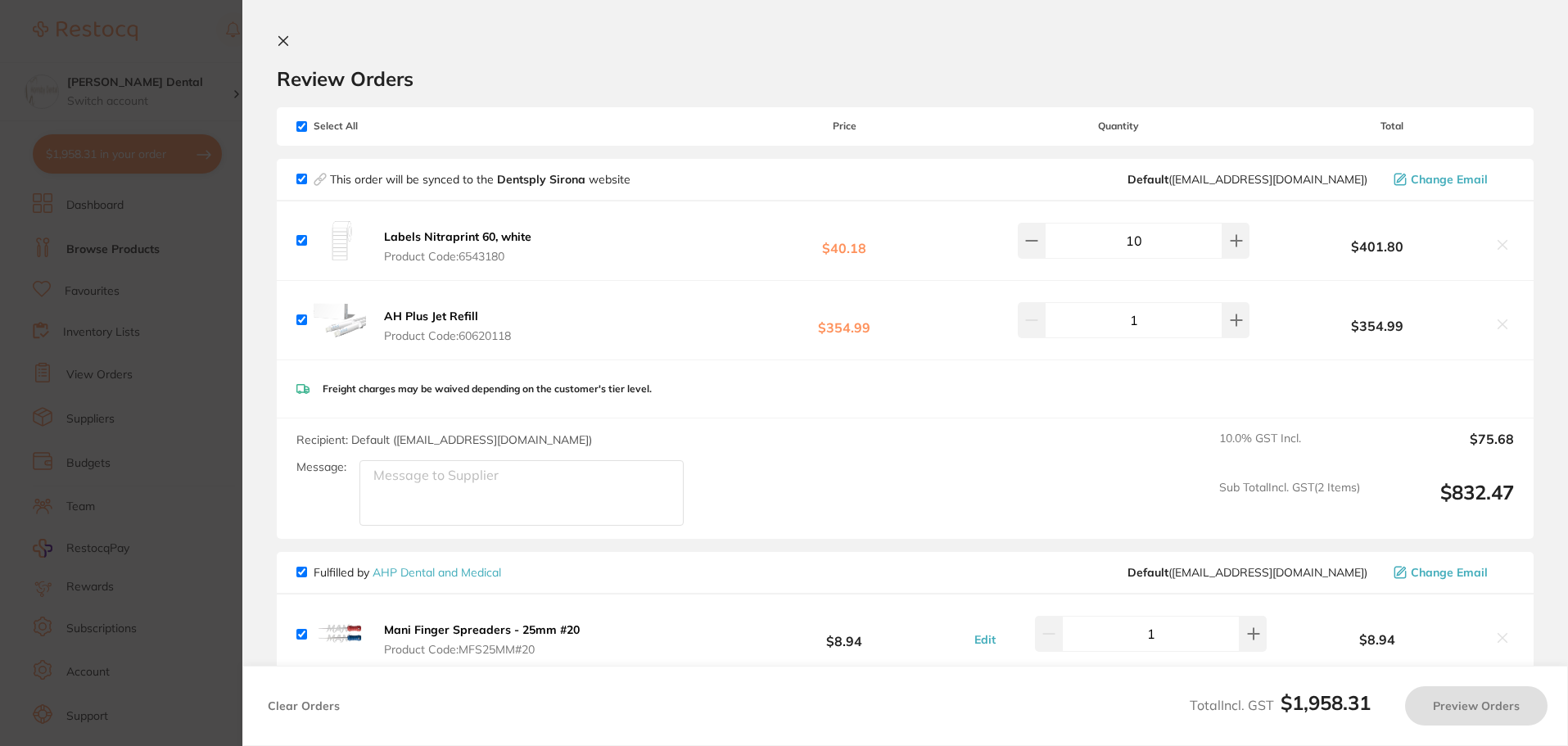
checkbox input "true"
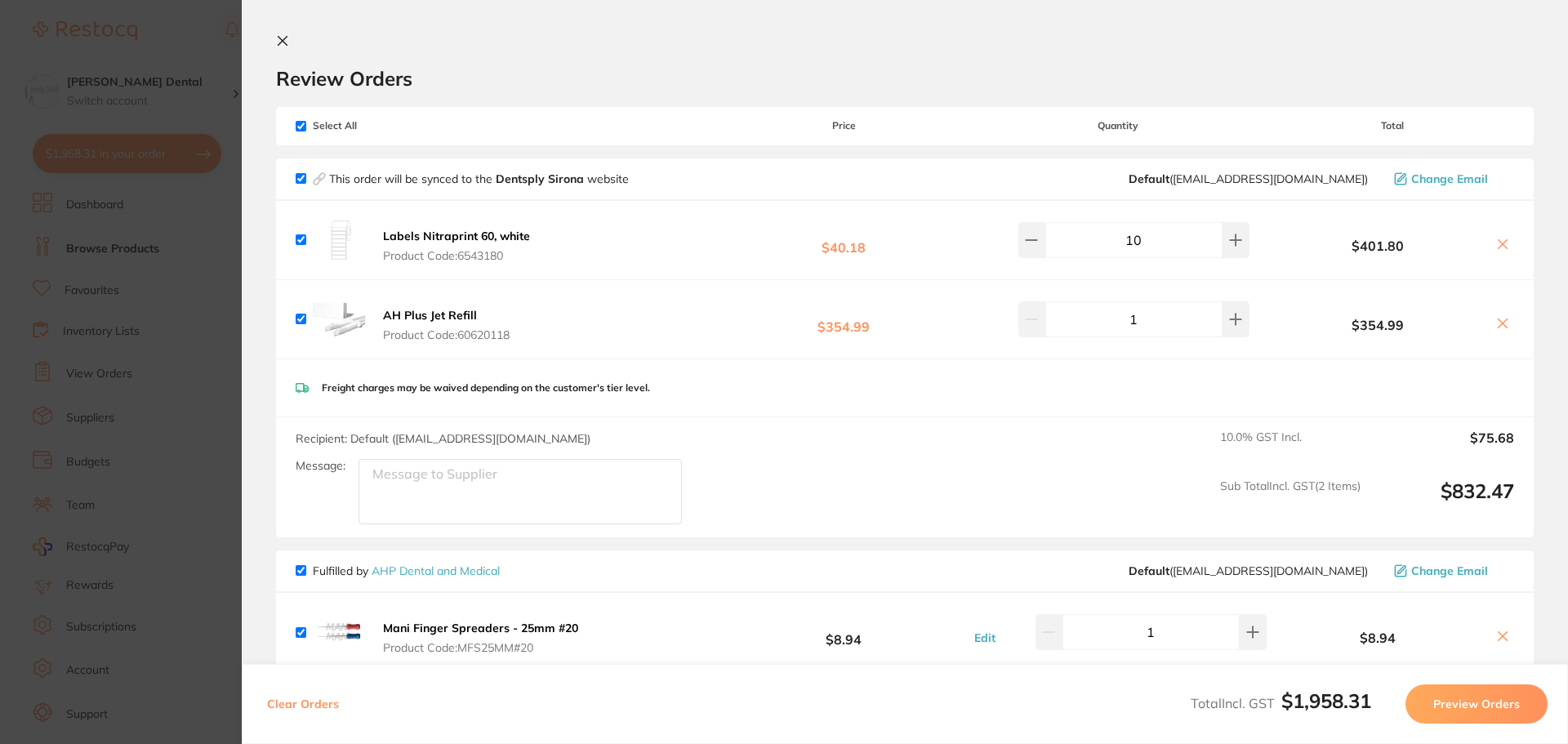
scroll to position [408, 0]
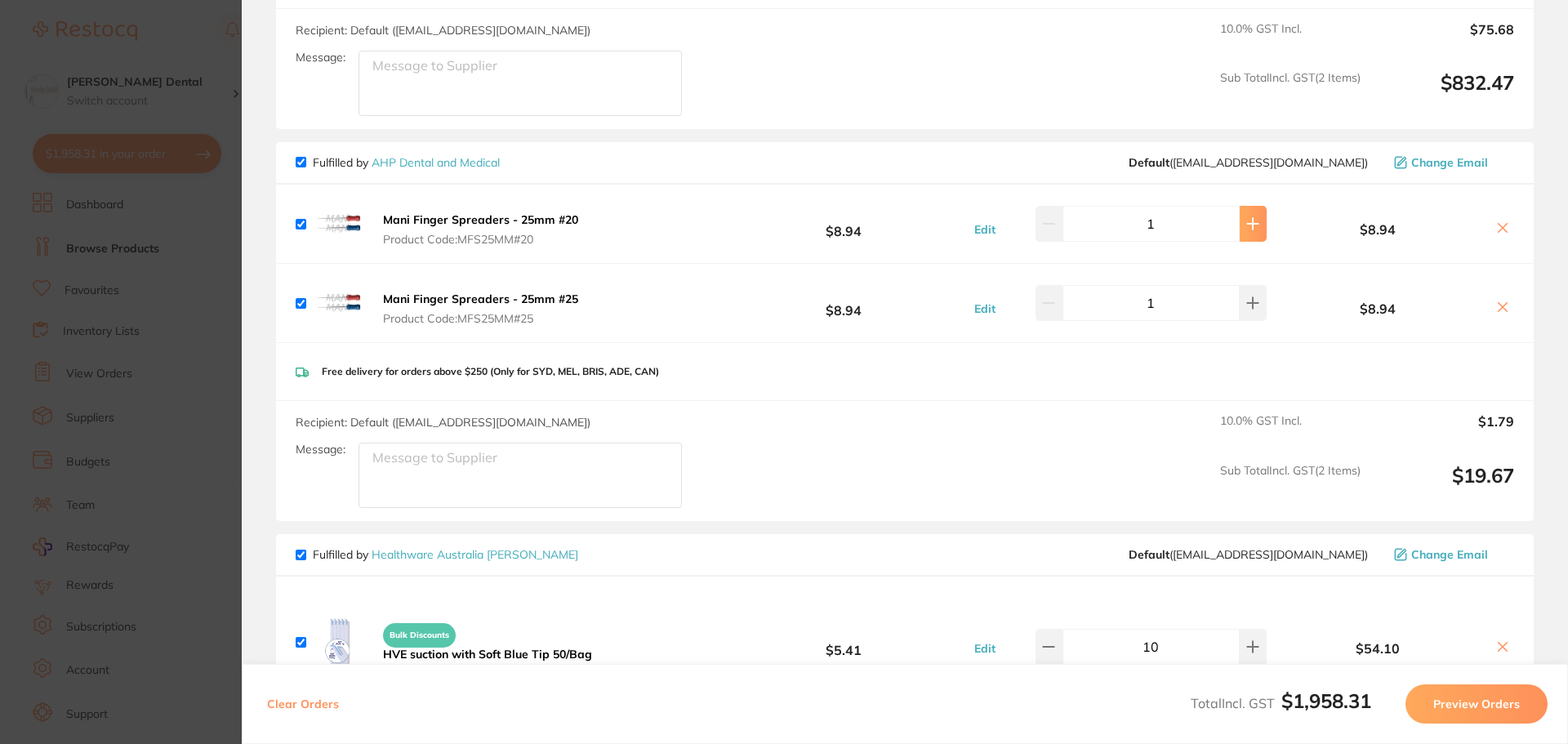
click at [1246, 219] on icon at bounding box center [1253, 224] width 13 height 13
click at [1246, 222] on icon at bounding box center [1253, 224] width 13 height 13
type input "5"
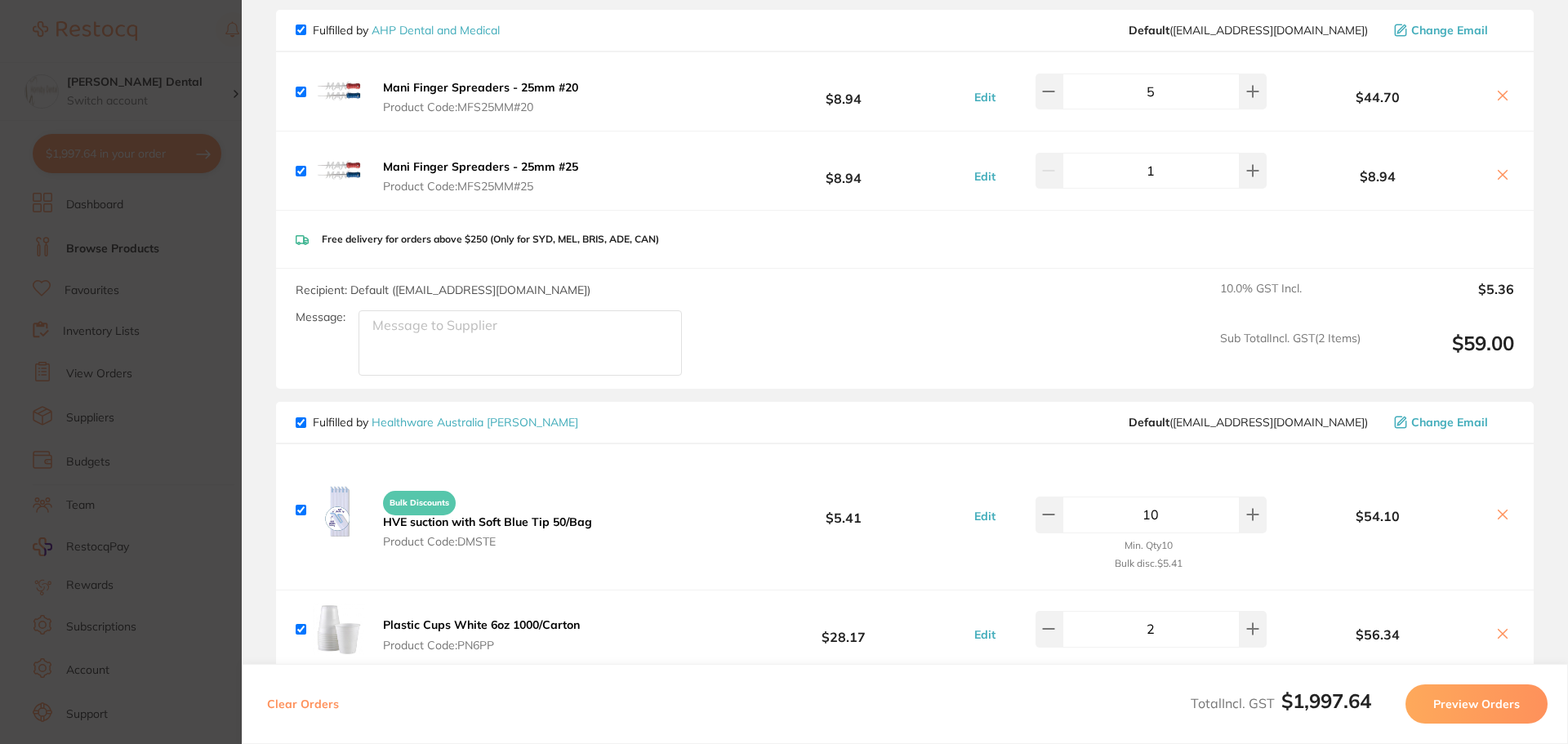
scroll to position [525, 0]
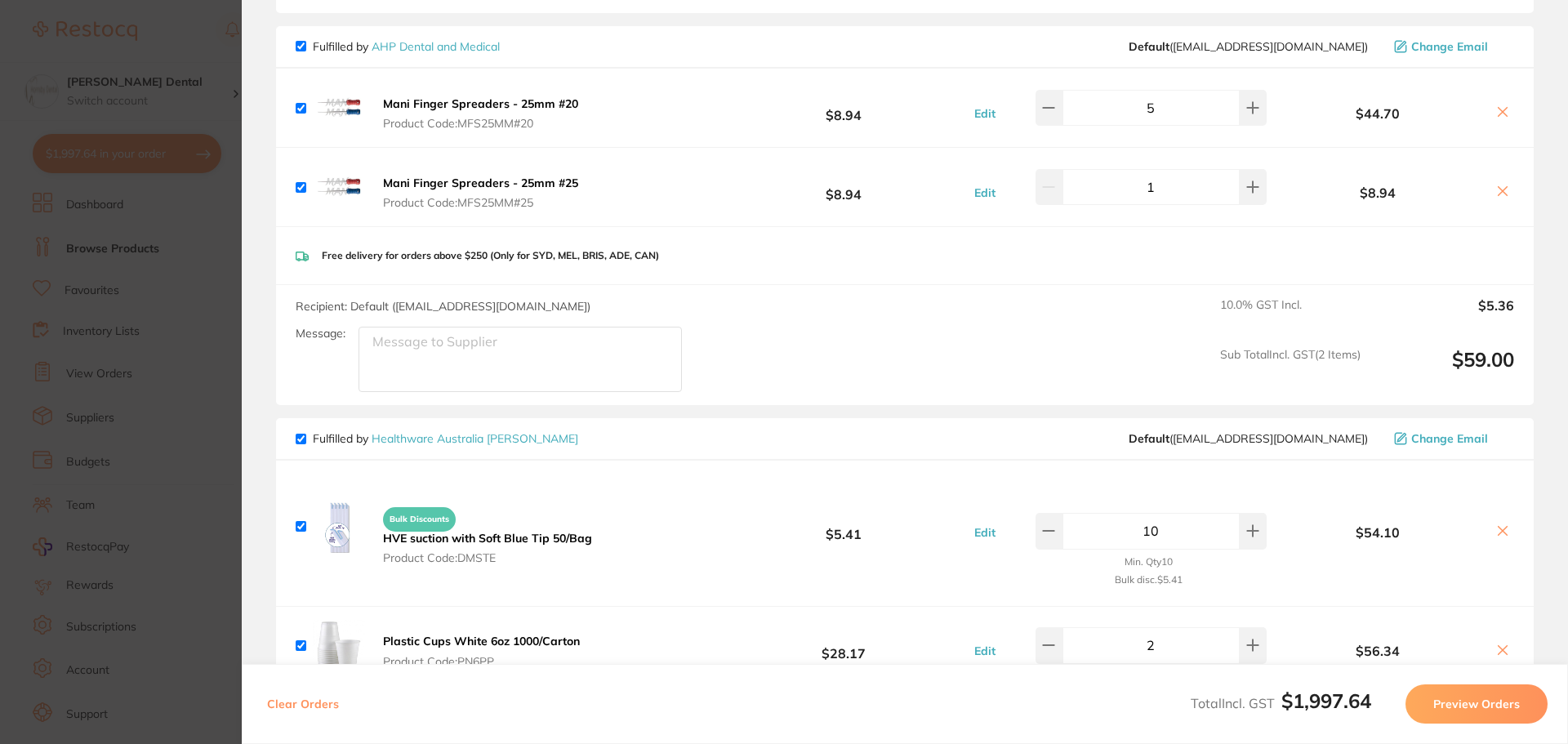
click at [1498, 111] on icon at bounding box center [1503, 112] width 9 height 9
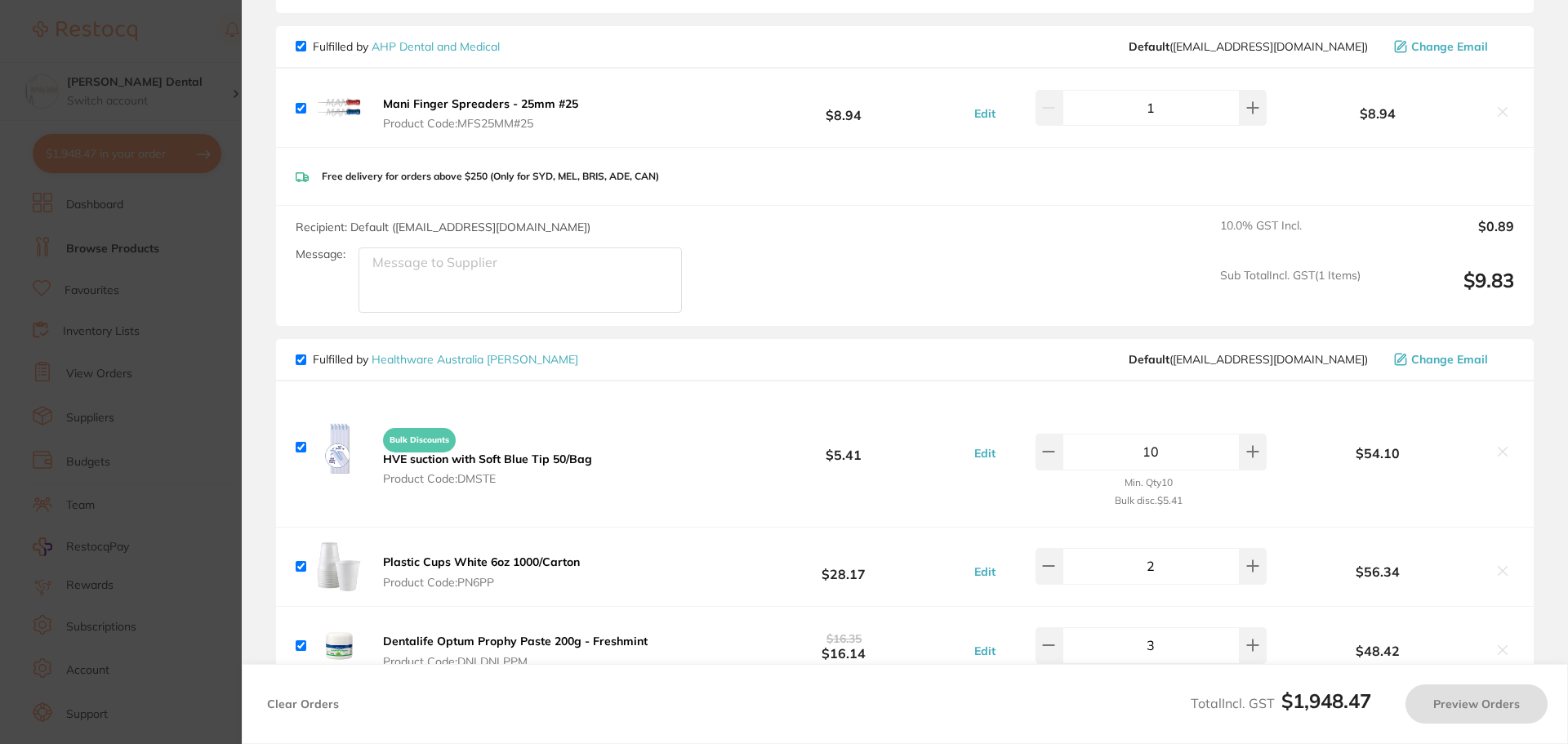
click at [1498, 110] on icon at bounding box center [1503, 111] width 13 height 13
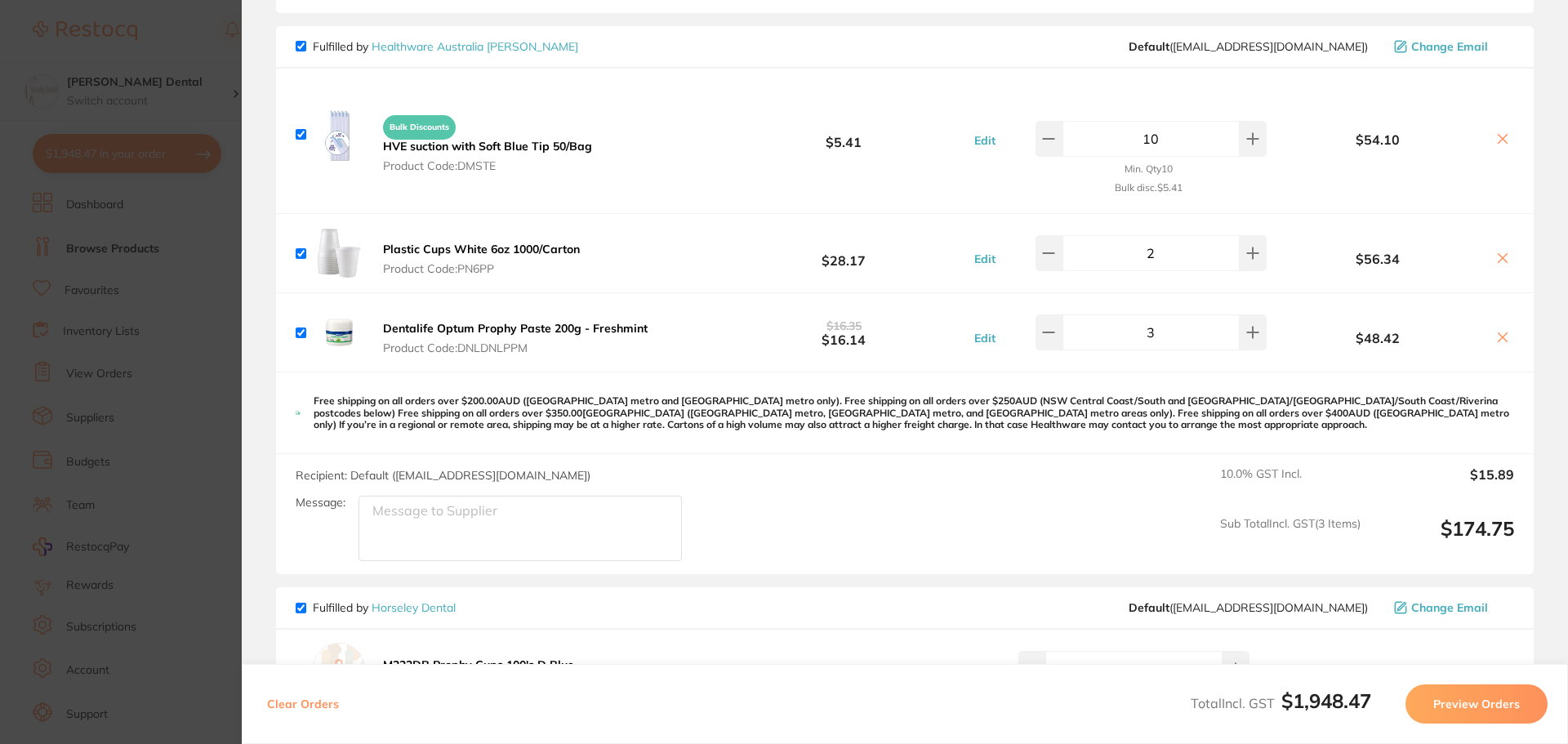
click at [1503, 112] on div "Bulk Discounts HVE suction with Soft Blue Tip 50/Bag Product Code: DMSTE $5.41 …" at bounding box center [905, 141] width 1258 height 145
checkbox input "true"
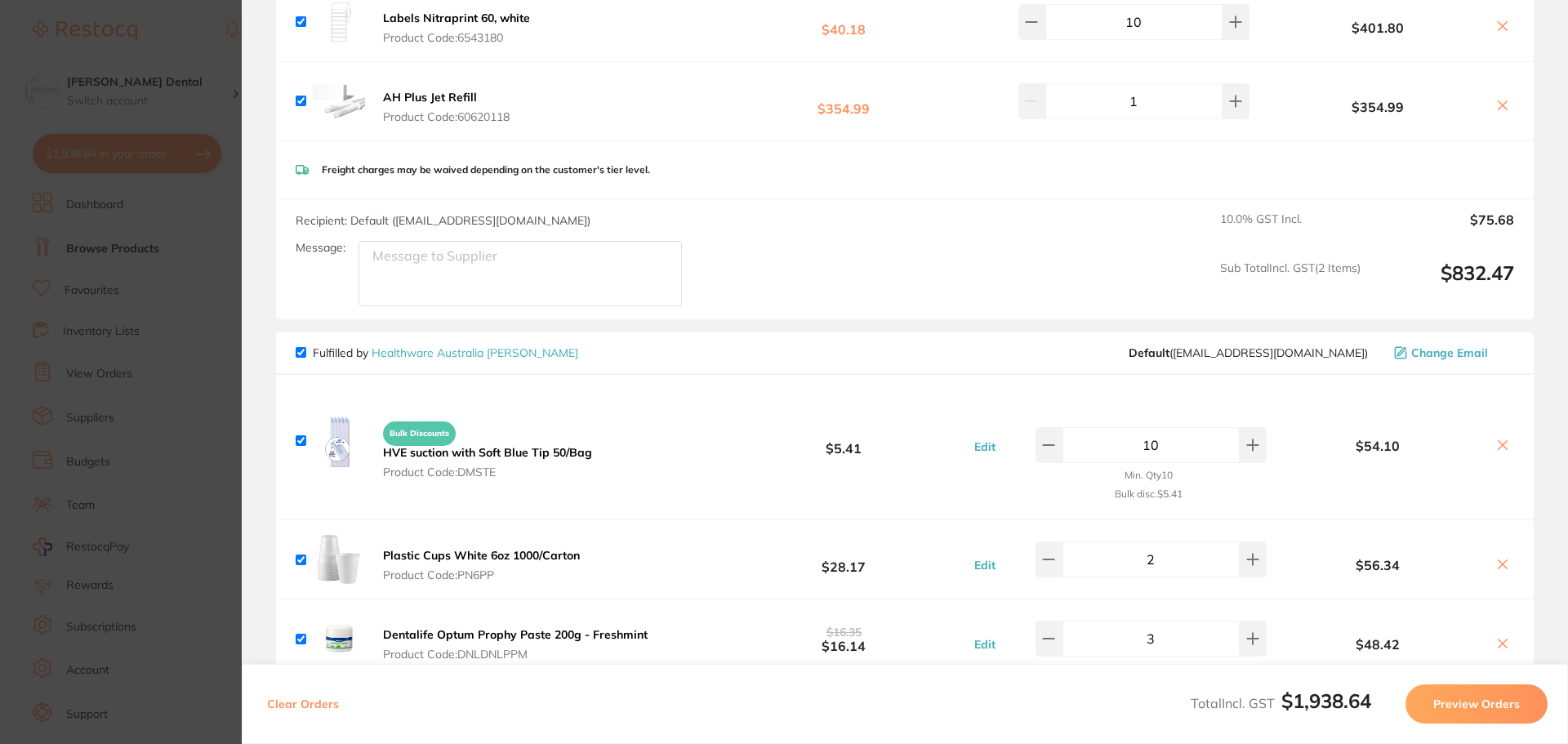
scroll to position [0, 0]
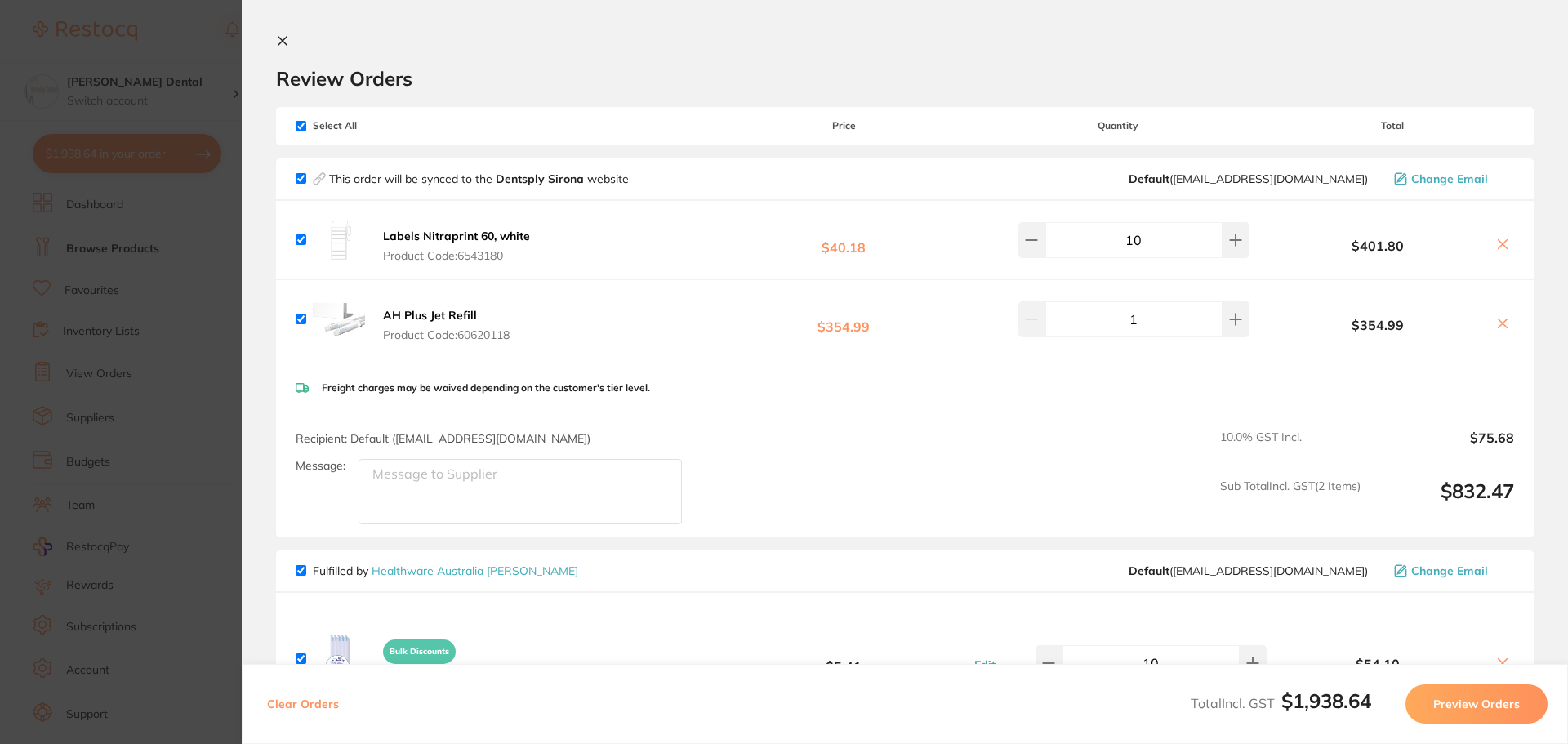
click at [280, 43] on icon at bounding box center [283, 42] width 9 height 9
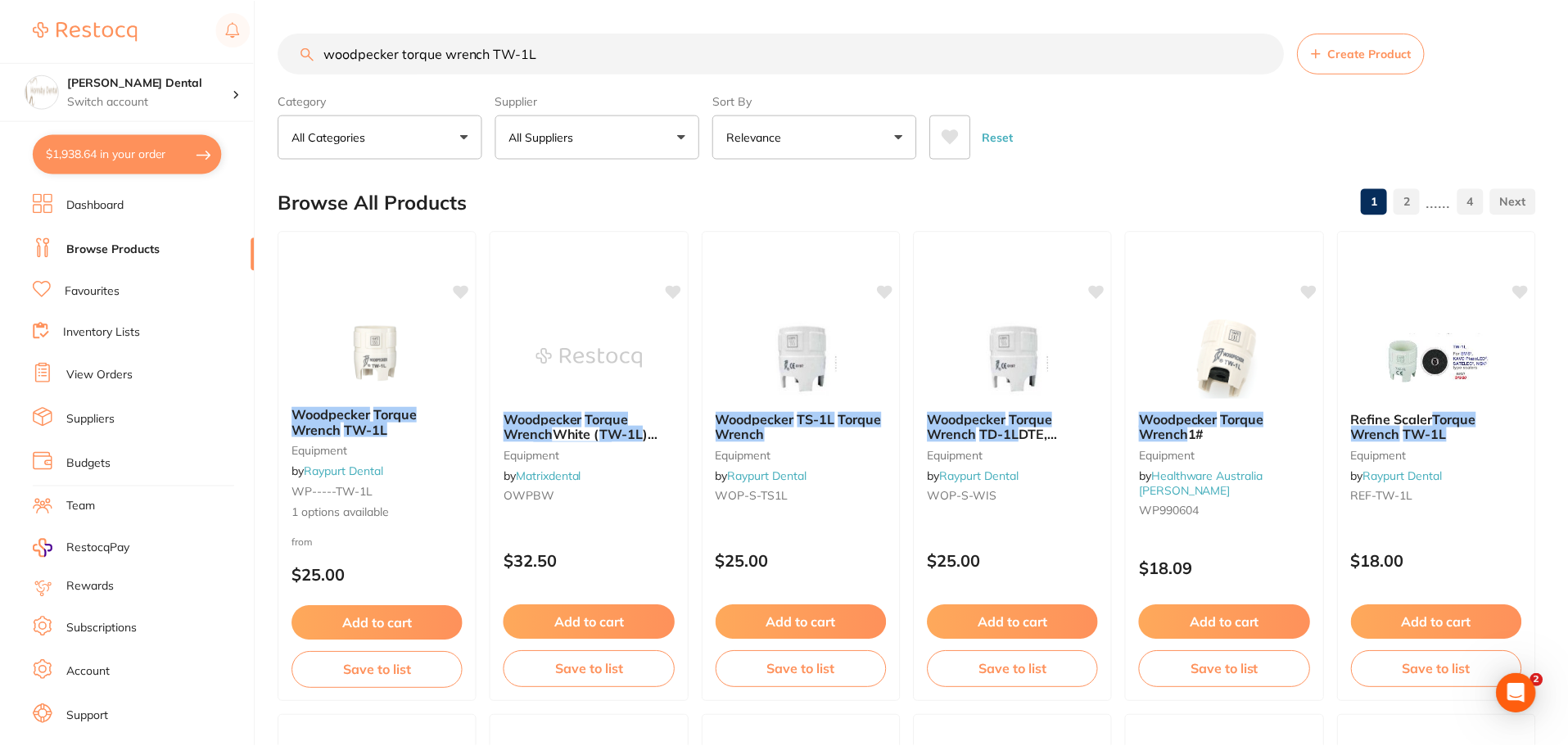
scroll to position [4, 0]
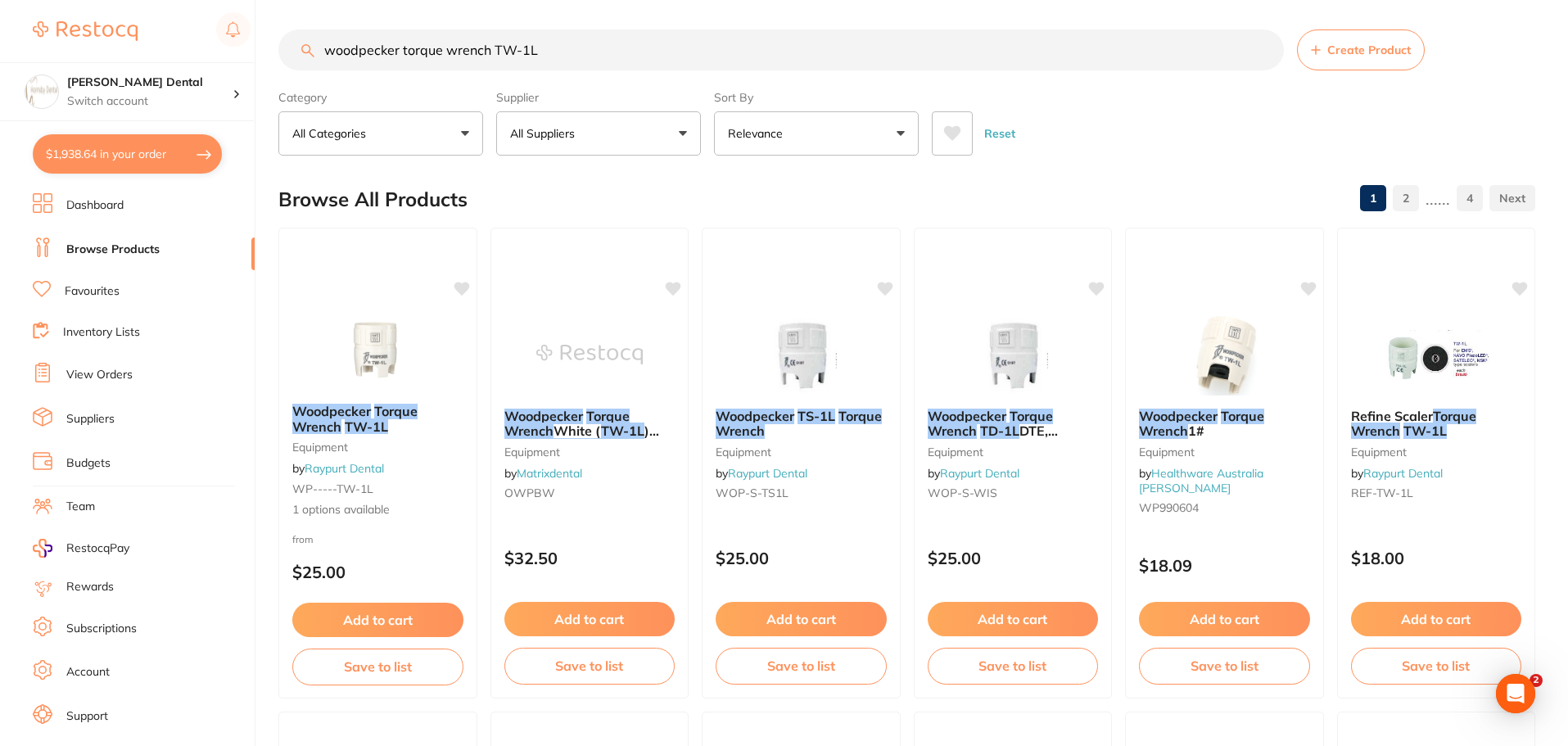
click at [1263, 49] on input "woodpecker torque wrench TW-1L" at bounding box center [780, 50] width 1005 height 41
click at [626, 138] on button "All Suppliers" at bounding box center [598, 134] width 205 height 44
click at [125, 252] on link "Browse Products" at bounding box center [113, 250] width 93 height 16
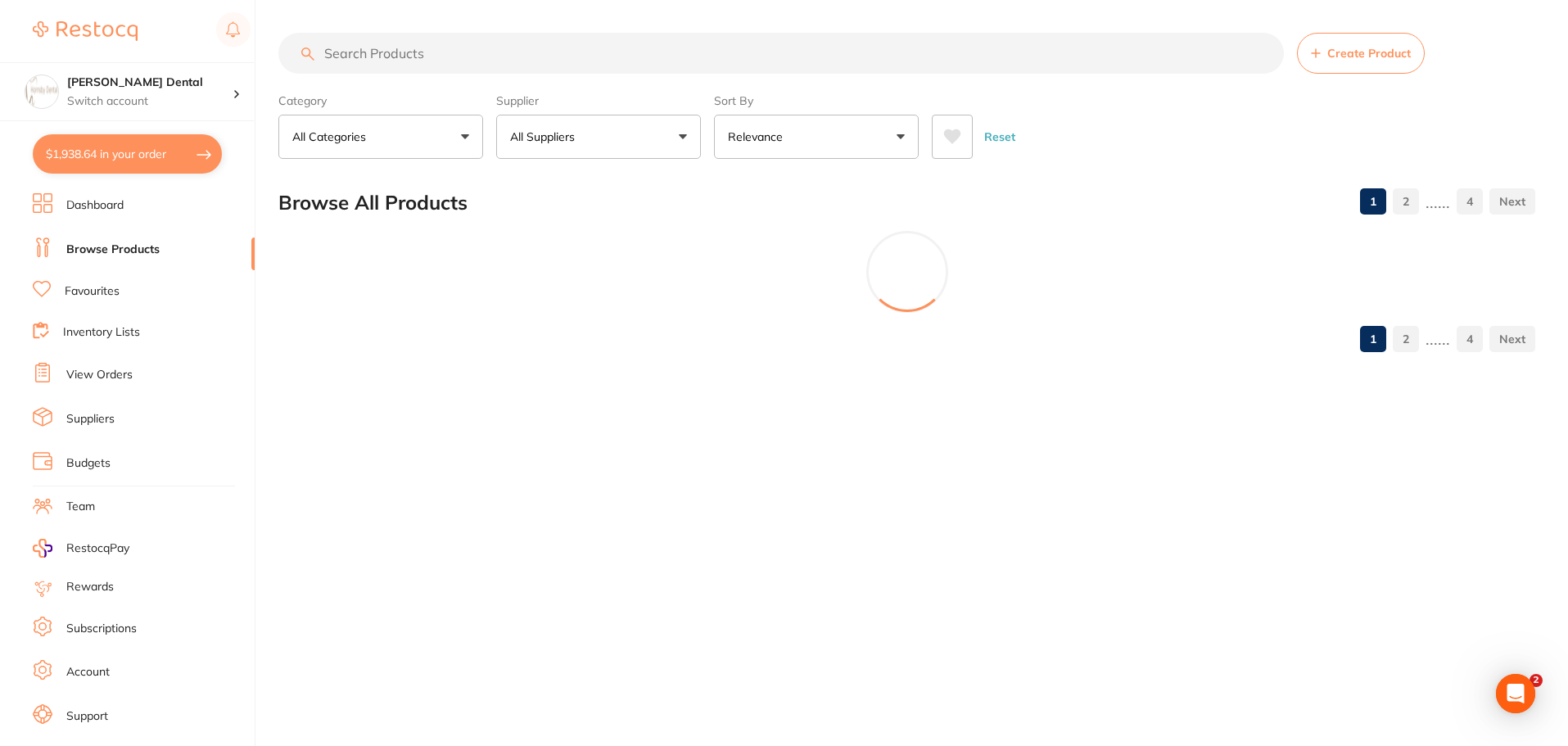
scroll to position [0, 0]
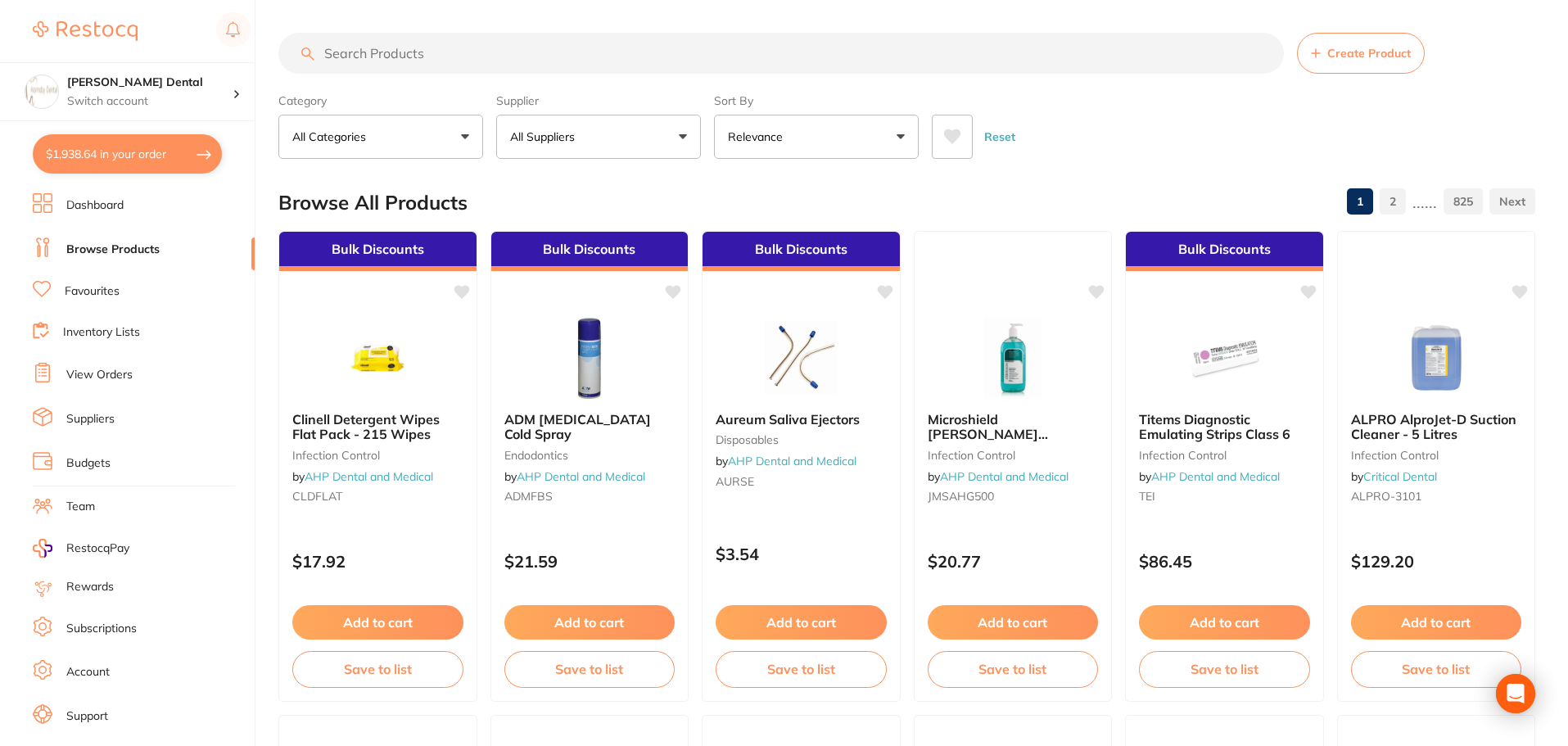
click at [589, 144] on button "All Suppliers" at bounding box center [598, 136] width 205 height 44
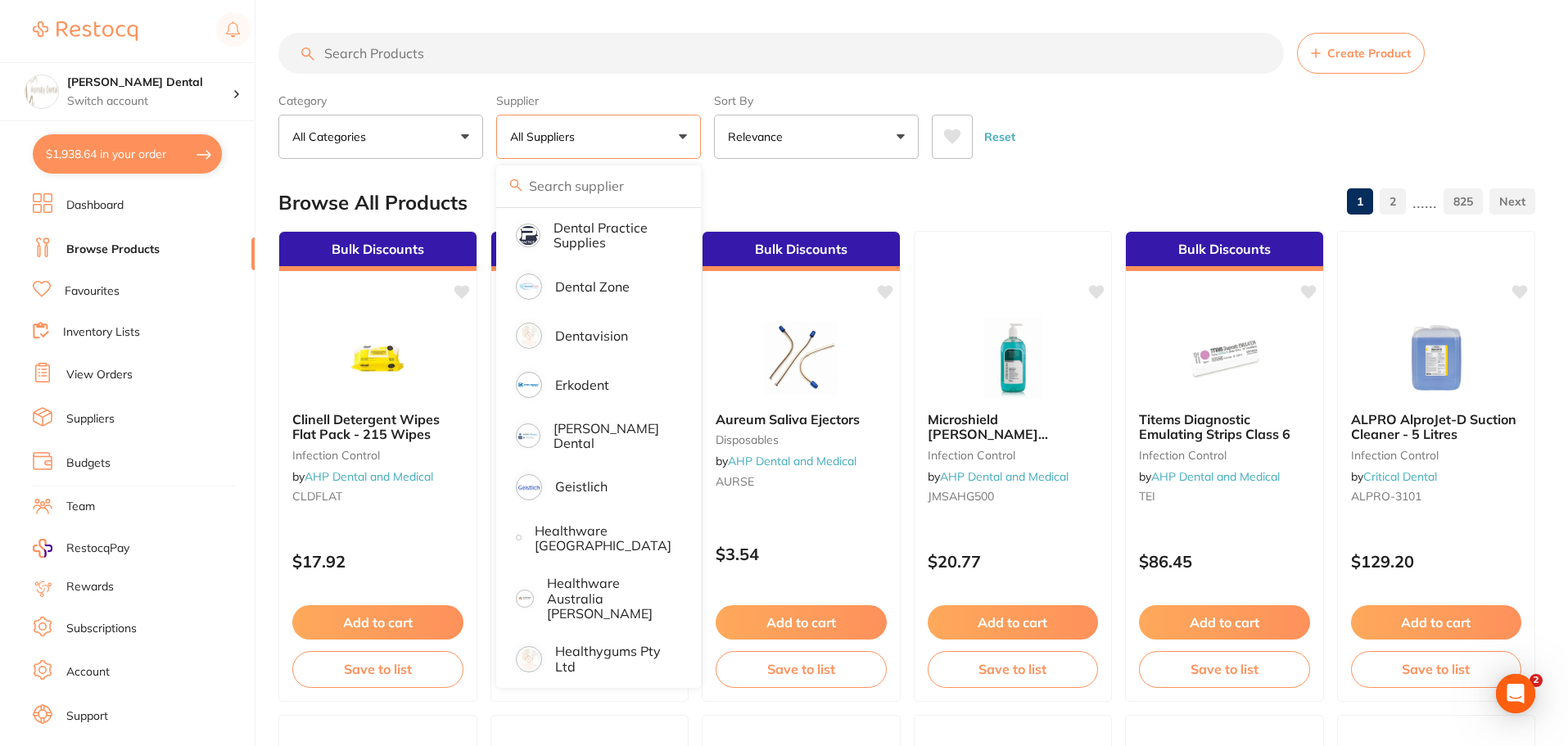
scroll to position [573, 0]
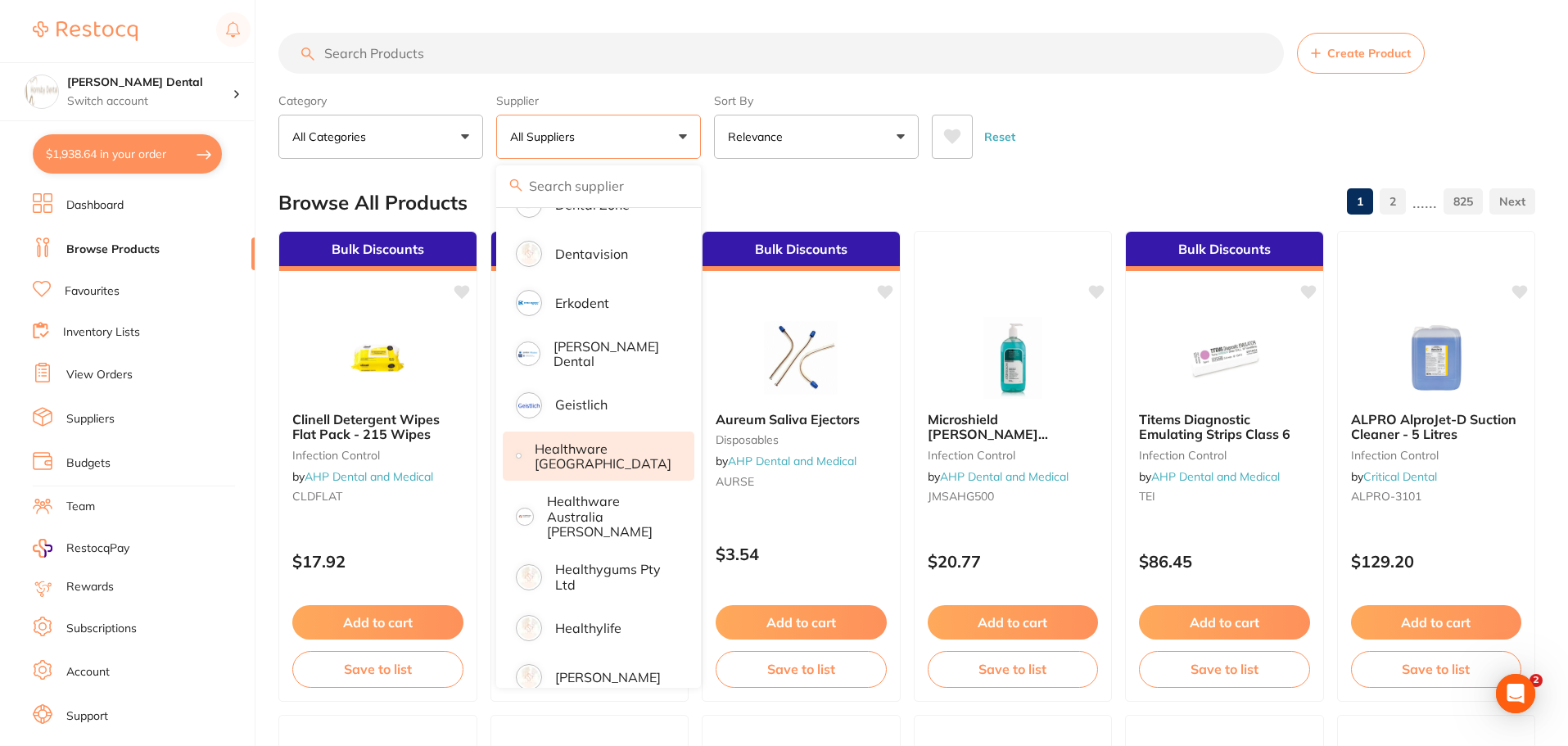
click at [603, 455] on p "Healthware [GEOGRAPHIC_DATA]" at bounding box center [603, 456] width 136 height 30
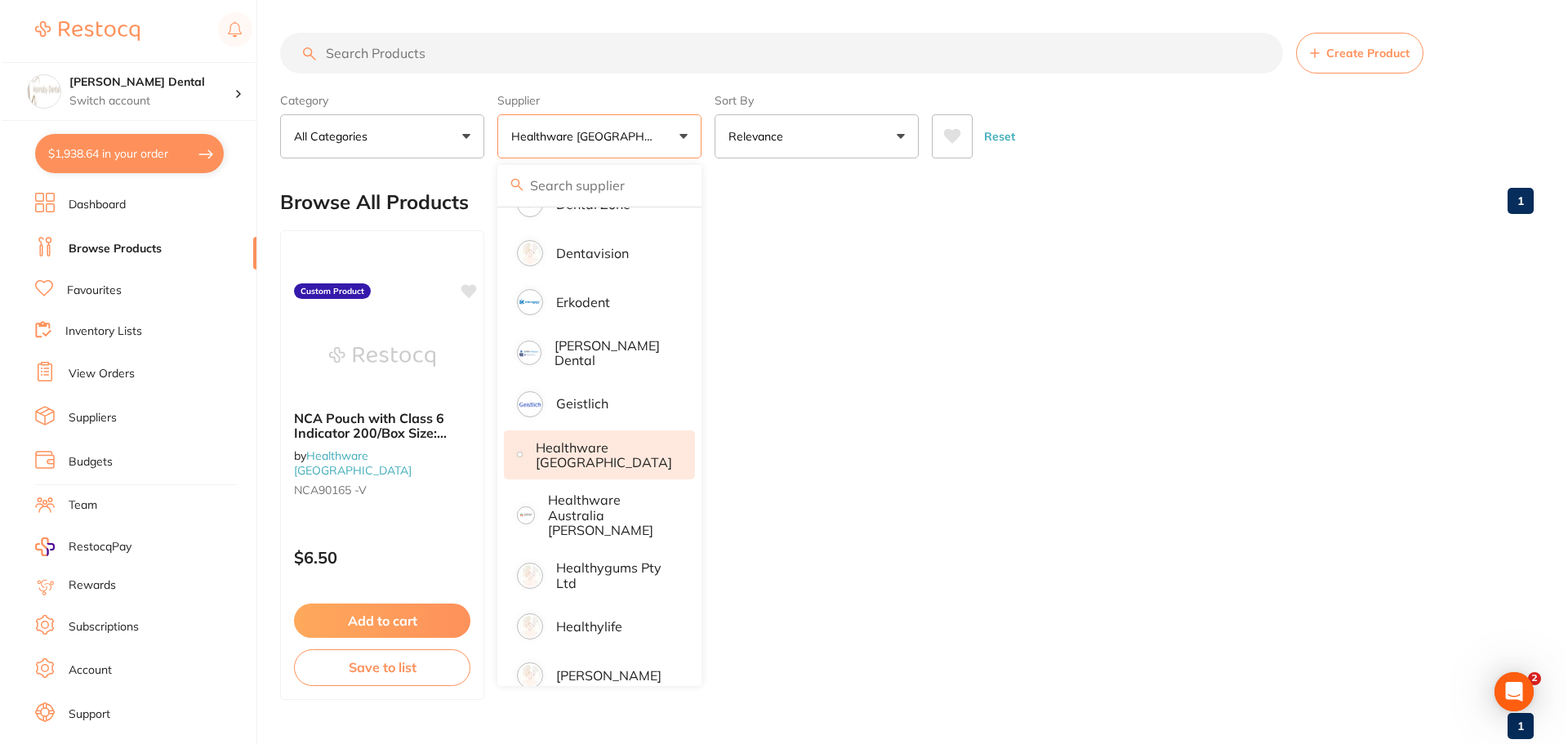
scroll to position [0, 0]
click at [462, 43] on input "search" at bounding box center [778, 53] width 1003 height 41
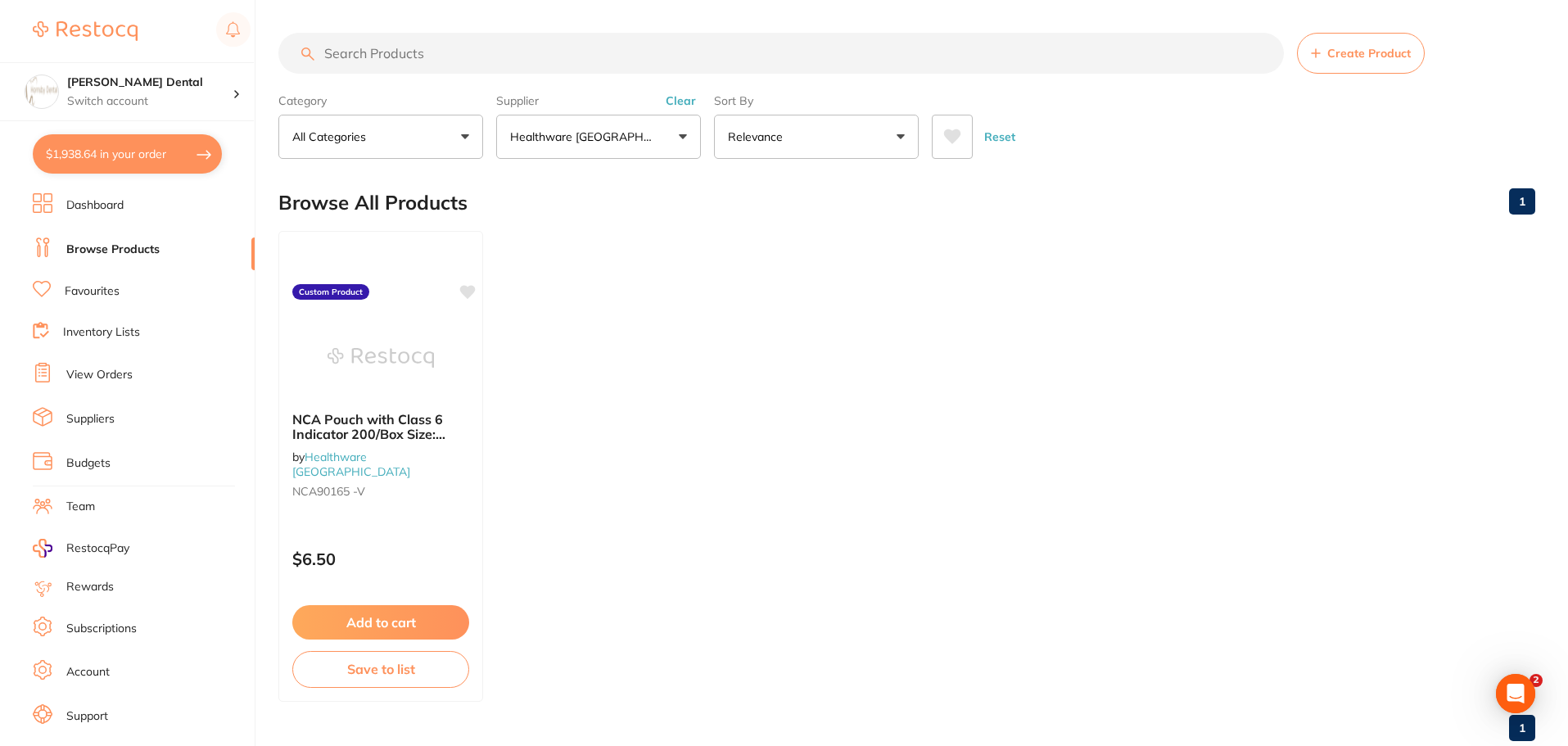
click at [456, 58] on input "search" at bounding box center [780, 53] width 1005 height 41
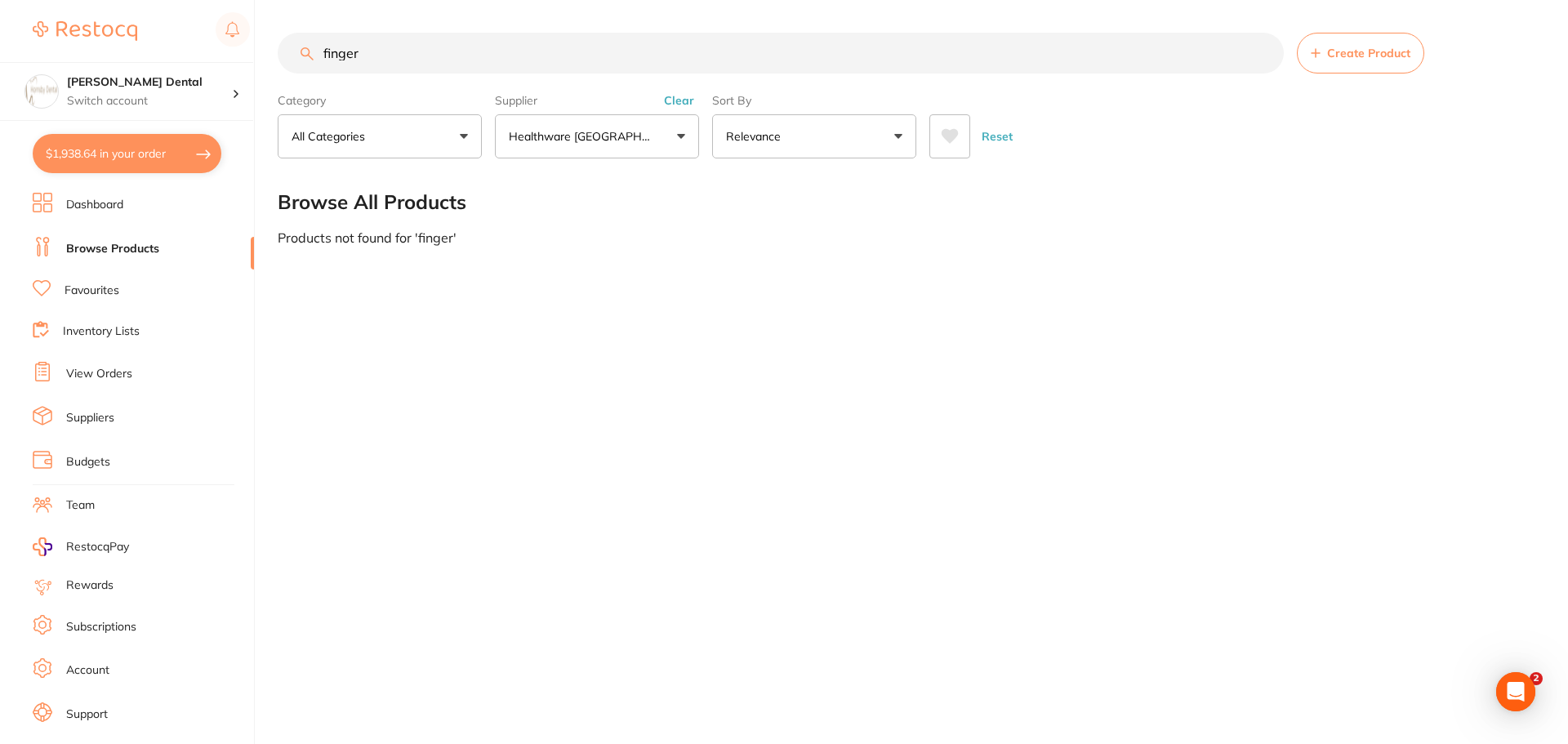
scroll to position [275, 0]
type input "finger"
click at [136, 248] on link "Browse Products" at bounding box center [112, 249] width 93 height 16
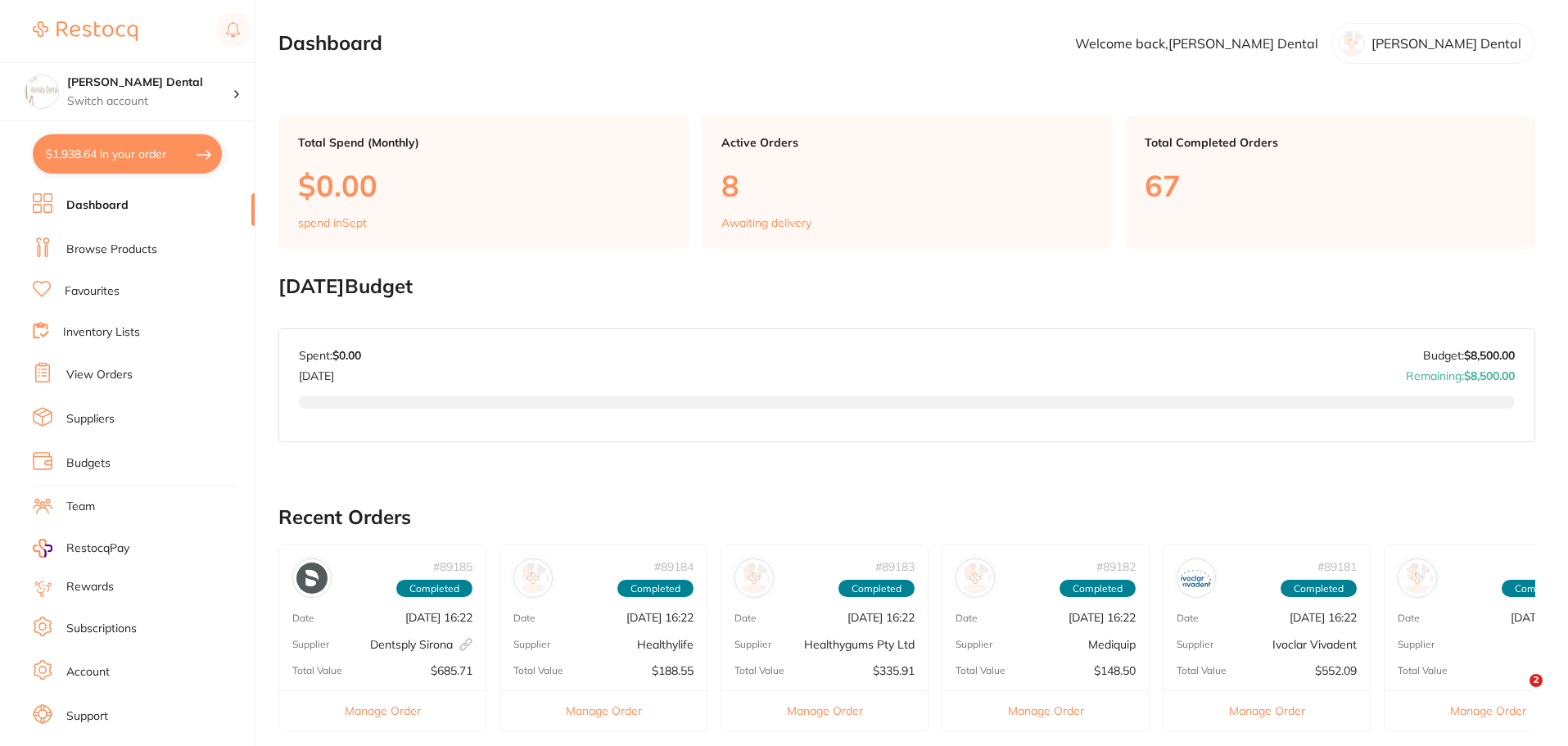
click at [136, 245] on link "Browse Products" at bounding box center [112, 250] width 91 height 16
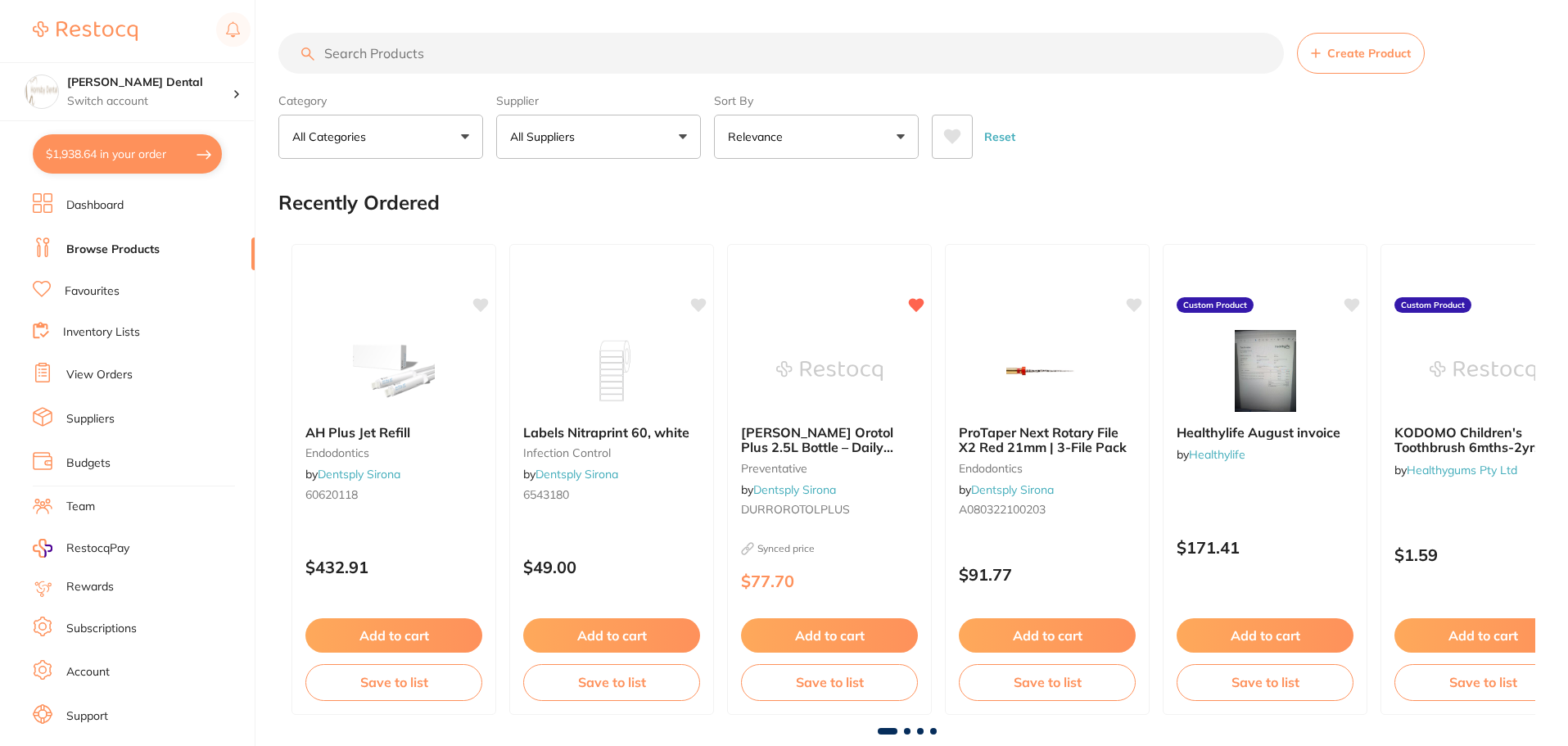
click at [678, 136] on button "All Suppliers" at bounding box center [598, 136] width 205 height 44
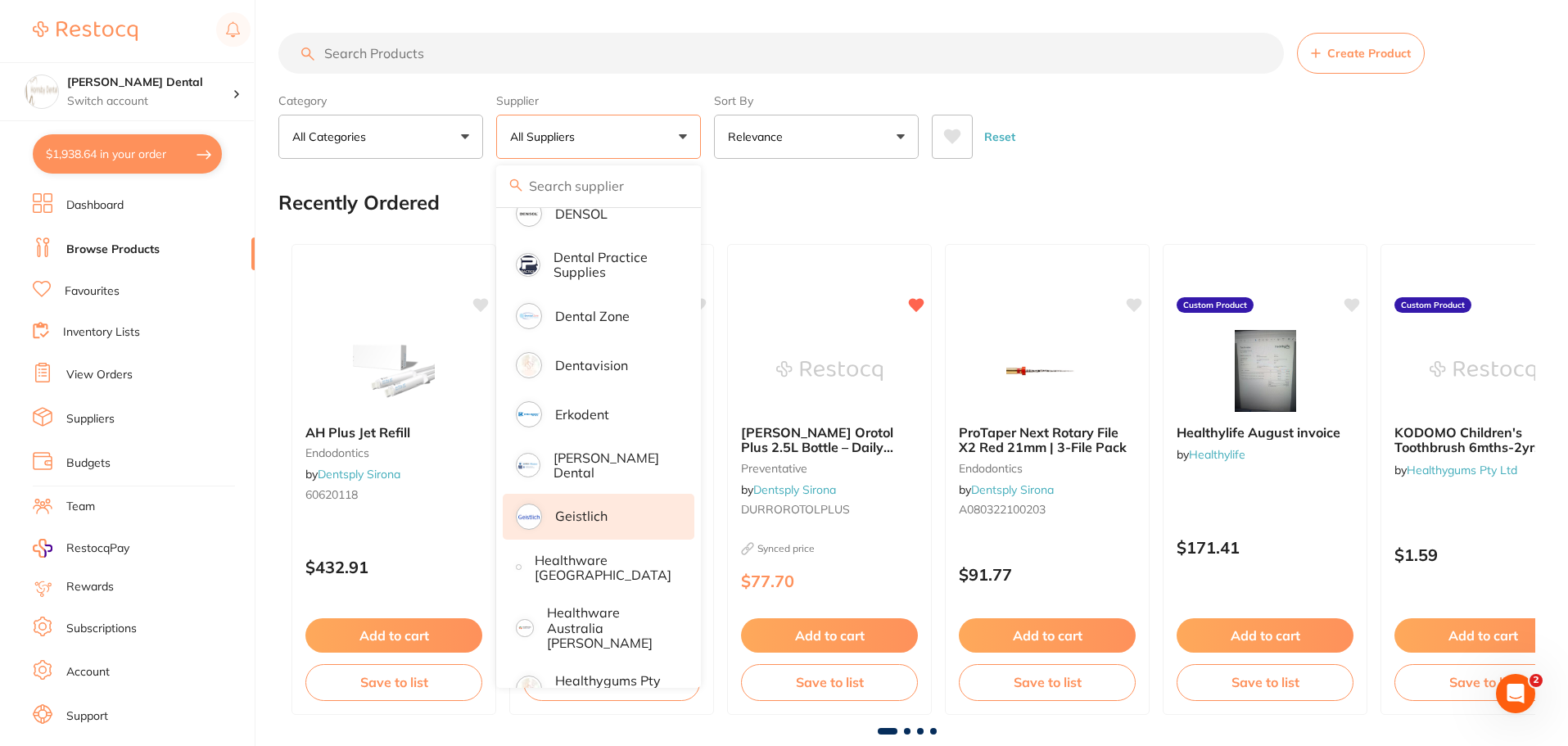
scroll to position [492, 0]
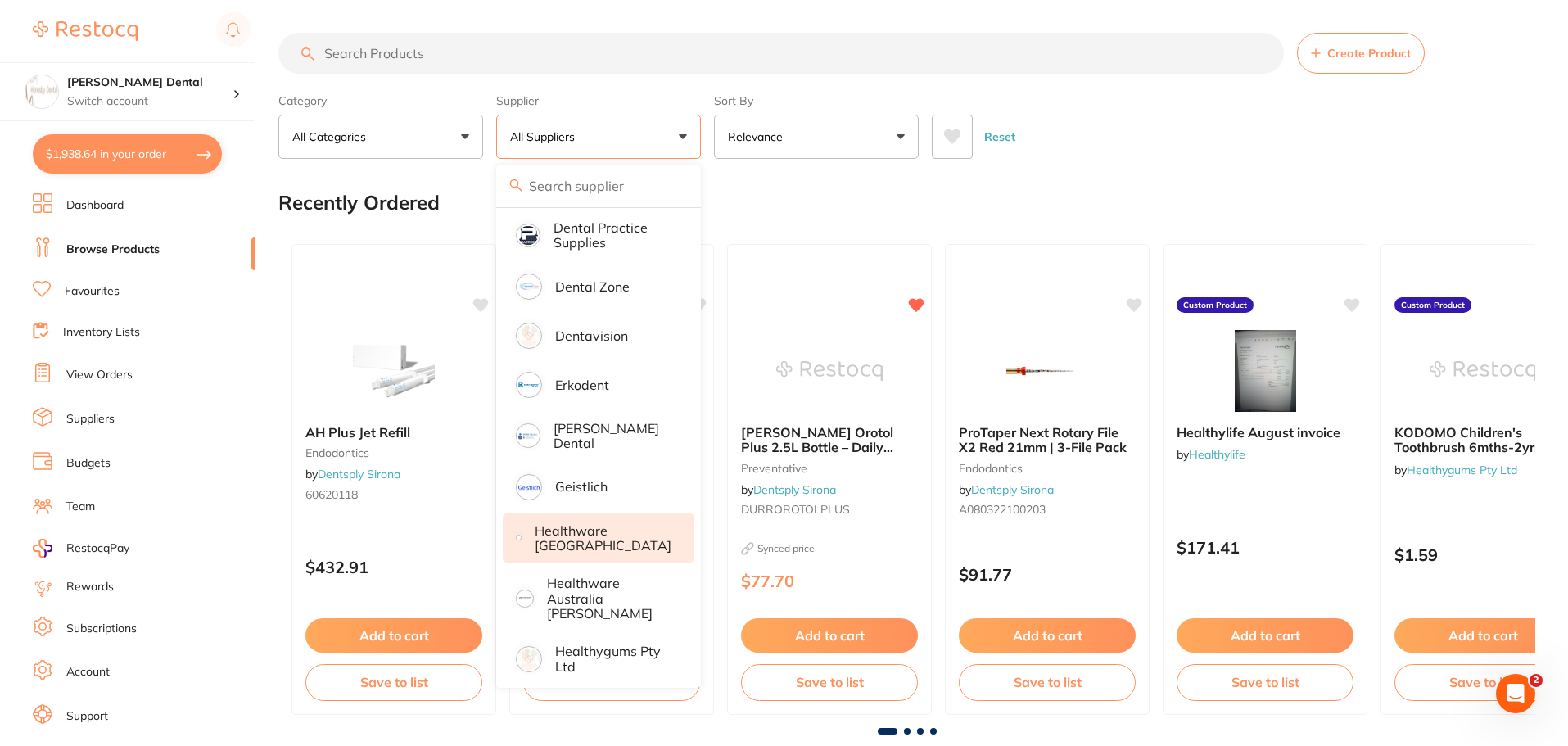
click at [602, 534] on p "Healthware [GEOGRAPHIC_DATA]" at bounding box center [603, 539] width 136 height 30
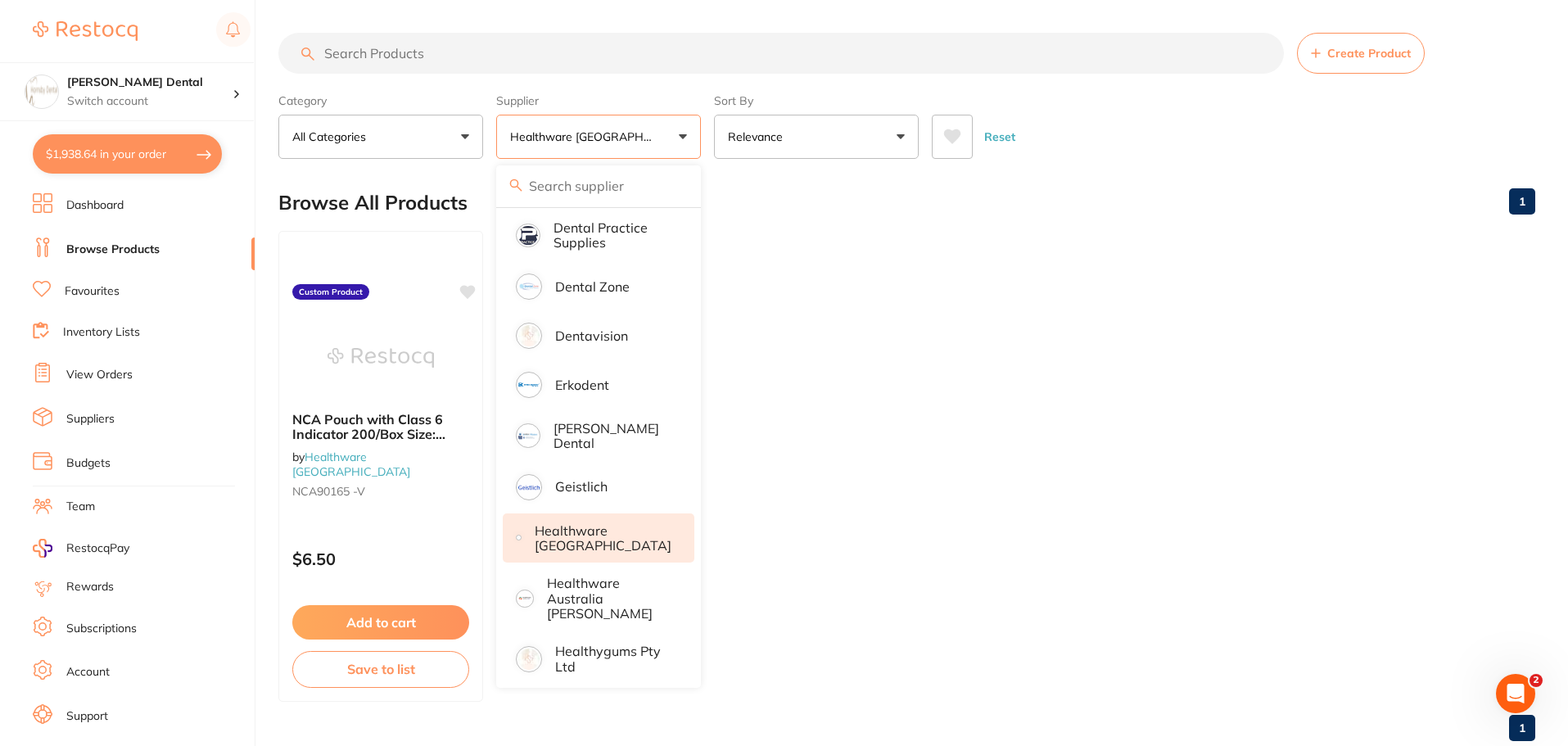
scroll to position [0, 0]
click at [612, 593] on p "Healthware Australia [PERSON_NAME]" at bounding box center [609, 598] width 125 height 45
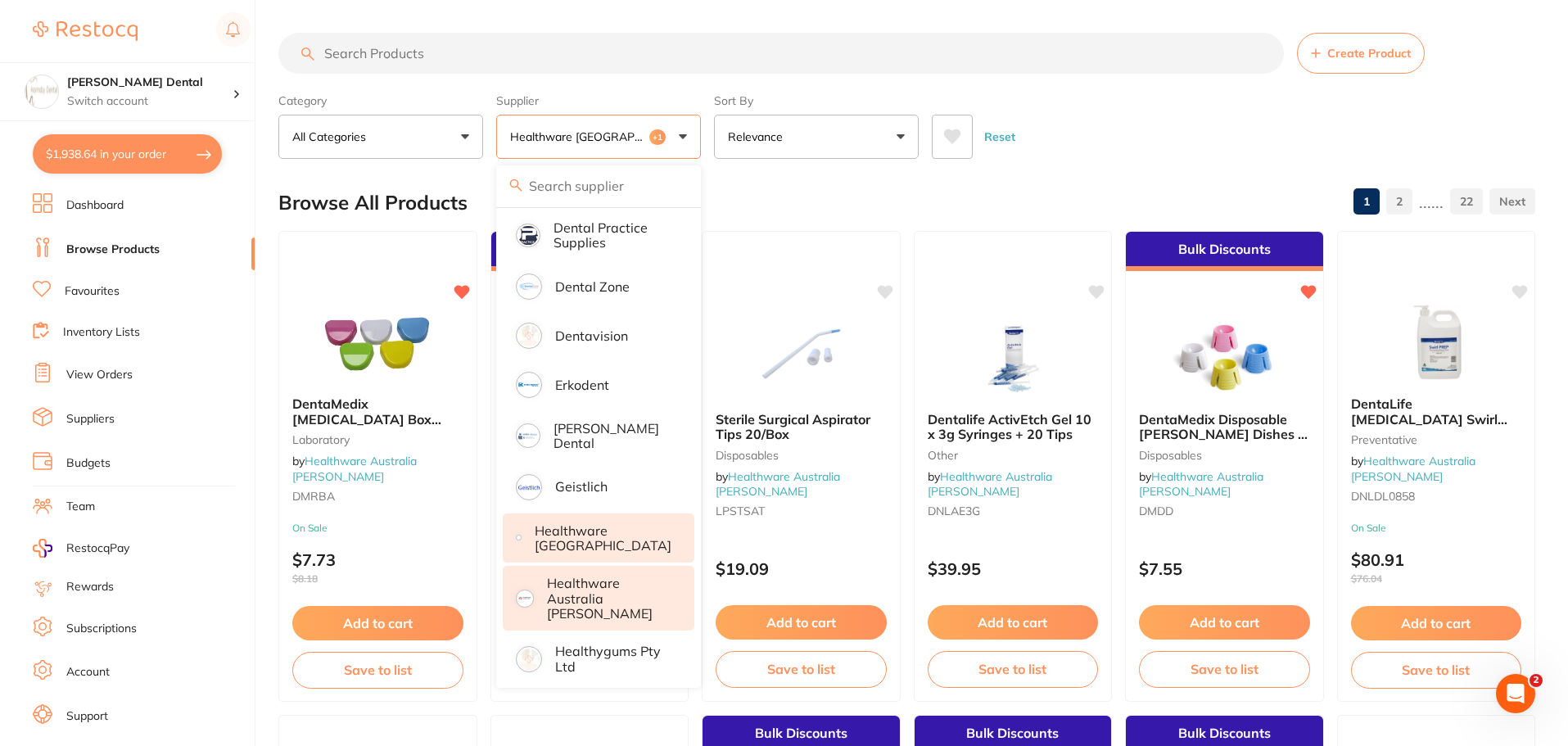
click at [1068, 128] on div "Reset" at bounding box center [1227, 130] width 591 height 58
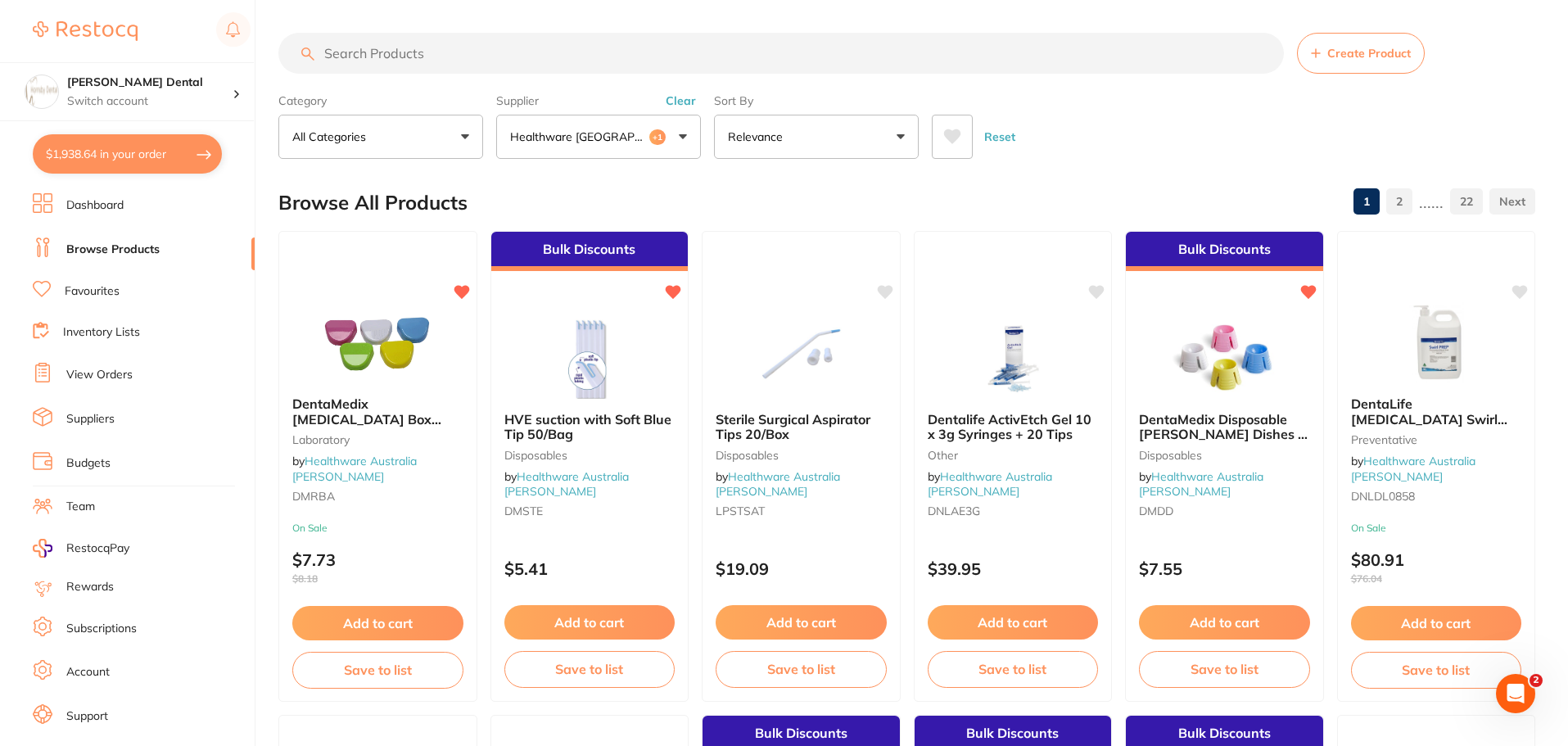
click at [625, 64] on input "search" at bounding box center [780, 53] width 1005 height 41
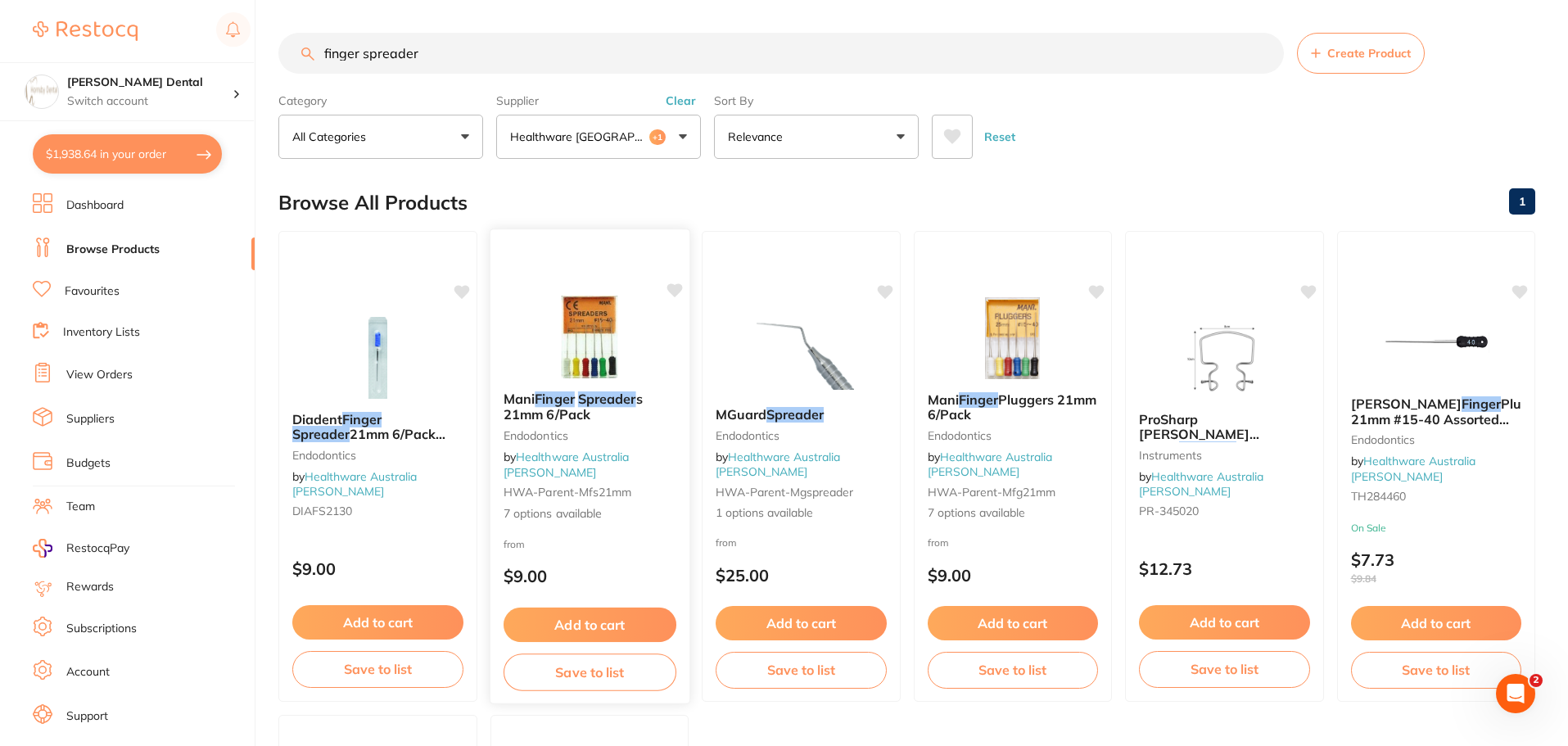
type input "finger spreader"
click at [594, 355] on img at bounding box center [589, 337] width 107 height 82
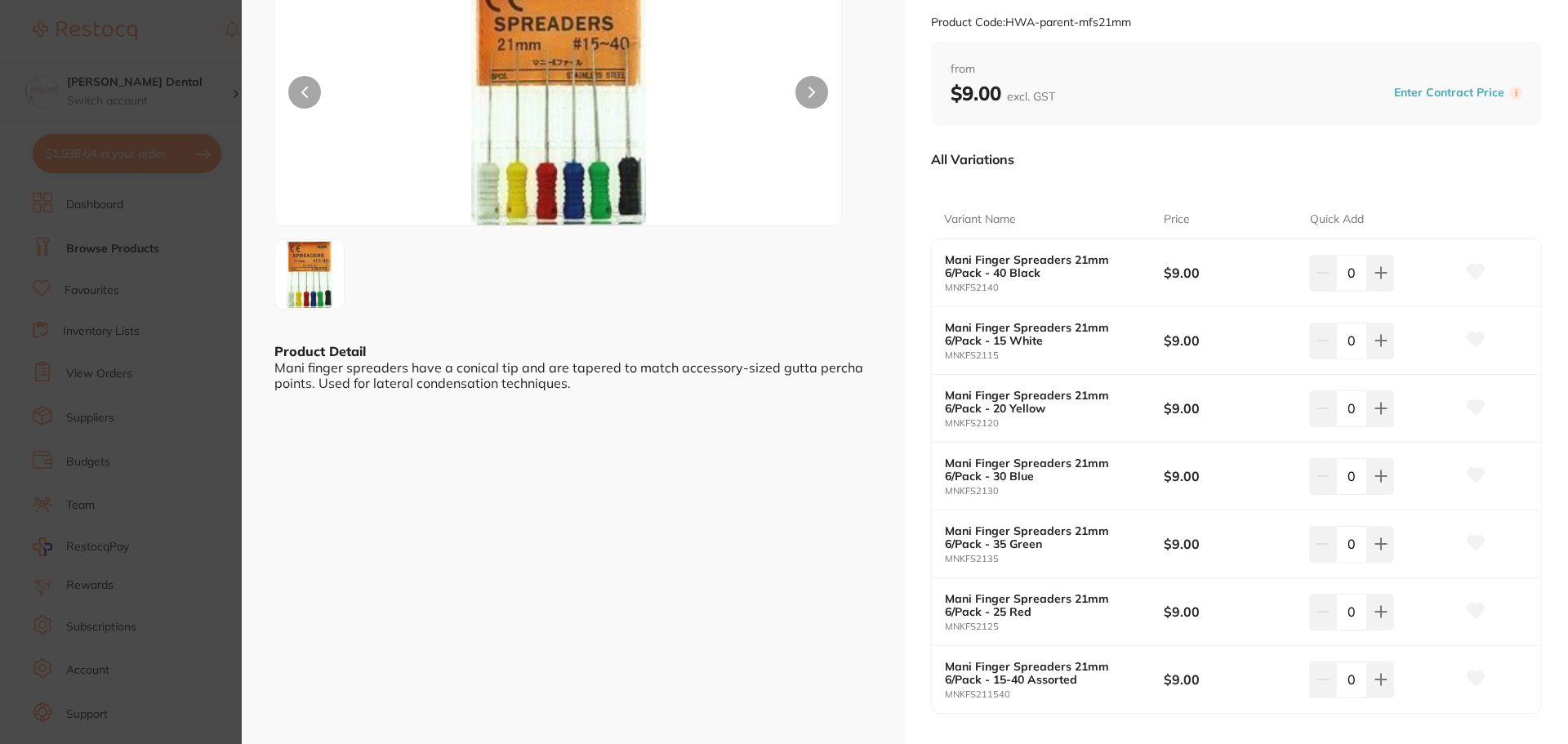
scroll to position [163, 0]
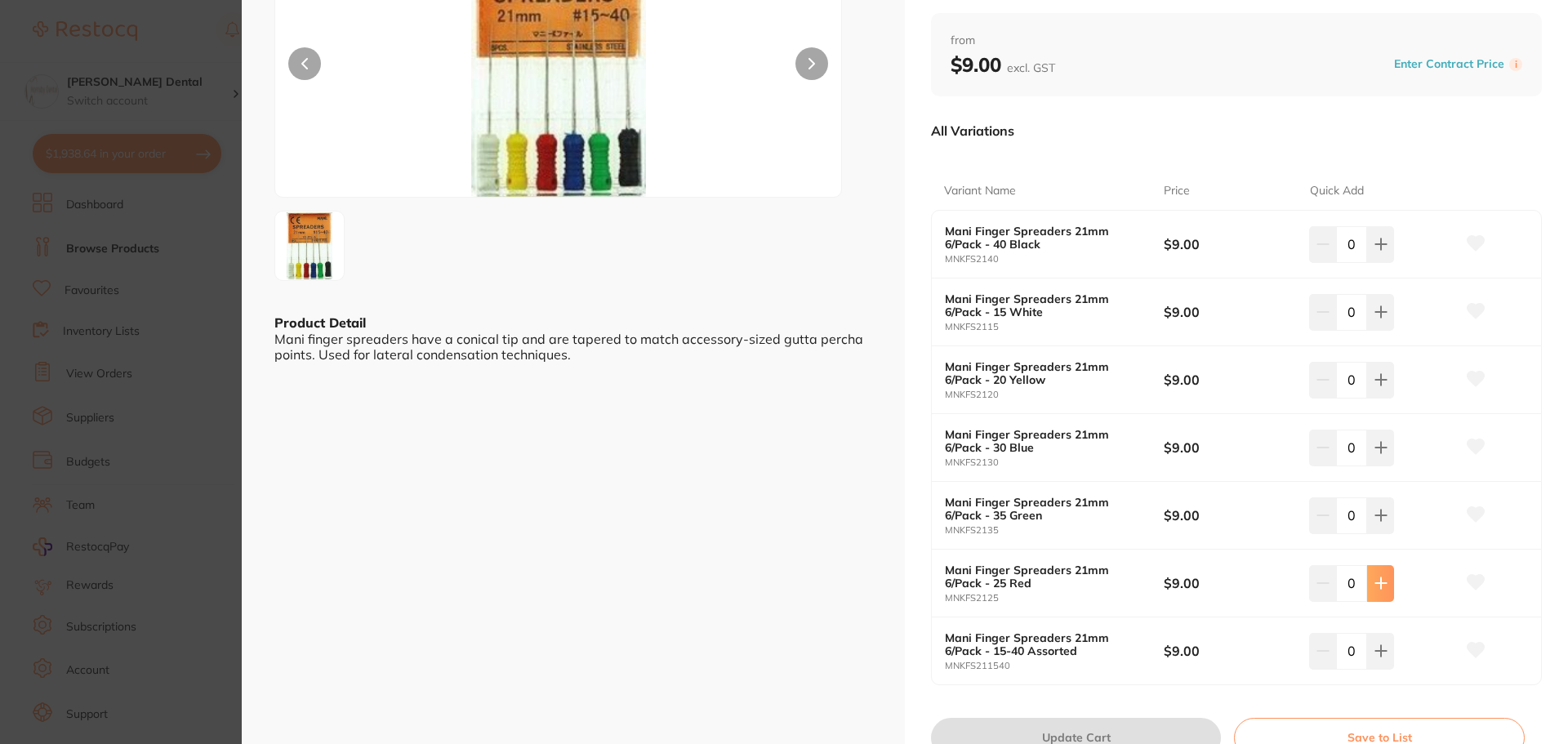
click at [1378, 587] on icon at bounding box center [1381, 584] width 11 height 11
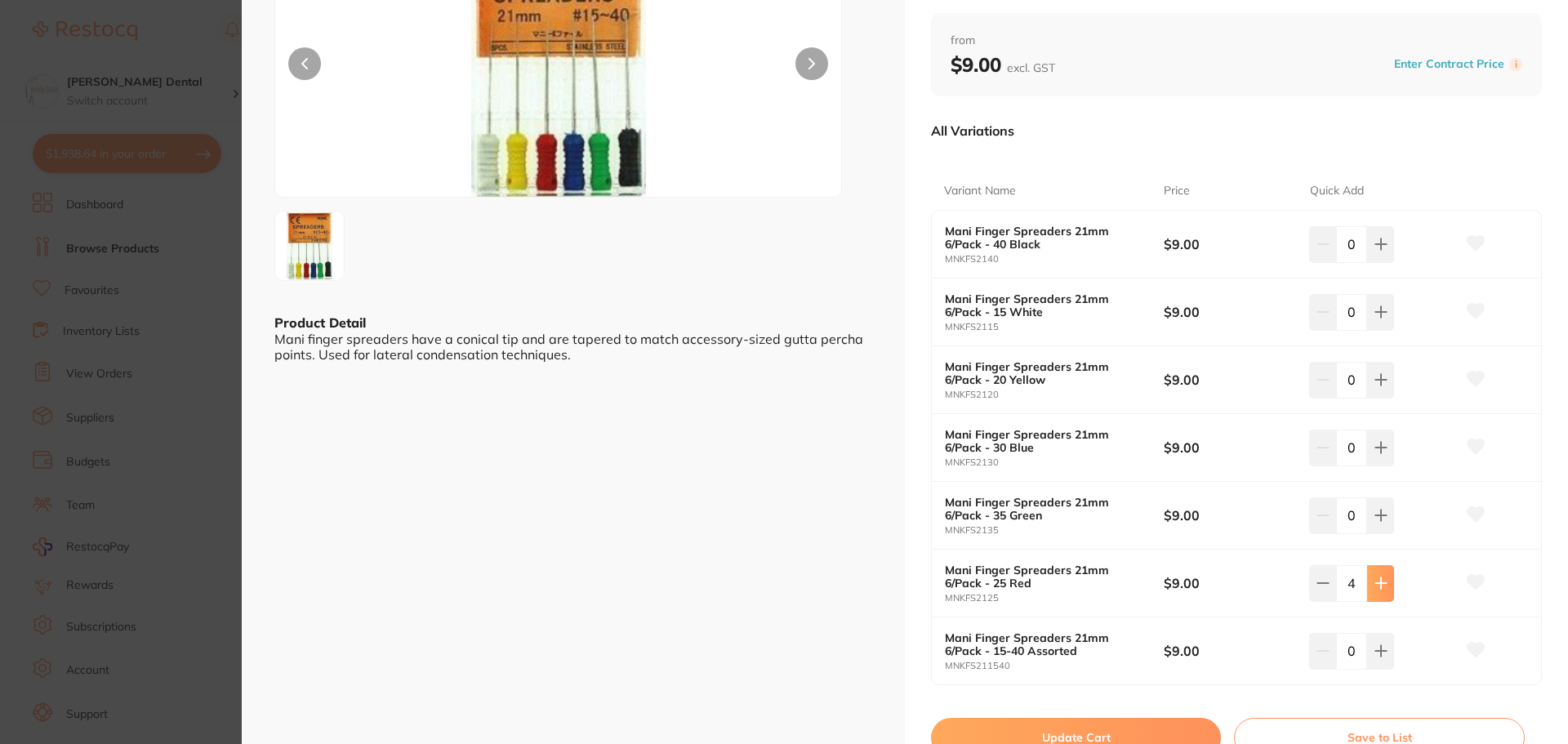
type input "5"
click at [1381, 382] on icon at bounding box center [1381, 379] width 13 height 13
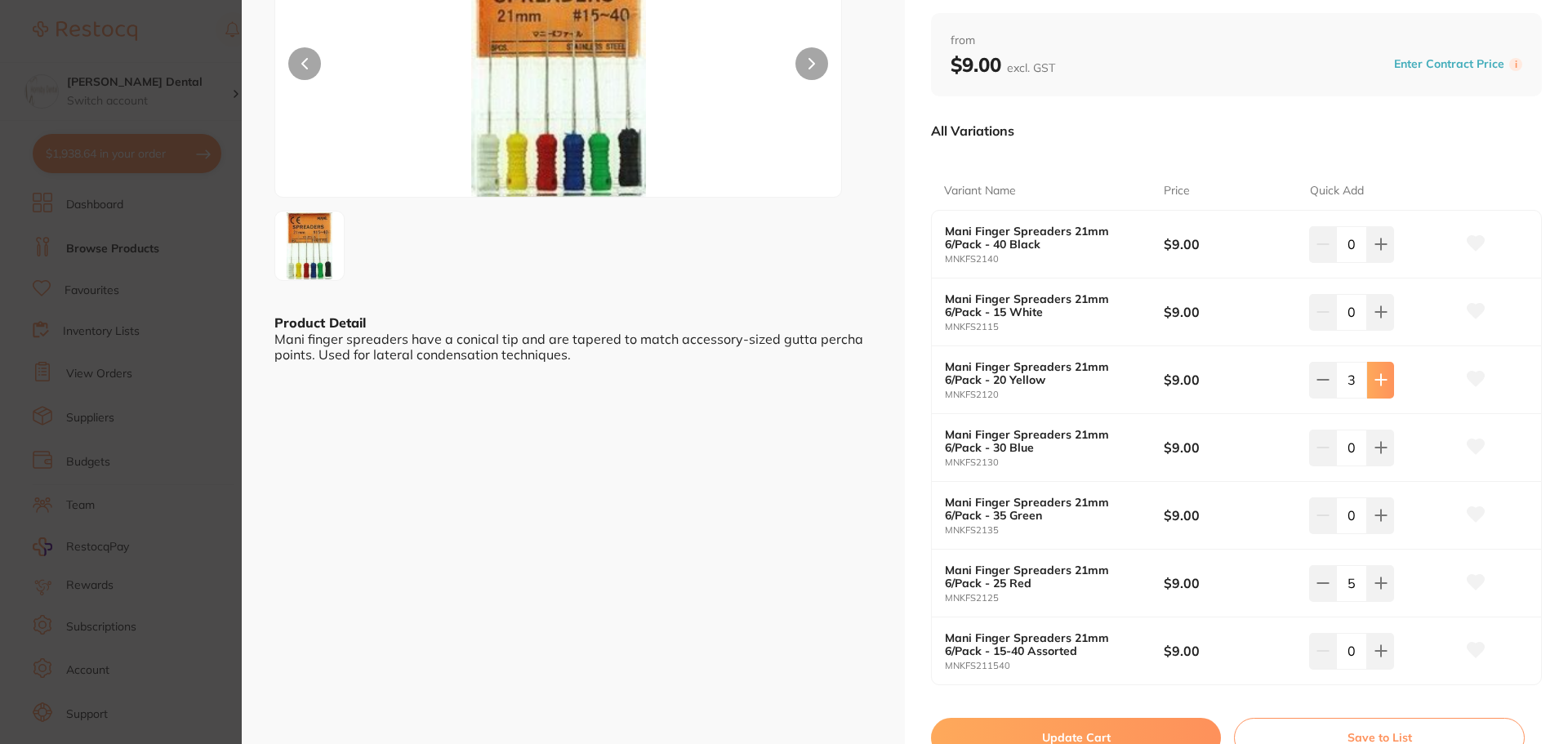
click at [1381, 382] on icon at bounding box center [1381, 379] width 13 height 13
type input "5"
click at [1468, 377] on icon at bounding box center [1475, 379] width 17 height 15
click at [1474, 584] on icon at bounding box center [1475, 582] width 17 height 15
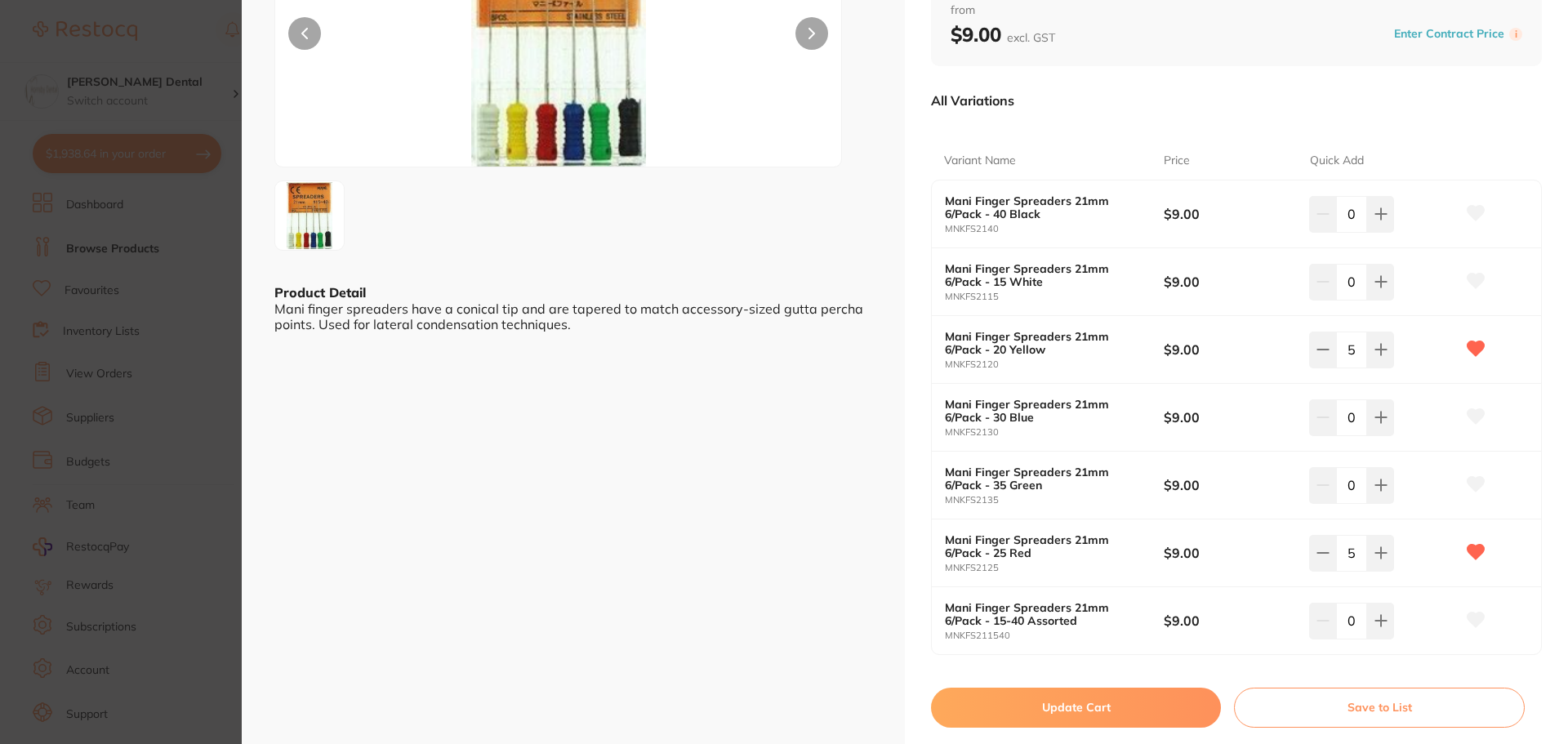
scroll to position [245, 0]
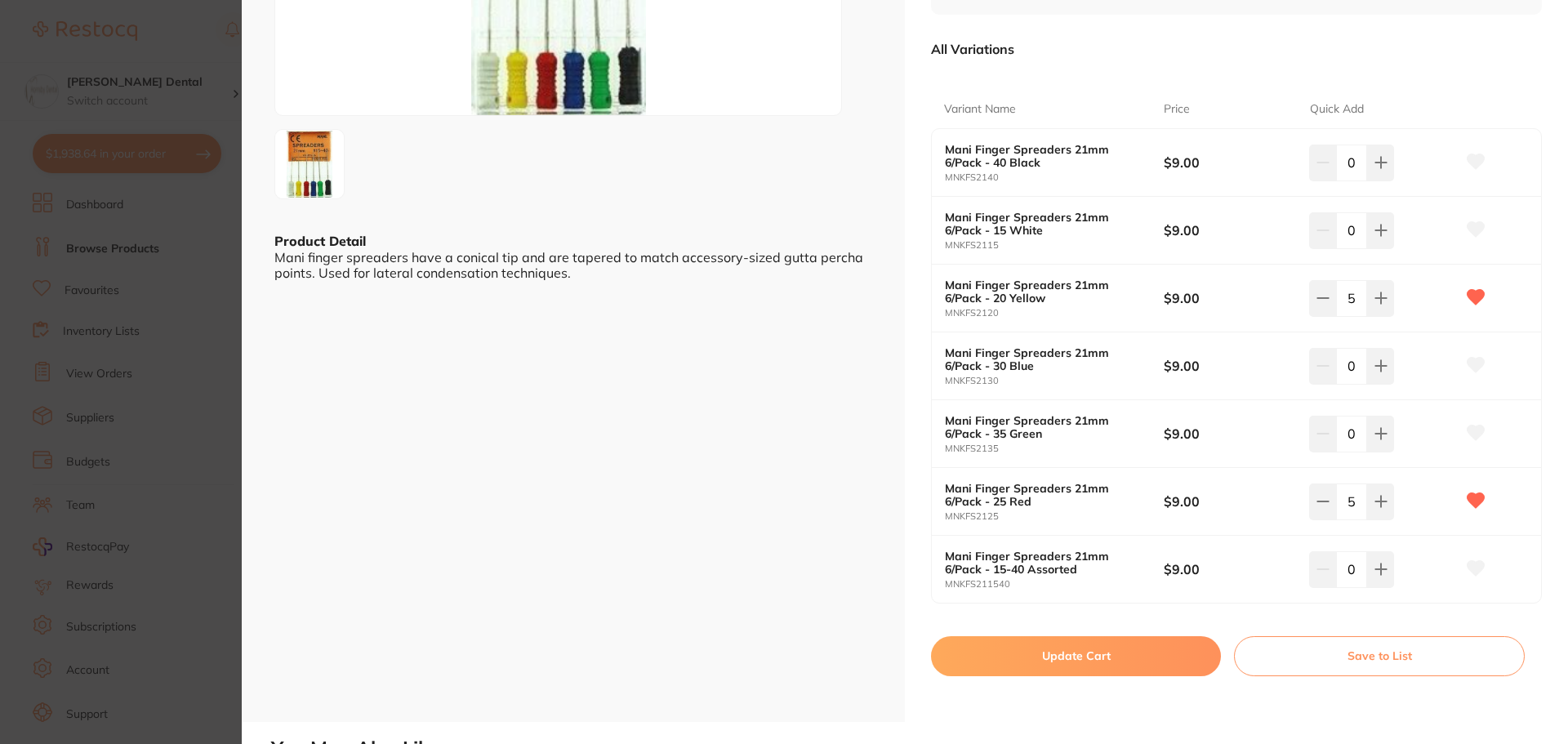
click at [1124, 659] on button "Update Cart" at bounding box center [1076, 656] width 290 height 39
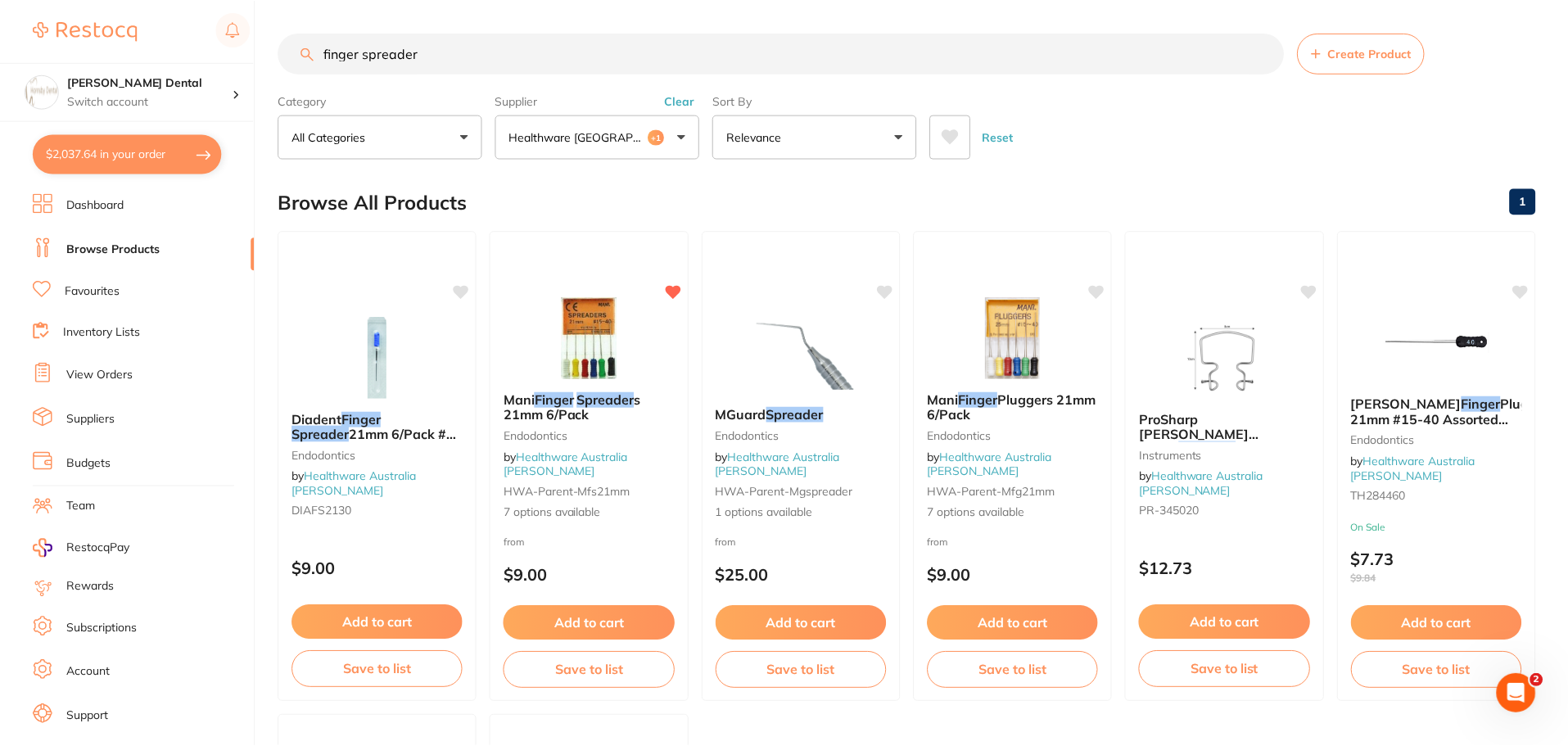
scroll to position [4, 0]
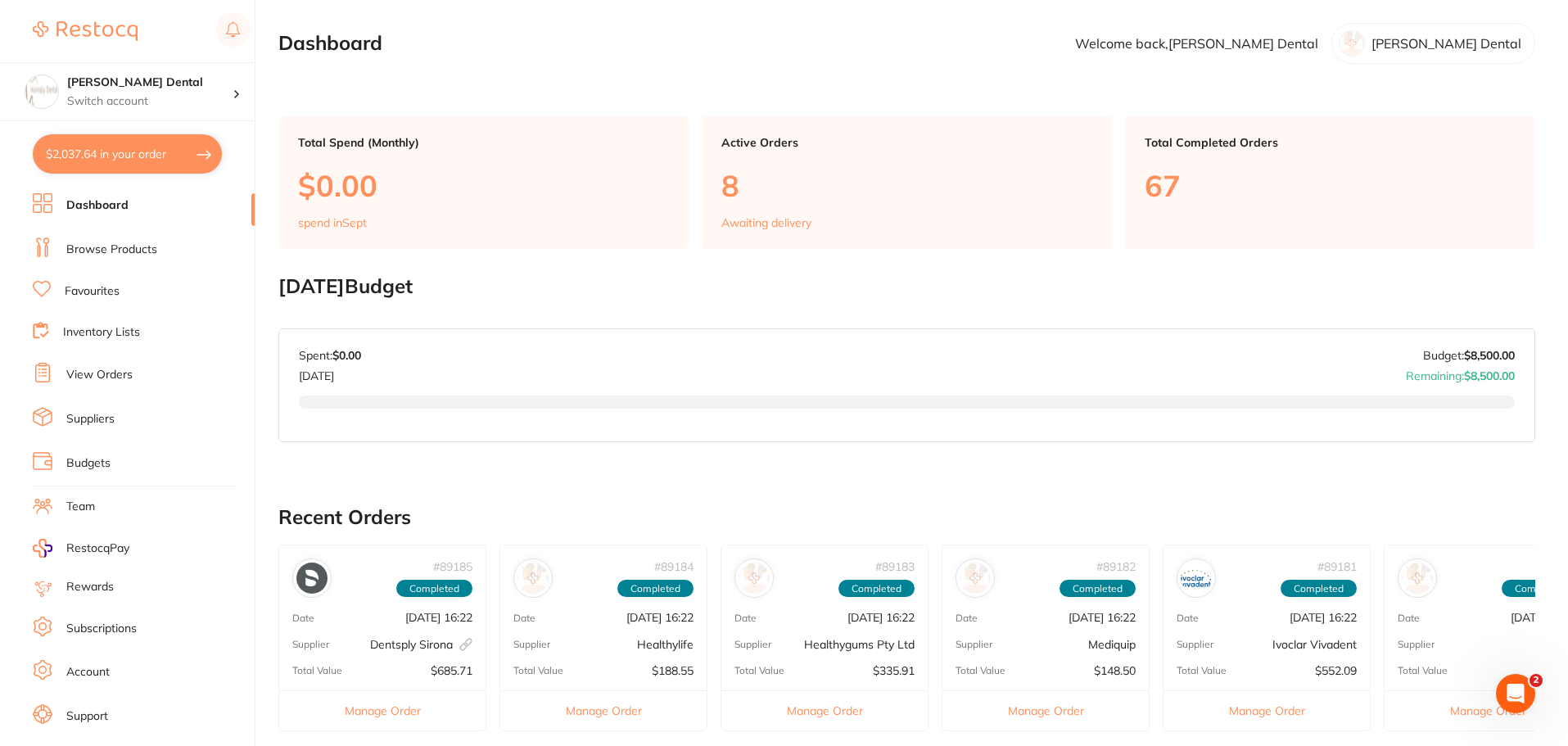
click at [120, 245] on link "Browse Products" at bounding box center [112, 250] width 91 height 16
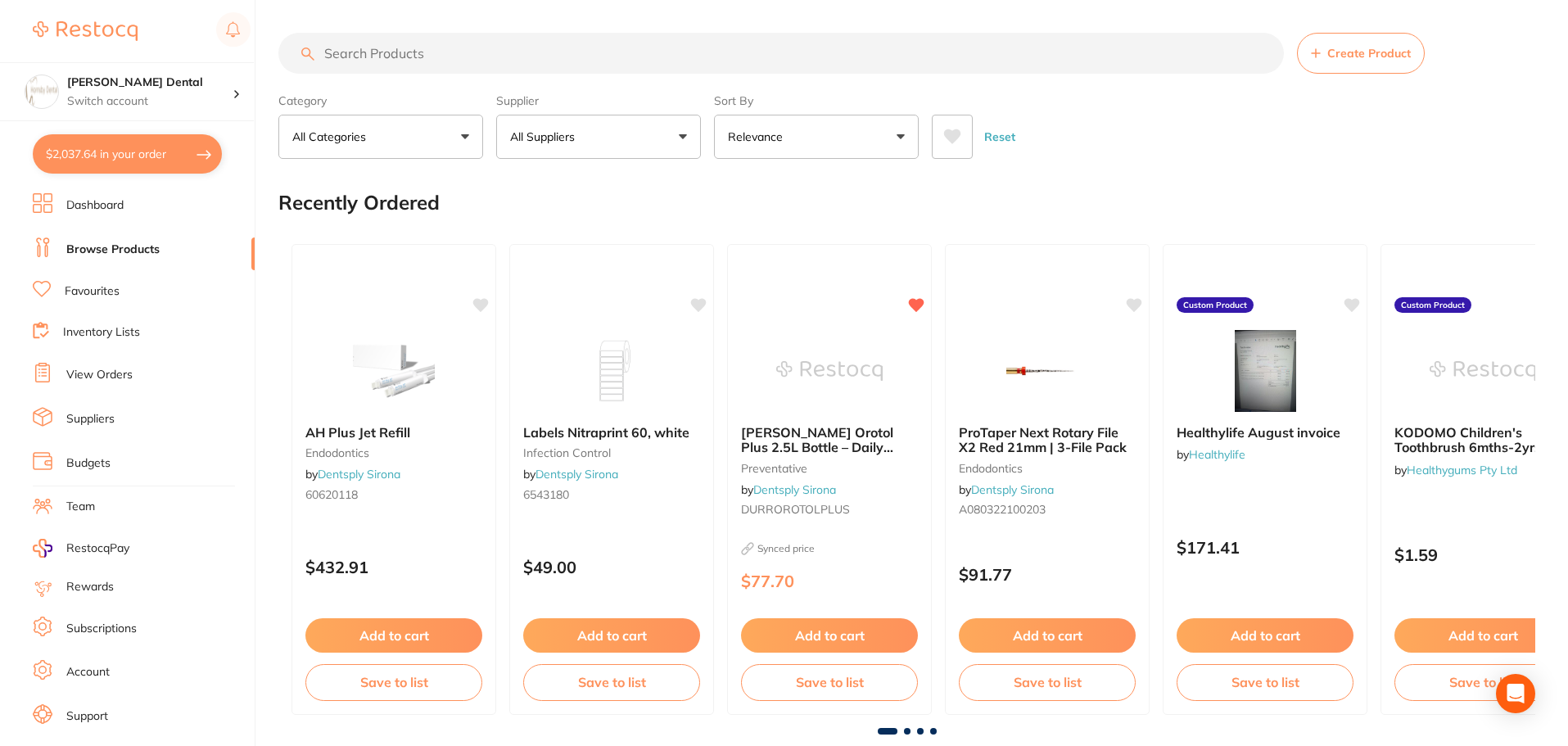
click at [678, 132] on button "All Suppliers" at bounding box center [598, 136] width 205 height 44
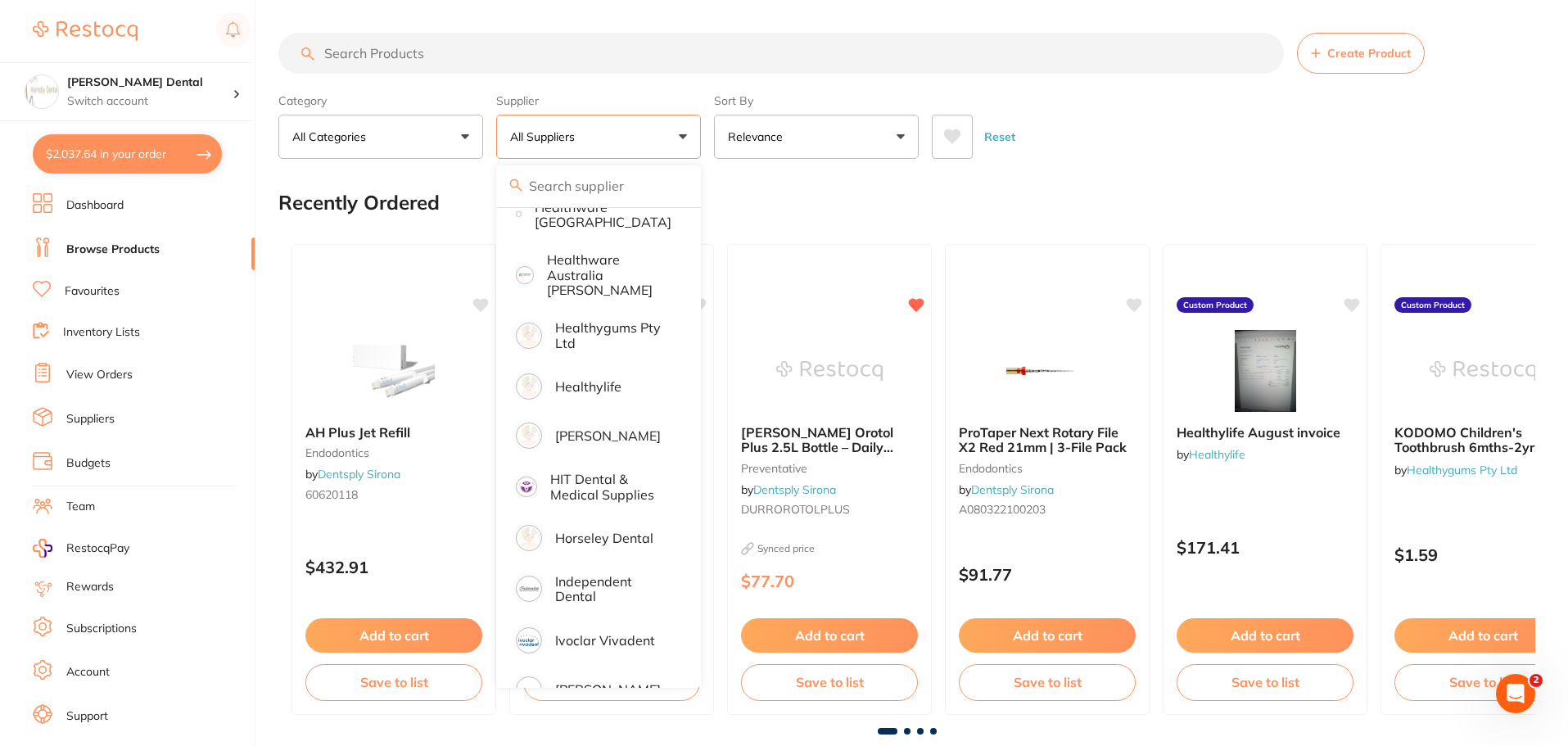
scroll to position [819, 0]
click at [621, 526] on p "Horseley Dental" at bounding box center [604, 533] width 98 height 15
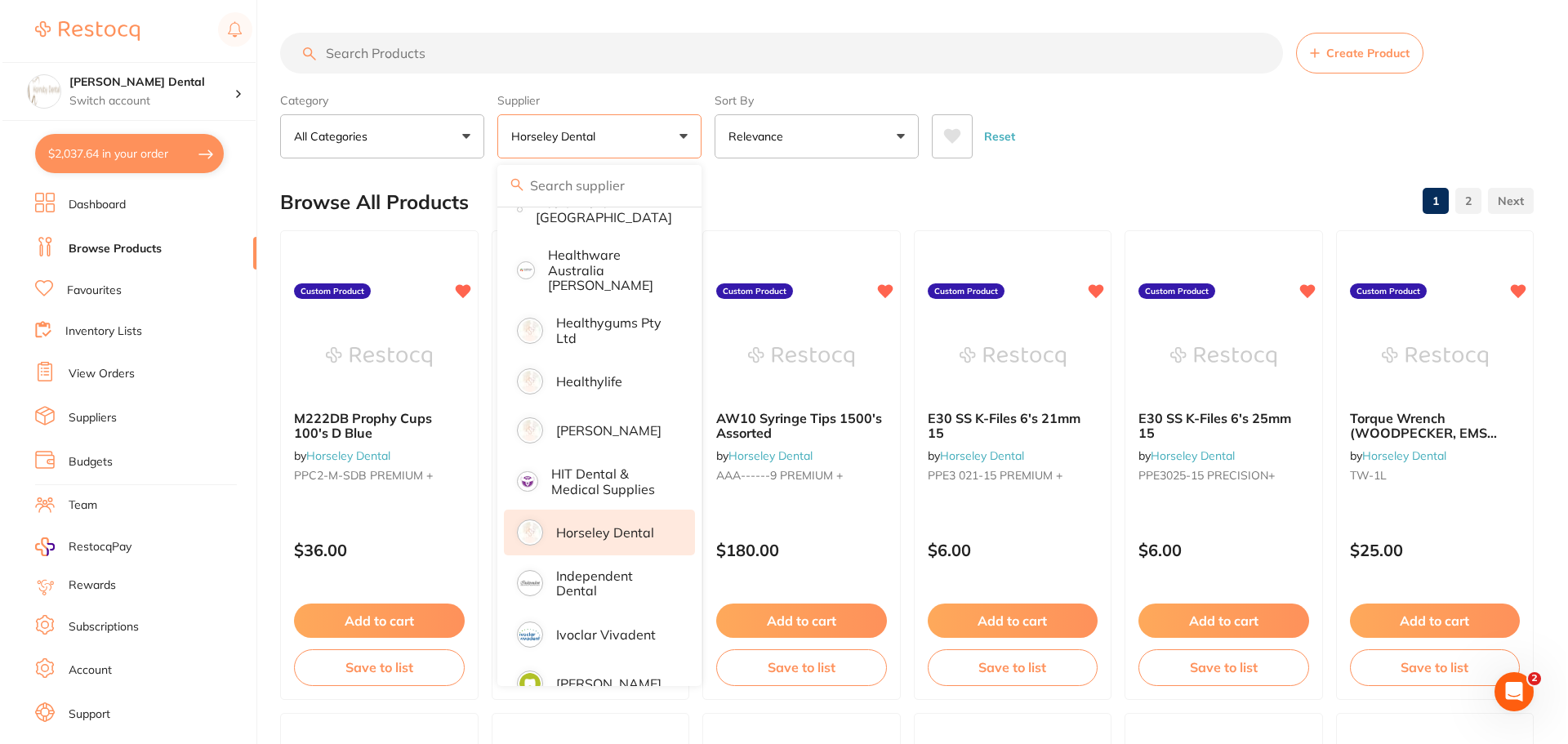
scroll to position [0, 0]
click at [640, 54] on input "search" at bounding box center [778, 53] width 1003 height 41
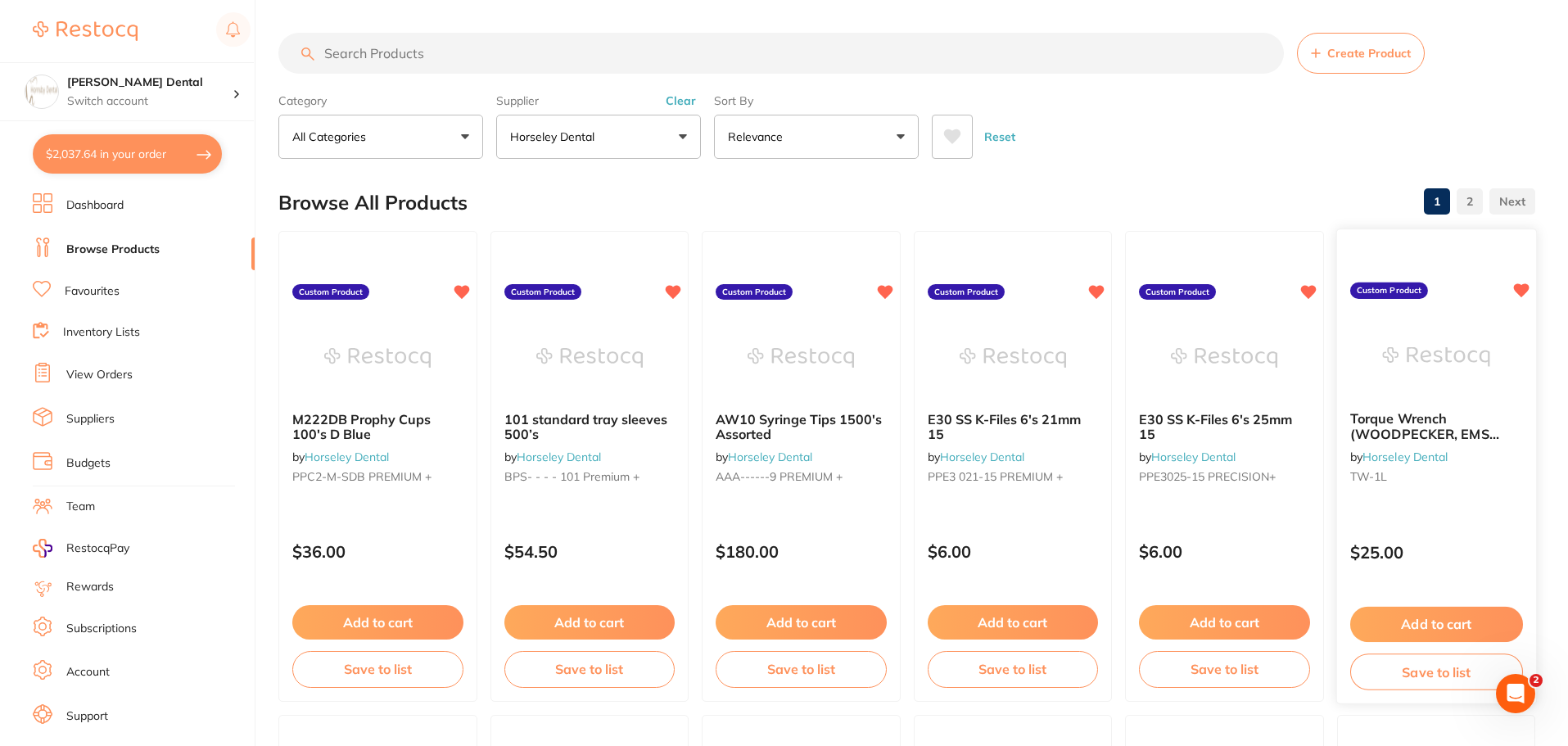
click at [1425, 363] on img at bounding box center [1435, 356] width 107 height 82
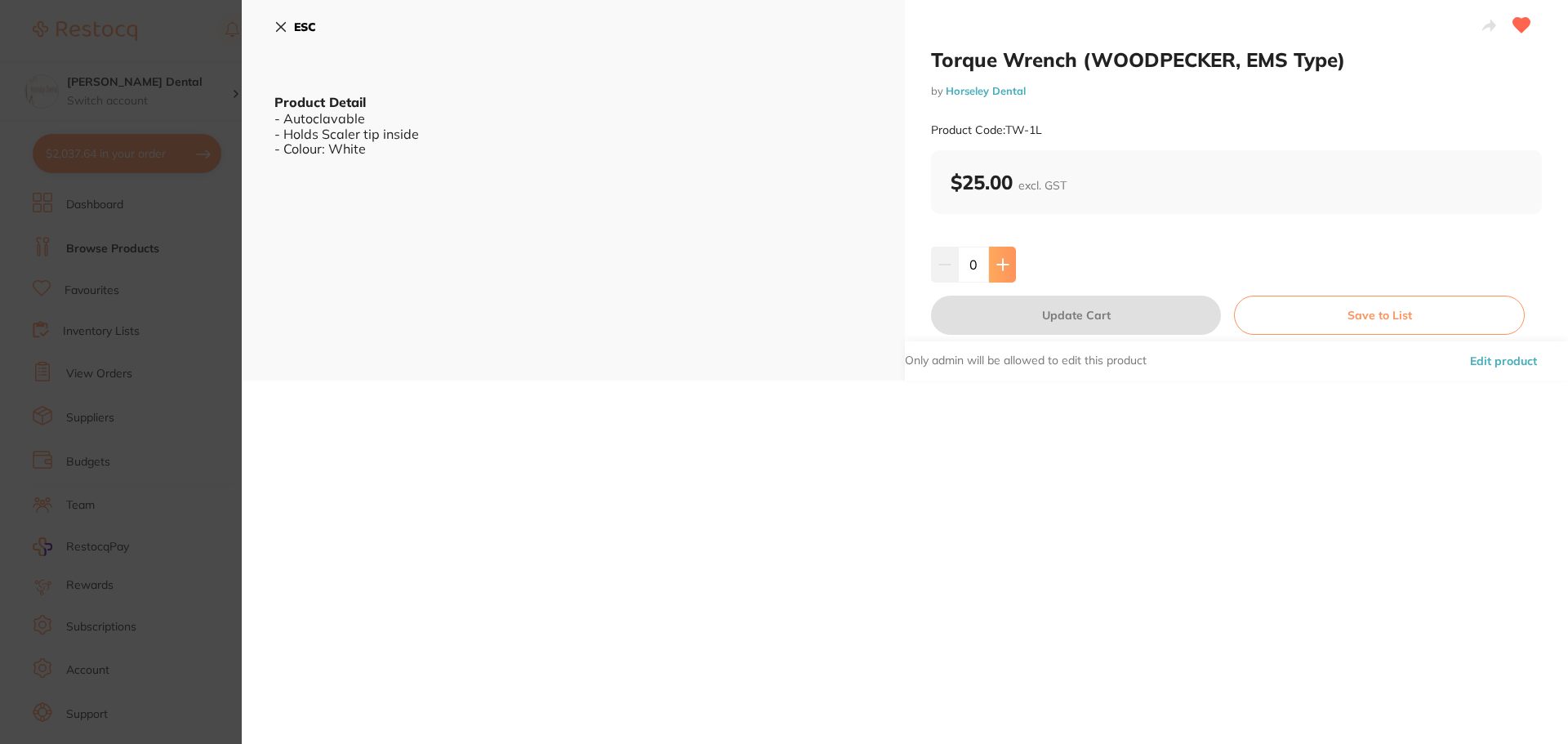
click at [1000, 261] on icon at bounding box center [1003, 264] width 11 height 11
type input "4"
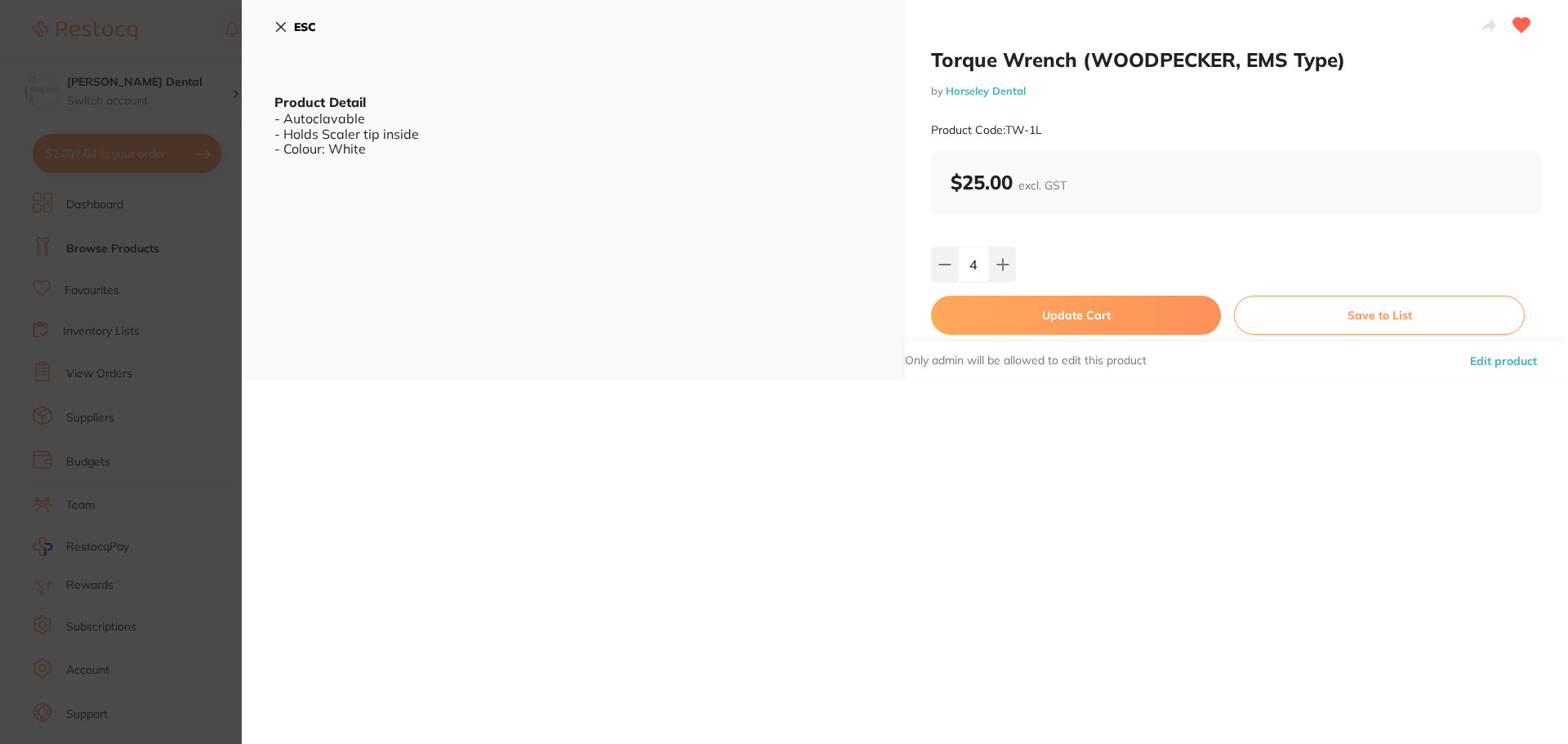
click at [1048, 318] on button "Update Cart" at bounding box center [1076, 315] width 290 height 39
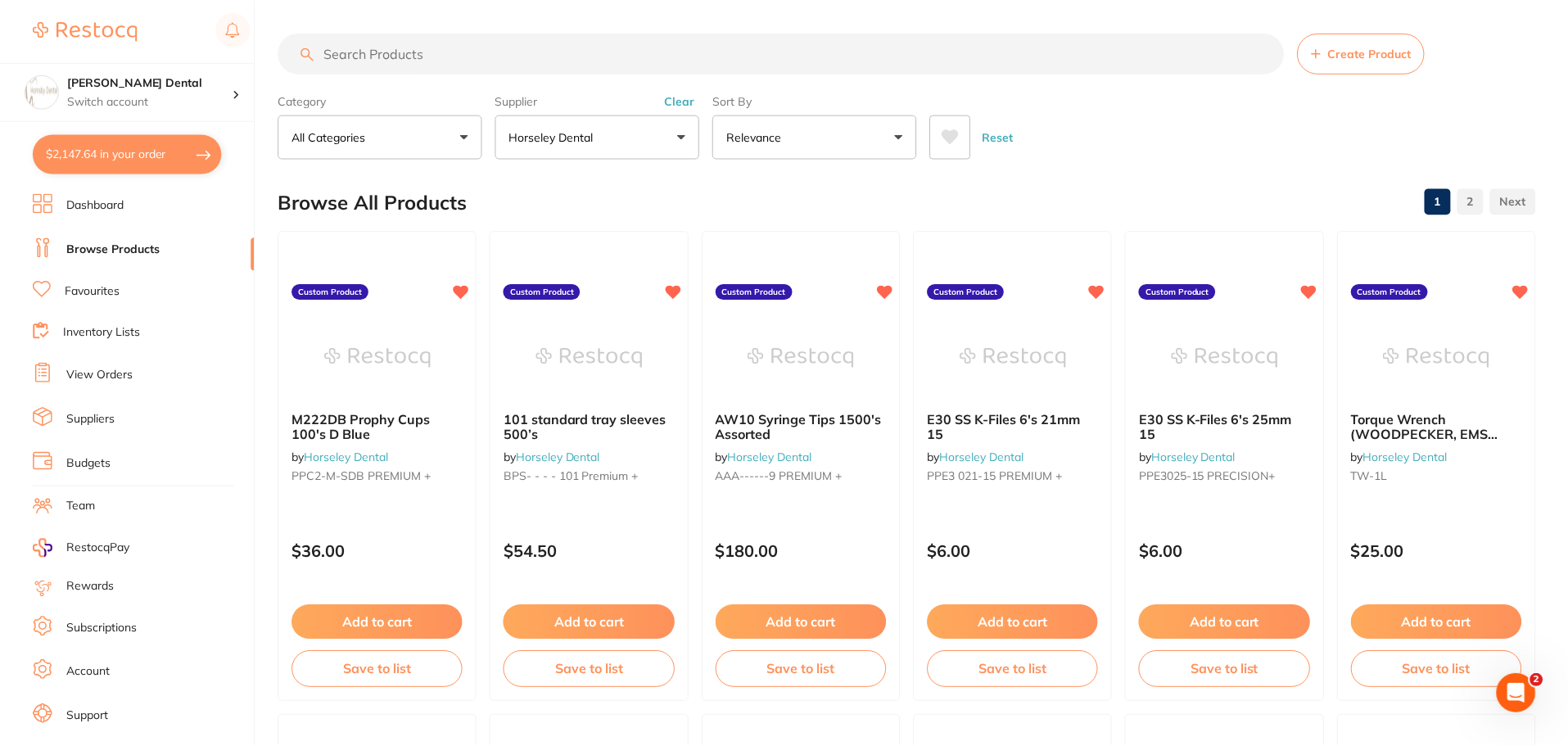
scroll to position [4, 0]
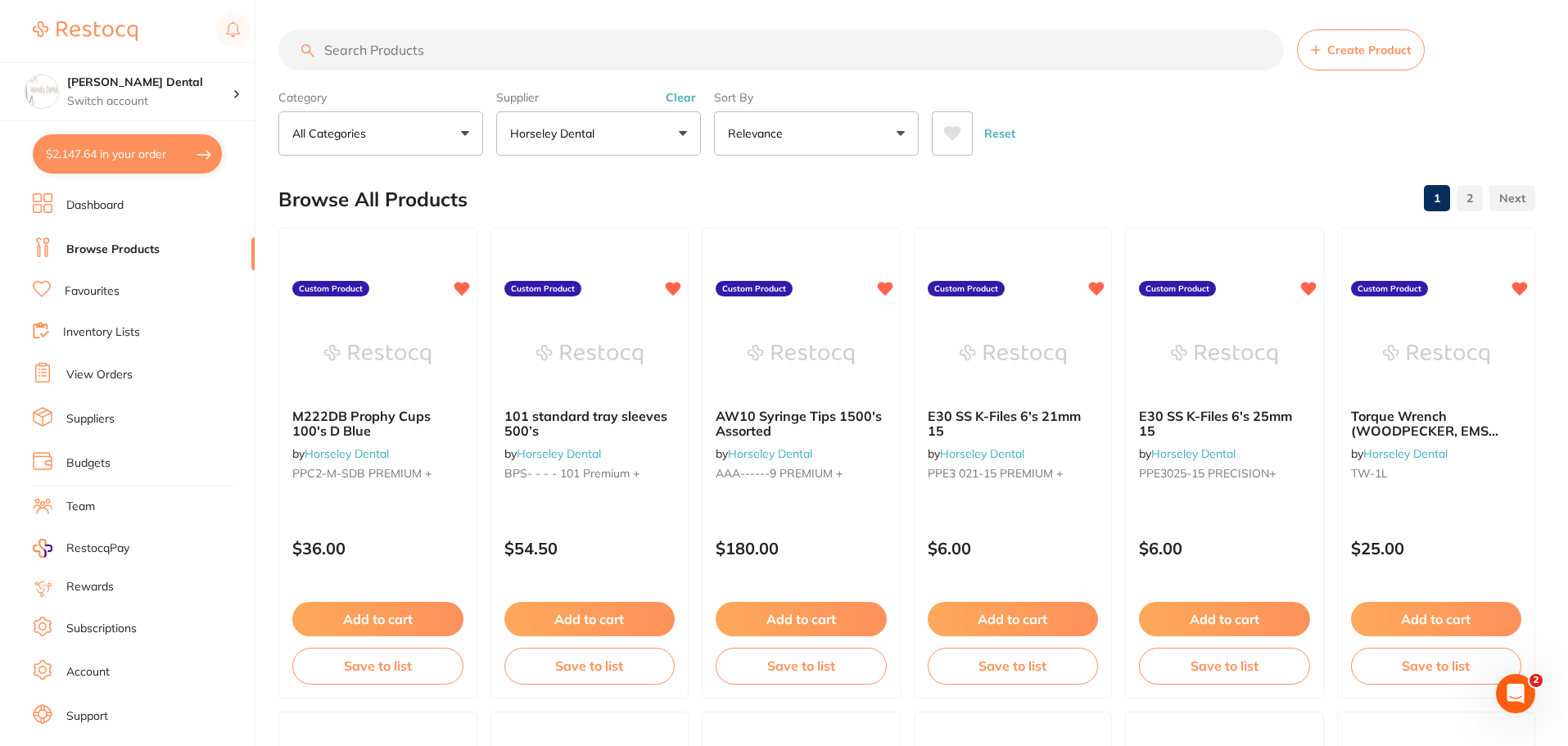
click at [143, 158] on button "$2,147.64 in your order" at bounding box center [128, 154] width 190 height 39
checkbox input "true"
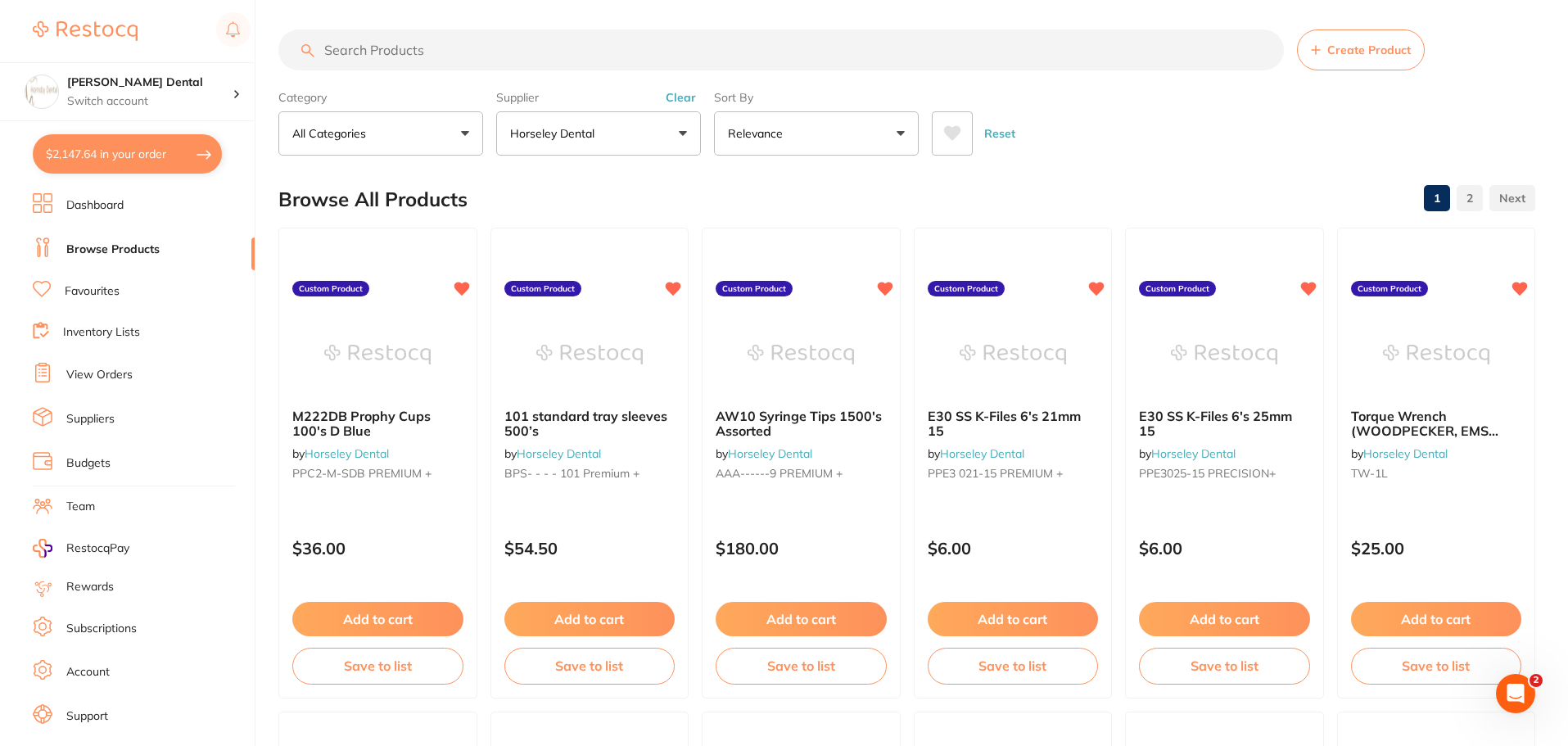
checkbox input "true"
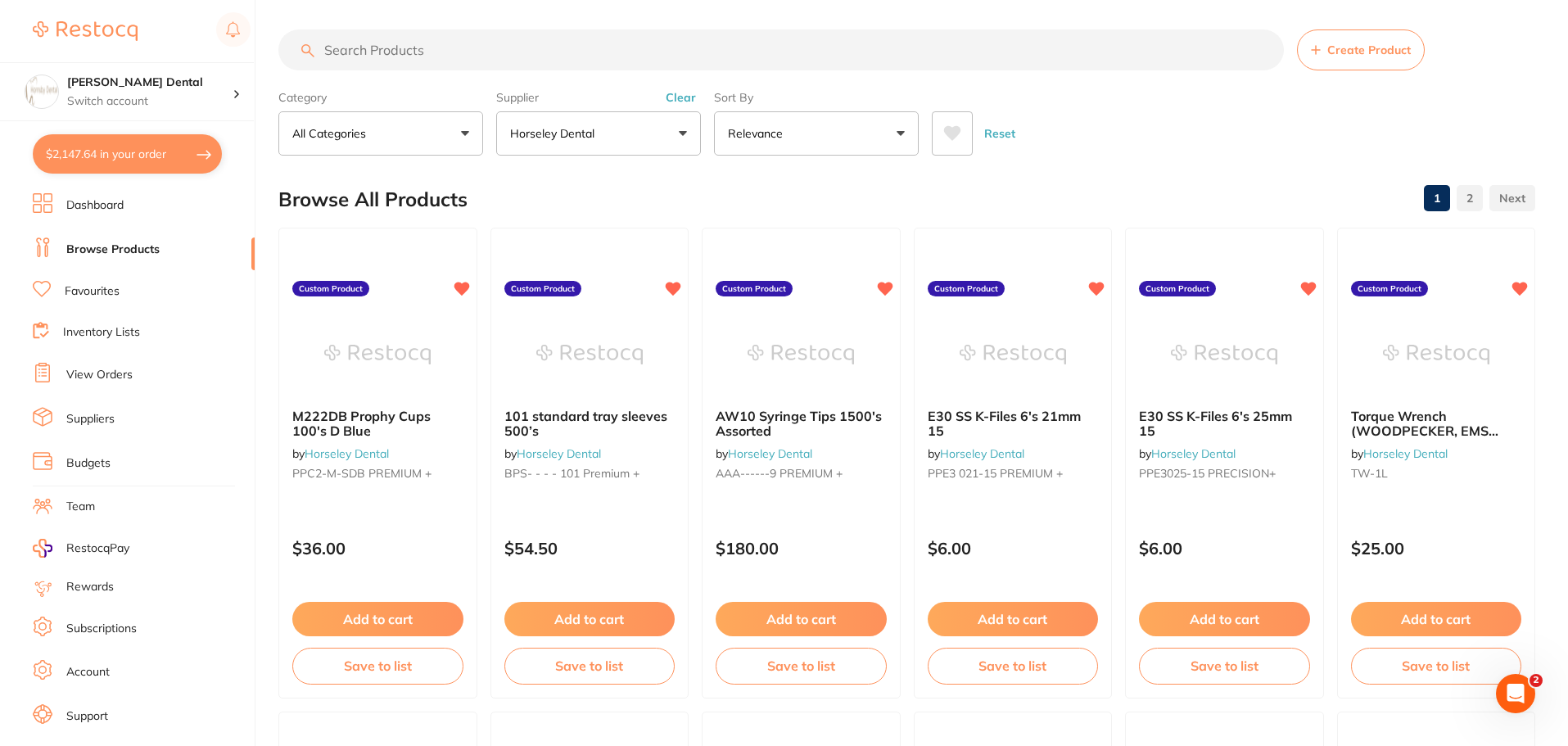
checkbox input "true"
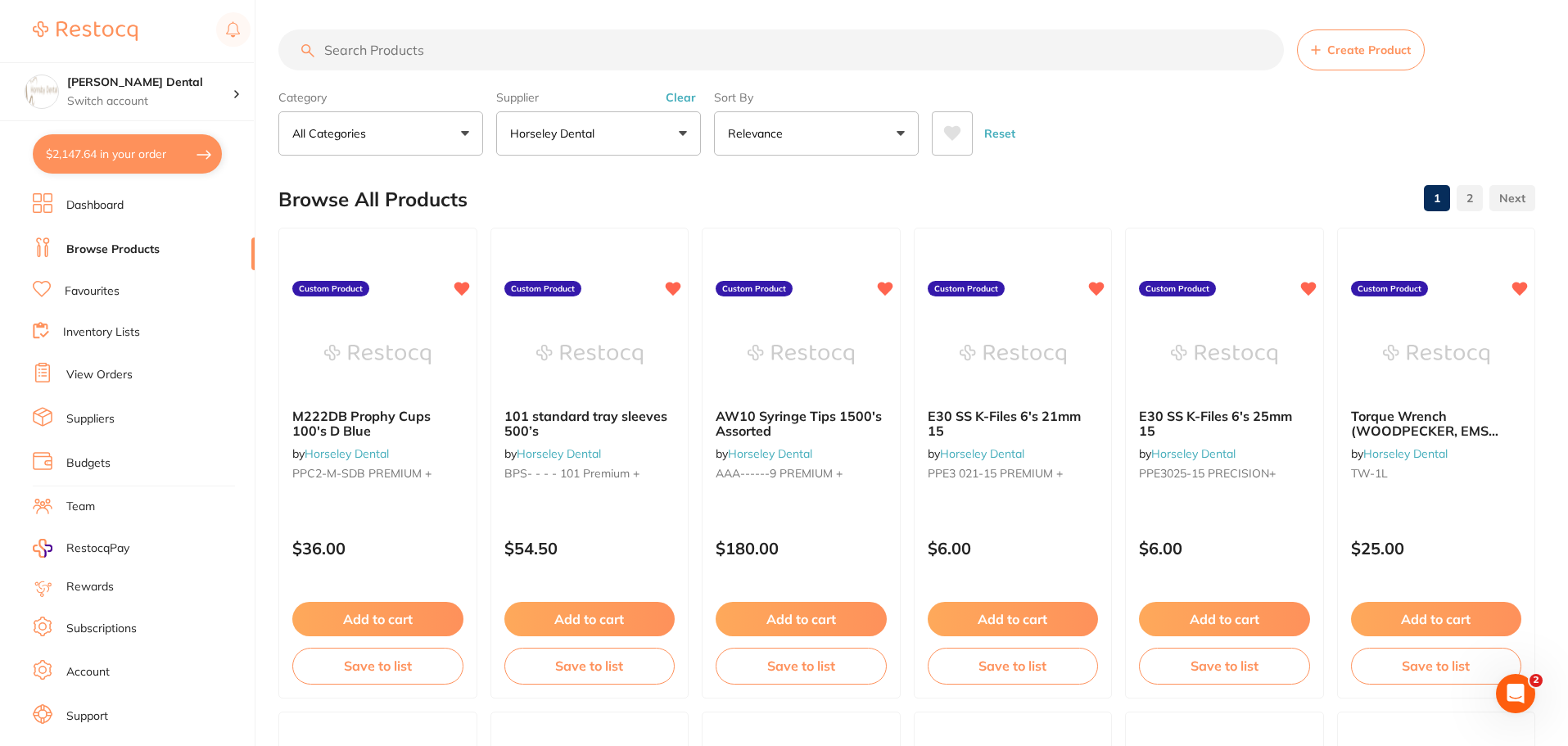
checkbox input "true"
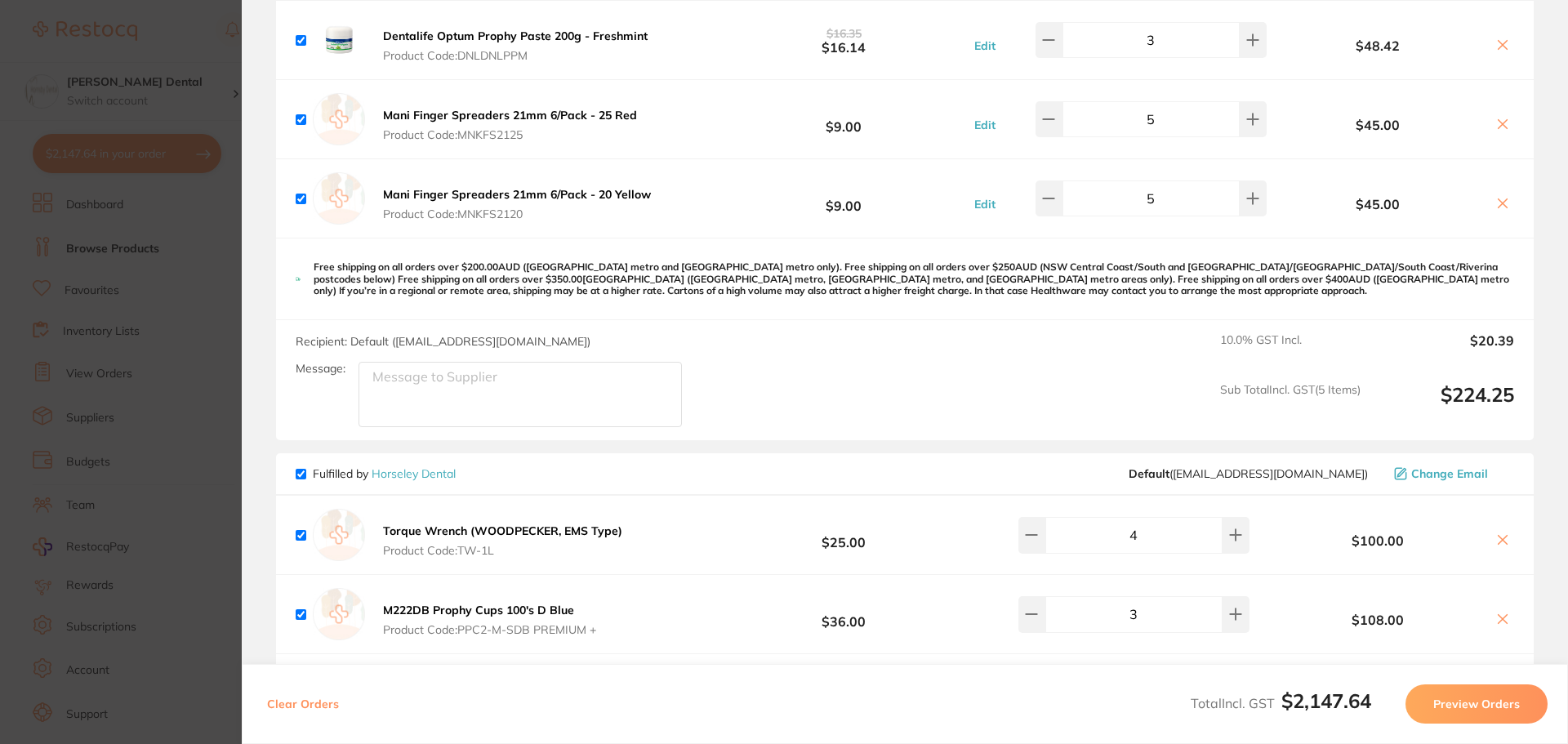
scroll to position [1062, 0]
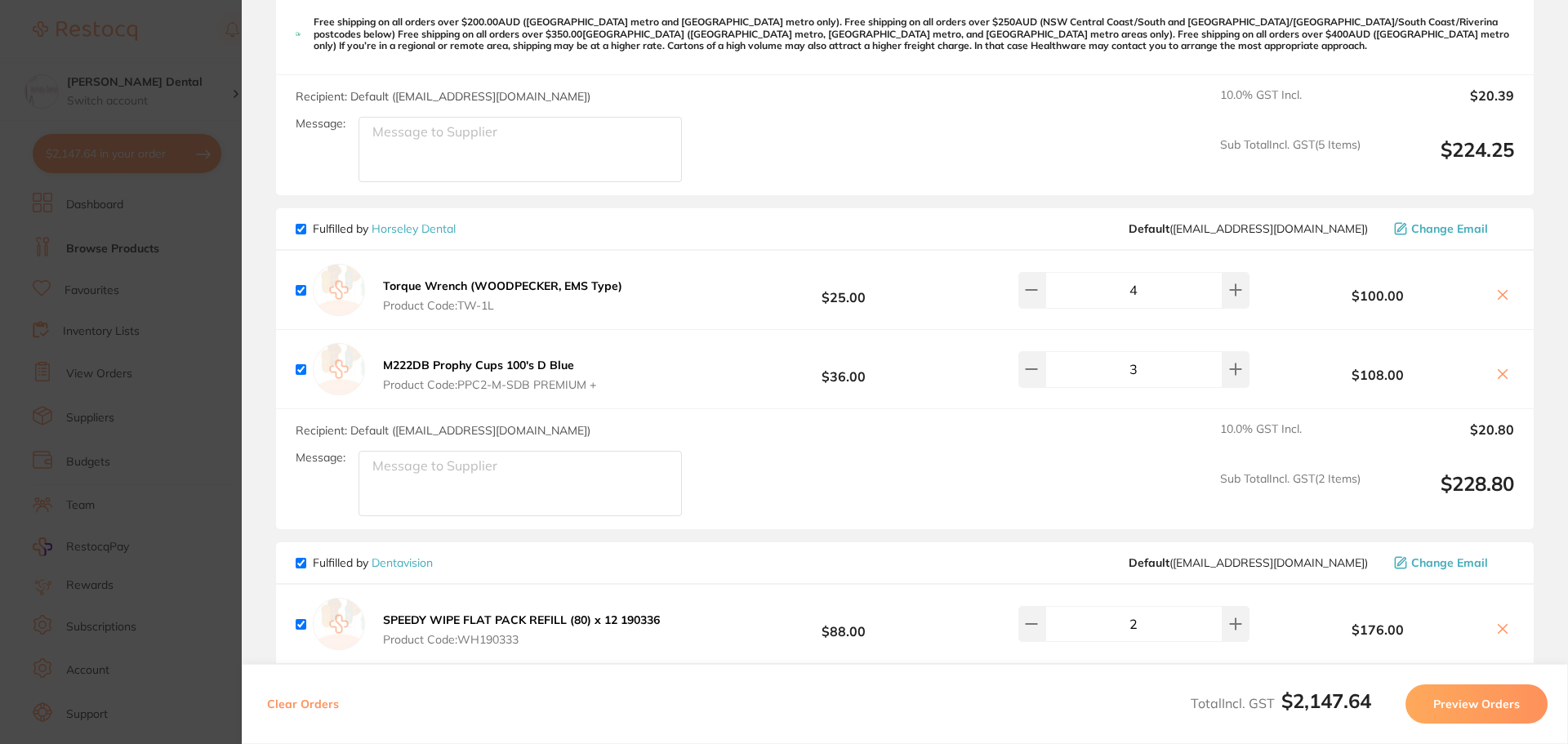
click at [420, 470] on textarea "Message:" at bounding box center [520, 483] width 323 height 65
click at [526, 462] on textarea "Torque wrench (buy 2 get1 free offer)" at bounding box center [520, 483] width 323 height 65
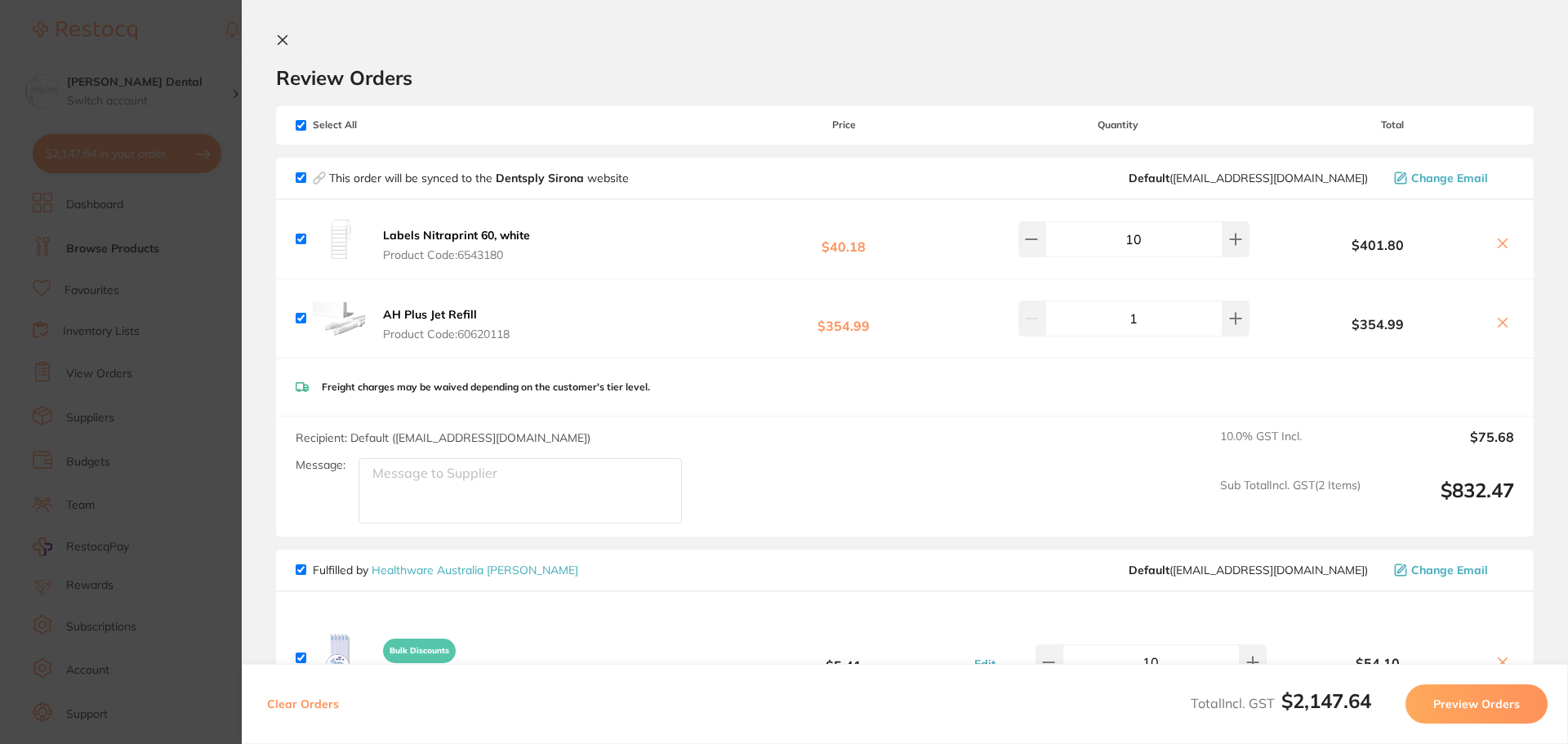
scroll to position [0, 0]
type textarea "Torque wrench (buy 2 get 1 free offer)"
click at [283, 34] on section "Review Orders Your orders are being processed and we will notify you once we ha…" at bounding box center [905, 372] width 1326 height 744
click at [278, 37] on icon at bounding box center [283, 42] width 9 height 9
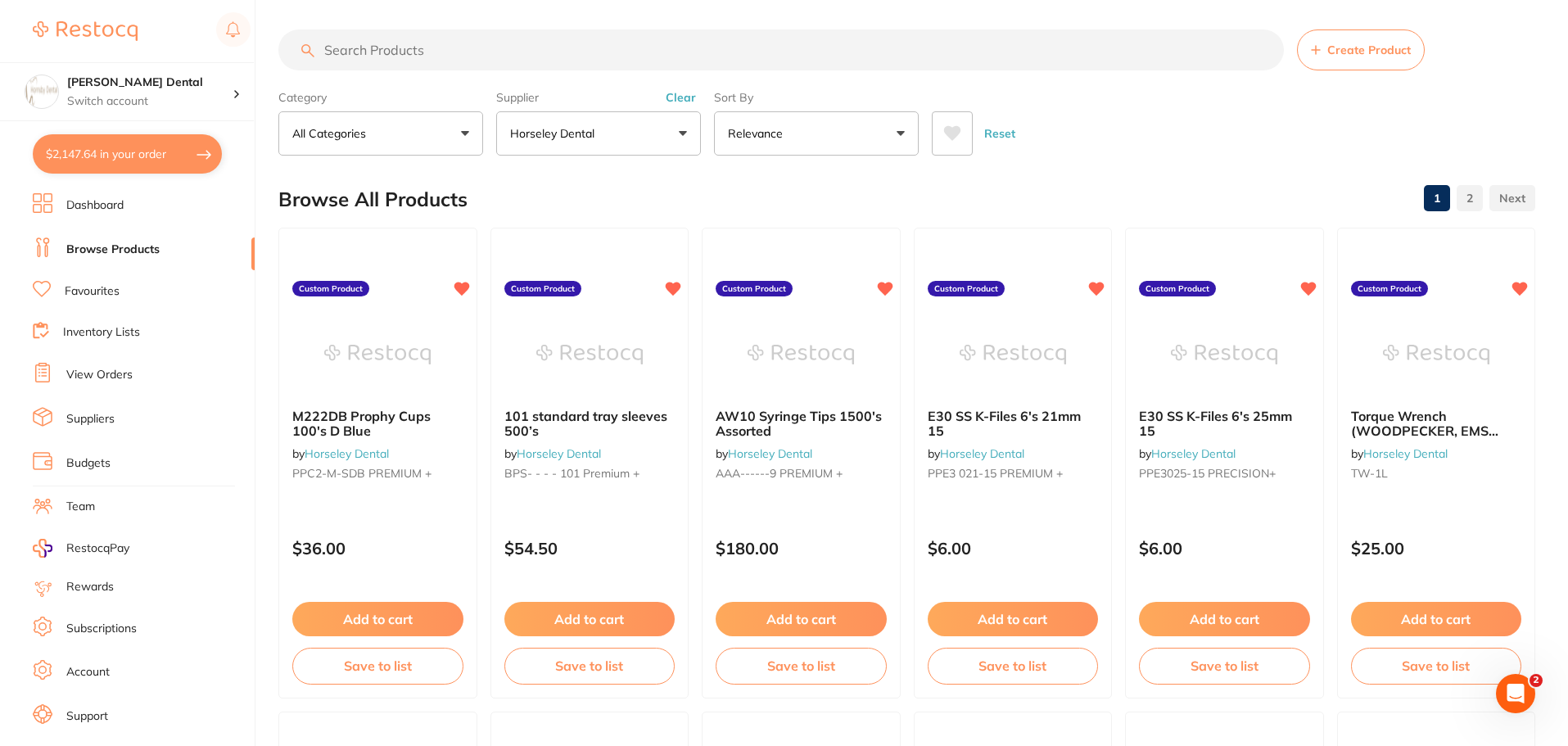
click at [625, 132] on button "Horseley Dental" at bounding box center [598, 134] width 205 height 44
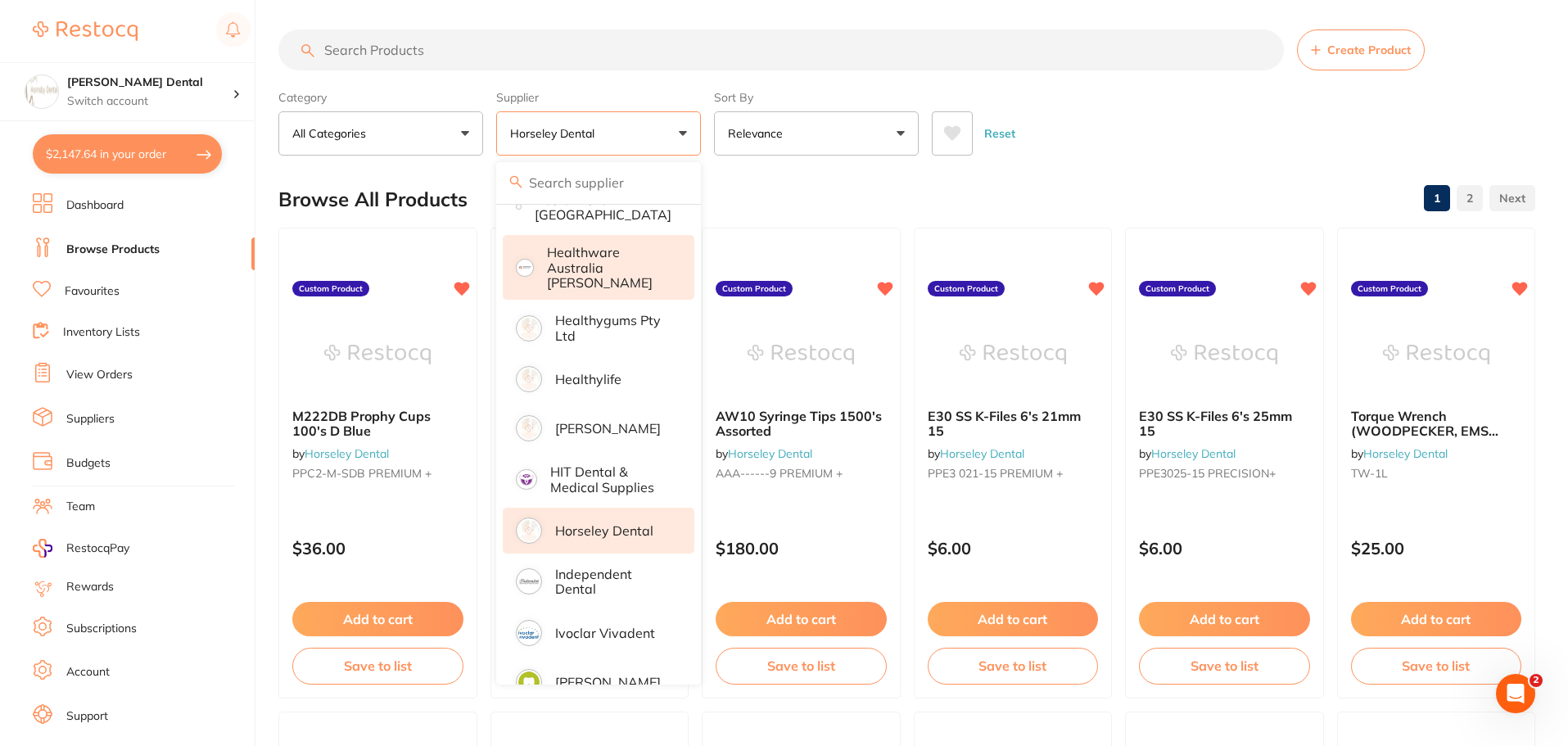
click at [625, 268] on p "Healthware Australia [PERSON_NAME]" at bounding box center [609, 267] width 125 height 45
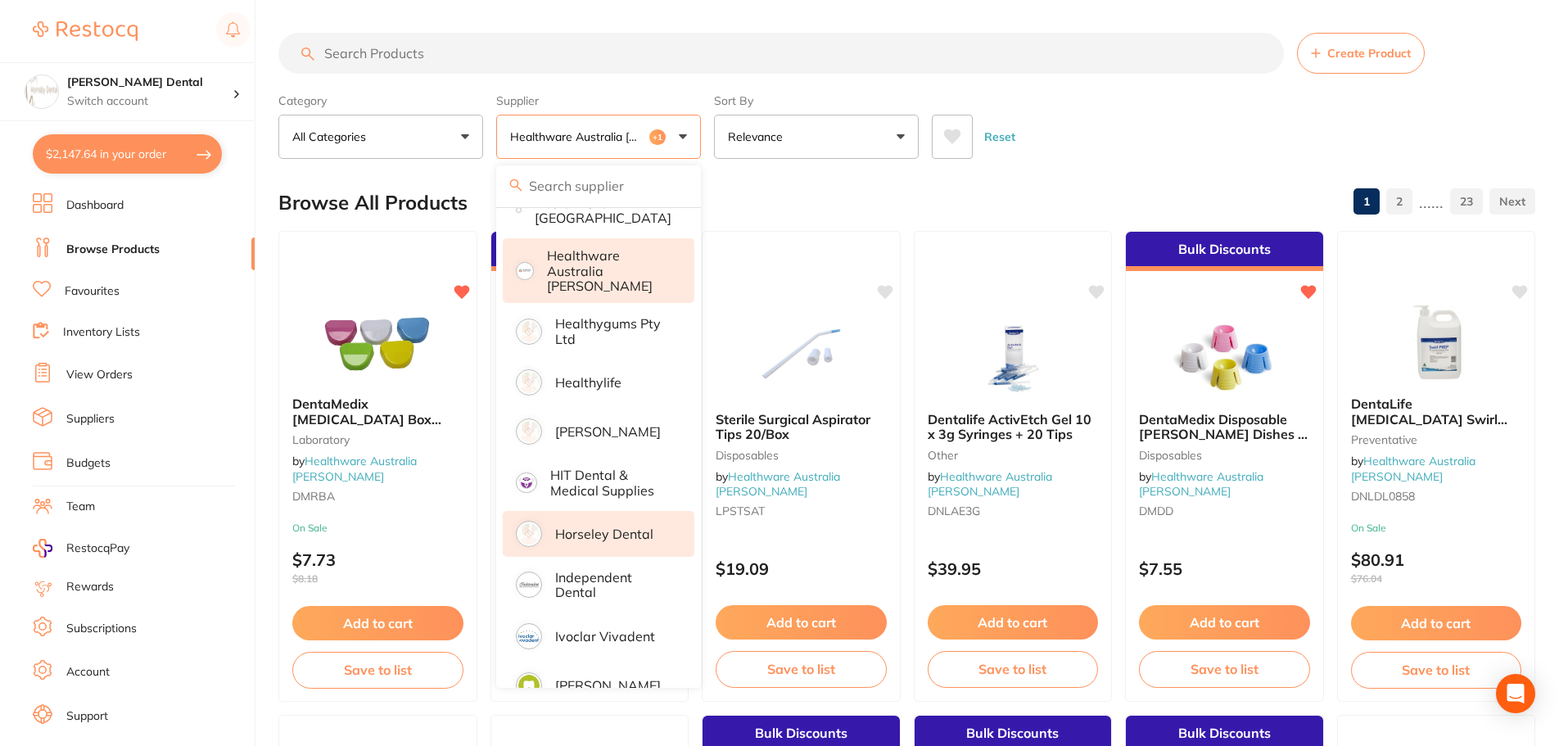
click at [1137, 147] on div "Reset" at bounding box center [1227, 130] width 591 height 58
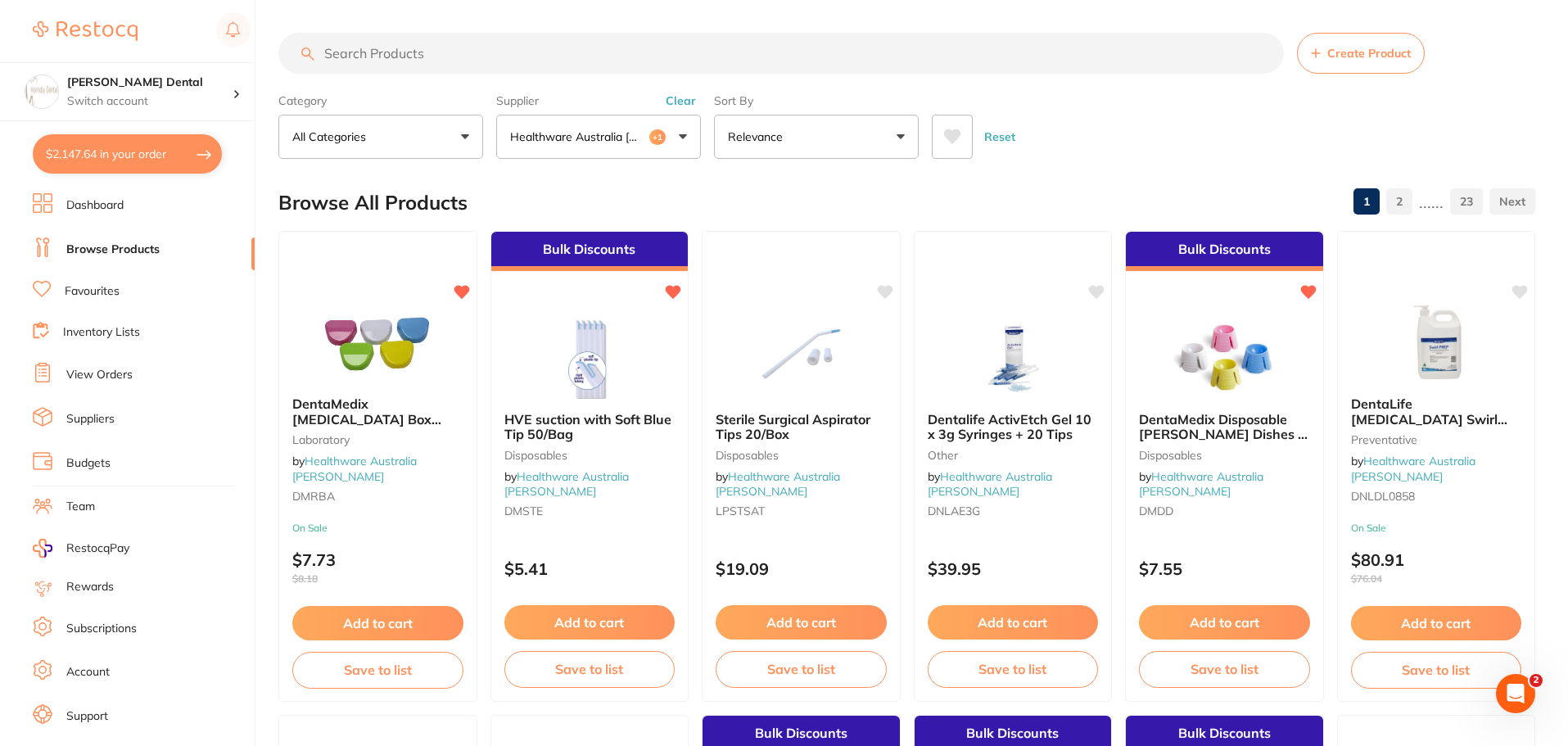
click at [541, 49] on input "search" at bounding box center [780, 53] width 1005 height 41
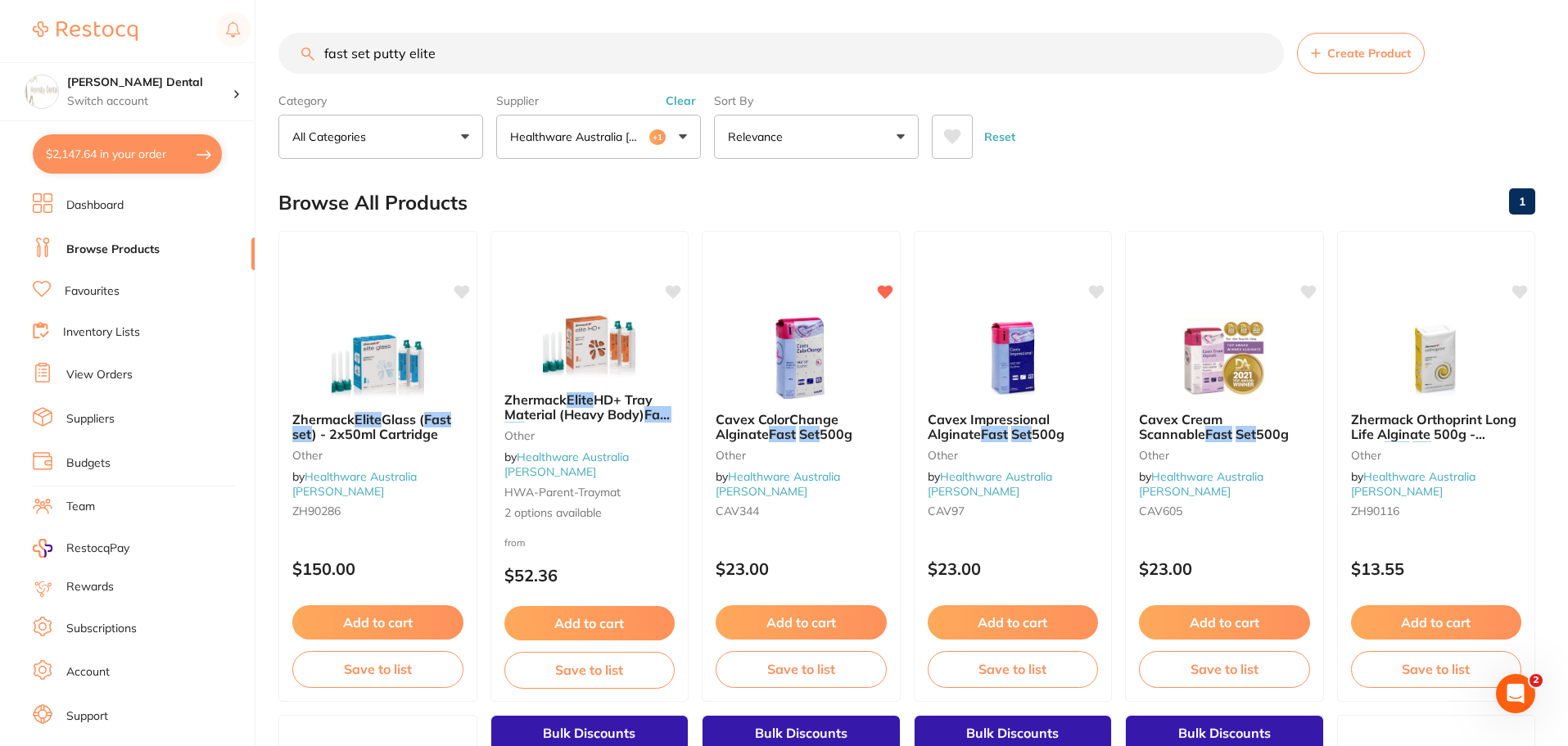
drag, startPoint x: 409, startPoint y: 55, endPoint x: 320, endPoint y: 50, distance: 89.1
click at [320, 50] on input "fast set putty elite" at bounding box center [780, 53] width 1005 height 41
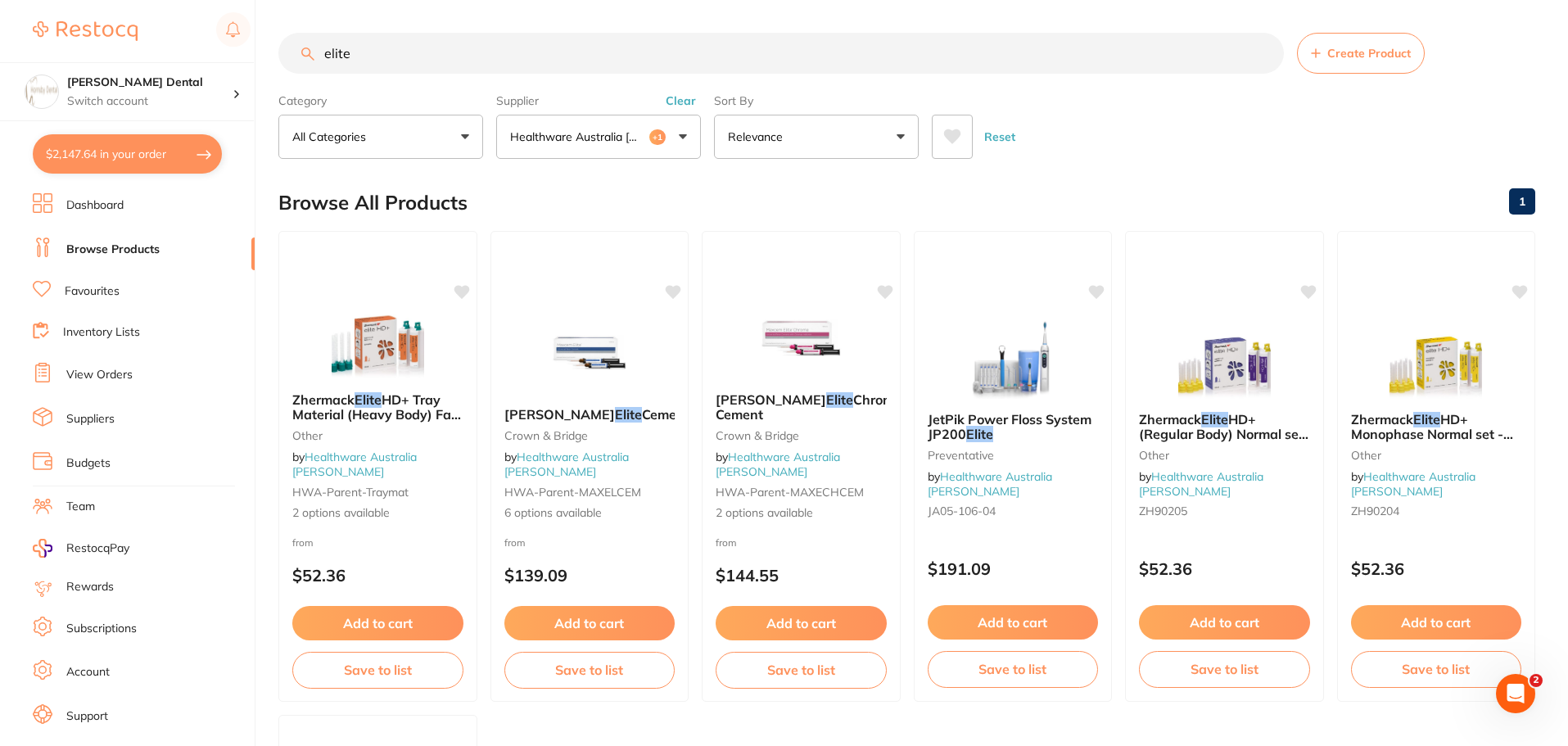
type input "elite"
click at [129, 252] on link "Browse Products" at bounding box center [113, 250] width 93 height 16
click at [616, 139] on p "Healthware Australia [PERSON_NAME]" at bounding box center [579, 136] width 139 height 16
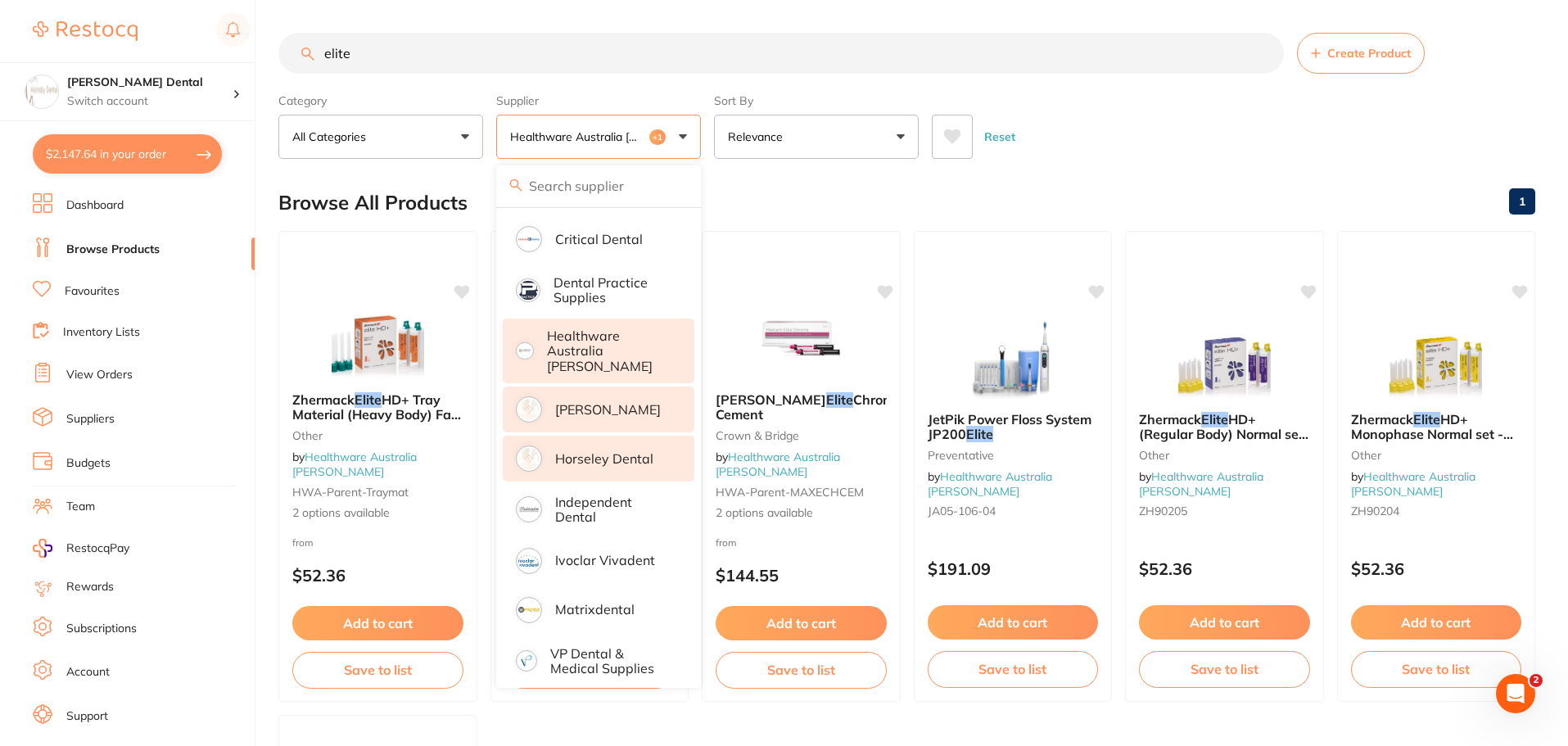
click at [629, 402] on p "[PERSON_NAME]" at bounding box center [608, 409] width 105 height 15
click at [635, 136] on p "Healthware Australia [PERSON_NAME]" at bounding box center [579, 136] width 139 height 16
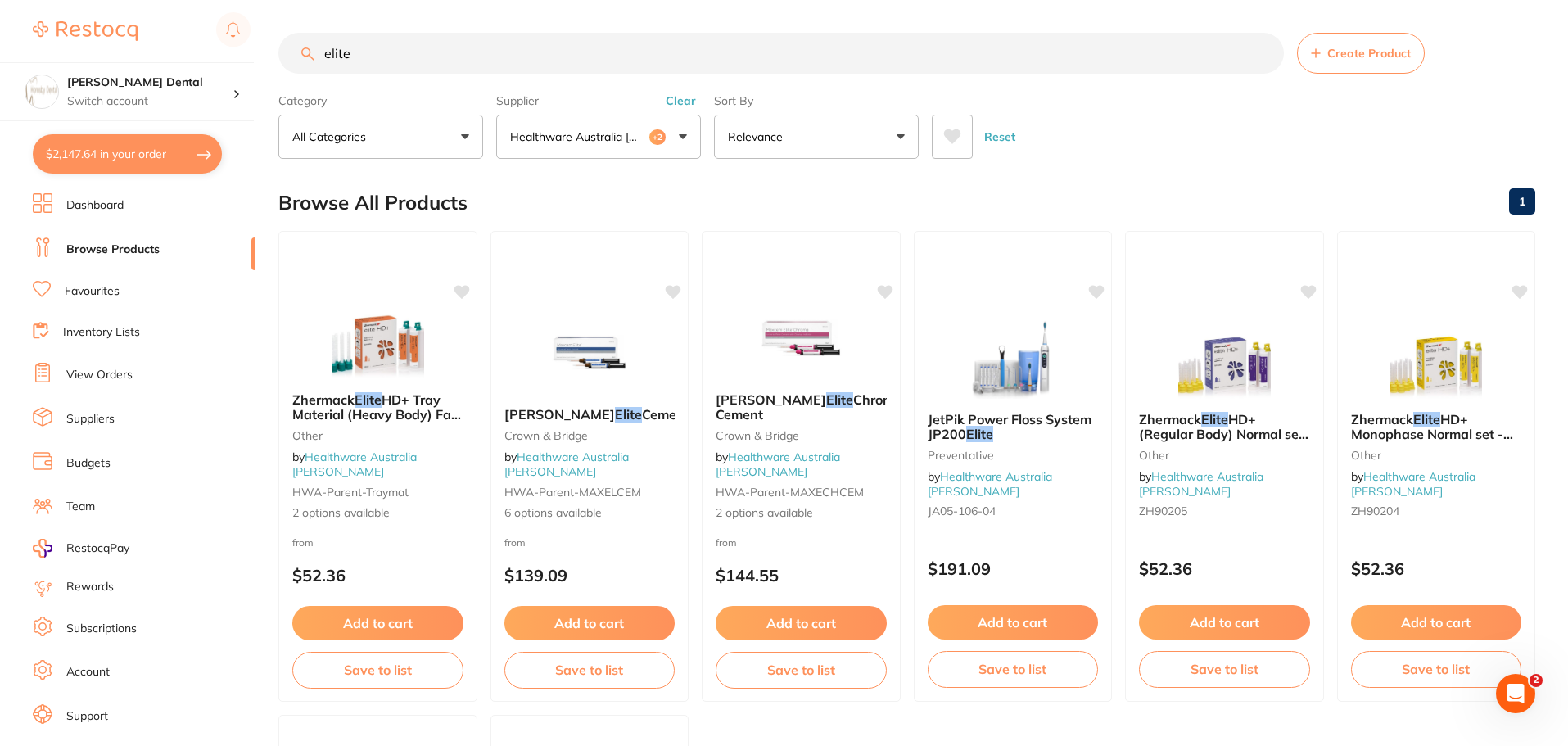
click at [672, 135] on button "Healthware Australia [PERSON_NAME] +2" at bounding box center [598, 136] width 205 height 44
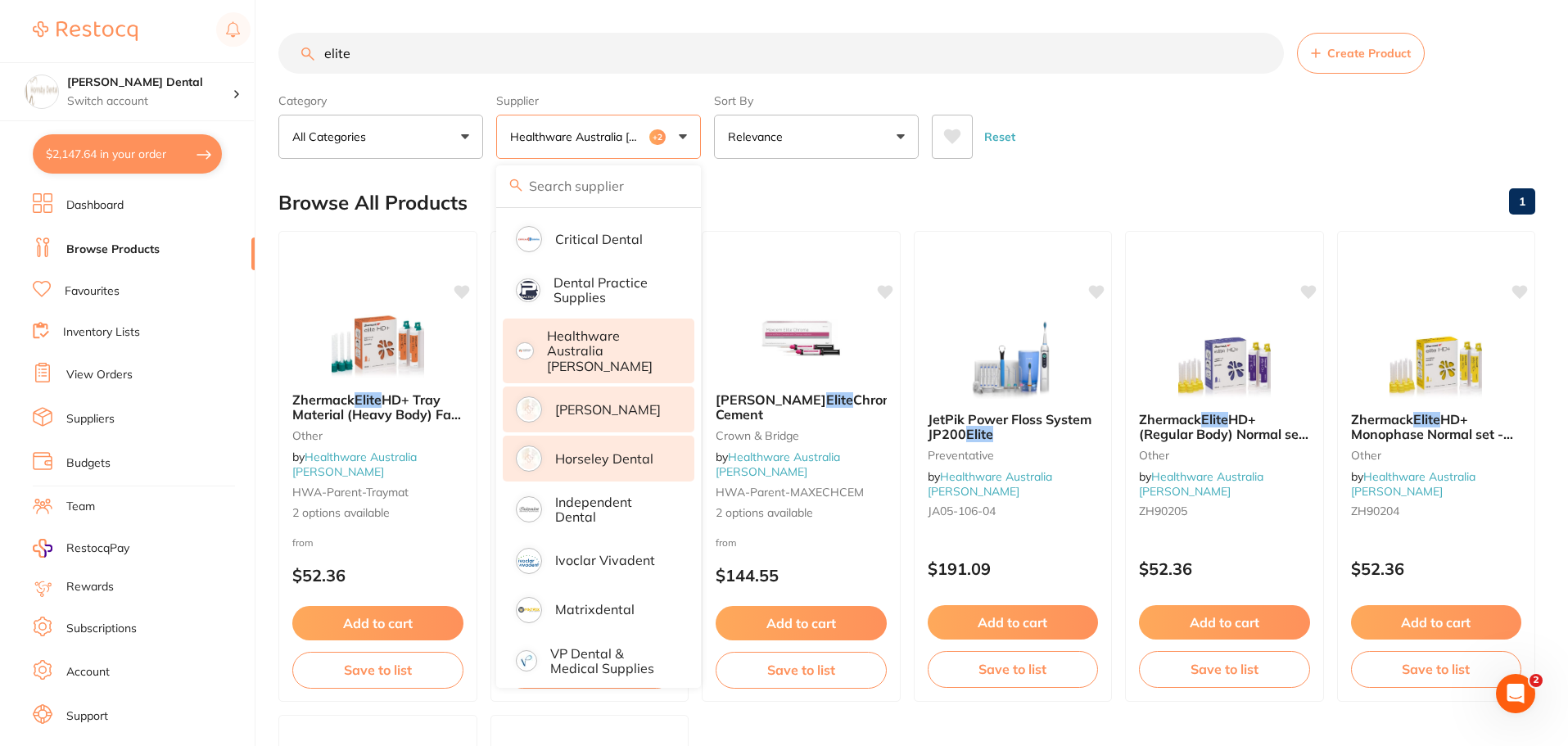
click at [626, 339] on p "Healthware Australia [PERSON_NAME]" at bounding box center [609, 351] width 125 height 45
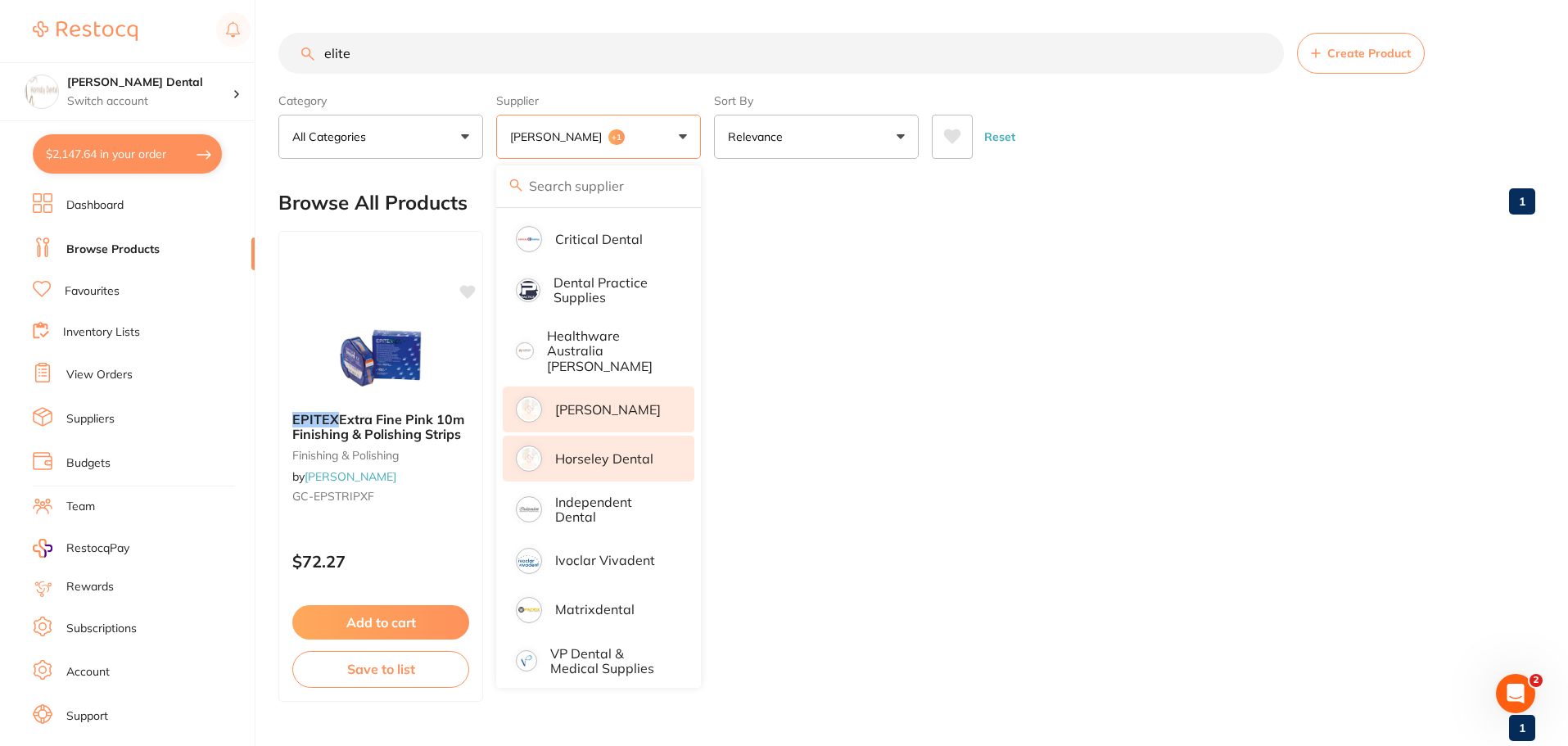
click at [612, 402] on p "[PERSON_NAME]" at bounding box center [608, 409] width 105 height 15
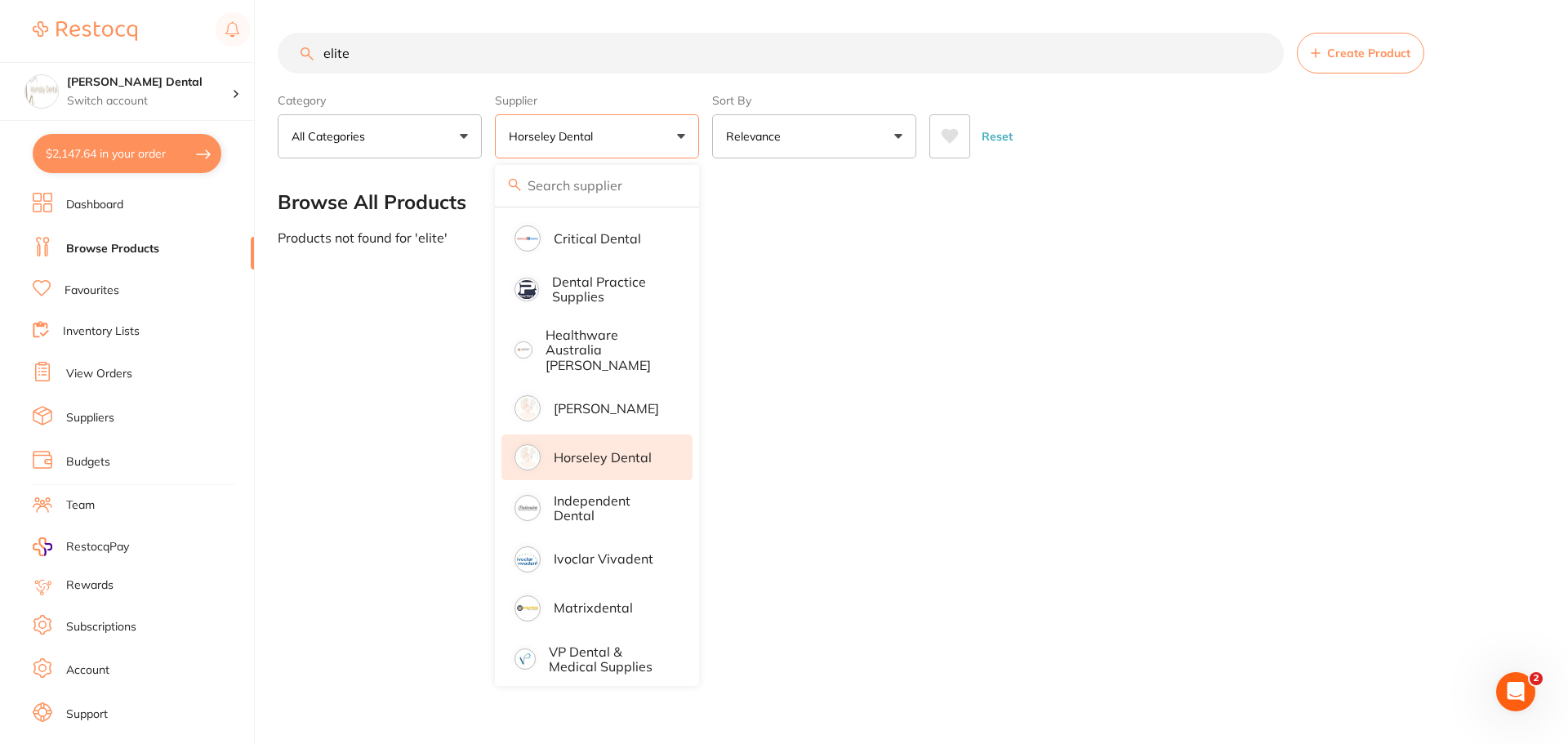
click at [605, 458] on li "Horseley Dental" at bounding box center [597, 458] width 191 height 46
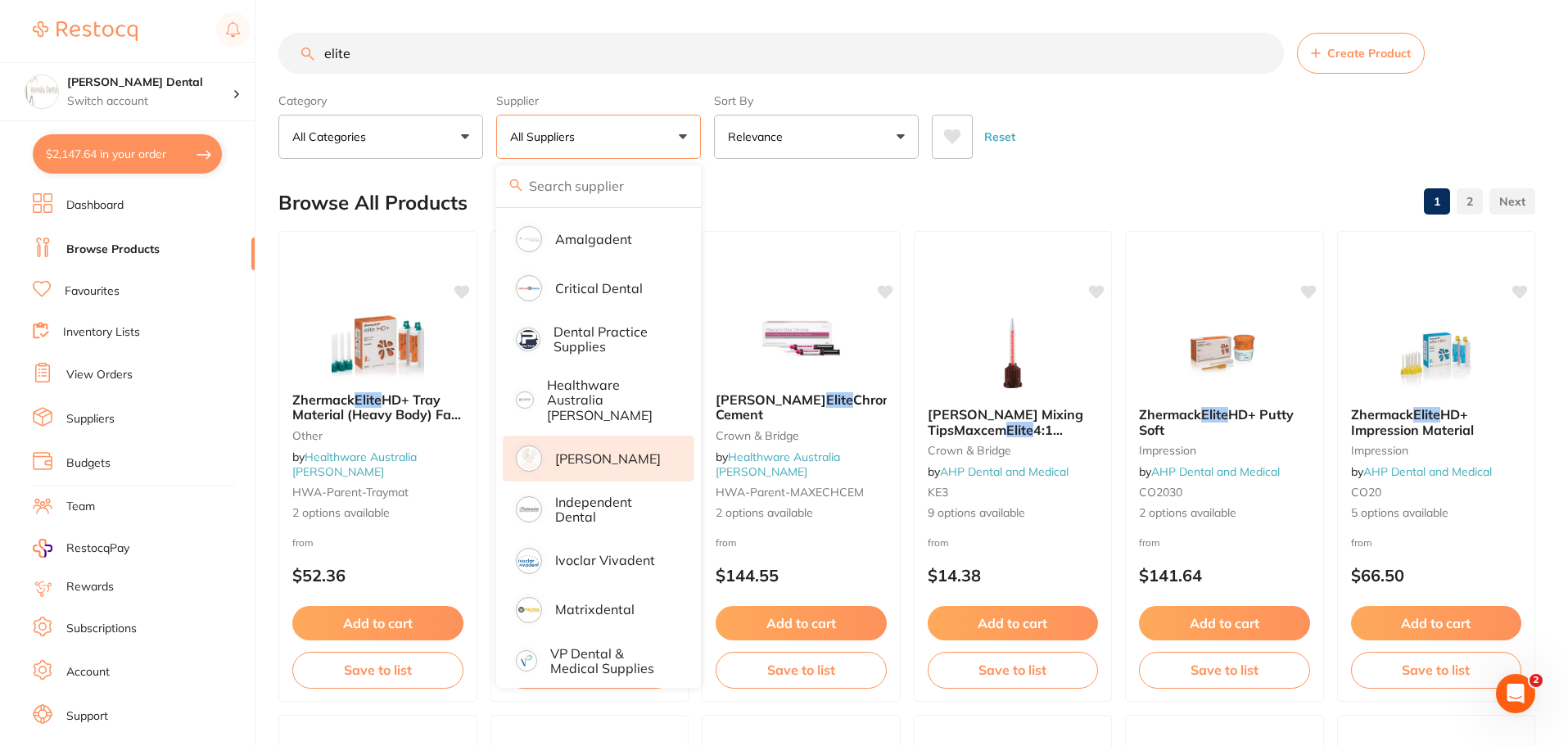
click at [613, 451] on p "[PERSON_NAME]" at bounding box center [608, 458] width 105 height 15
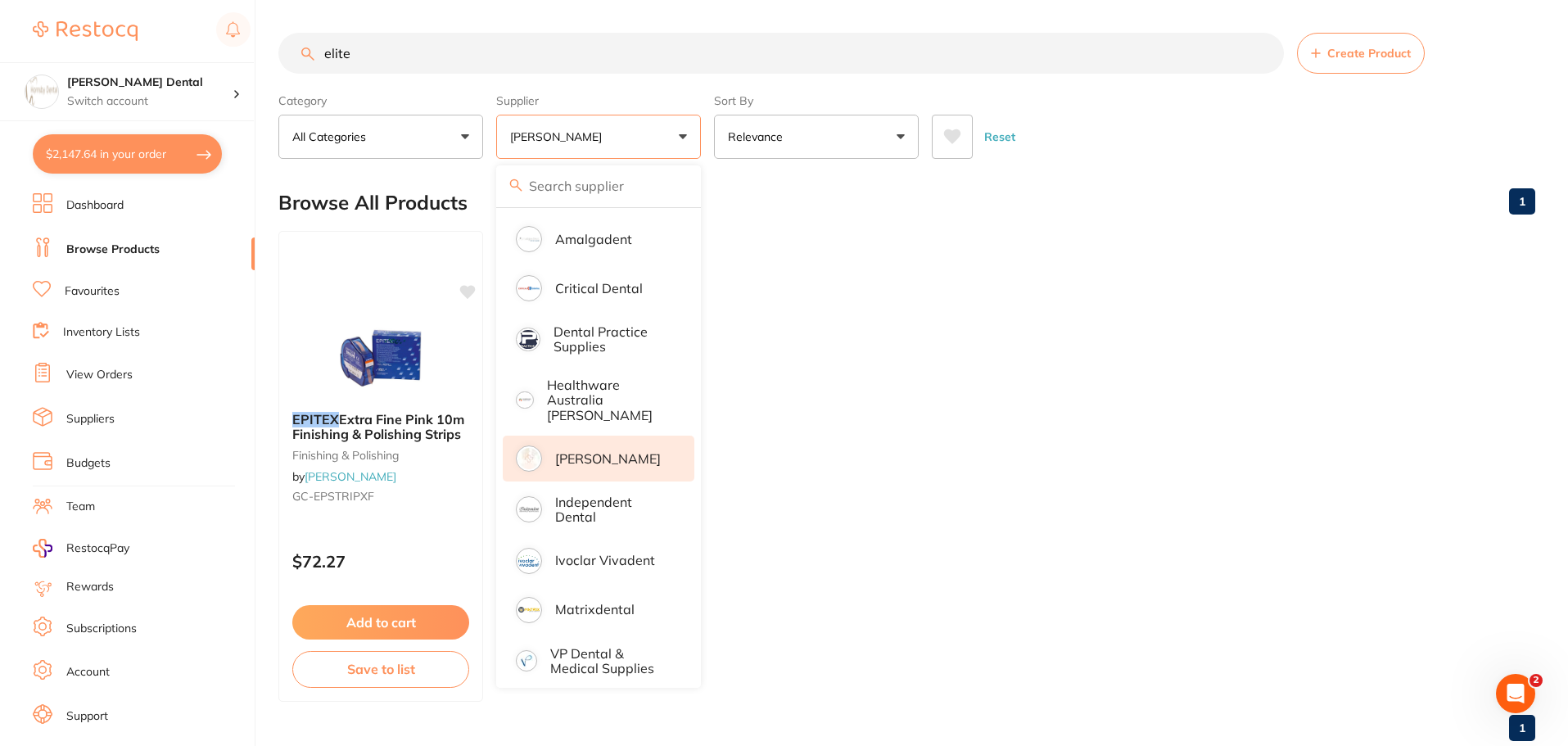
click at [1263, 55] on input "elite" at bounding box center [780, 53] width 1005 height 41
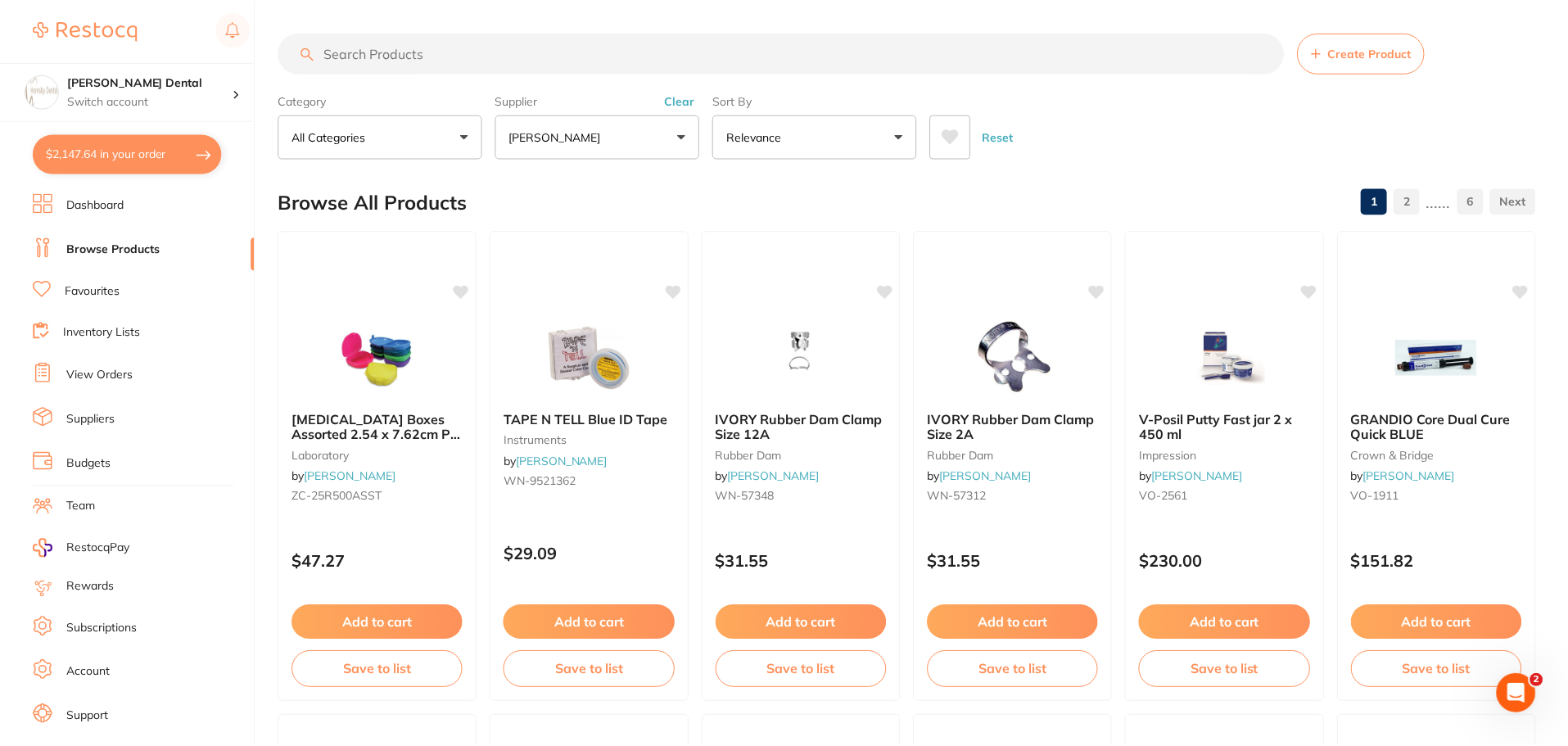
scroll to position [289, 0]
click at [363, 58] on input "search" at bounding box center [780, 53] width 1005 height 41
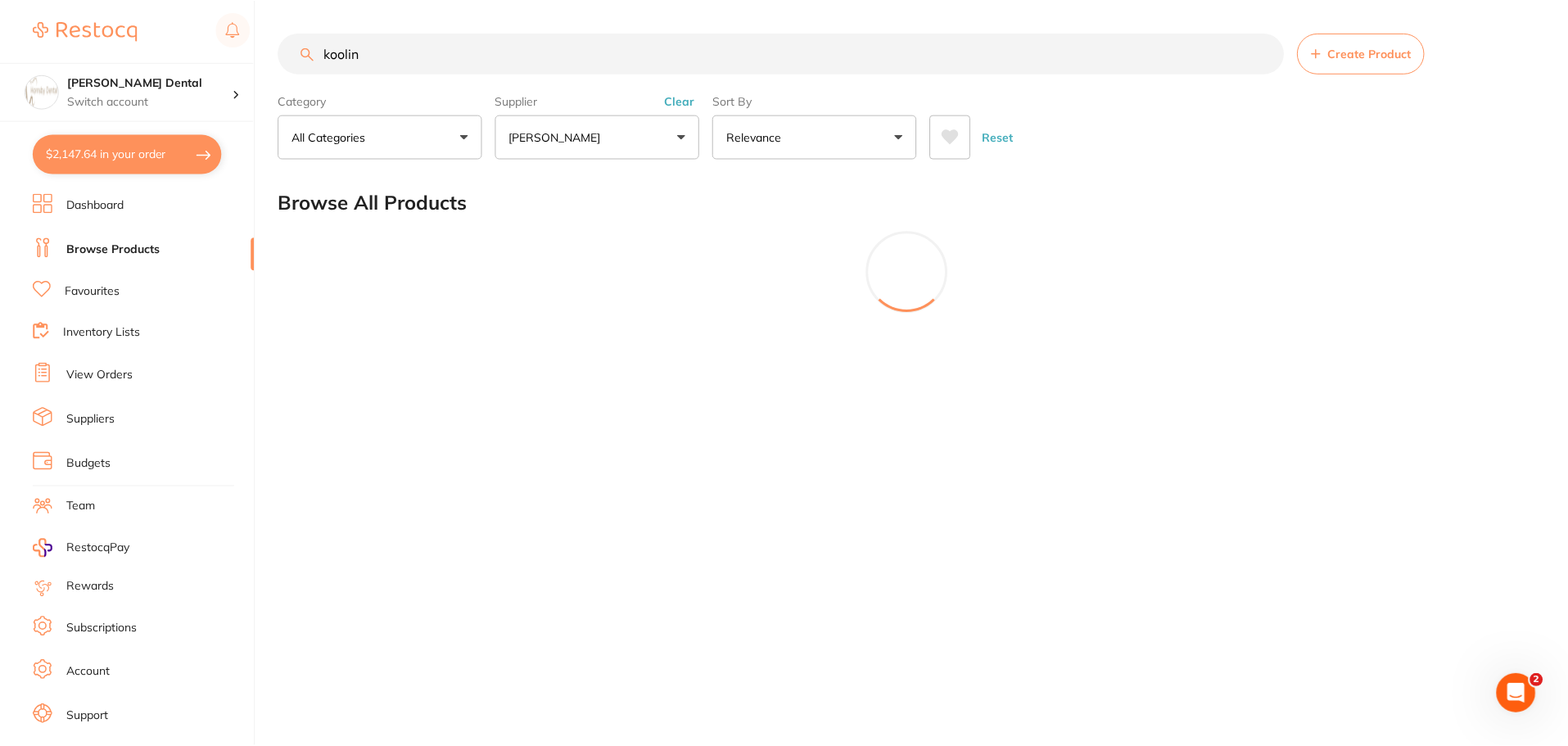
scroll to position [0, 0]
drag, startPoint x: 416, startPoint y: 55, endPoint x: 325, endPoint y: 58, distance: 91.0
click at [325, 58] on input "kooliner" at bounding box center [782, 53] width 1009 height 41
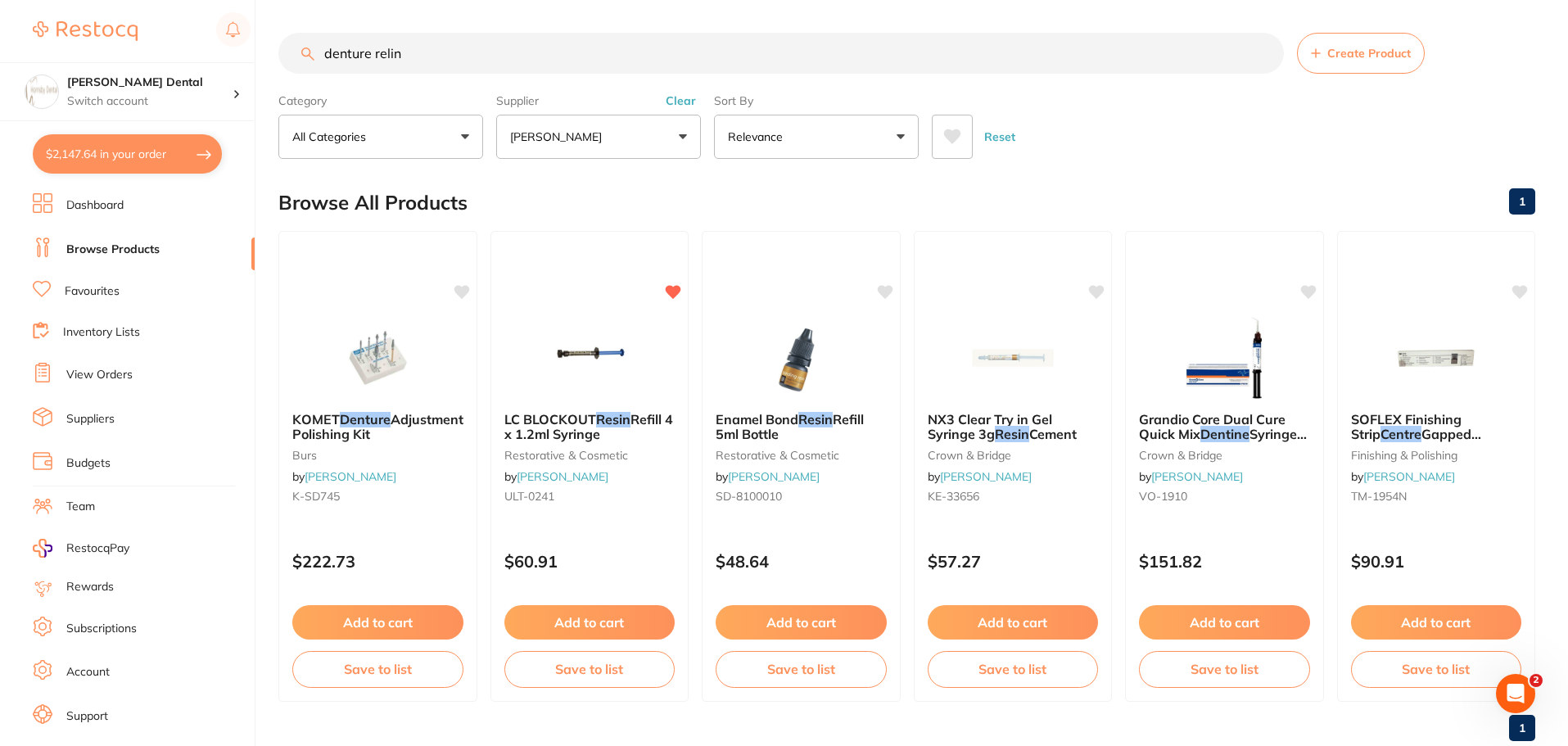
type input "denture reline"
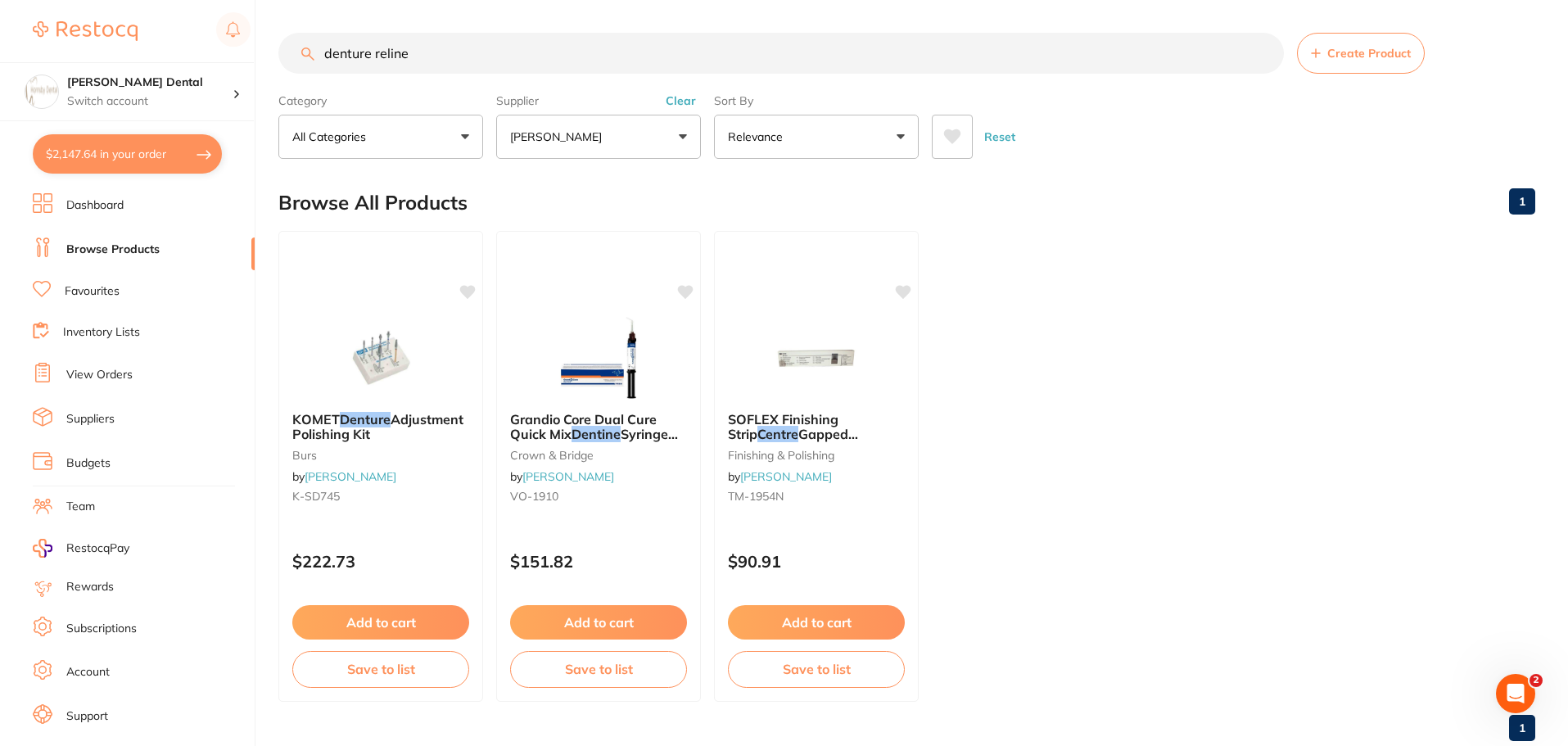
click at [1263, 54] on input "denture reline" at bounding box center [780, 53] width 1005 height 41
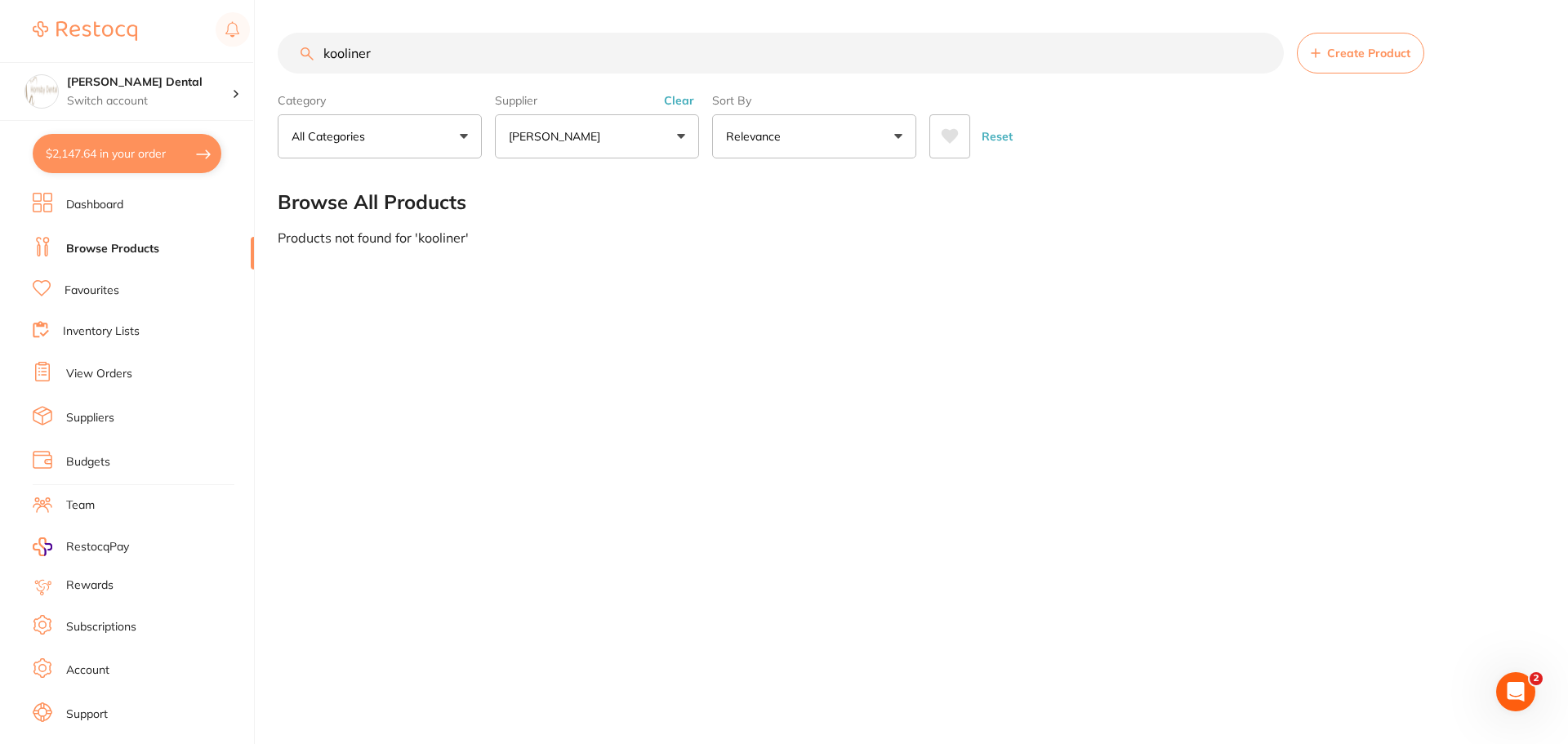
type input "kooliner"
drag, startPoint x: 1263, startPoint y: 55, endPoint x: 746, endPoint y: 82, distance: 517.7
click at [1260, 55] on input "kooliner" at bounding box center [780, 53] width 1006 height 41
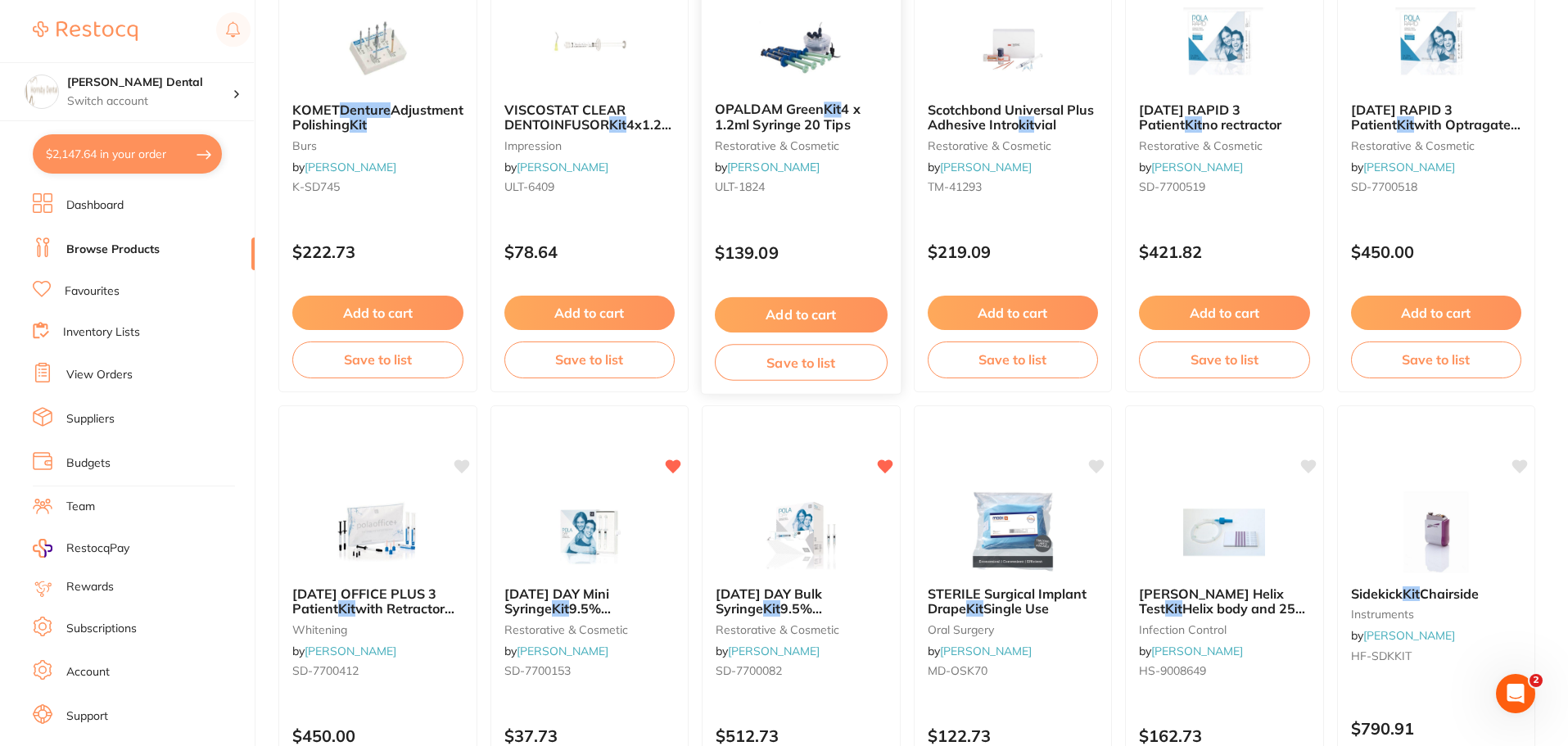
scroll to position [190, 0]
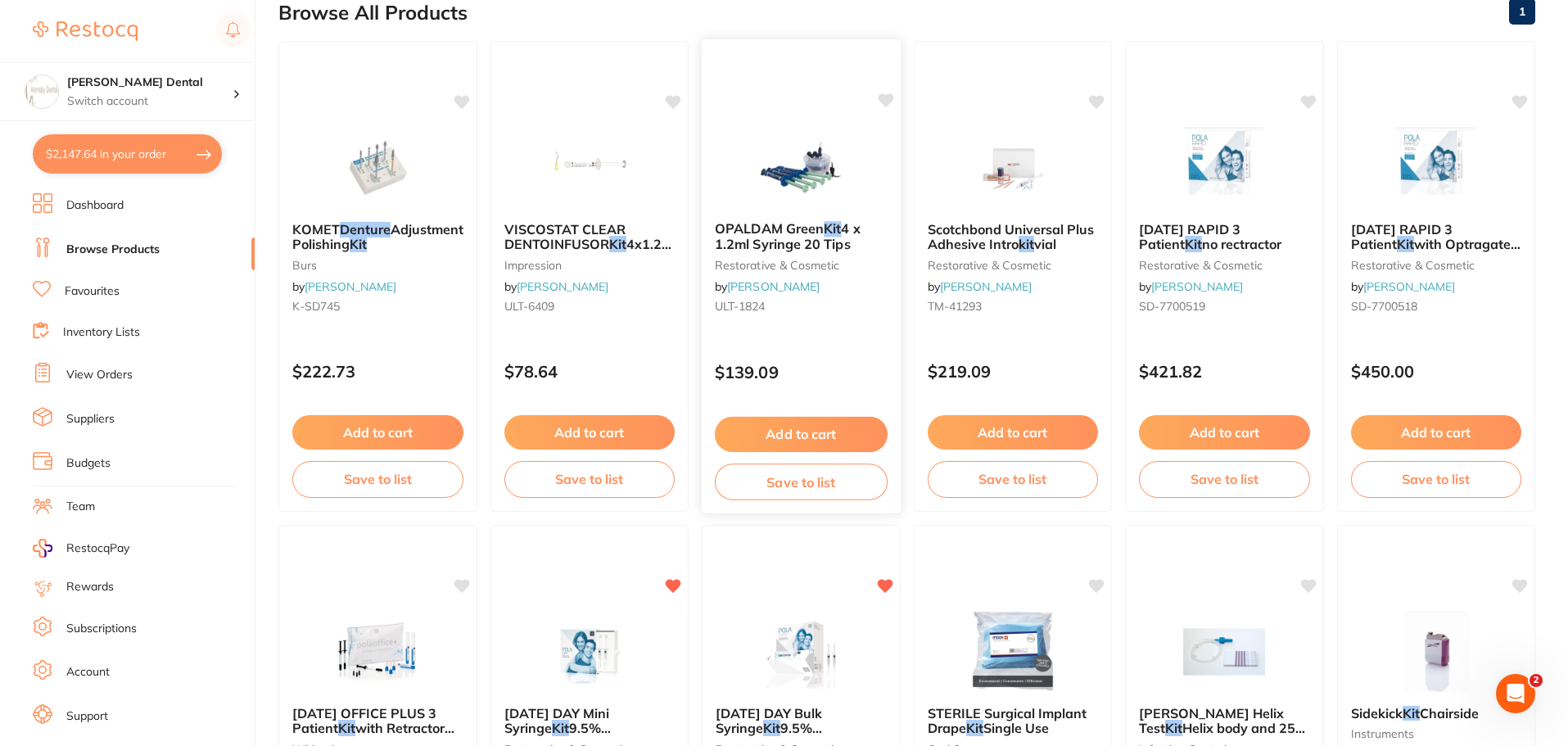
type input "denture reline kit"
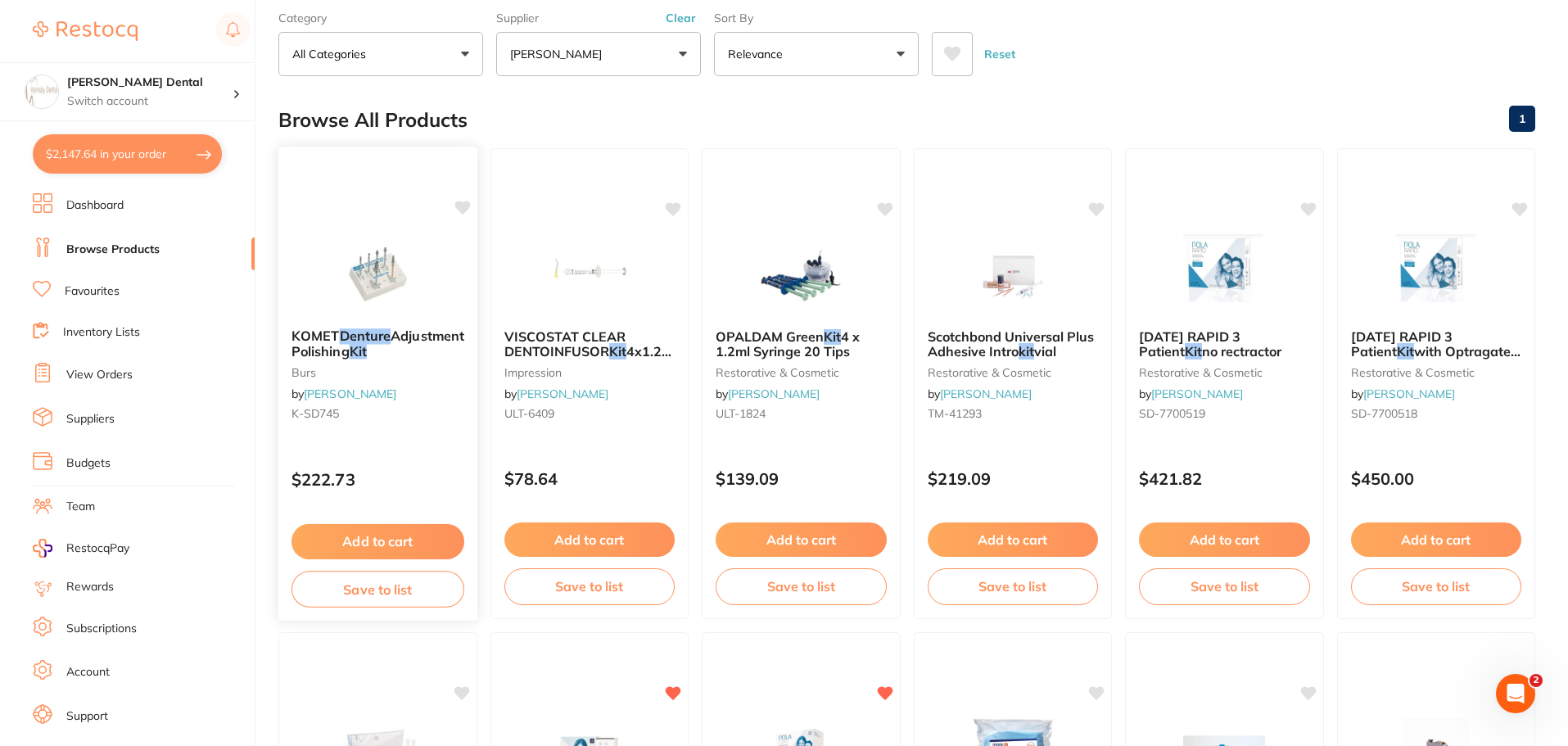
scroll to position [0, 0]
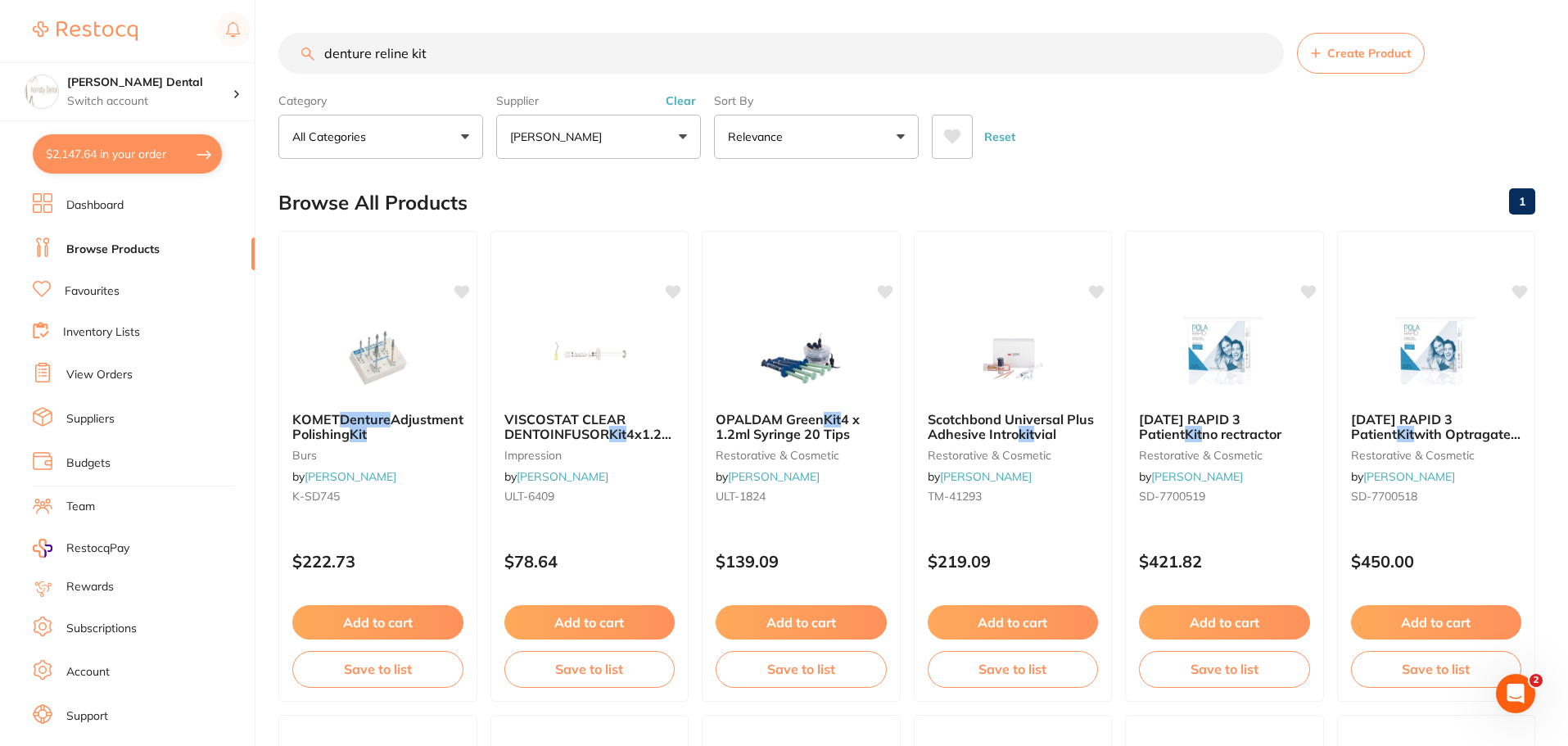
click at [1262, 57] on input "denture reline kit" at bounding box center [780, 53] width 1005 height 41
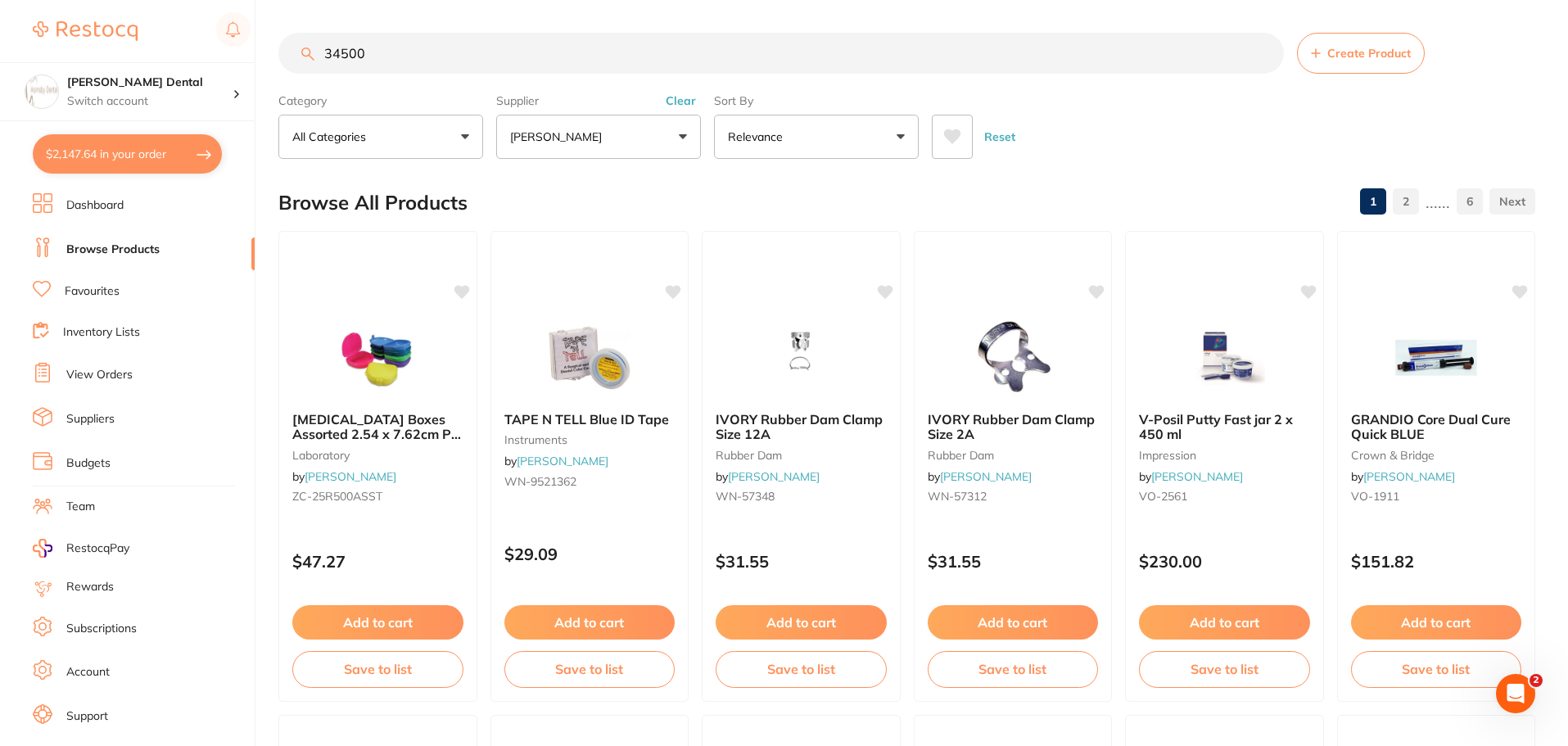
type input "345001"
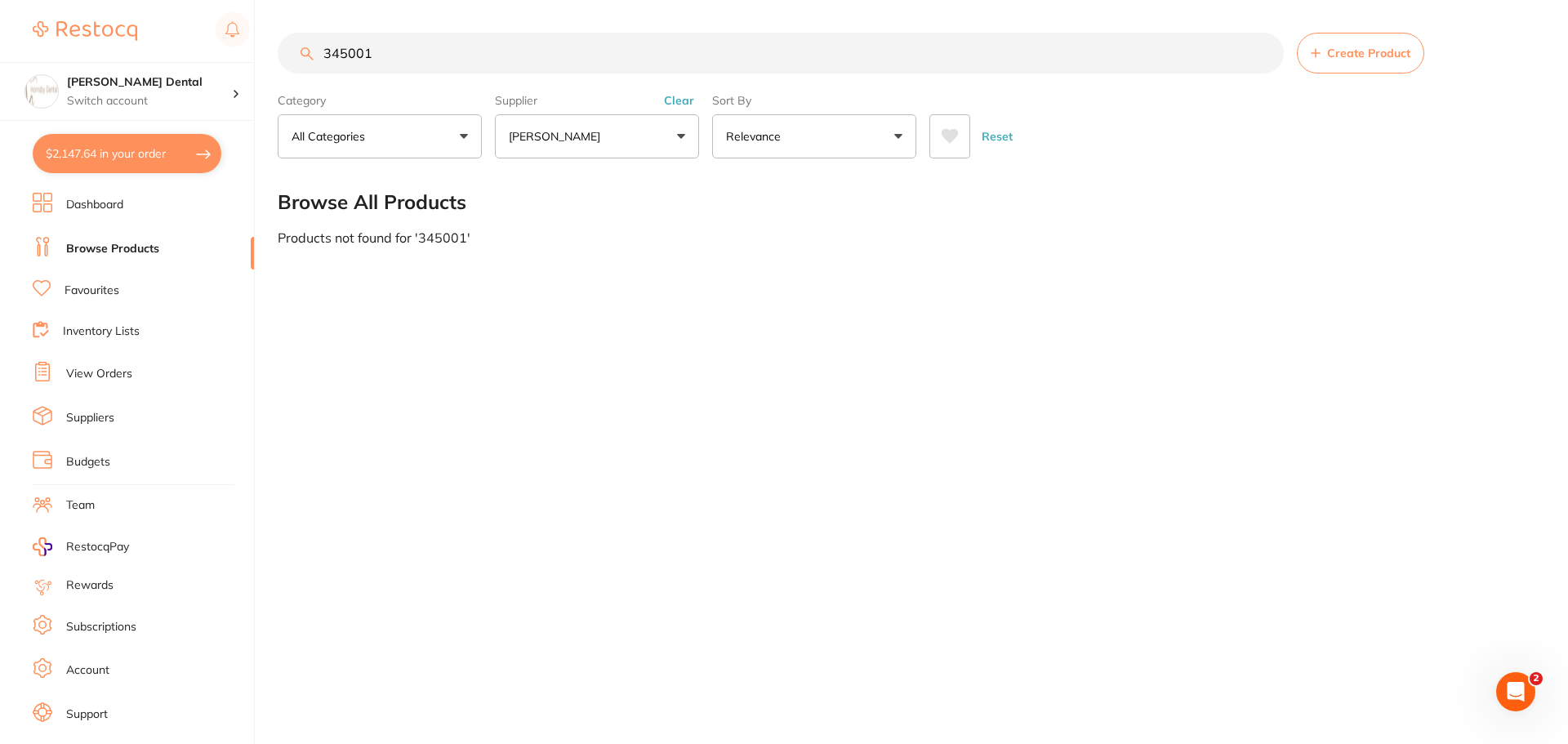
click at [1261, 49] on input "345001" at bounding box center [780, 53] width 1006 height 41
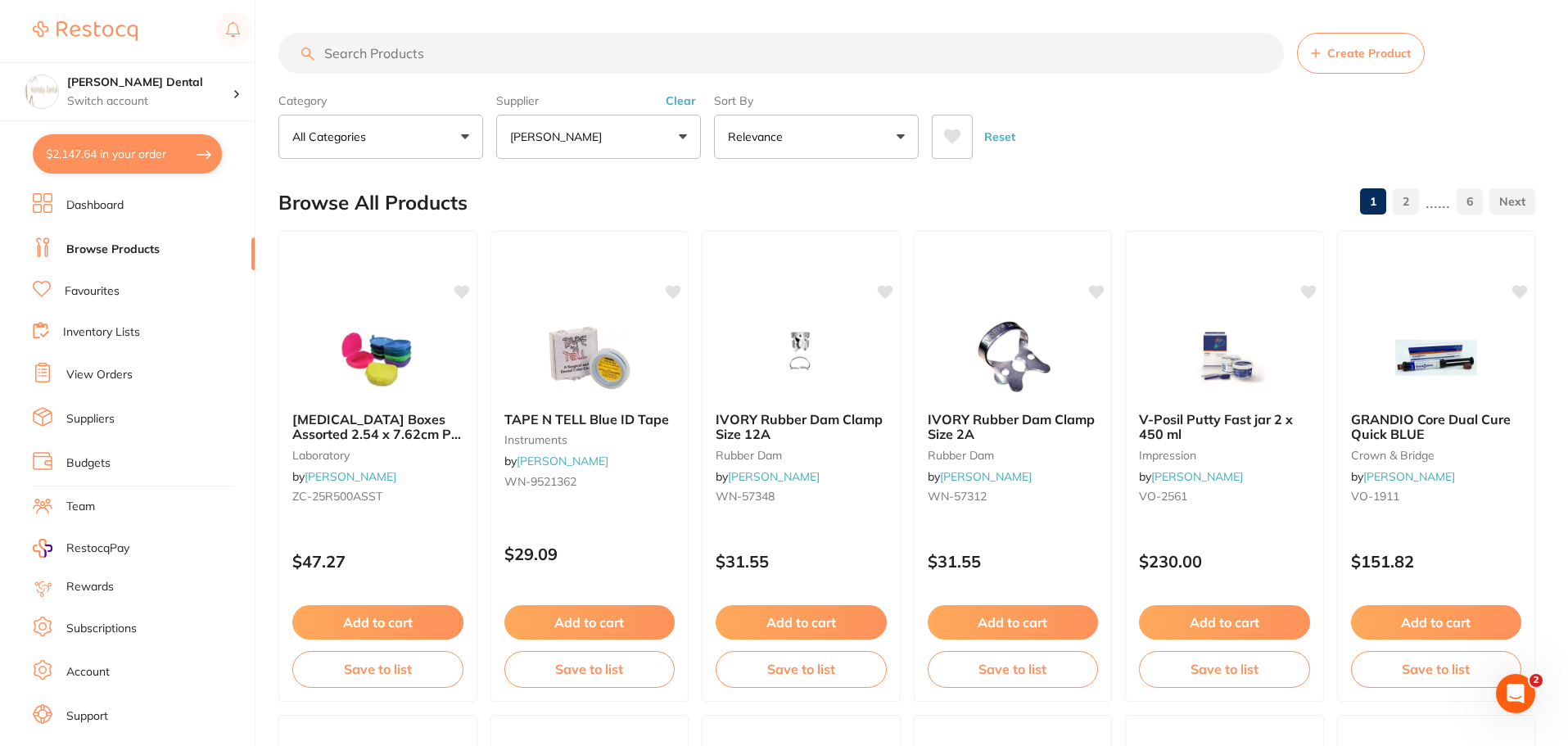
click at [655, 134] on button "[PERSON_NAME]" at bounding box center [598, 136] width 205 height 44
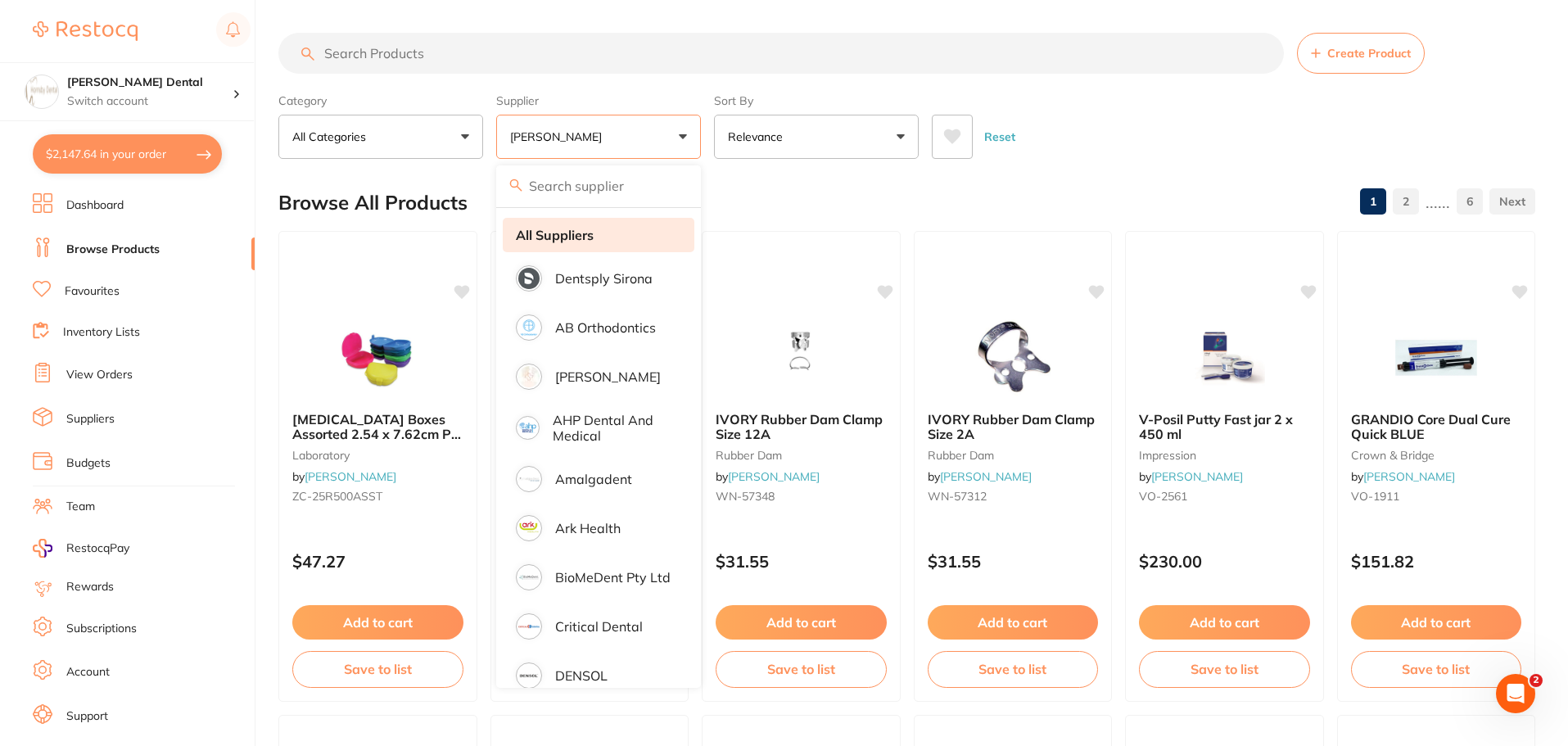
click at [592, 231] on strong "All Suppliers" at bounding box center [555, 235] width 78 height 15
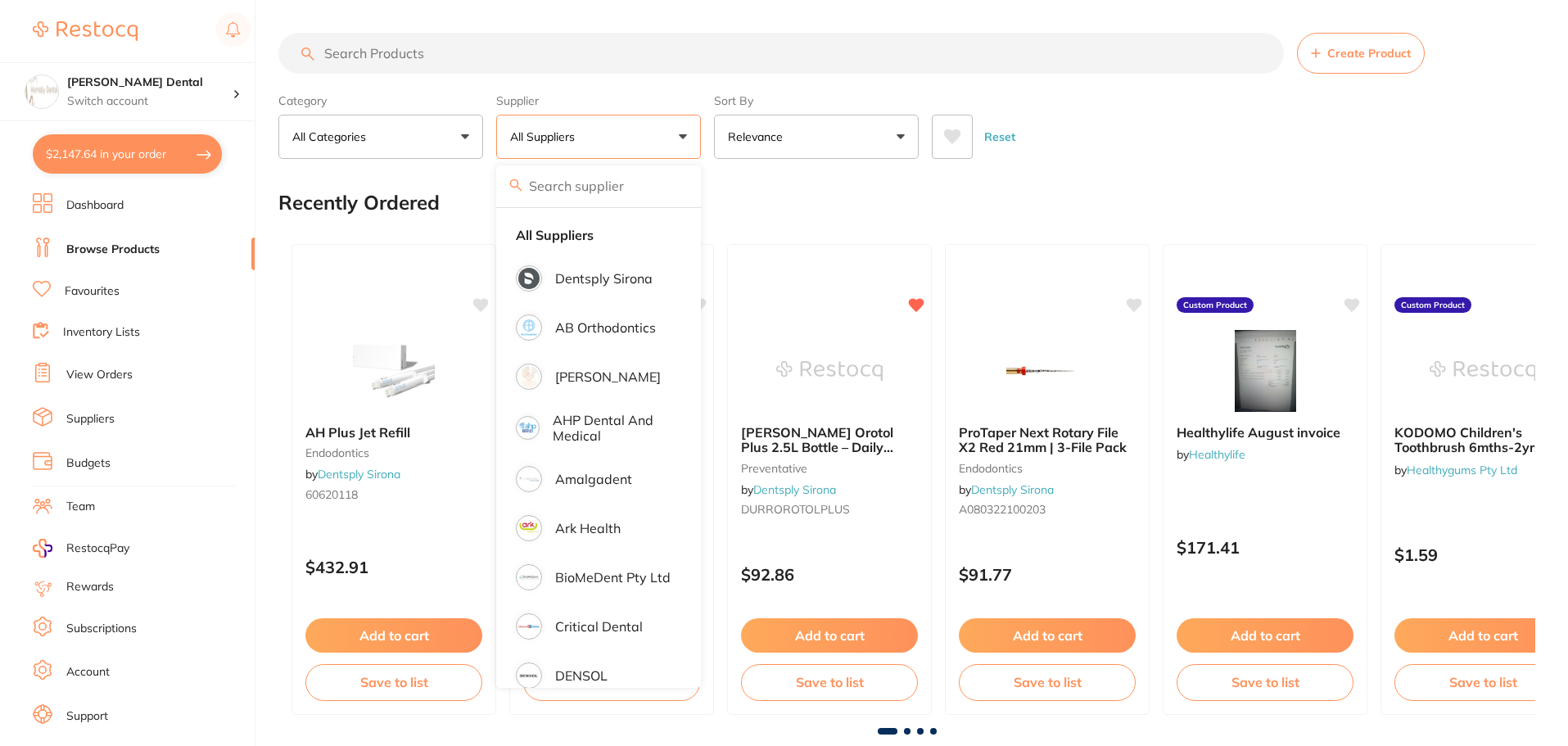
click at [516, 51] on input "search" at bounding box center [780, 53] width 1005 height 41
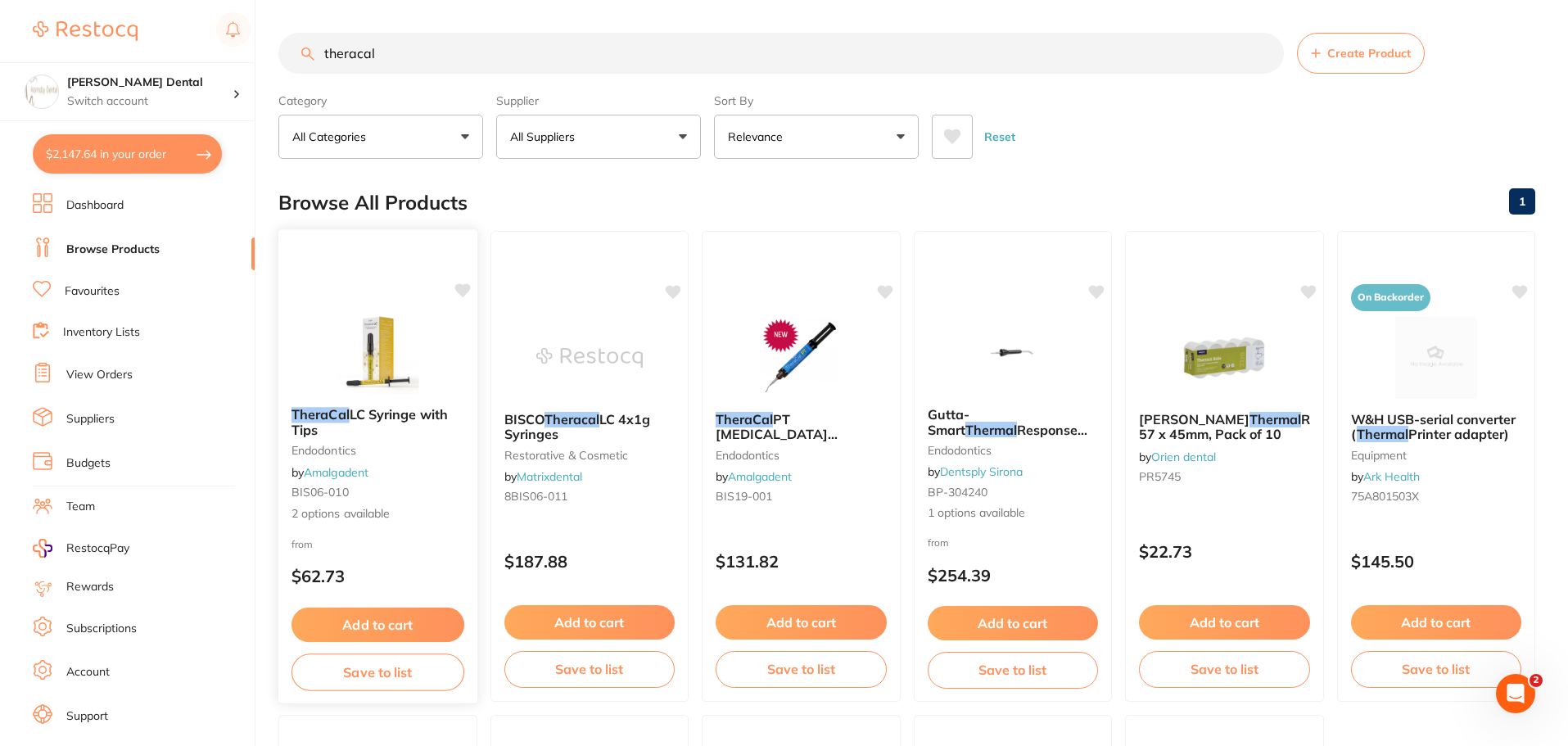
type input "theracal"
click at [384, 331] on img at bounding box center [377, 352] width 107 height 82
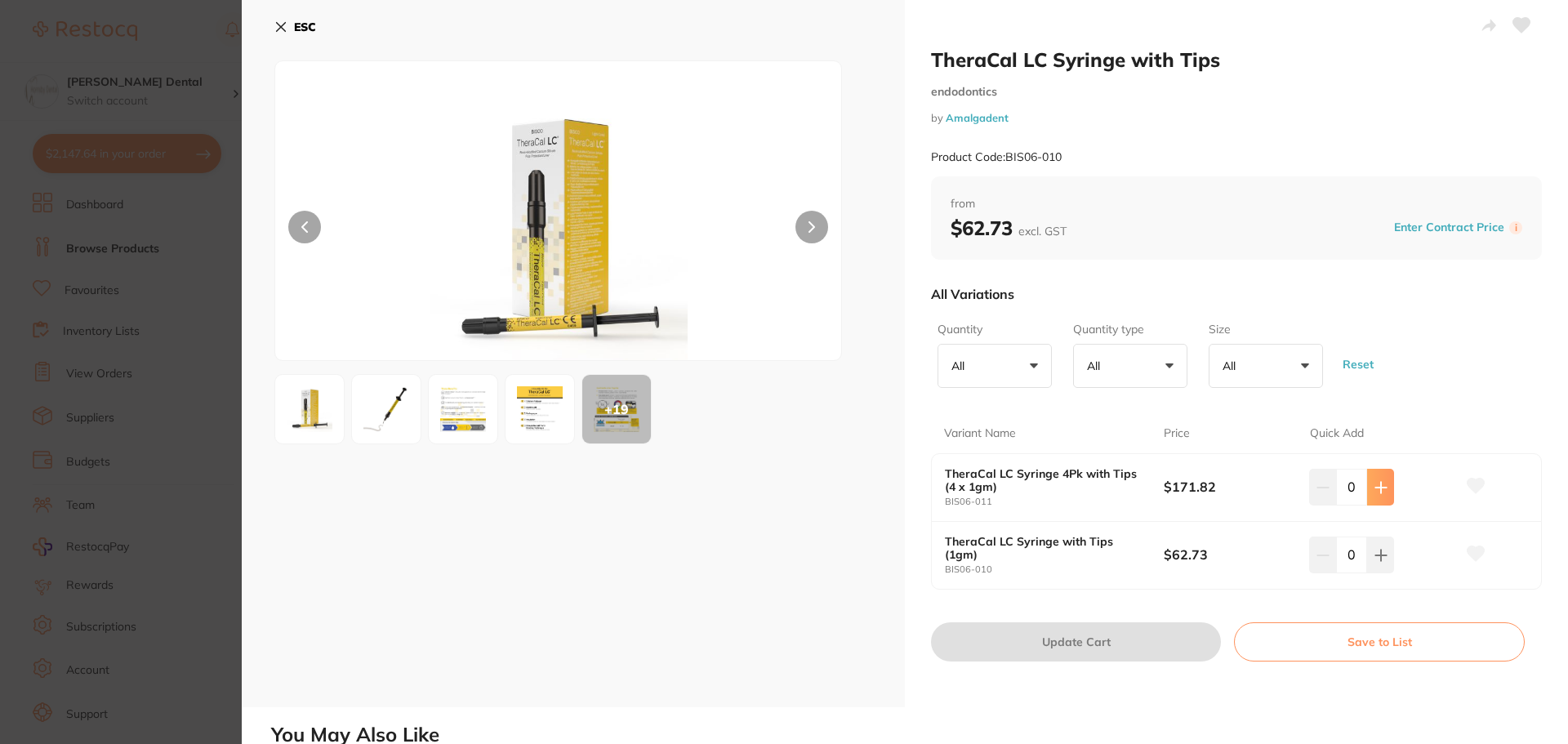
click at [1376, 489] on icon at bounding box center [1381, 488] width 13 height 13
type input "1"
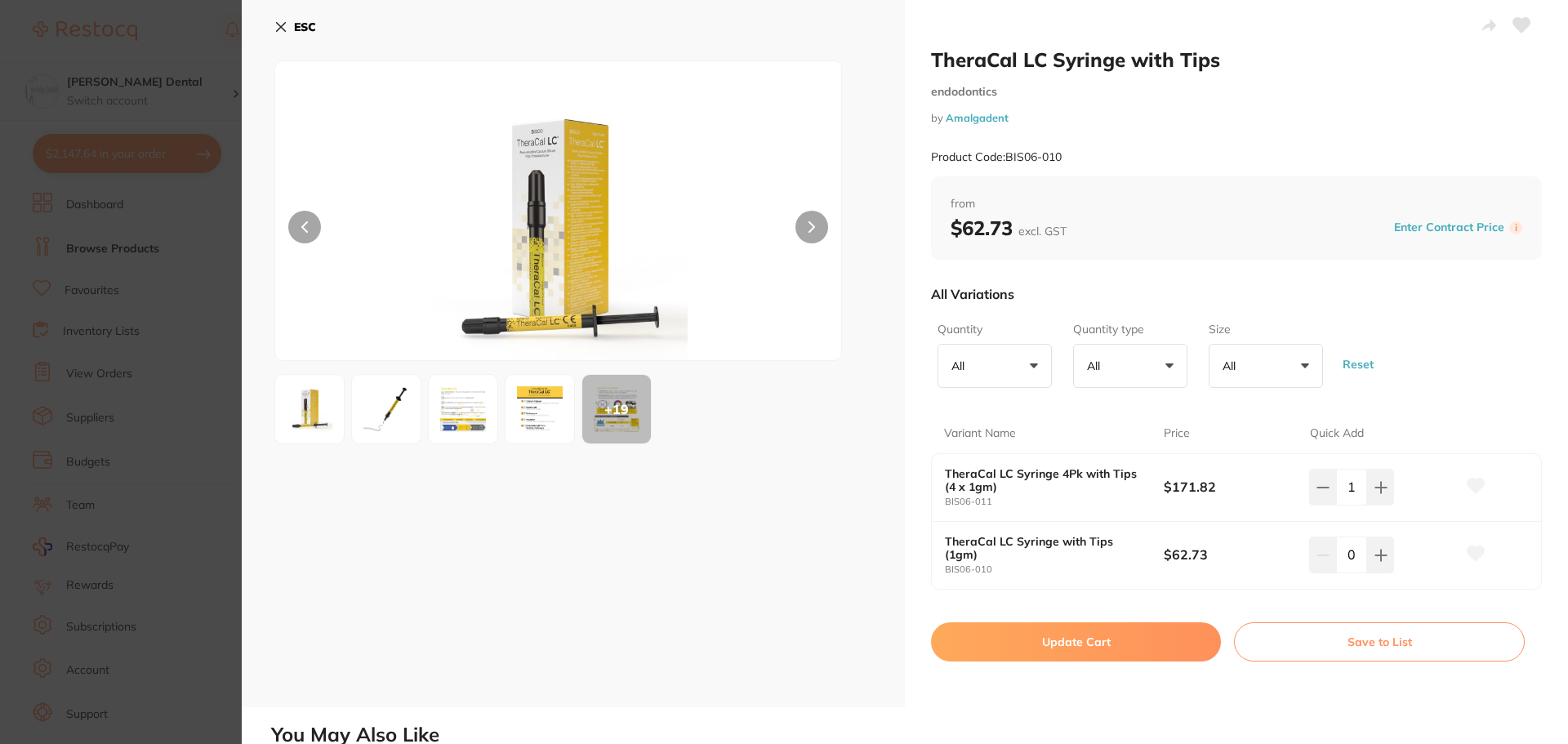
click at [1069, 641] on button "Update Cart" at bounding box center [1076, 642] width 290 height 39
checkbox input "false"
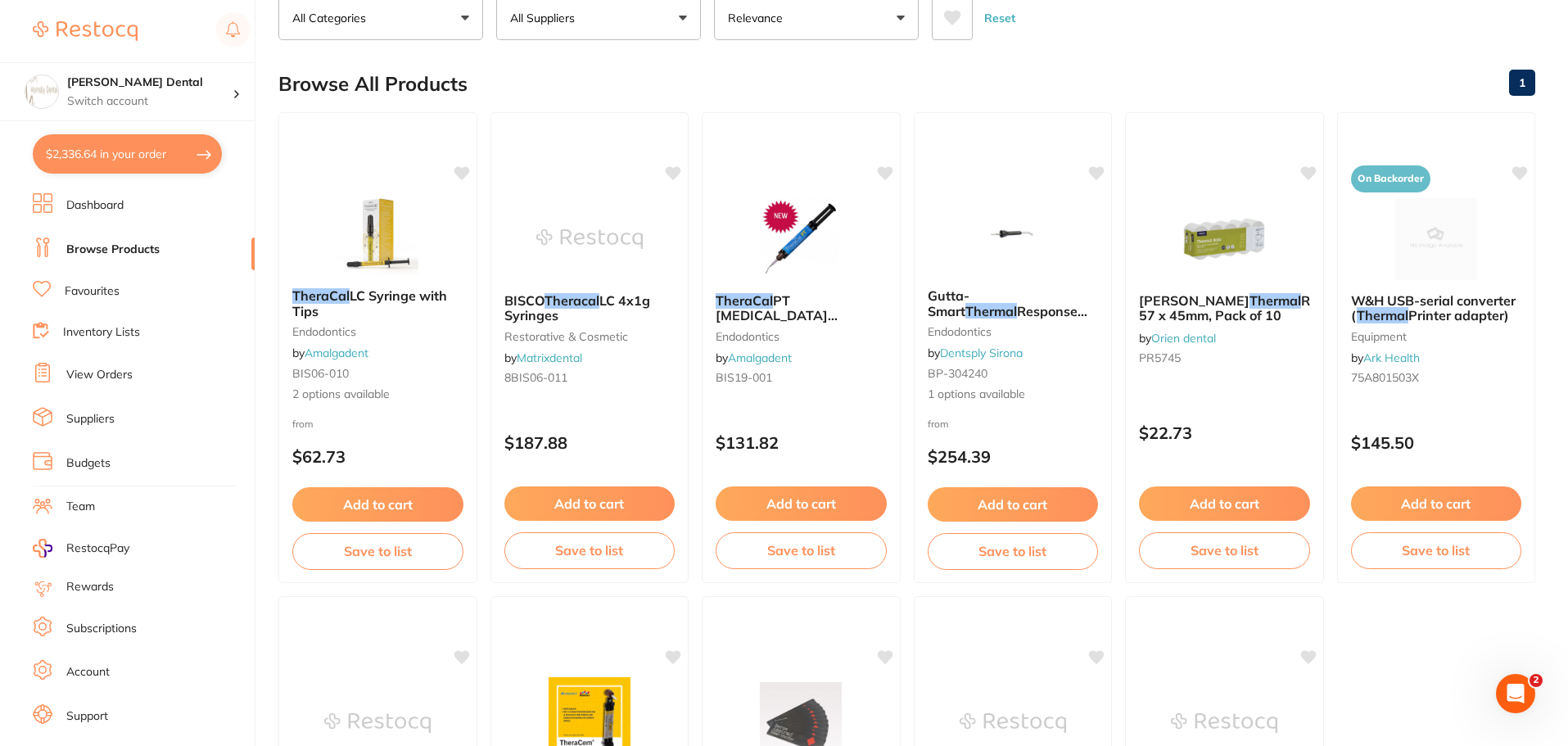
scroll to position [115, 0]
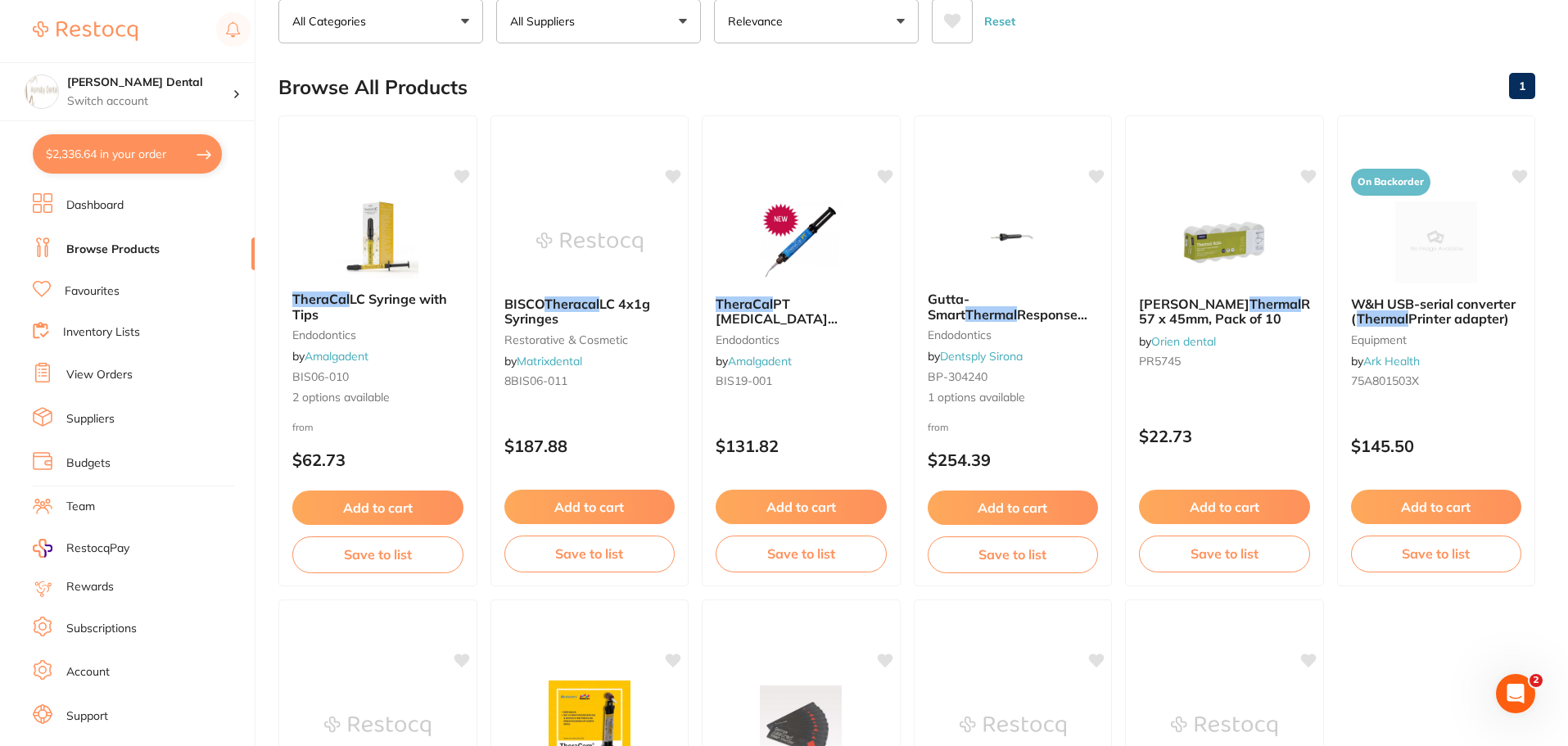
click at [1514, 625] on ul "TheraCal LC Syringe with Tips endodontics by Amalgadent BIS06-010 2 options ava…" at bounding box center [906, 593] width 1257 height 955
